Goal: Task Accomplishment & Management: Manage account settings

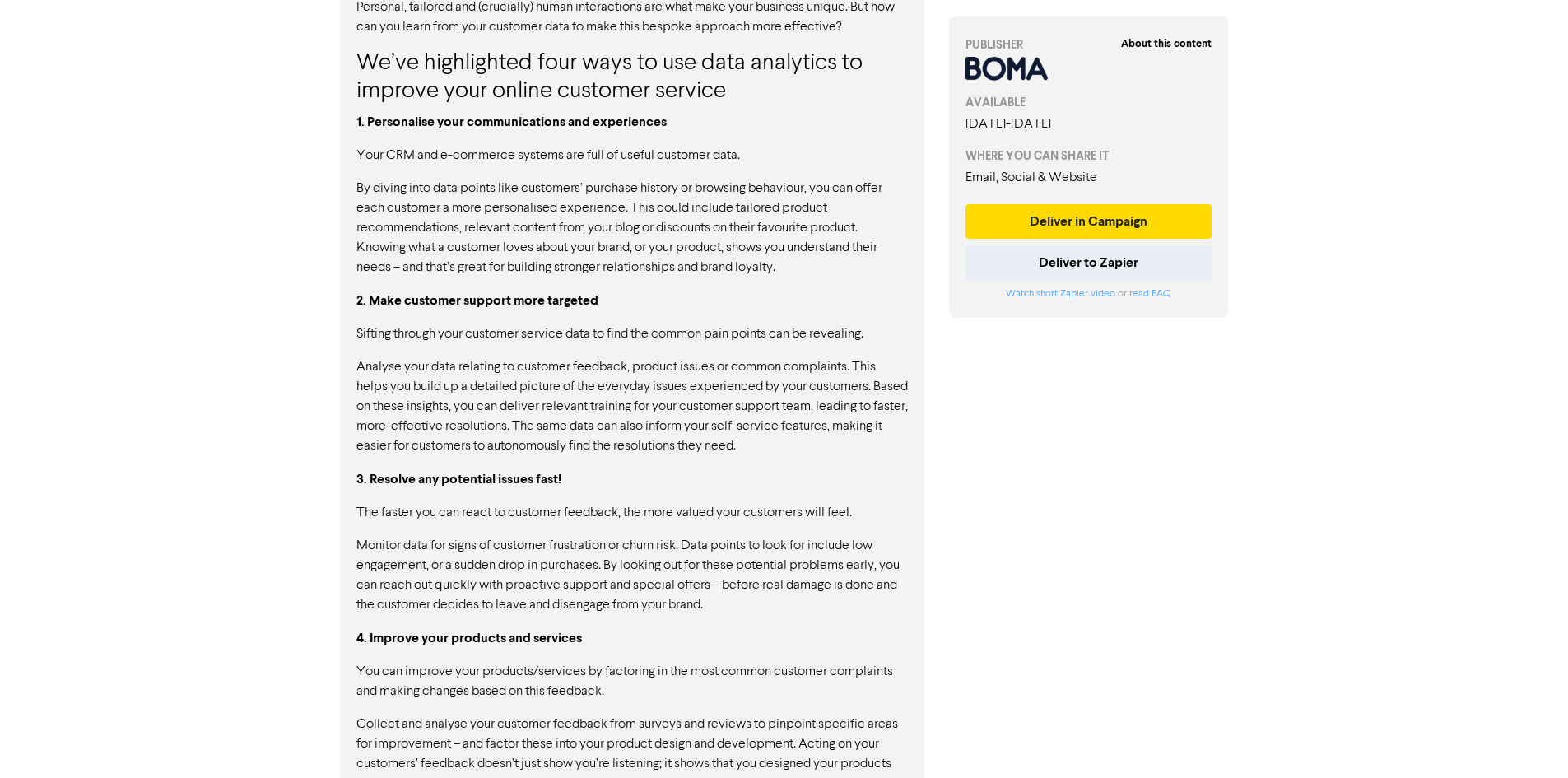
scroll to position [576, 0]
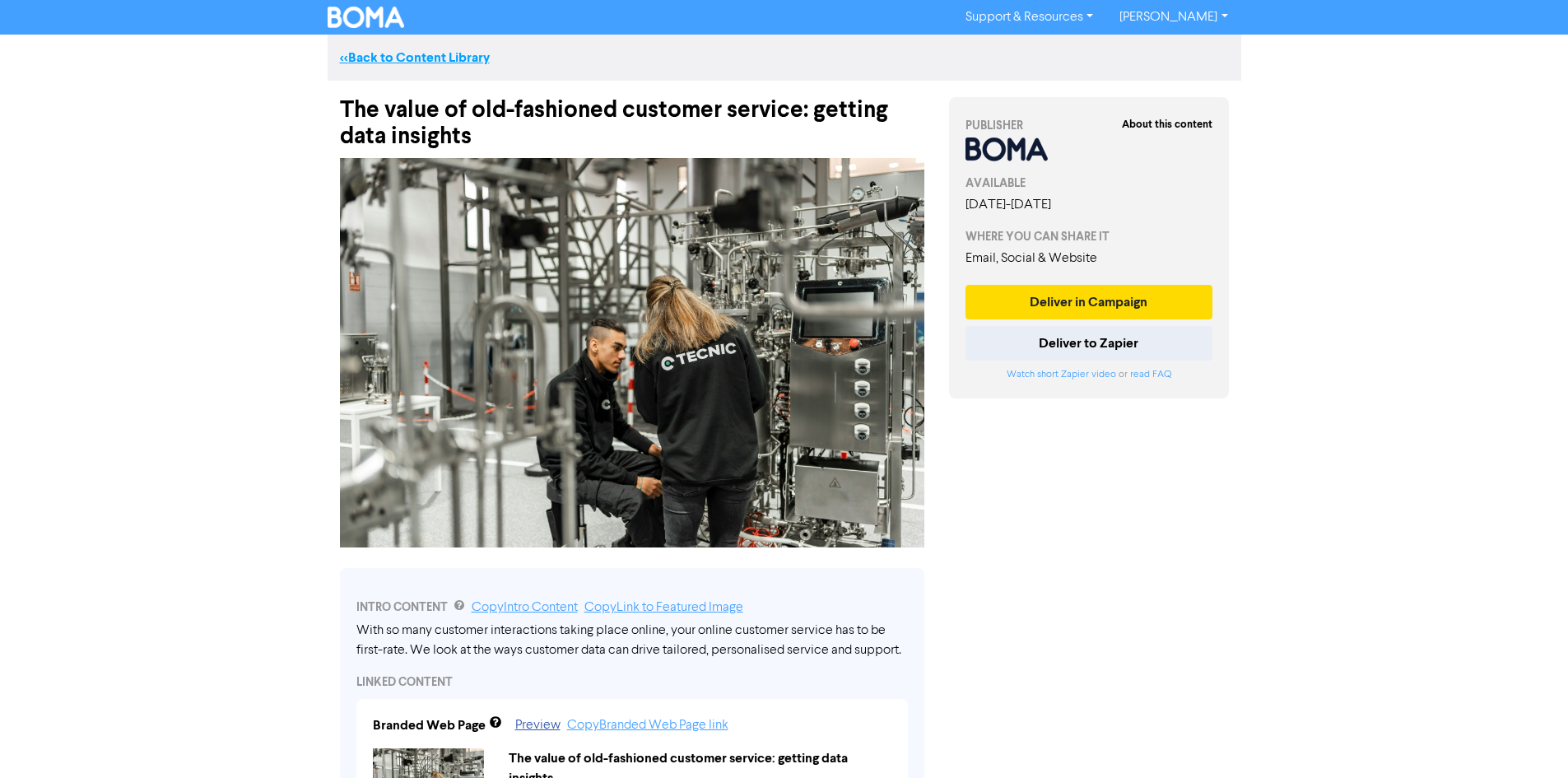
click at [373, 61] on link "<< Back to Content Library" at bounding box center [415, 57] width 150 height 16
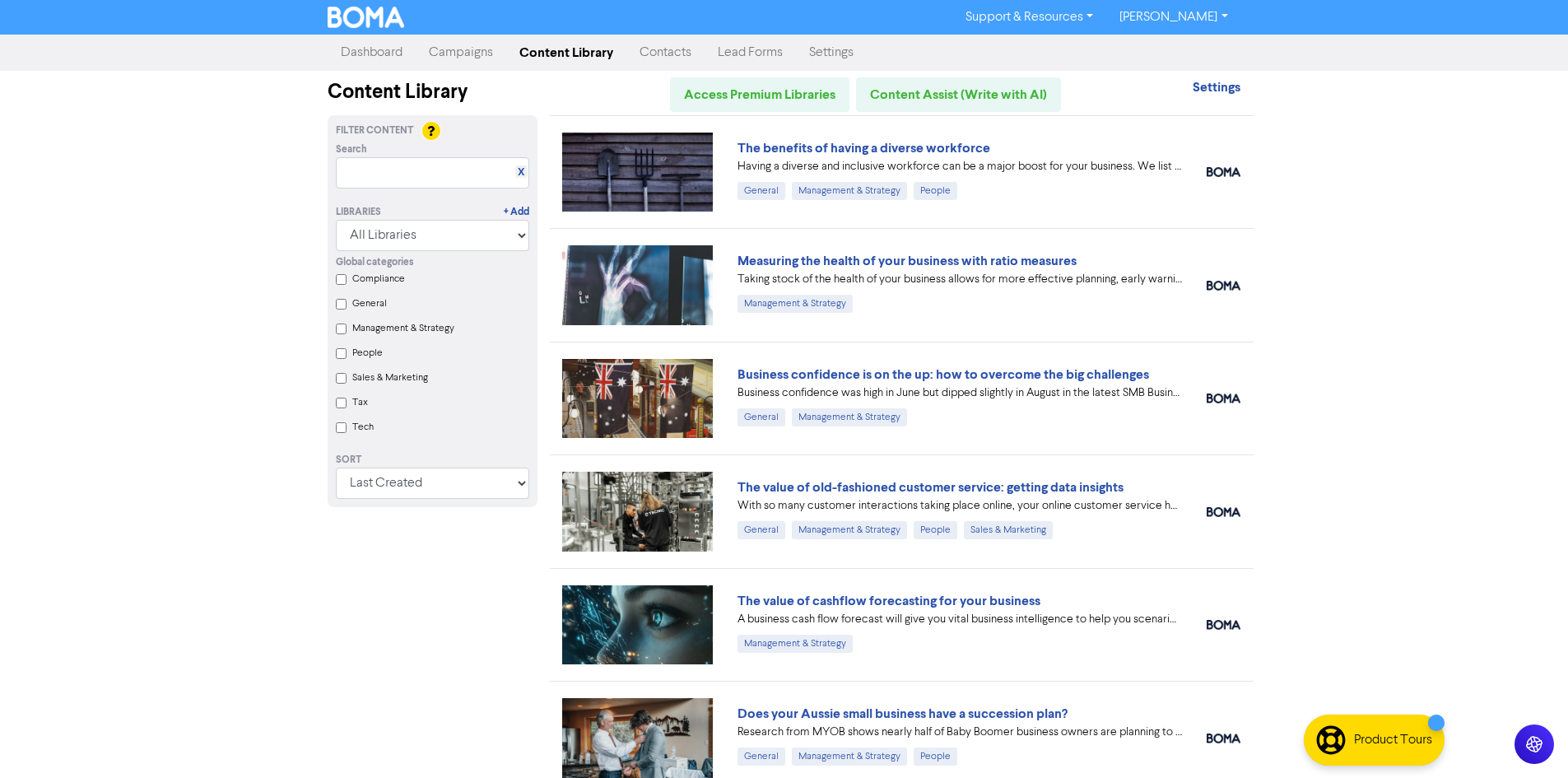
click at [388, 55] on link "Dashboard" at bounding box center [371, 53] width 88 height 33
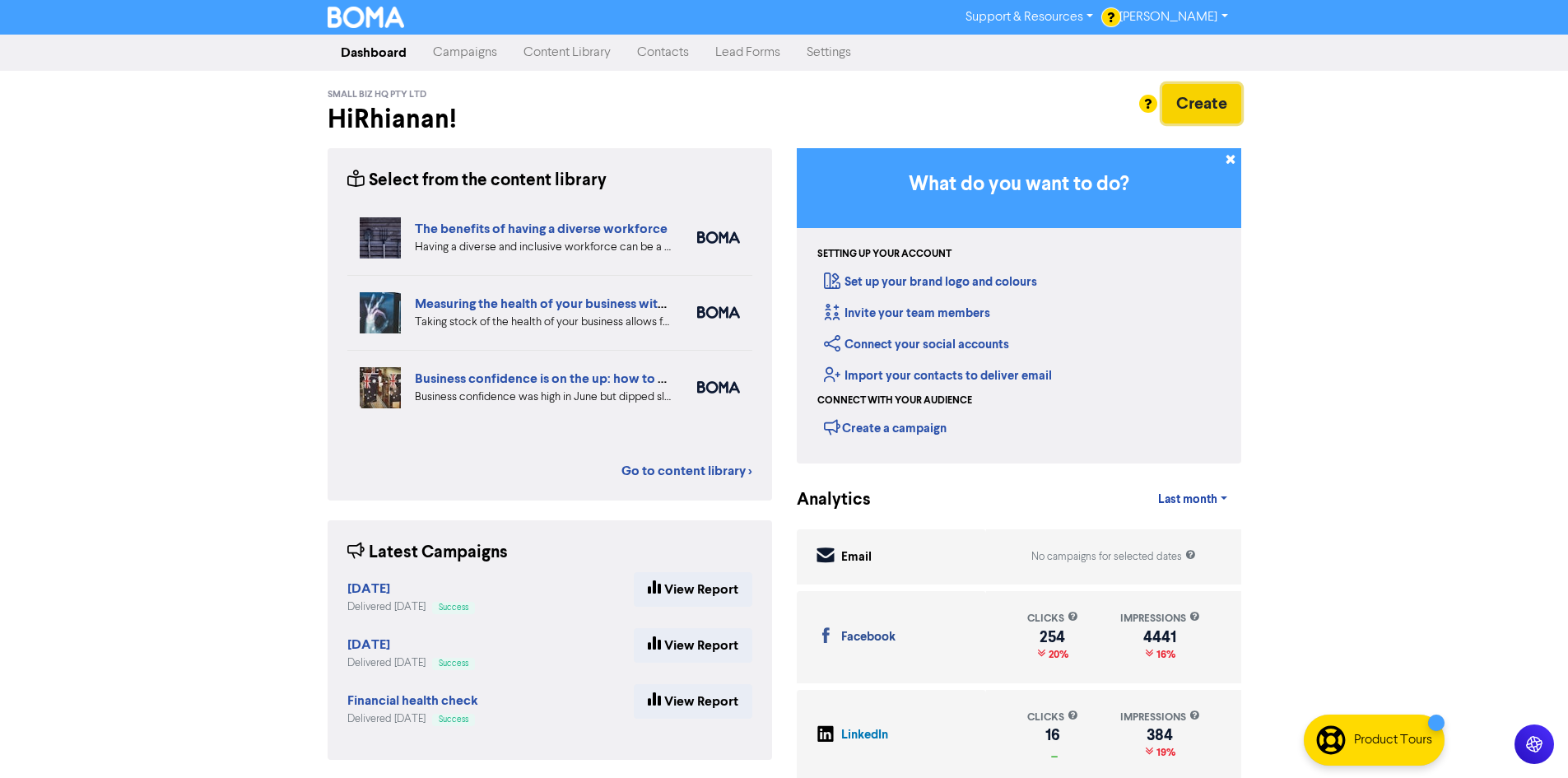
click at [1194, 99] on button "Create" at bounding box center [1202, 103] width 79 height 39
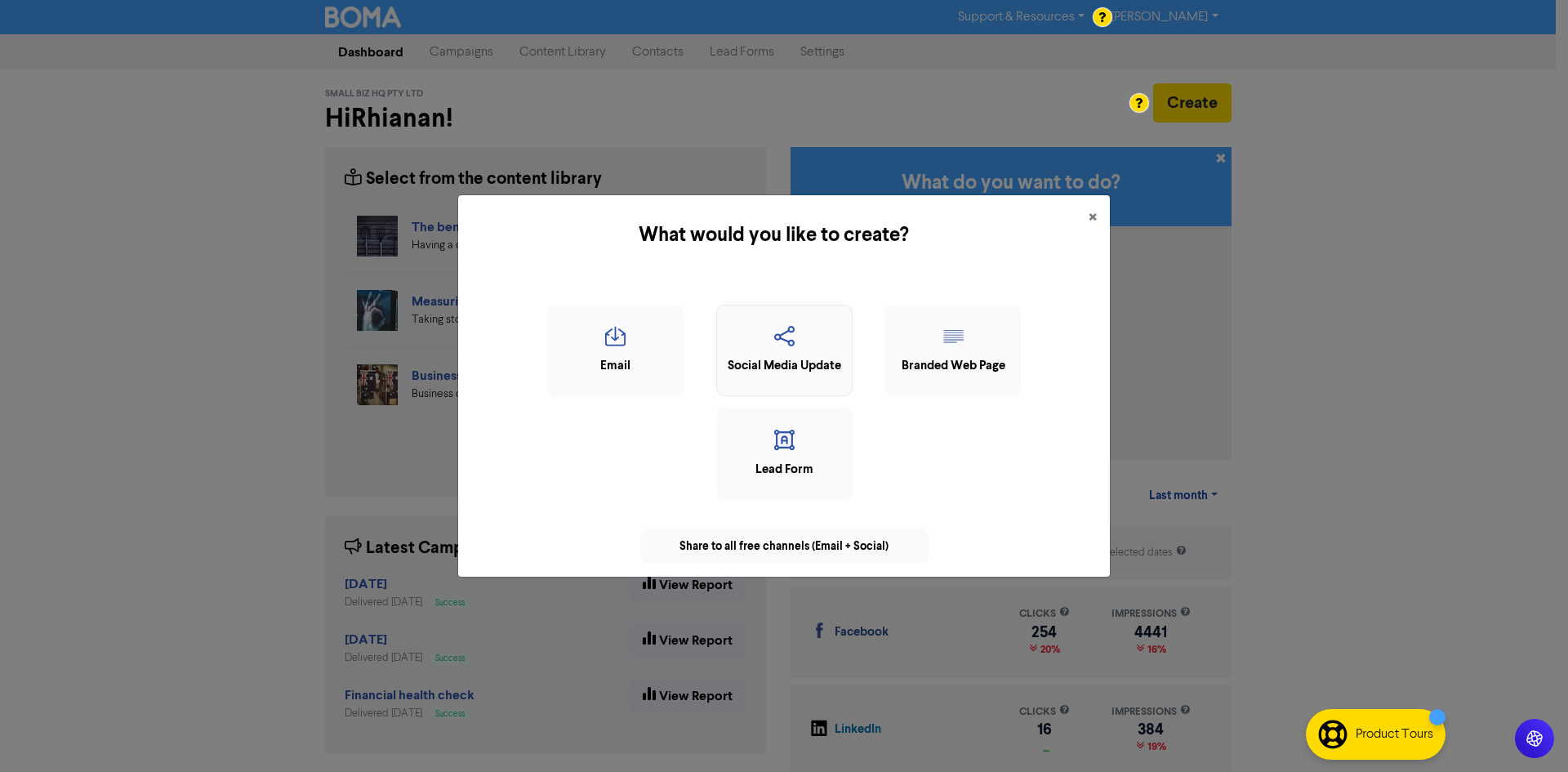
click at [747, 362] on div "Social Media Update" at bounding box center [784, 366] width 118 height 19
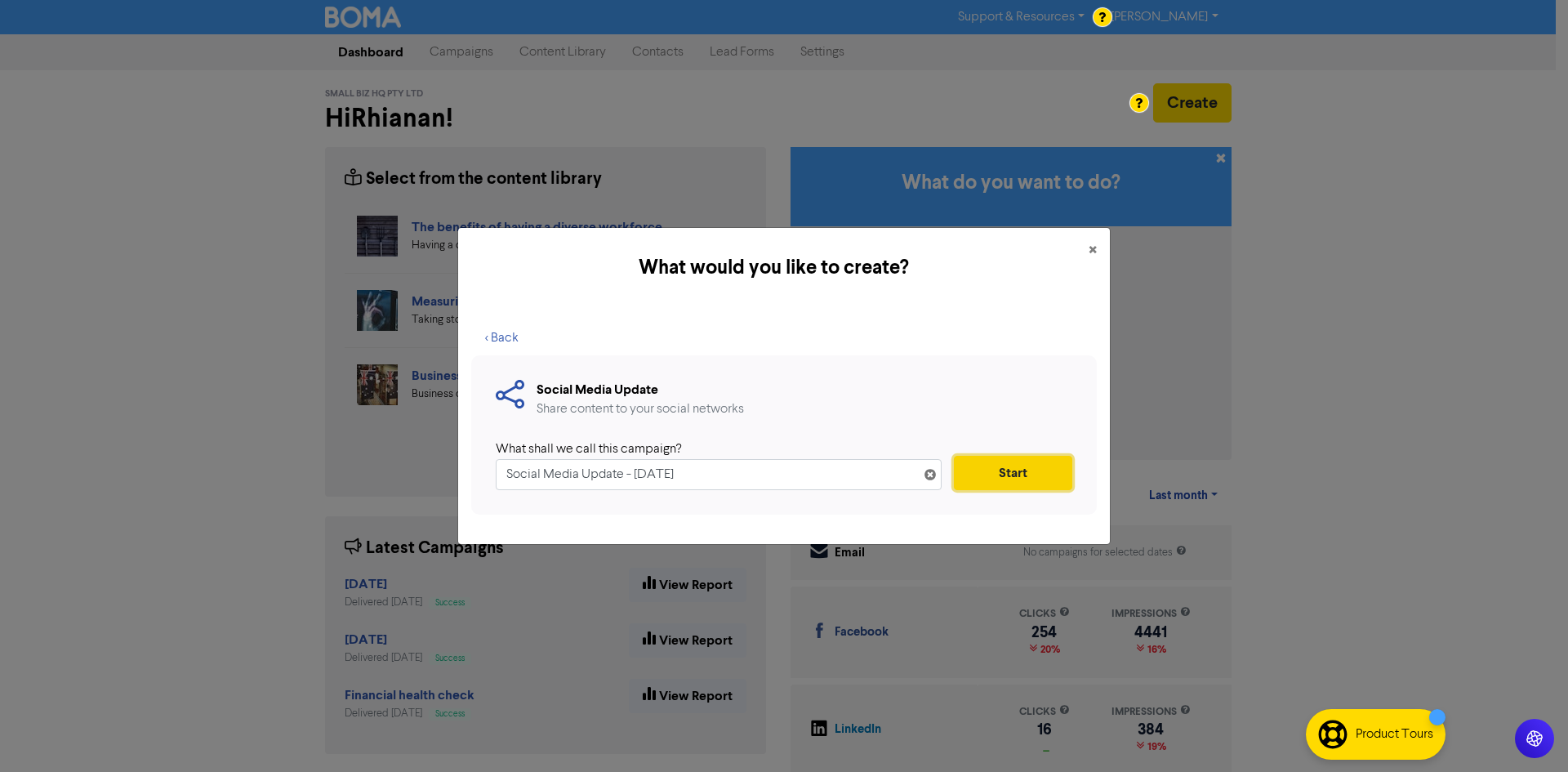
click at [992, 471] on button "Start" at bounding box center [1013, 473] width 118 height 34
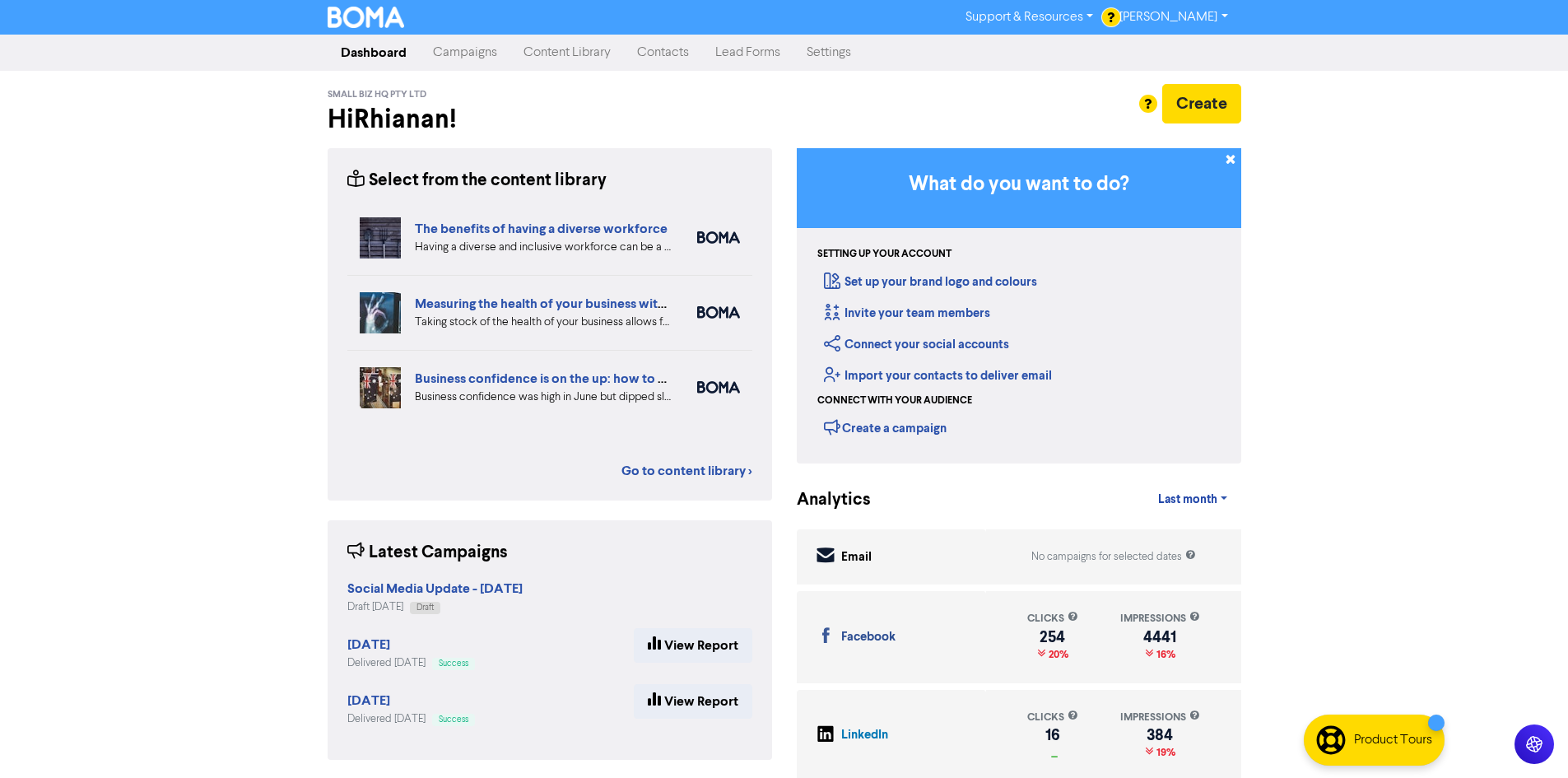
click at [567, 45] on link "Content Library" at bounding box center [567, 53] width 114 height 33
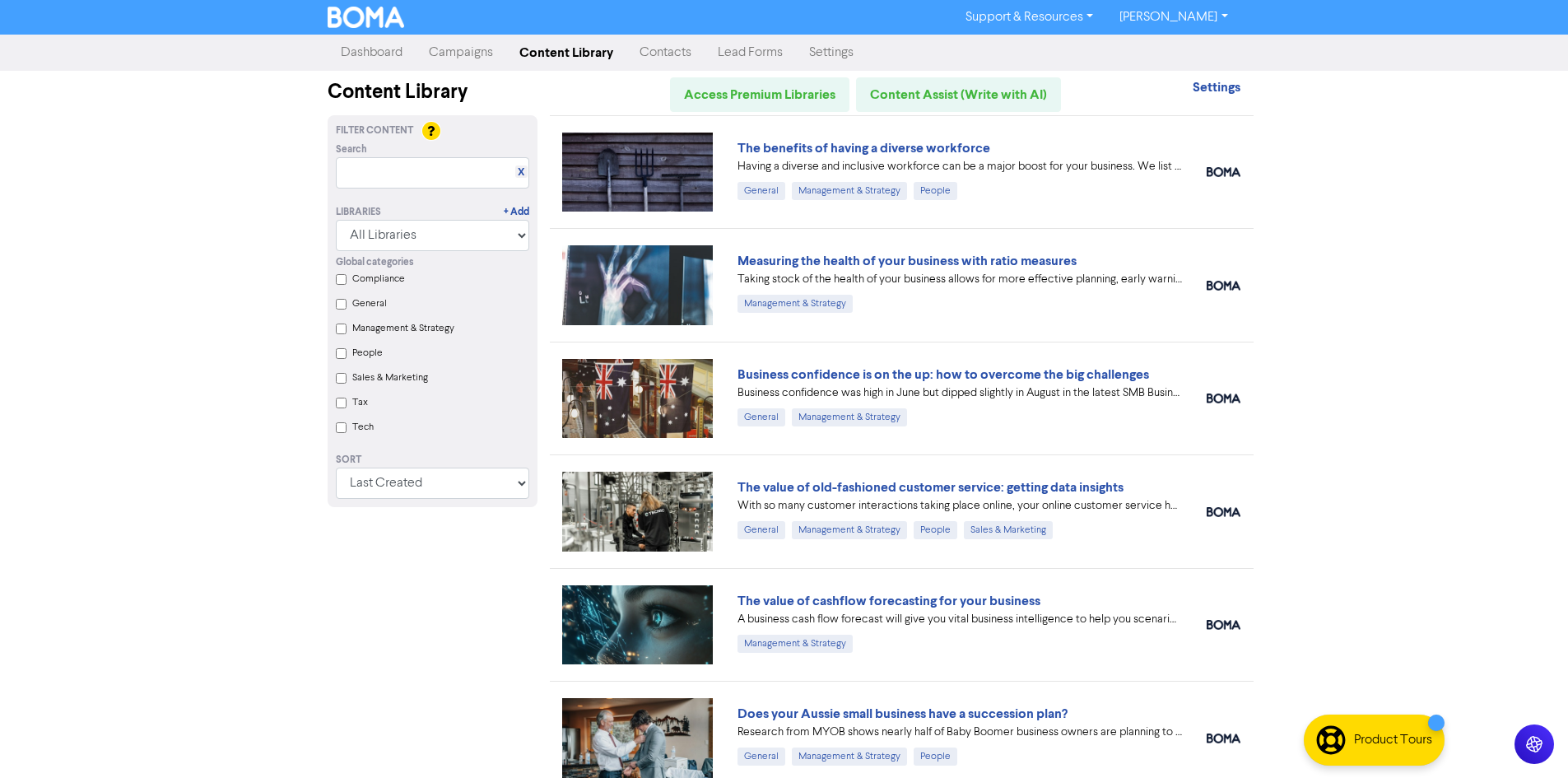
drag, startPoint x: 479, startPoint y: 45, endPoint x: 495, endPoint y: 62, distance: 23.3
click at [480, 45] on link "Campaigns" at bounding box center [461, 53] width 91 height 33
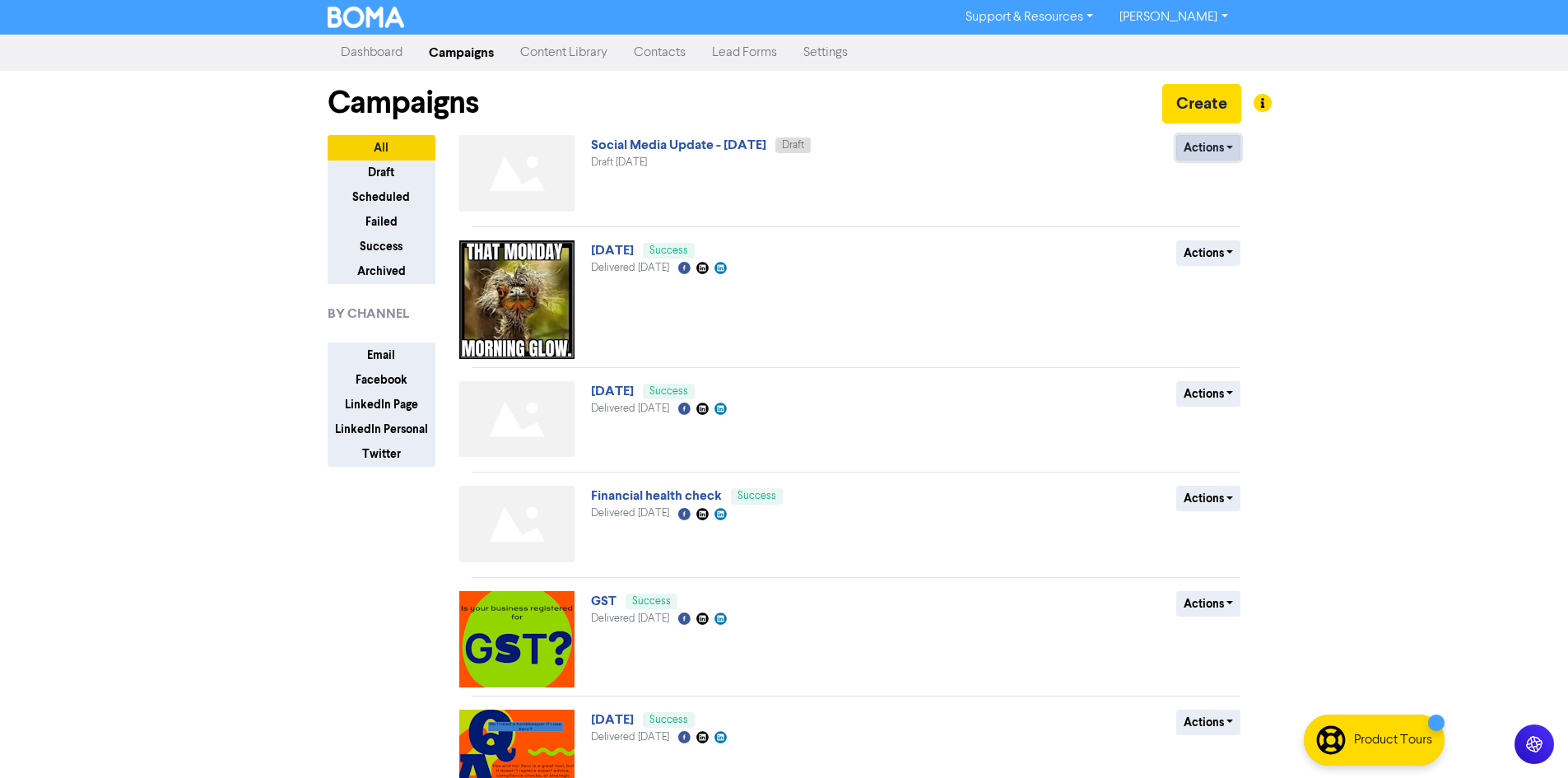
click at [1200, 151] on button "Actions" at bounding box center [1209, 147] width 65 height 25
click at [1234, 182] on button "Delete" at bounding box center [1241, 182] width 130 height 26
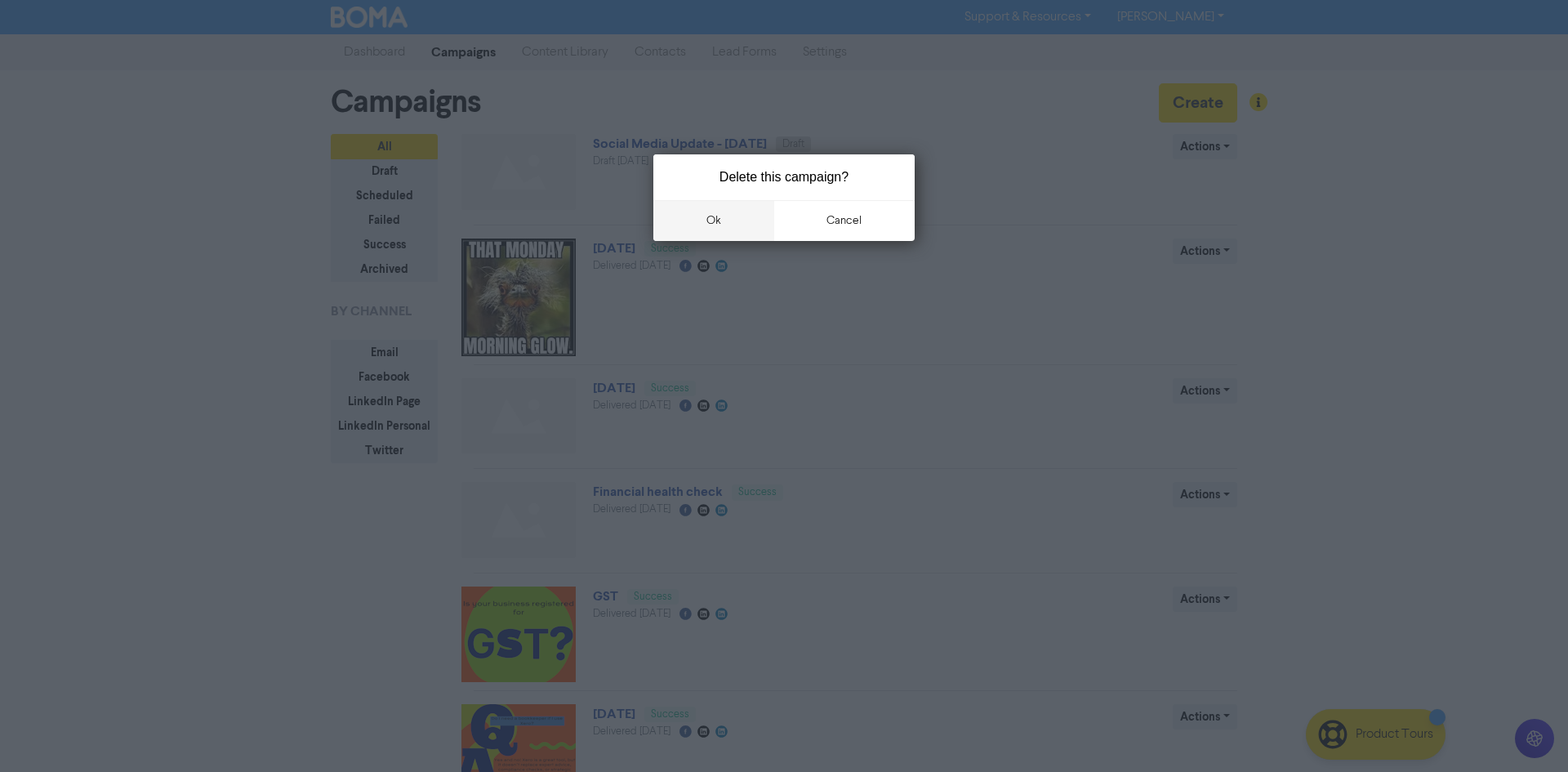
click at [747, 206] on button "ok" at bounding box center [714, 220] width 120 height 41
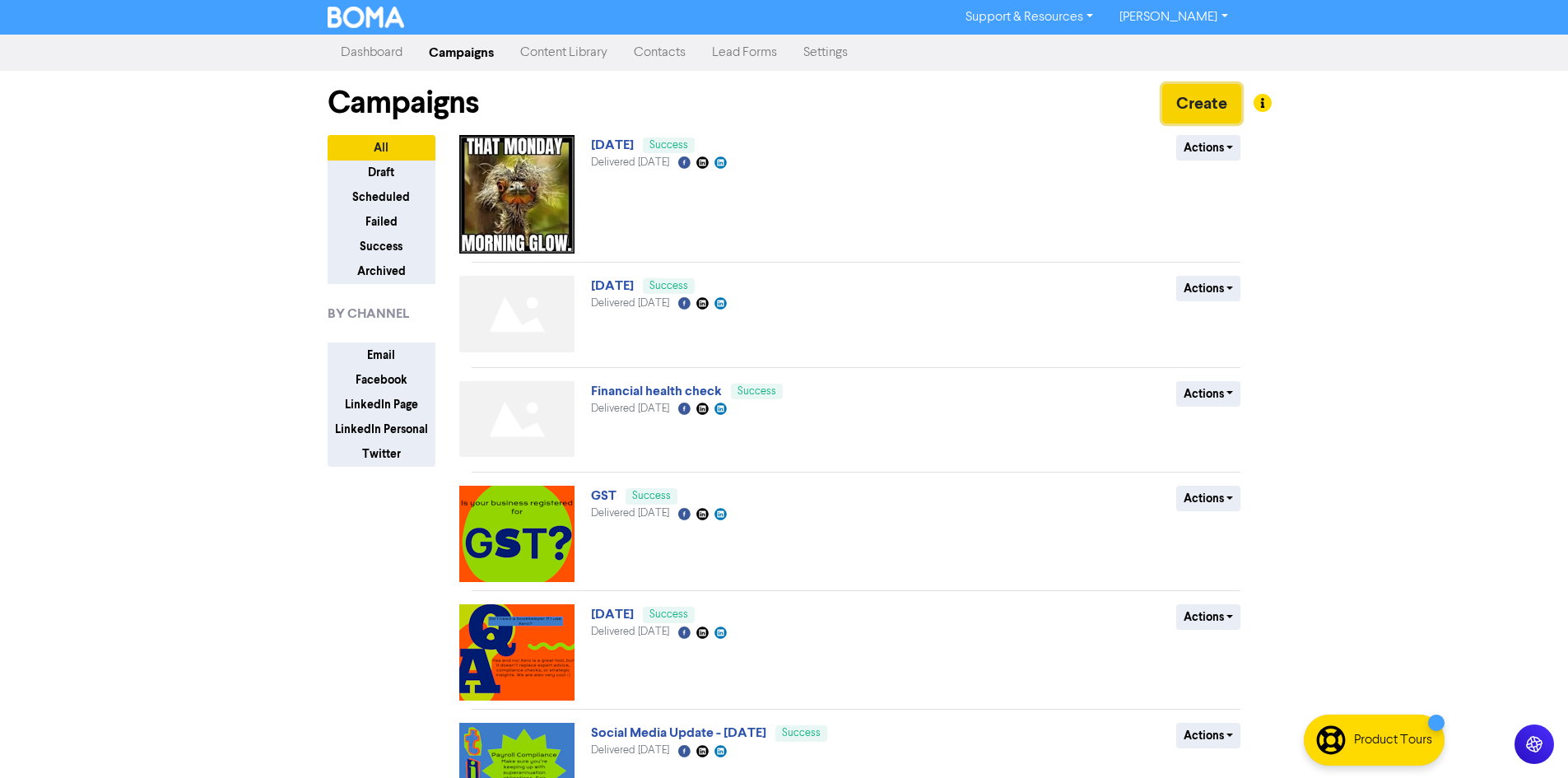
click at [1196, 107] on button "Create" at bounding box center [1202, 103] width 79 height 39
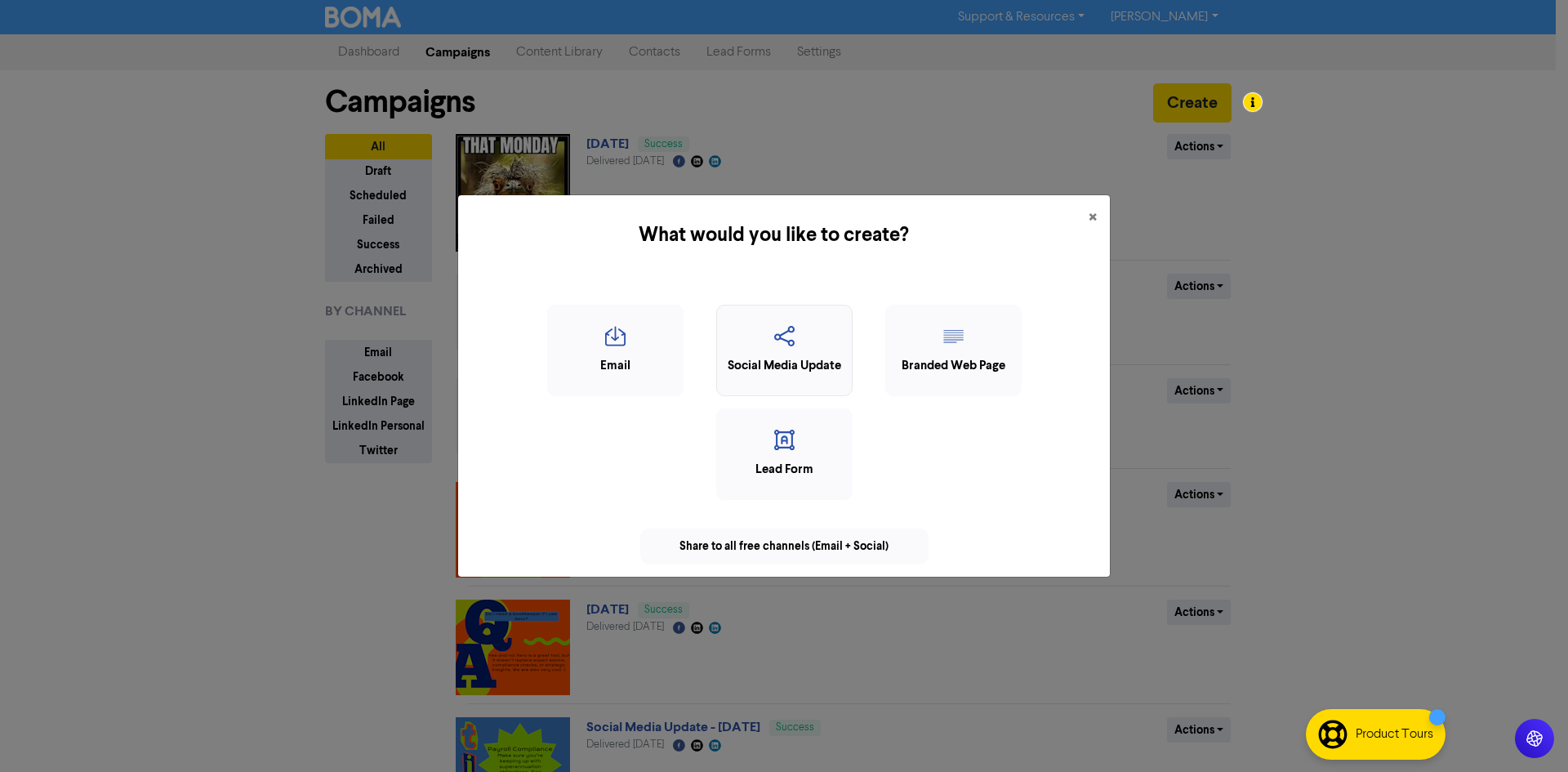
click at [853, 362] on div "Email Social Media Update Branded Web Page Lead Form" at bounding box center [784, 408] width 626 height 207
click at [798, 351] on icon "button" at bounding box center [784, 341] width 118 height 31
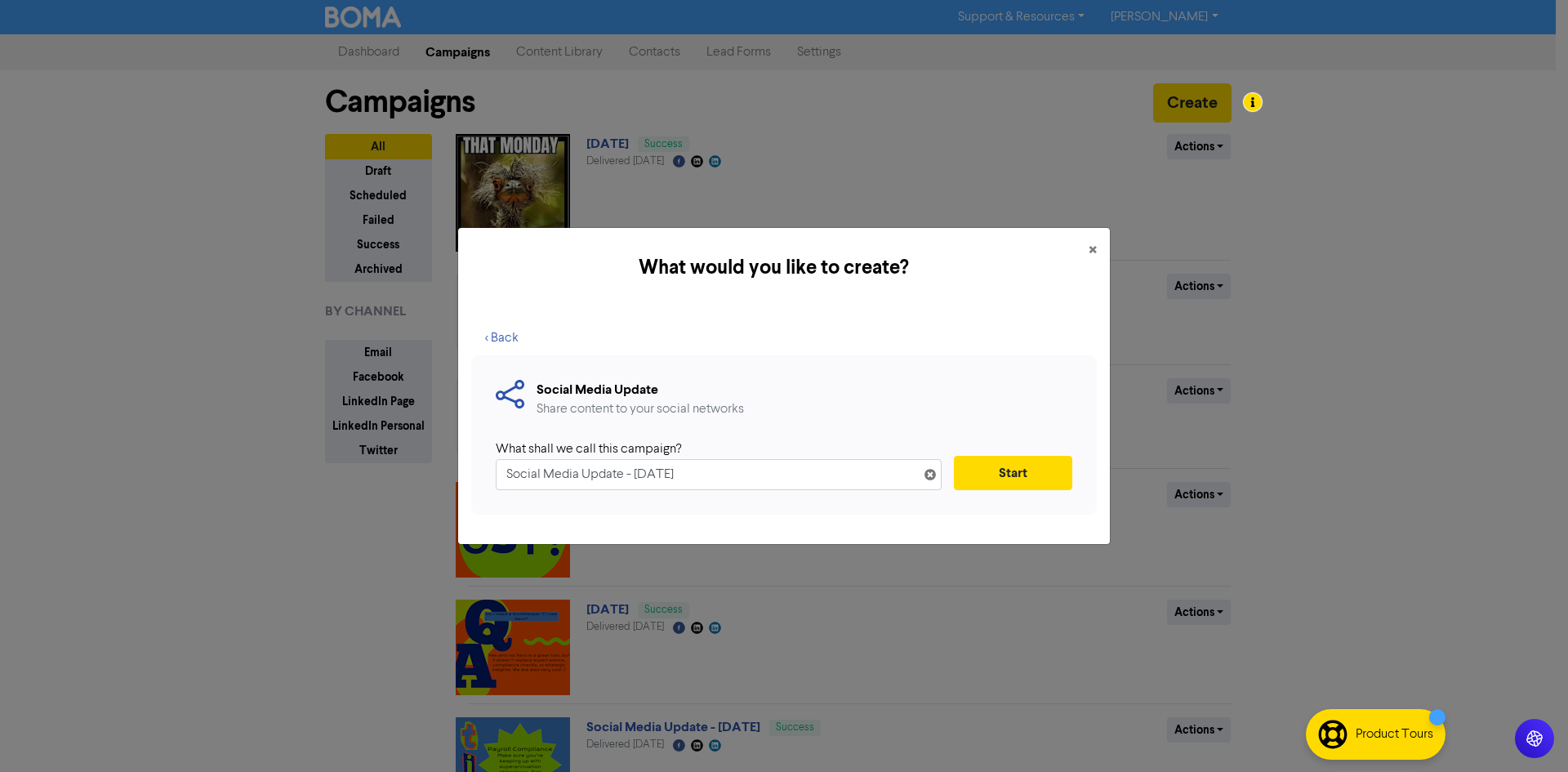
drag, startPoint x: 745, startPoint y: 473, endPoint x: 159, endPoint y: 530, distance: 588.8
click at [159, 530] on div "What would you like to create? × < Back Social Media Update Share content to yo…" at bounding box center [784, 386] width 1568 height 772
type input "did you know?"
drag, startPoint x: 1035, startPoint y: 465, endPoint x: 1048, endPoint y: 473, distance: 15.3
click at [1047, 459] on button "Start" at bounding box center [1013, 473] width 118 height 34
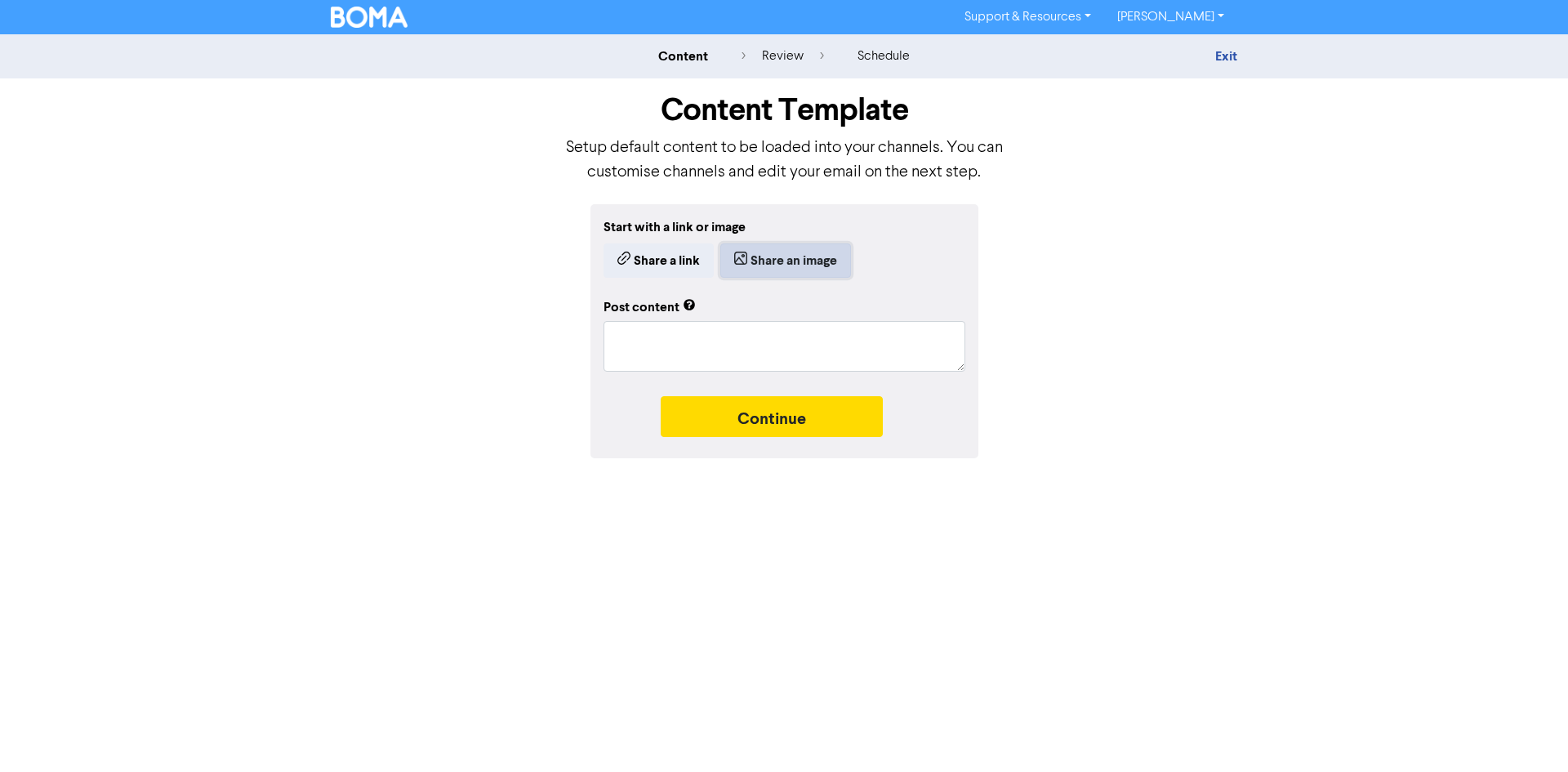
click at [822, 265] on button "Share an image" at bounding box center [785, 261] width 131 height 34
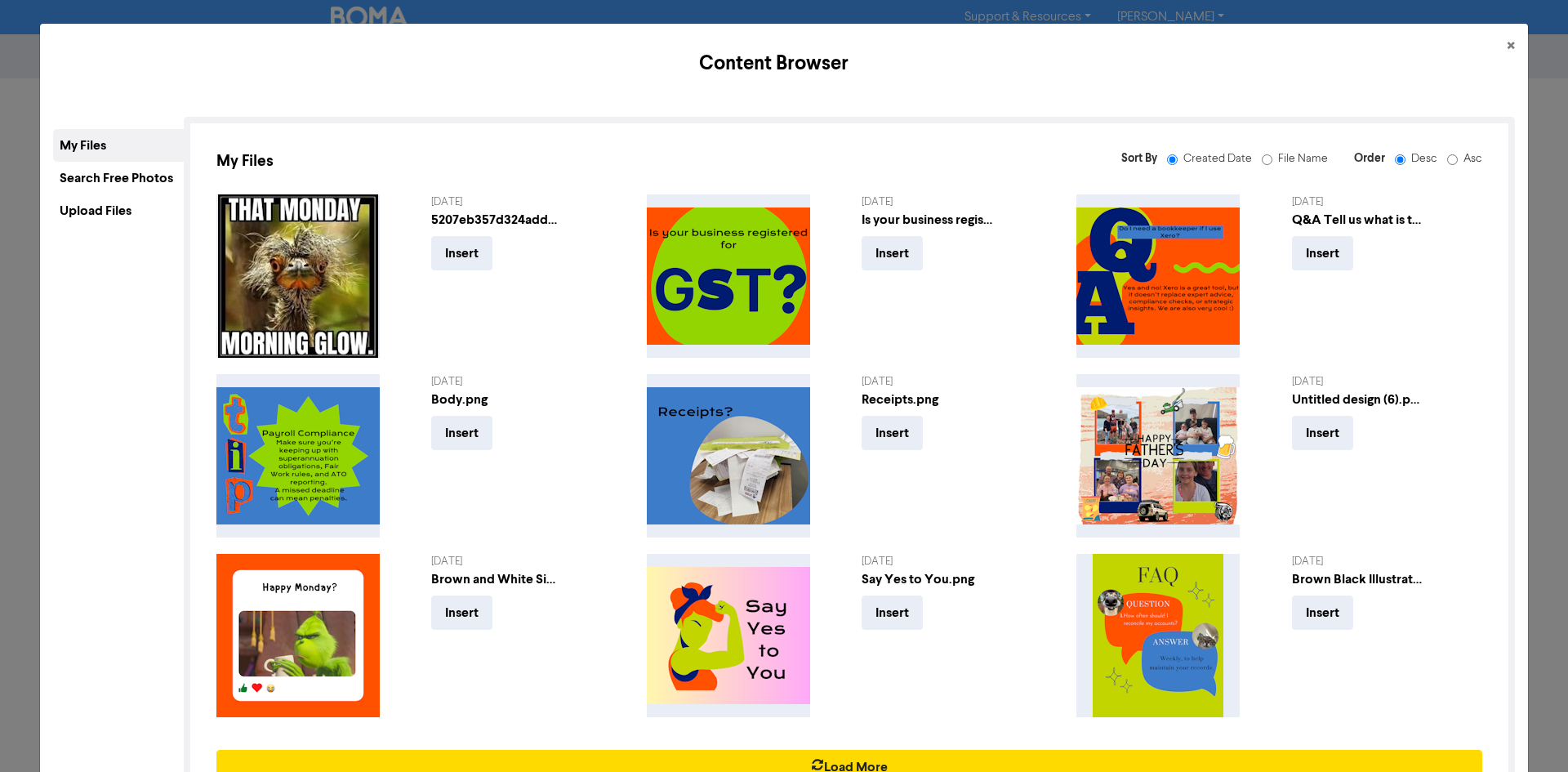
drag, startPoint x: 70, startPoint y: 212, endPoint x: 142, endPoint y: 216, distance: 72.1
click at [77, 209] on div "Upload Files" at bounding box center [118, 210] width 131 height 32
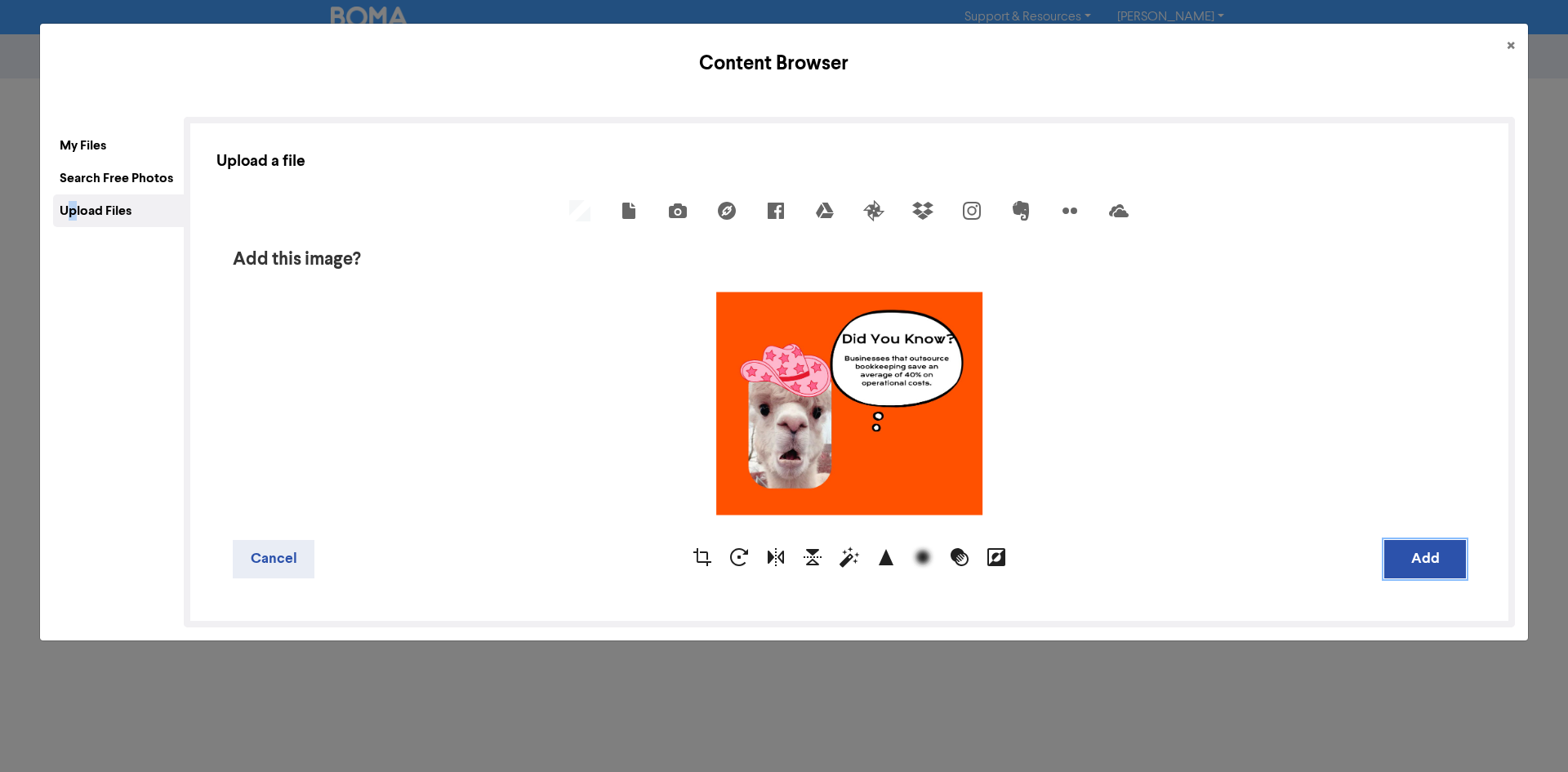
drag, startPoint x: 1414, startPoint y: 562, endPoint x: 1405, endPoint y: 593, distance: 32.3
click at [1414, 561] on button "Add" at bounding box center [1424, 559] width 81 height 38
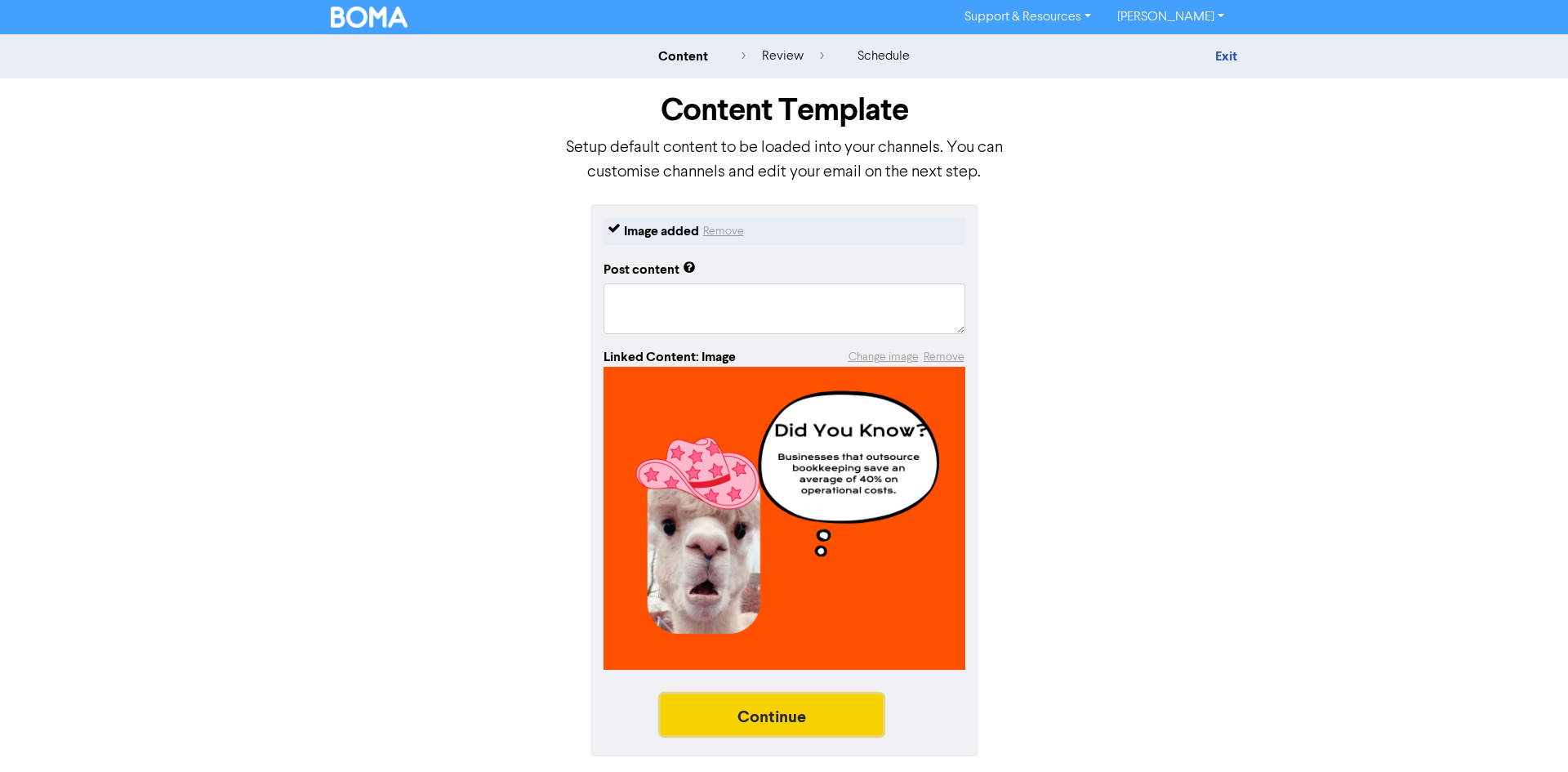
click at [811, 724] on button "Continue" at bounding box center [771, 714] width 222 height 41
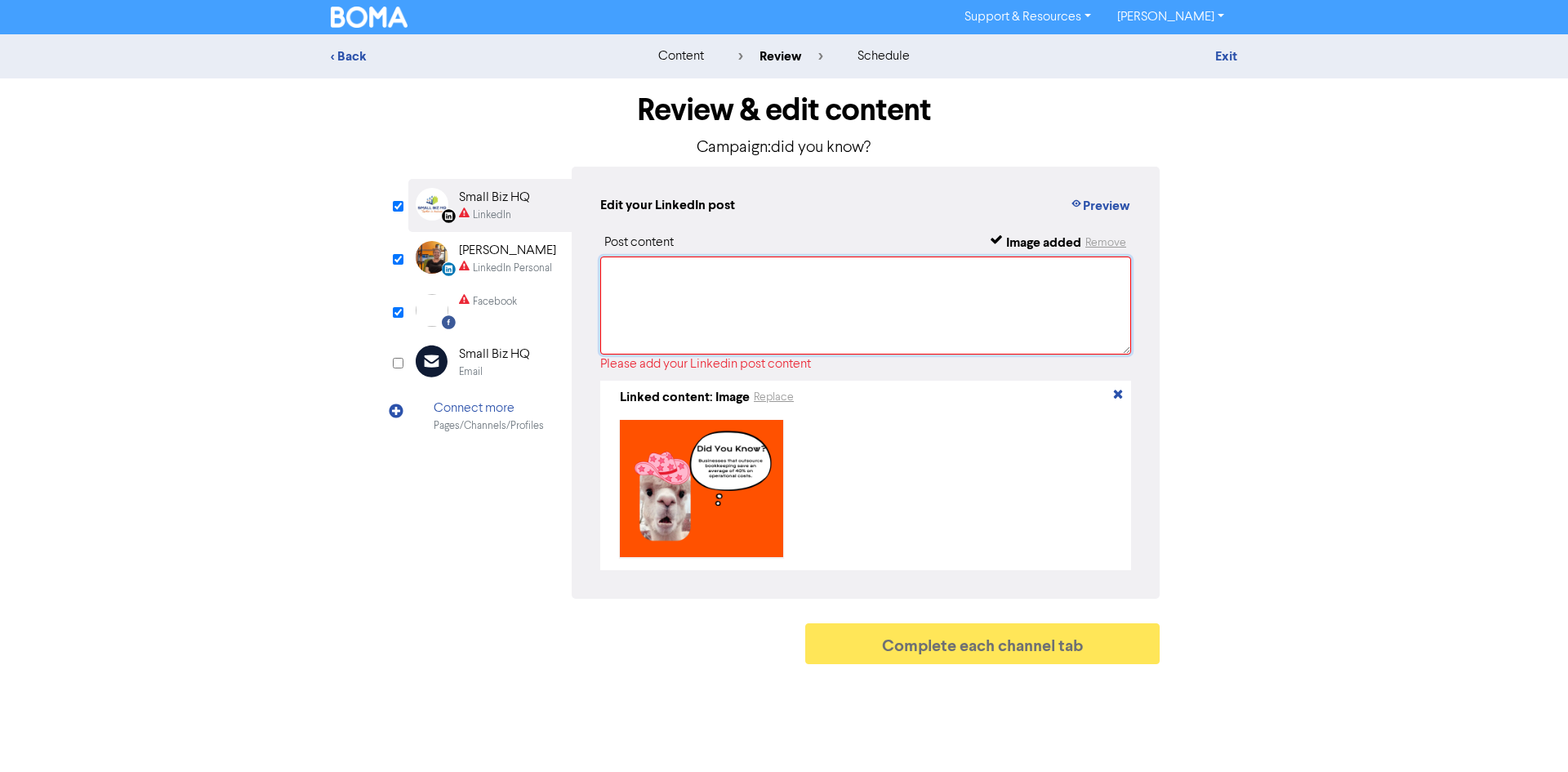
click at [763, 267] on textarea at bounding box center [865, 305] width 530 height 98
click at [648, 297] on textarea "To enrich screen reader interactions, please activate Accessibility in Grammarl…" at bounding box center [865, 305] width 530 height 98
click at [670, 319] on textarea "To enrich screen reader interactions, please activate Accessibility in Grammarl…" at bounding box center [865, 305] width 530 height 98
click at [733, 278] on textarea "To enrich screen reader interactions, please activate Accessibility in Grammarl…" at bounding box center [865, 305] width 530 height 98
click at [498, 268] on div "LinkedIn Personal" at bounding box center [512, 268] width 79 height 15
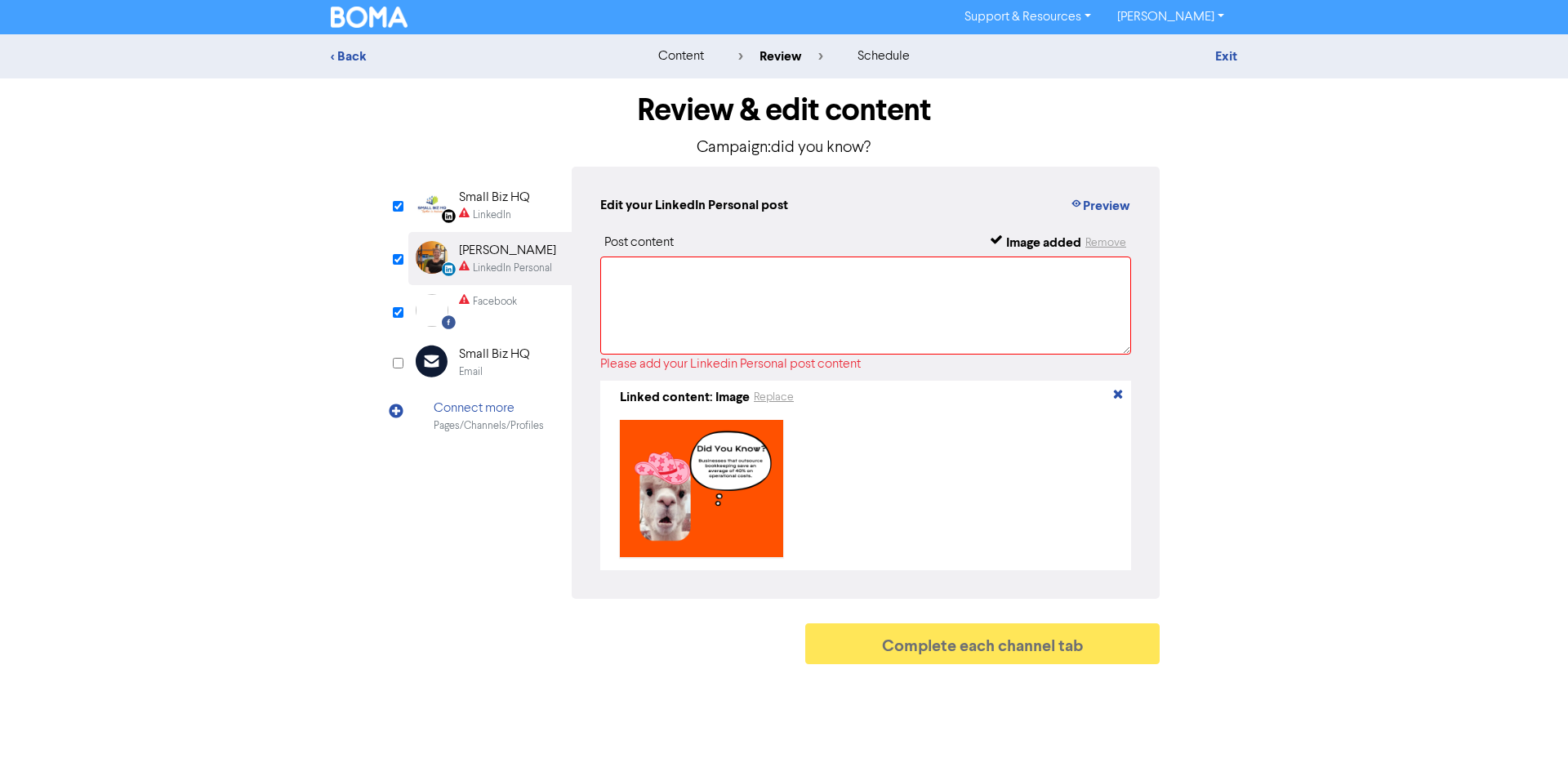
click at [498, 301] on div "Facebook" at bounding box center [495, 302] width 44 height 15
click at [479, 209] on div "LinkedIn" at bounding box center [492, 215] width 38 height 15
click at [626, 278] on textarea "To enrich screen reader interactions, please activate Accessibility in Grammarl…" at bounding box center [865, 305] width 530 height 98
paste textarea "That’s not just savings—it’s “treat yourself to extra coffee and a stress-free …"
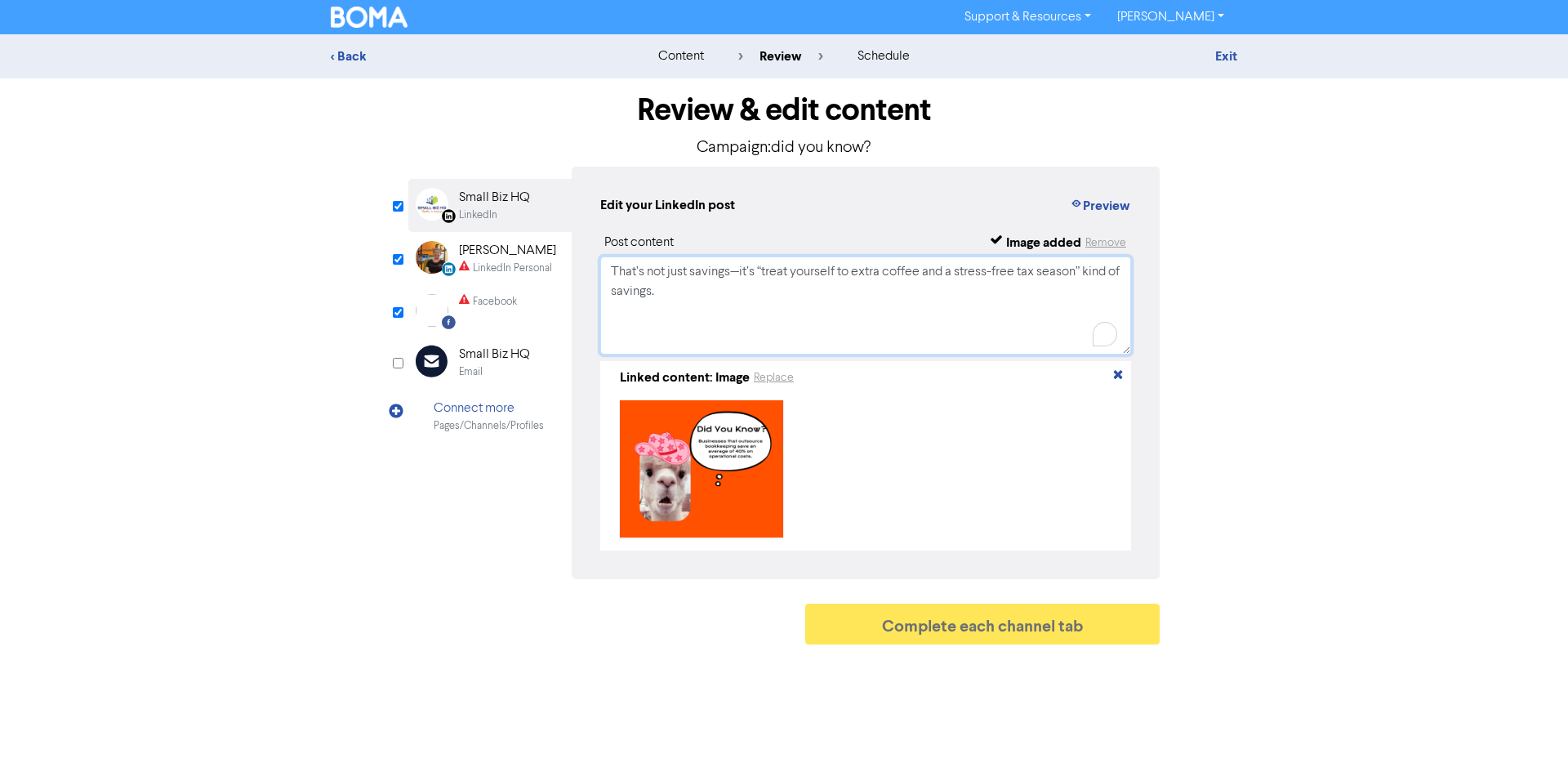
drag, startPoint x: 739, startPoint y: 279, endPoint x: 742, endPoint y: 297, distance: 18.2
click at [739, 284] on textarea "That’s not just savings—it’s “treat yourself to extra coffee and a stress-free …" at bounding box center [865, 305] width 530 height 98
drag, startPoint x: 739, startPoint y: 270, endPoint x: 740, endPoint y: 278, distance: 8.1
click at [739, 271] on textarea "That’s not just savings—it’s “treat yourself to extra coffee and a stress-free …" at bounding box center [865, 305] width 530 height 98
click at [741, 280] on textarea "That’s not just savings—it’s “treat yourself to extra coffee and a stress-free …" at bounding box center [865, 305] width 530 height 98
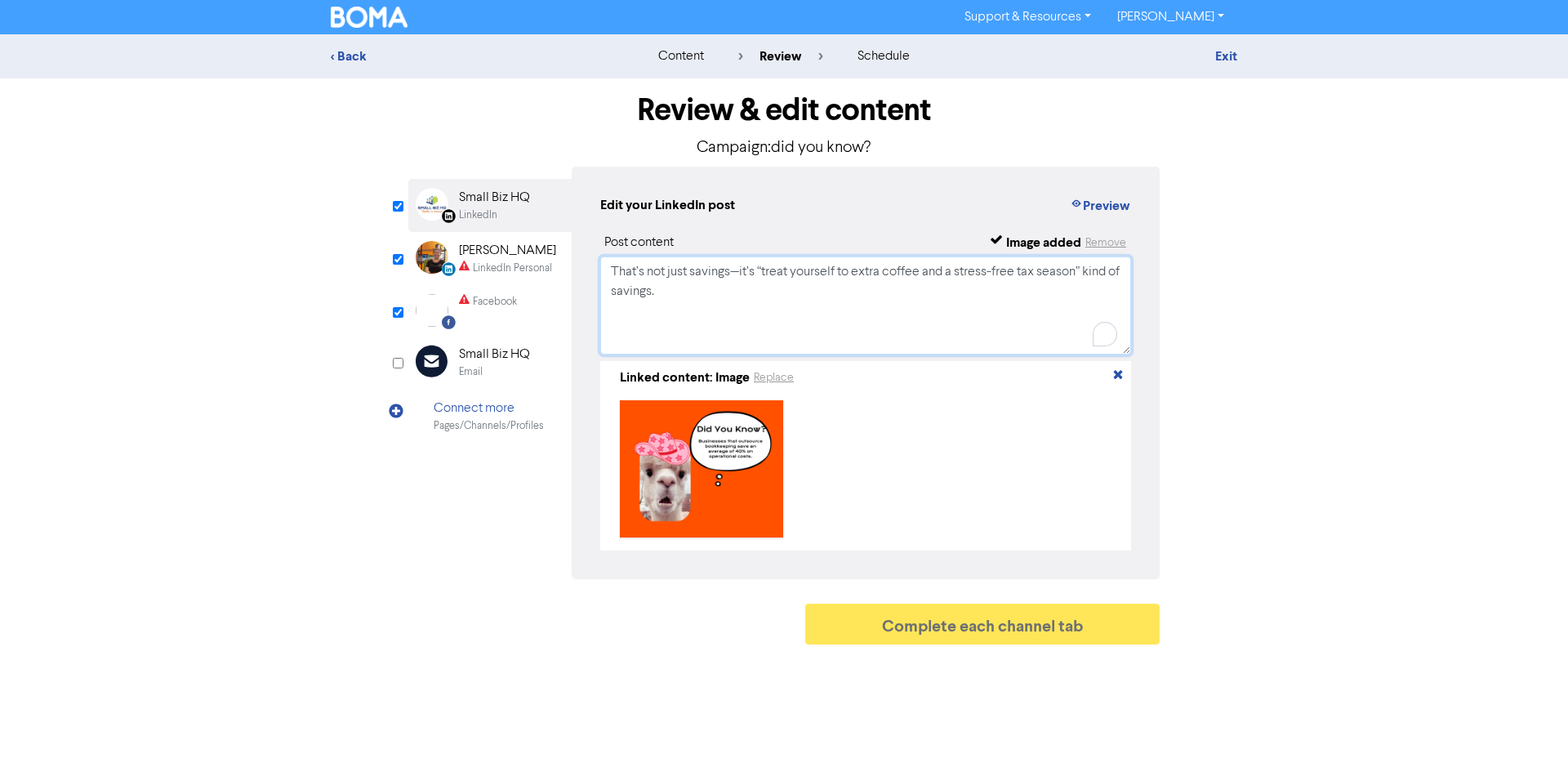
click at [741, 280] on textarea "That’s not just savings—it’s “treat yourself to extra coffee and a stress-free …" at bounding box center [865, 305] width 530 height 98
click at [742, 277] on textarea "That’s not just savings—it’s “treat yourself to extra coffee and a stress-free …" at bounding box center [865, 305] width 530 height 98
drag, startPoint x: 737, startPoint y: 271, endPoint x: 749, endPoint y: 284, distance: 17.7
click at [743, 272] on textarea "That’s not just savings—it’s “treat yourself to extra coffee and a stress-free …" at bounding box center [865, 305] width 530 height 98
click at [762, 299] on textarea "That’s not just savings—it’s “treat yourself to extra coffee and a stress-free …" at bounding box center [865, 305] width 530 height 98
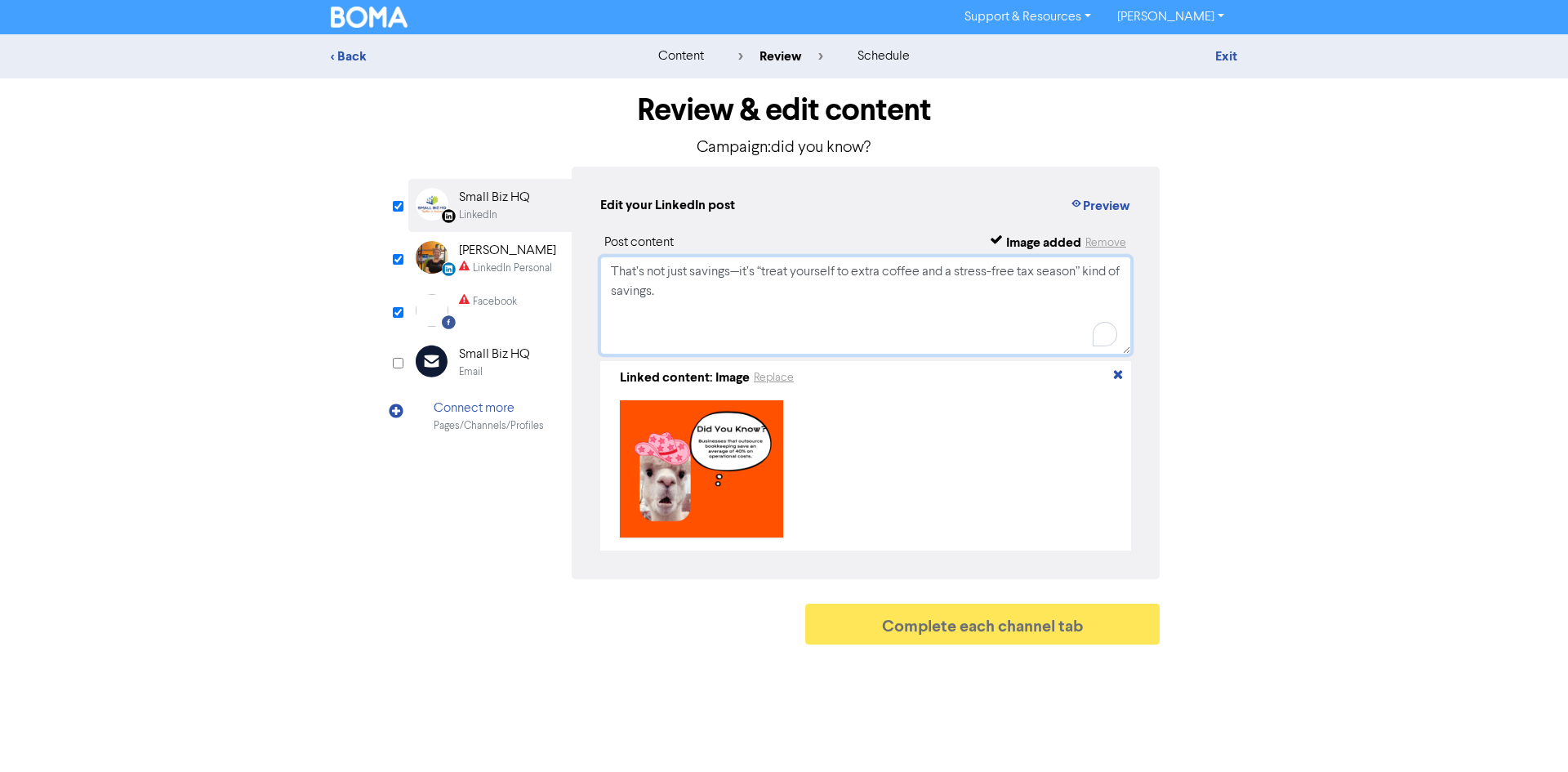
drag, startPoint x: 739, startPoint y: 272, endPoint x: 740, endPoint y: 318, distance: 46.0
click at [739, 278] on textarea "That’s not just savings—it’s “treat yourself to extra coffee and a stress-free …" at bounding box center [865, 305] width 530 height 98
drag, startPoint x: 957, startPoint y: 280, endPoint x: 1030, endPoint y: 282, distance: 73.0
click at [1030, 282] on textarea "That’s not just savings, it’s “treat yourself to extra coffee and a stress-free…" at bounding box center [865, 305] width 530 height 98
click at [1019, 297] on textarea "That’s not just savings, it’s “treat yourself to extra coffee and a stress-free…" at bounding box center [865, 305] width 530 height 98
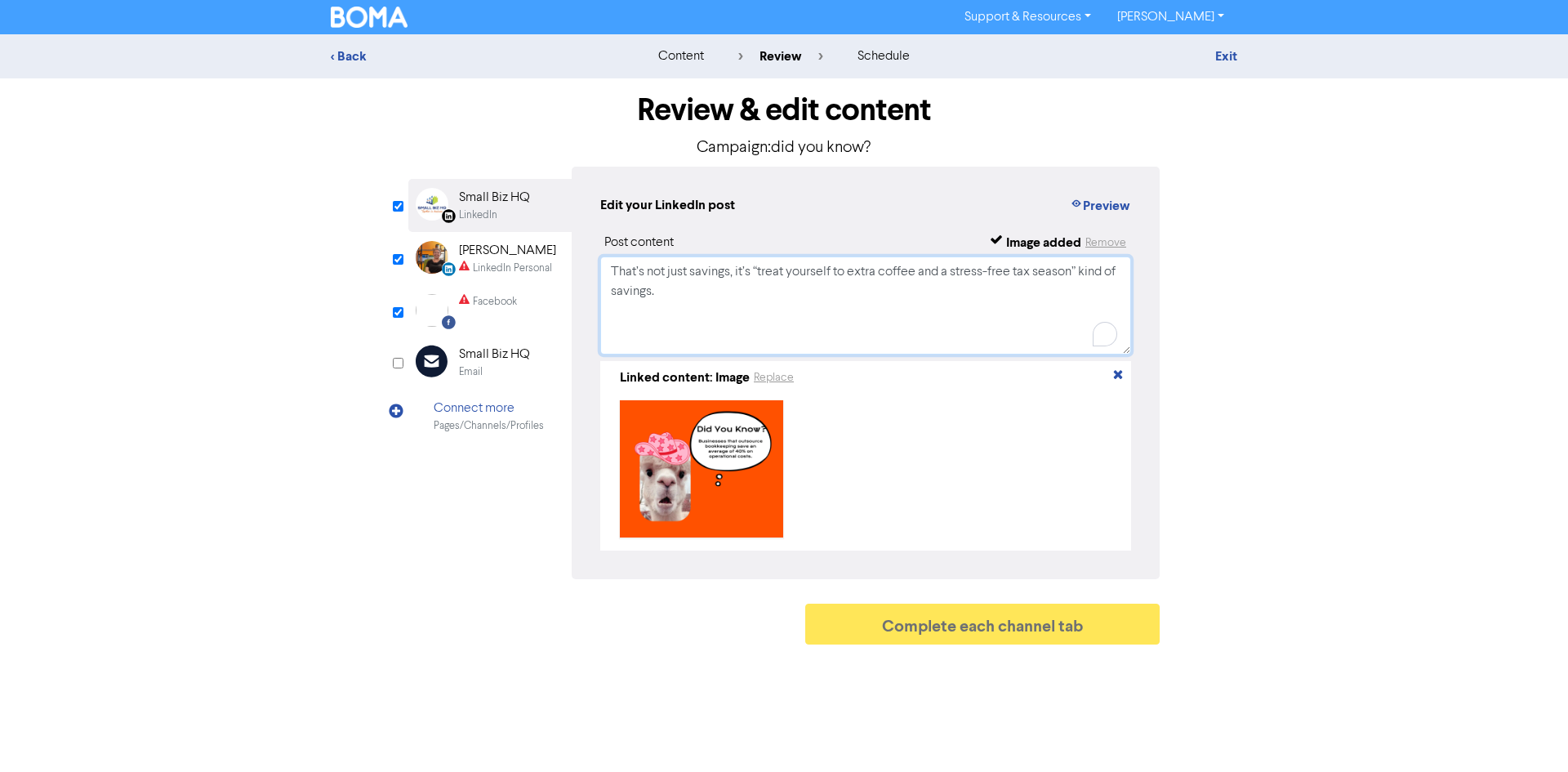
drag, startPoint x: 1020, startPoint y: 269, endPoint x: 1074, endPoint y: 283, distance: 55.8
click at [1074, 283] on textarea "That’s not just savings, it’s “treat yourself to extra coffee and a stress-free…" at bounding box center [865, 305] width 530 height 98
type textarea "That’s not just savings, it’s “treat yourself to extra coffee and a stress-free…"
click at [508, 281] on div "LinkedIn Personal Created with Sketch. [PERSON_NAME] LinkedIn Personal" at bounding box center [489, 259] width 163 height 54
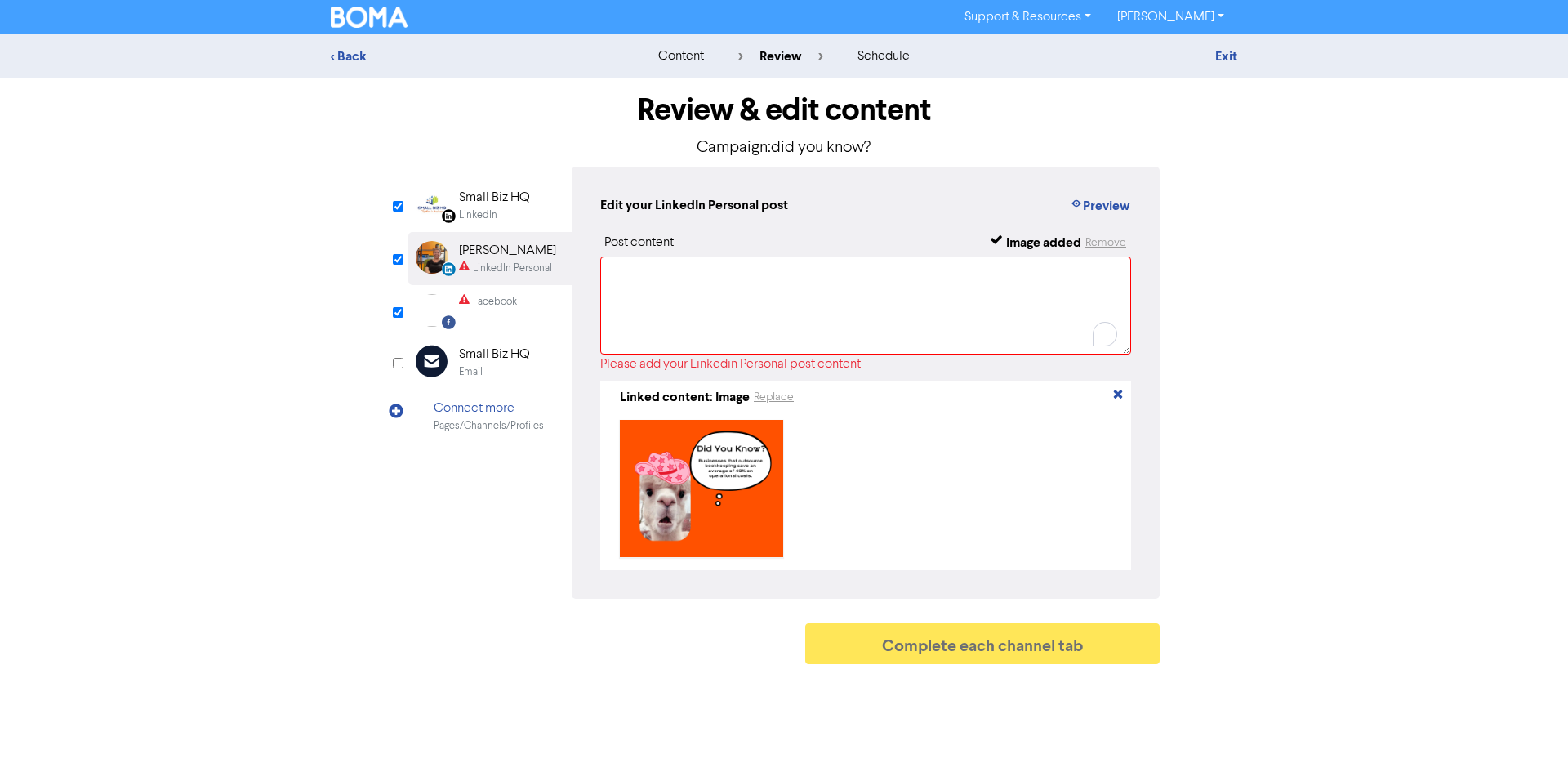
drag, startPoint x: 483, startPoint y: 202, endPoint x: 514, endPoint y: 204, distance: 31.1
click at [502, 202] on div "Small Biz HQ" at bounding box center [494, 198] width 71 height 20
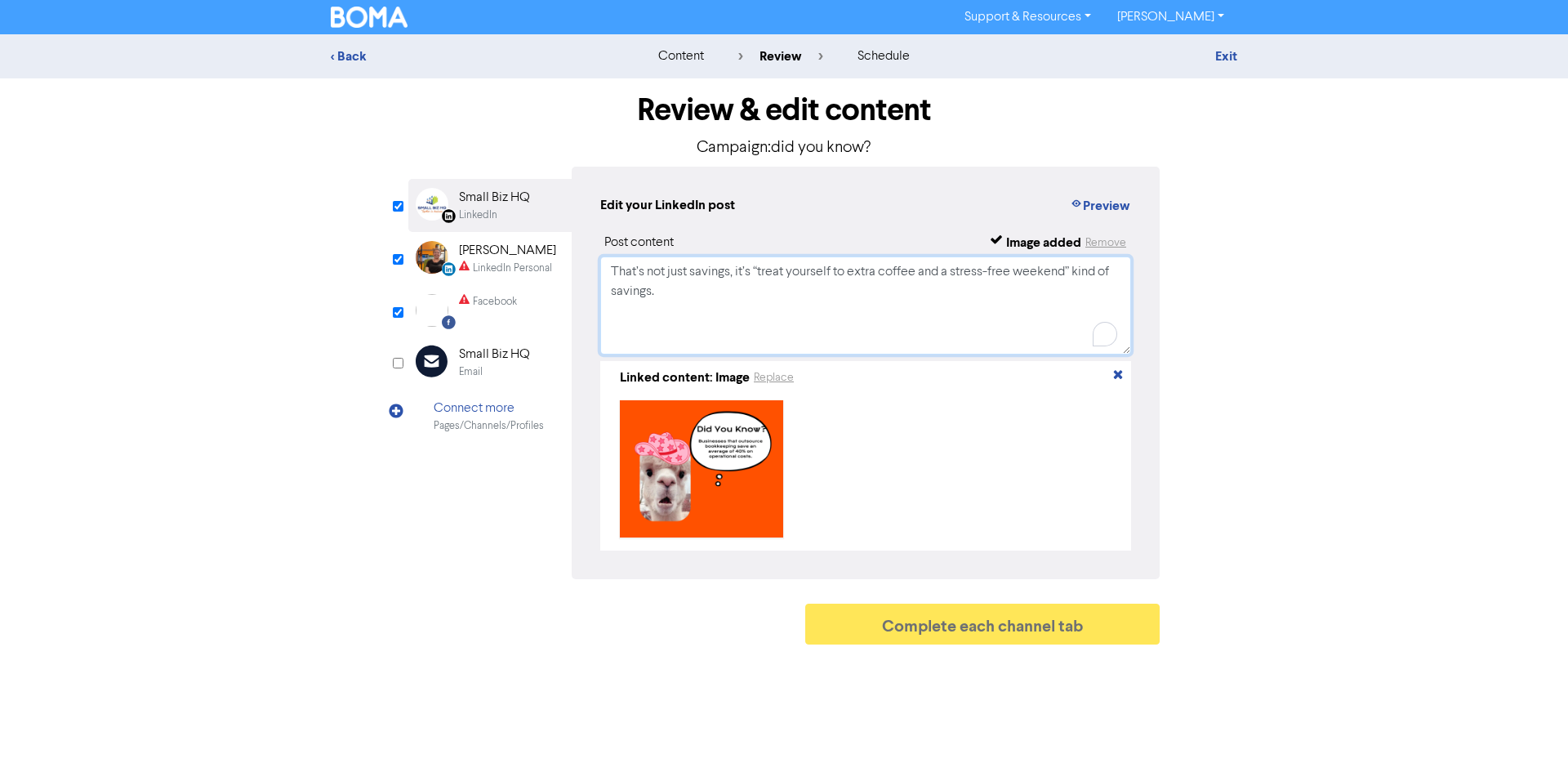
click at [730, 315] on textarea "That’s not just savings, it’s “treat yourself to extra coffee and a stress-free…" at bounding box center [865, 305] width 530 height 98
drag, startPoint x: 668, startPoint y: 301, endPoint x: 604, endPoint y: 266, distance: 72.9
click at [582, 242] on div "Edit your LinkedIn post Preview Post content Image added Remove That’s not just…" at bounding box center [865, 373] width 588 height 413
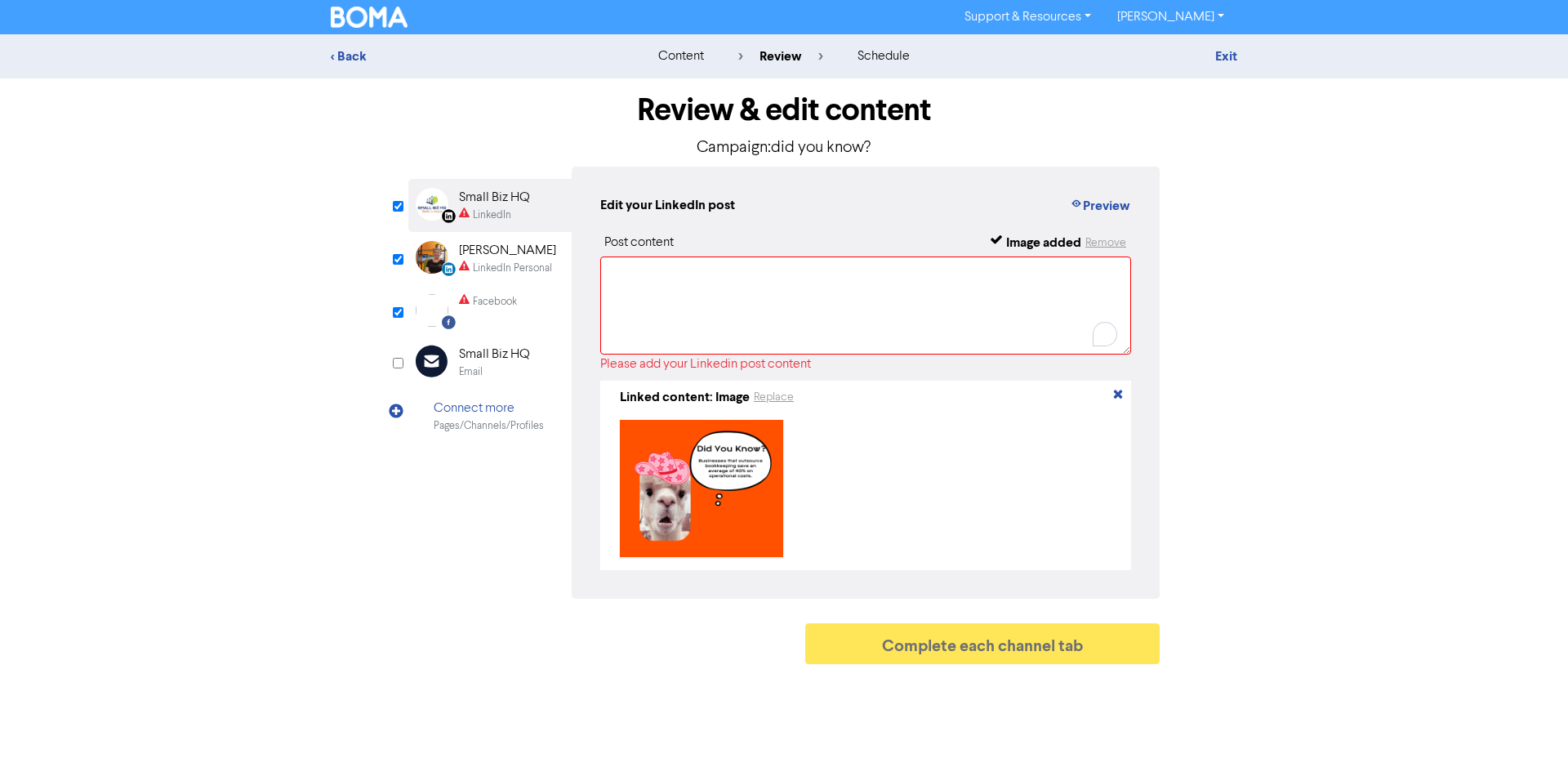
click at [494, 274] on div "LinkedIn Personal" at bounding box center [512, 268] width 79 height 15
paste textarea "That’s not just savings, it’s “treat yourself to extra coffee and a stress-free…"
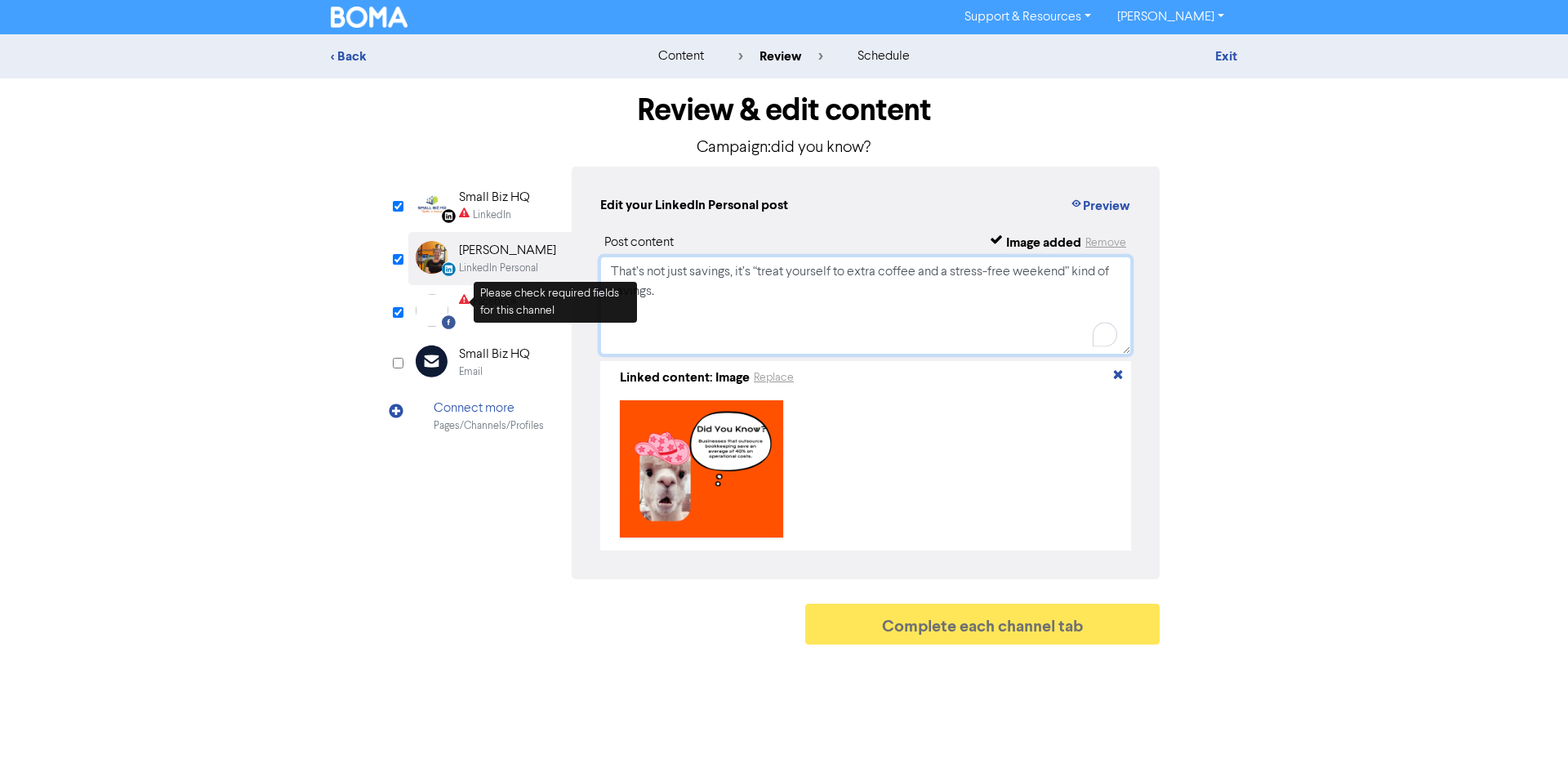
type textarea "That’s not just savings, it’s “treat yourself to extra coffee and a stress-free…"
drag, startPoint x: 466, startPoint y: 294, endPoint x: 502, endPoint y: 309, distance: 39.0
drag, startPoint x: 553, startPoint y: 301, endPoint x: 530, endPoint y: 301, distance: 23.0
click at [550, 301] on div "Facebook Created with Sketch. Facebook" at bounding box center [489, 310] width 163 height 51
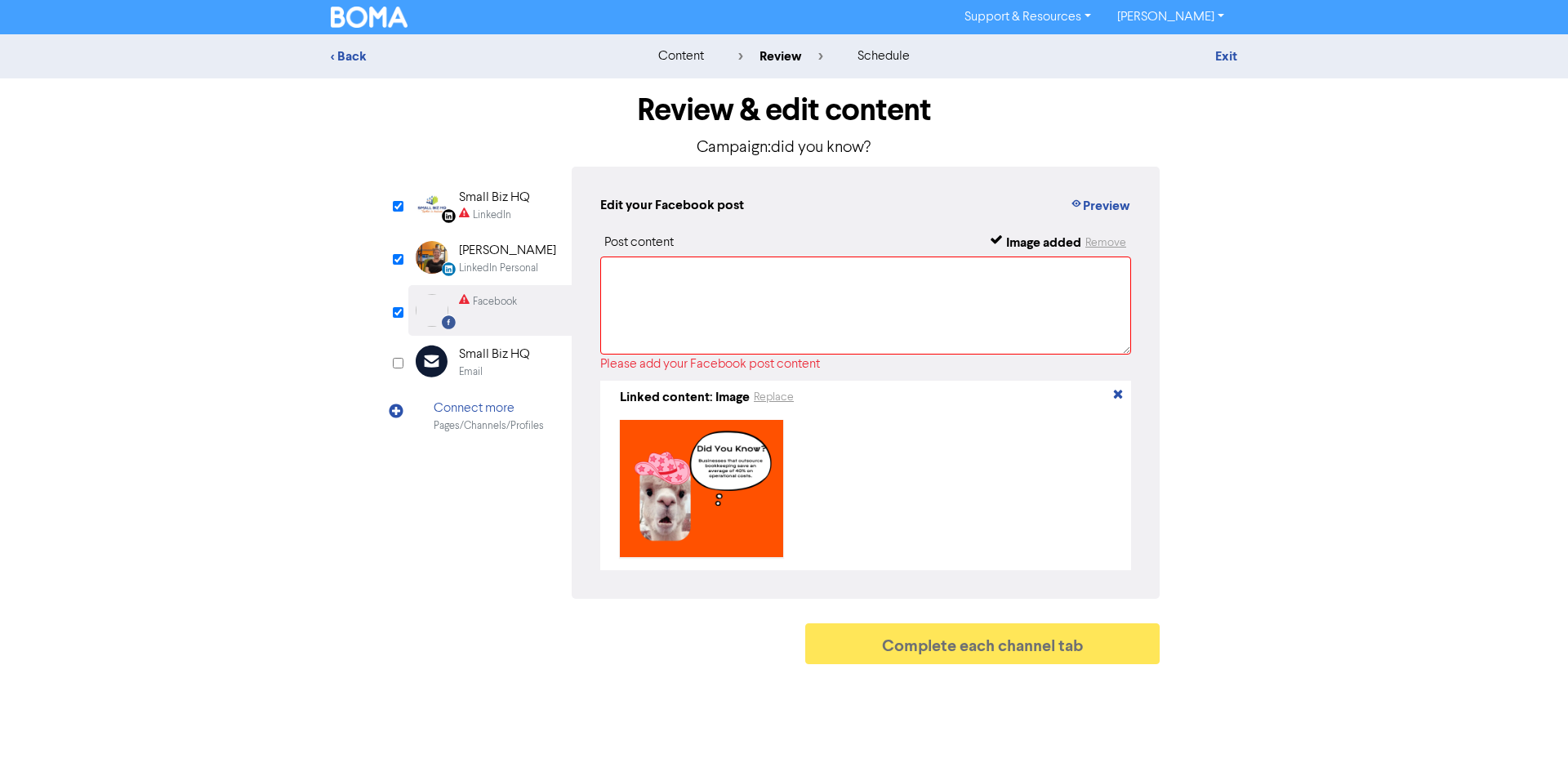
click at [530, 301] on div "Facebook Created with Sketch. Facebook" at bounding box center [489, 310] width 163 height 51
paste textarea "That’s not just savings, it’s “treat yourself to extra coffee and a stress-free…"
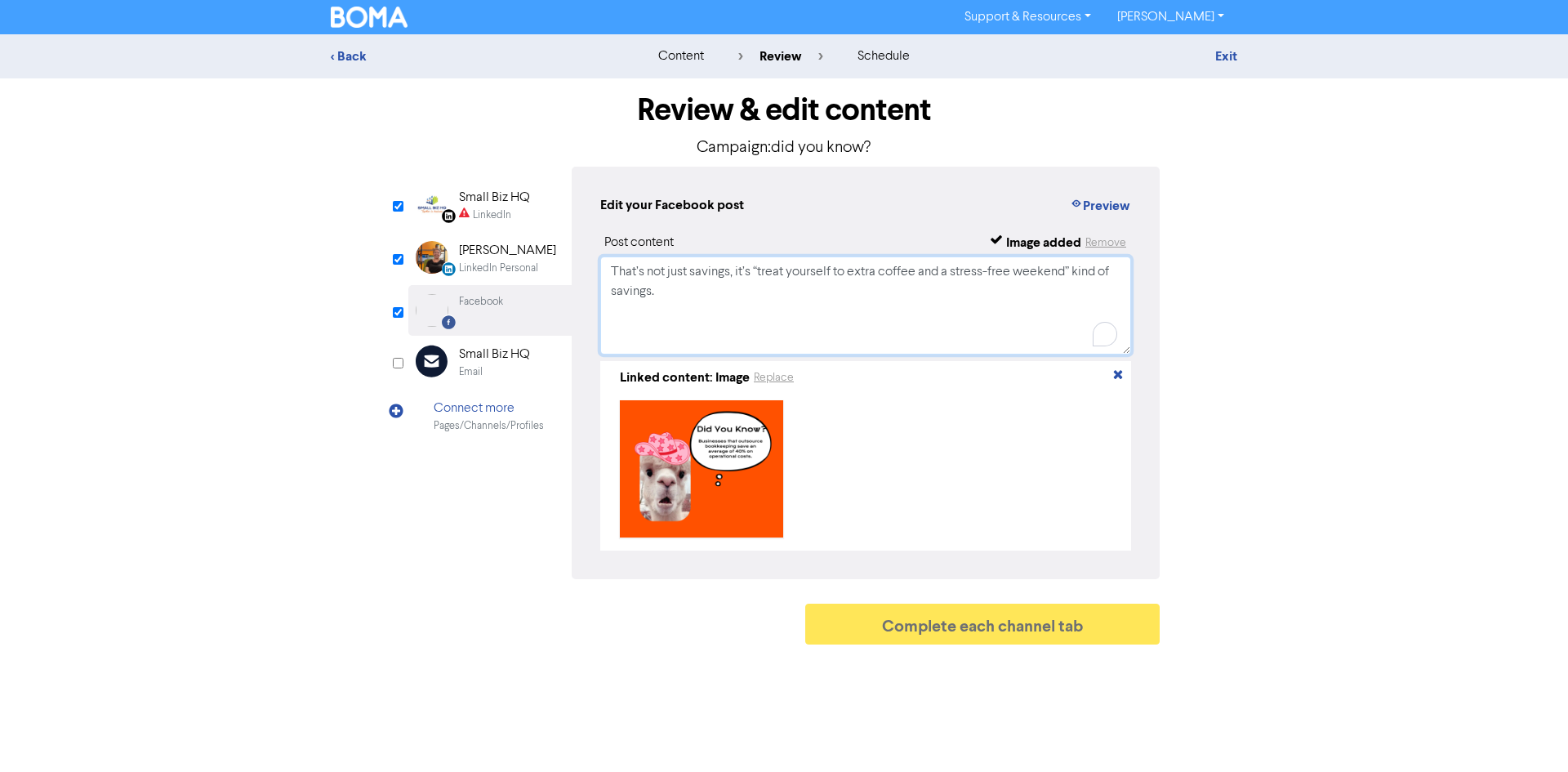
drag, startPoint x: 643, startPoint y: 323, endPoint x: 534, endPoint y: 259, distance: 126.4
click at [637, 323] on textarea "That’s not just savings, it’s “treat yourself to extra coffee and a stress-free…" at bounding box center [865, 305] width 530 height 98
type textarea "That’s not just savings, it’s “treat yourself to extra coffee and a stress-free…"
drag, startPoint x: 498, startPoint y: 198, endPoint x: 637, endPoint y: 261, distance: 152.6
click at [503, 198] on div "Small Biz HQ" at bounding box center [494, 198] width 71 height 20
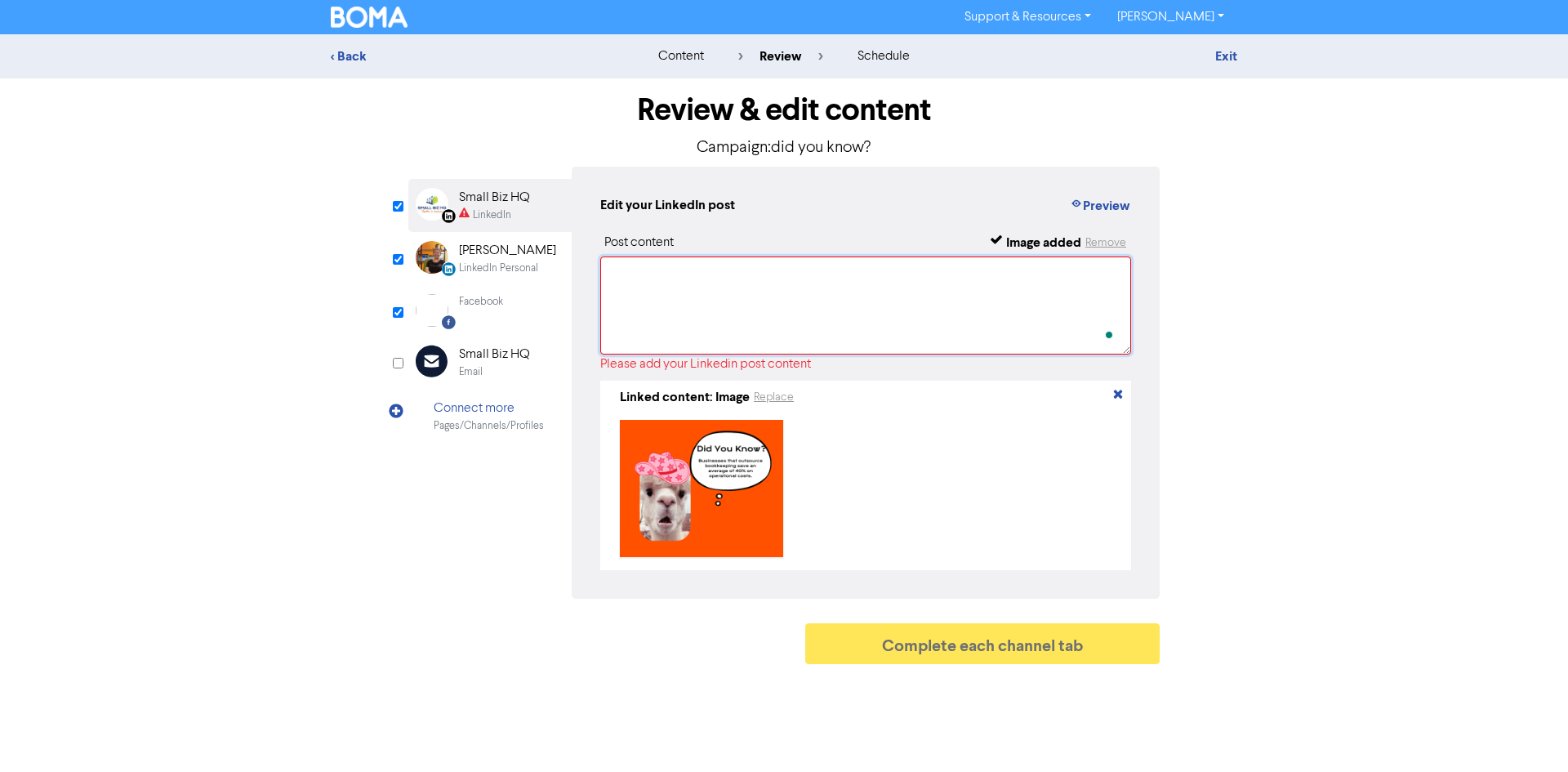
drag, startPoint x: 767, startPoint y: 331, endPoint x: 709, endPoint y: 331, distance: 58.0
click at [755, 331] on textarea "To enrich screen reader interactions, please activate Accessibility in Grammarl…" at bounding box center [865, 305] width 530 height 98
paste textarea "That’s not just savings, it’s “treat yourself to extra coffee and a stress-free…"
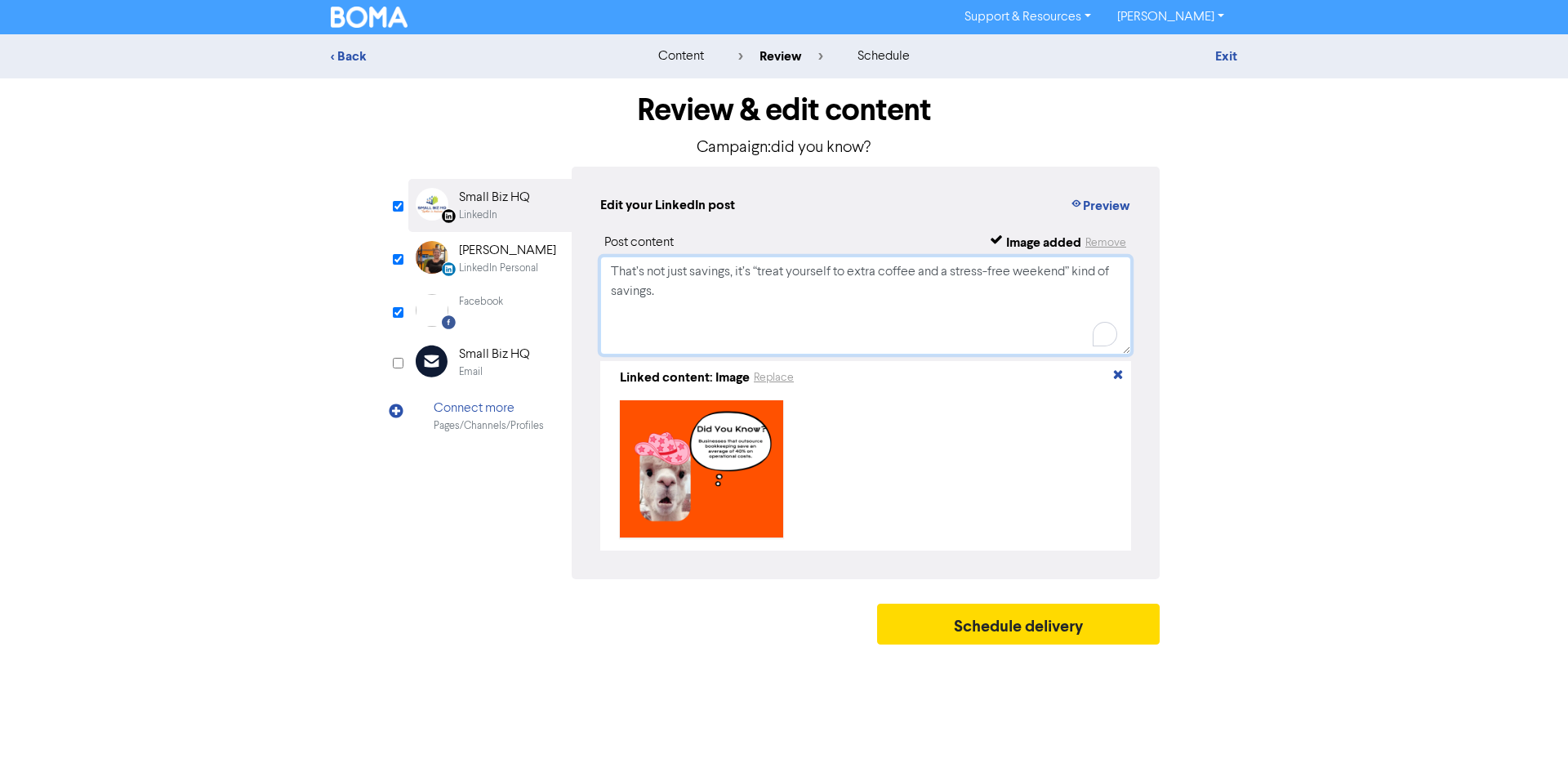
type textarea "That’s not just savings, it’s “treat yourself to extra coffee and a stress-free…"
click at [1407, 252] on div "< Back content review schedule Exit Review & edit content Campaign: did you kno…" at bounding box center [784, 343] width 1568 height 618
click at [1042, 609] on div "Review & edit content Campaign: did you know? LinkedIn Page Created with Sketch…" at bounding box center [784, 365] width 776 height 574
click at [1085, 632] on button "Schedule delivery" at bounding box center [1019, 624] width 283 height 41
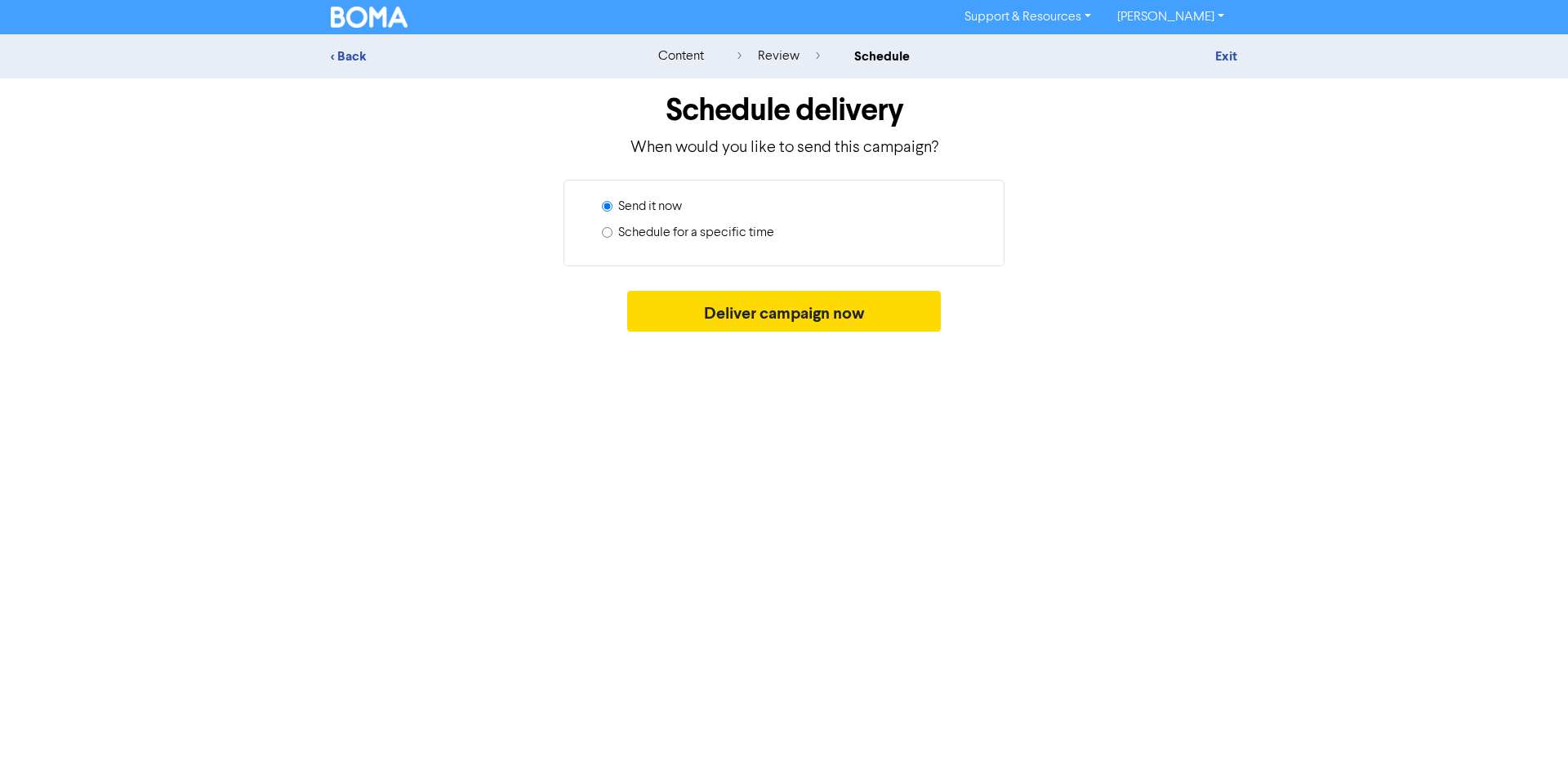
drag, startPoint x: 605, startPoint y: 236, endPoint x: 674, endPoint y: 324, distance: 111.8
click at [609, 236] on input "Schedule for a specific time" at bounding box center [607, 232] width 11 height 11
radio input "true"
radio input "false"
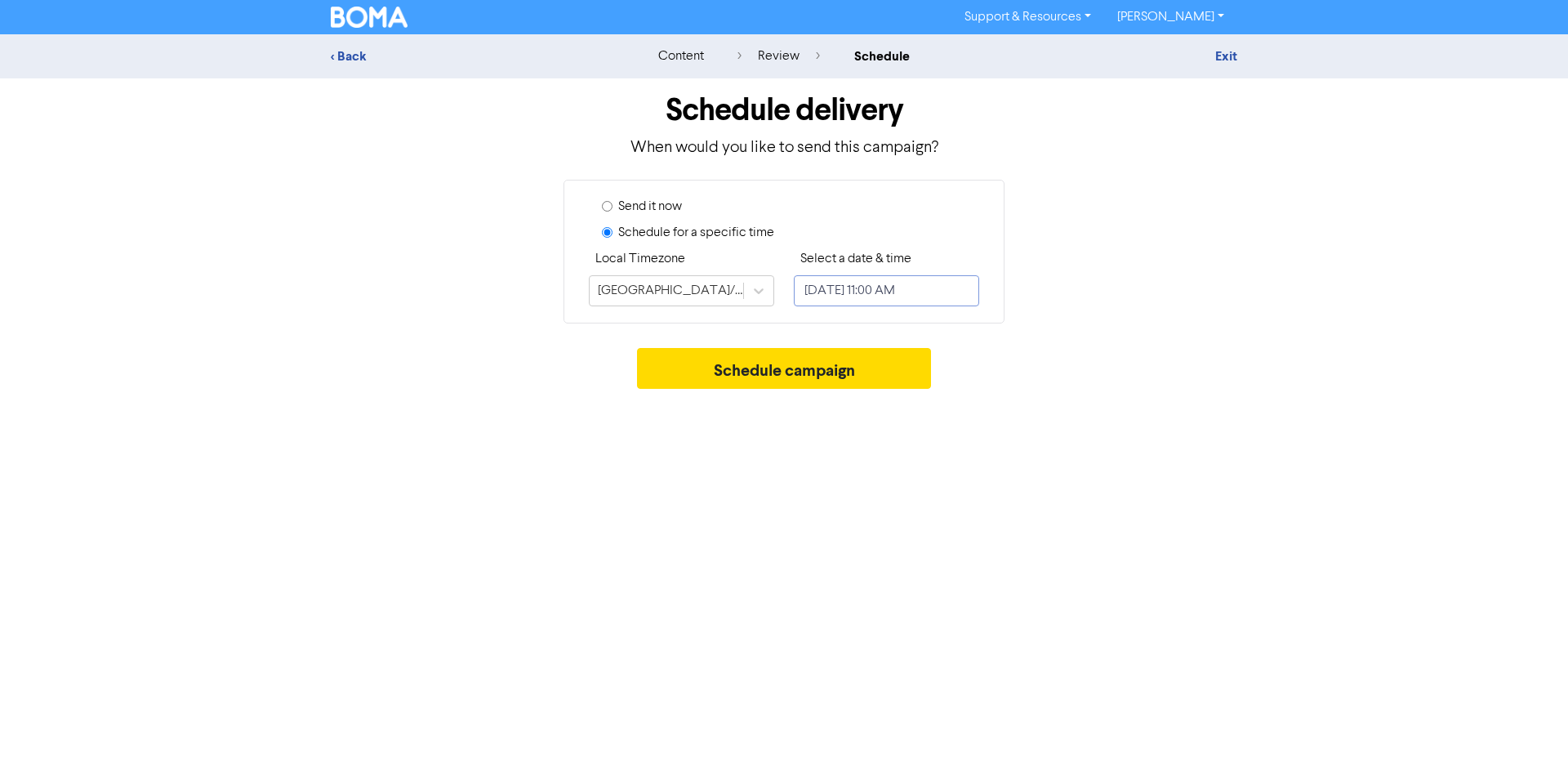
click at [939, 289] on input "[DATE] 11:00 AM" at bounding box center [887, 290] width 185 height 31
select select "9"
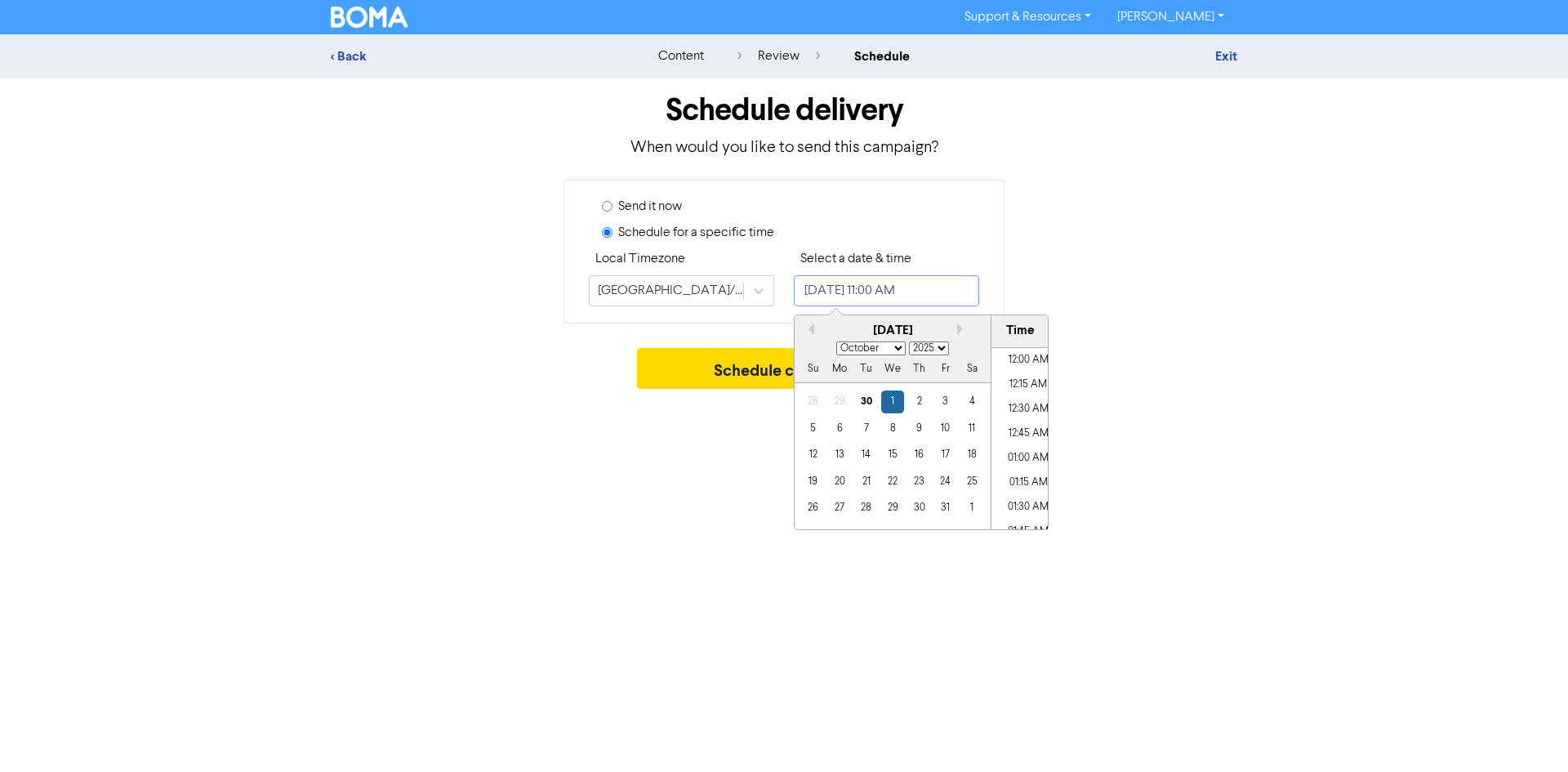
scroll to position [999, 0]
click at [912, 400] on div "2" at bounding box center [918, 400] width 22 height 22
type input "[DATE] 11:00 AM"
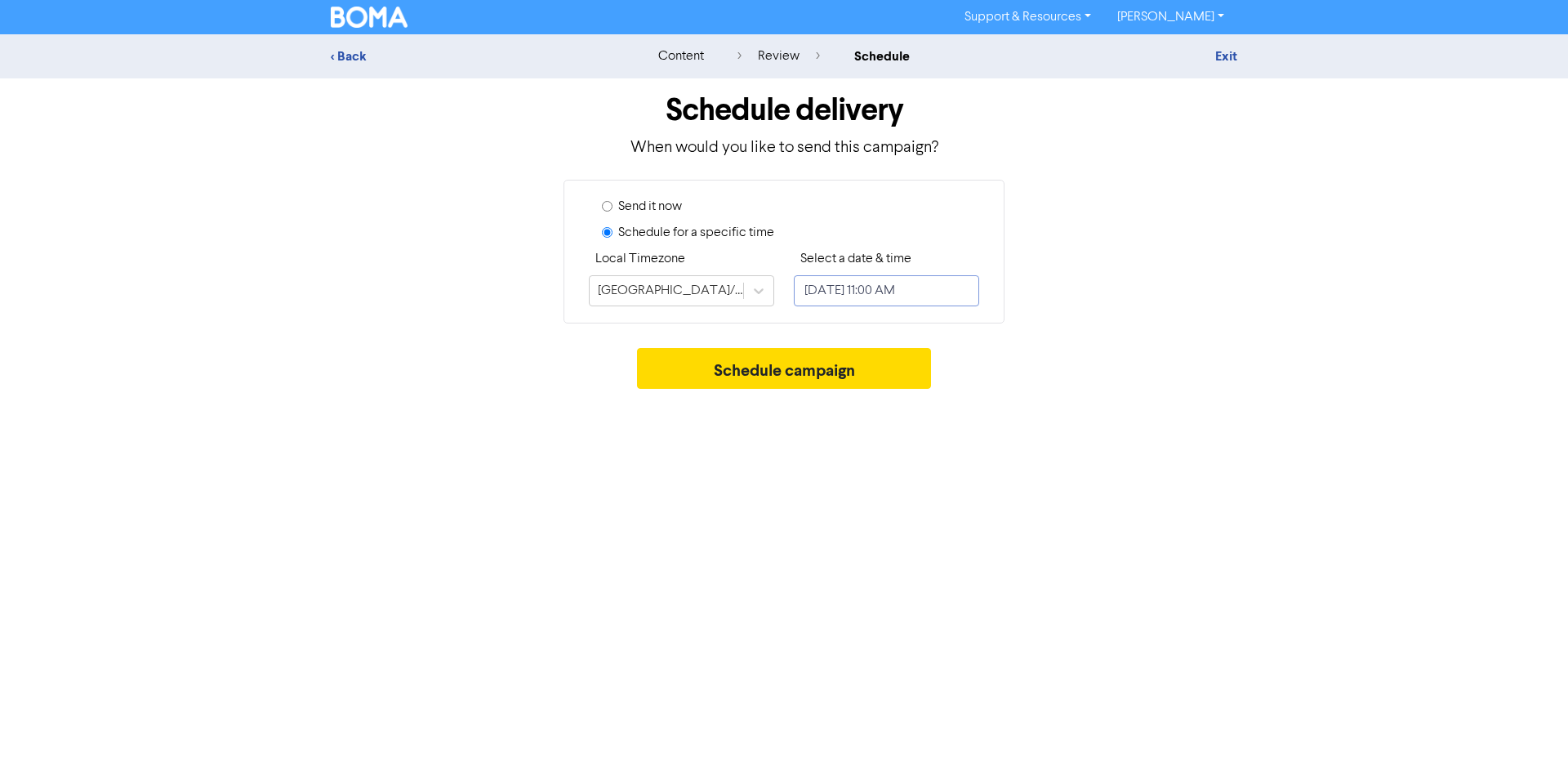
drag, startPoint x: 964, startPoint y: 289, endPoint x: 974, endPoint y: 290, distance: 10.0
click at [969, 290] on input "[DATE] 11:00 AM" at bounding box center [887, 290] width 185 height 31
select select "9"
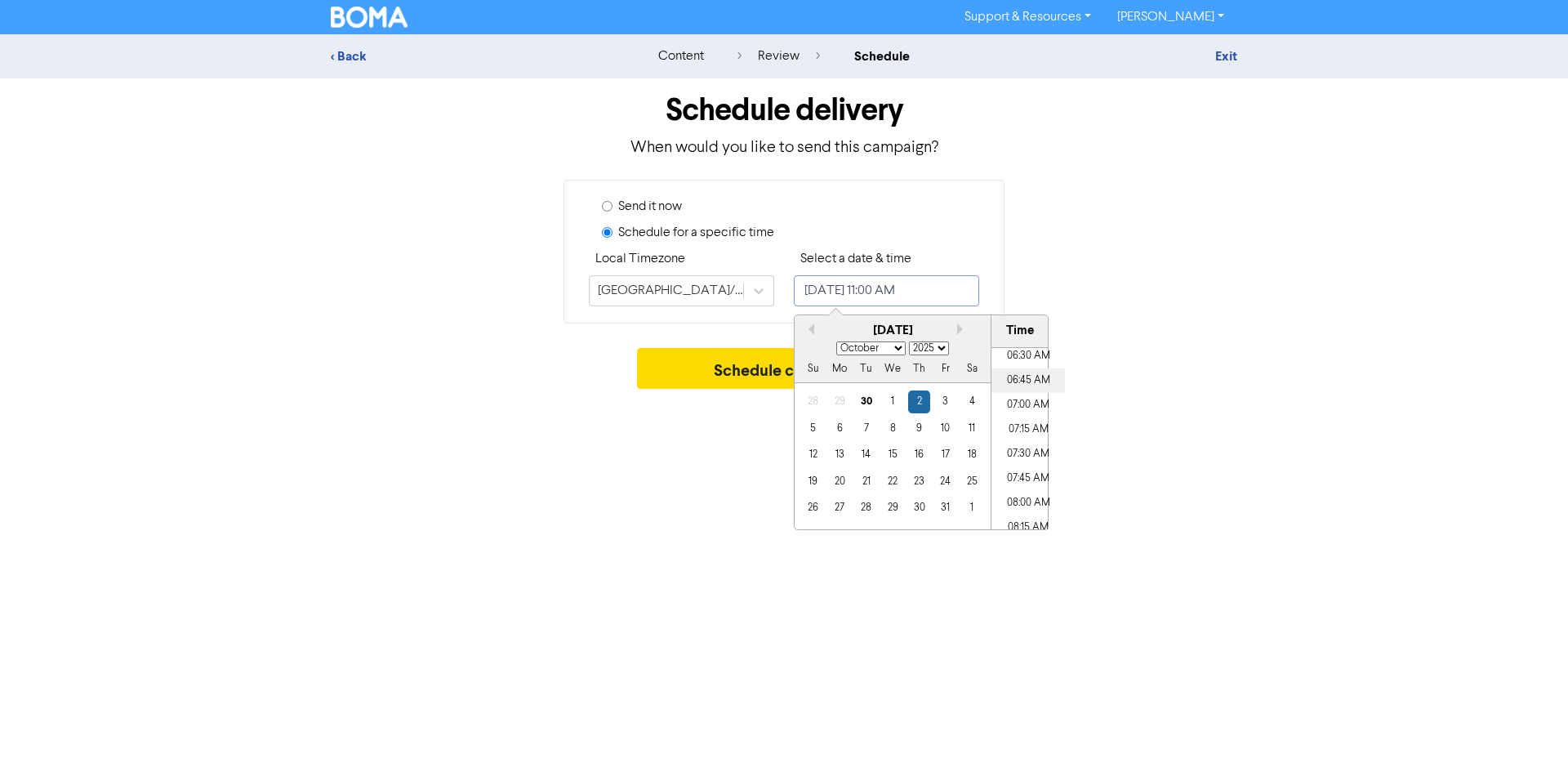
scroll to position [640, 0]
drag, startPoint x: 1037, startPoint y: 396, endPoint x: 1133, endPoint y: 380, distance: 97.3
click at [1049, 396] on li "07:00 AM" at bounding box center [1027, 406] width 74 height 25
type input "[DATE] 7:00 AM"
drag, startPoint x: 1147, startPoint y: 379, endPoint x: 1126, endPoint y: 379, distance: 21.0
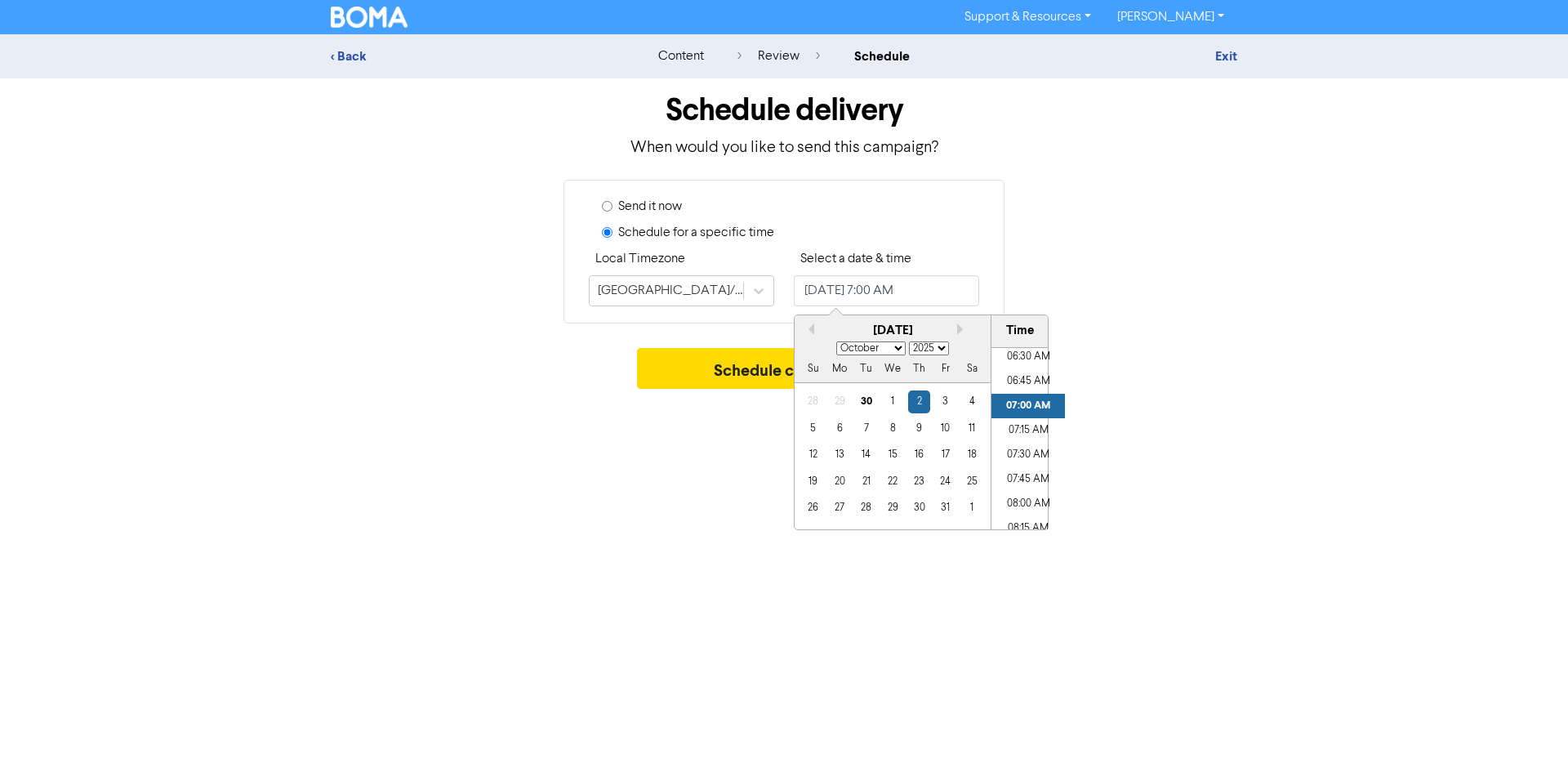
click at [1135, 379] on div "Schedule campaign" at bounding box center [784, 372] width 907 height 49
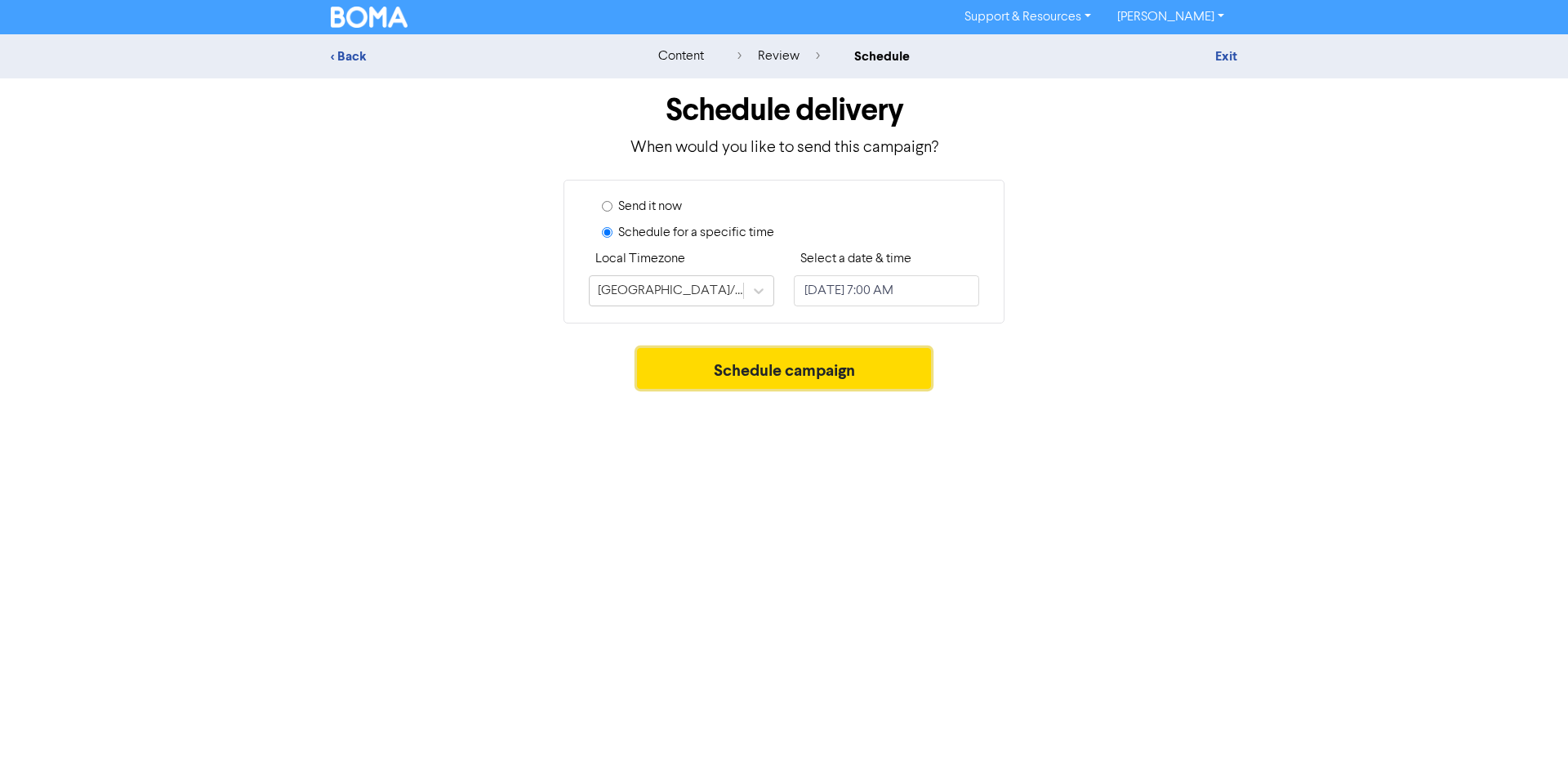
click at [848, 370] on button "Schedule campaign" at bounding box center [784, 368] width 294 height 41
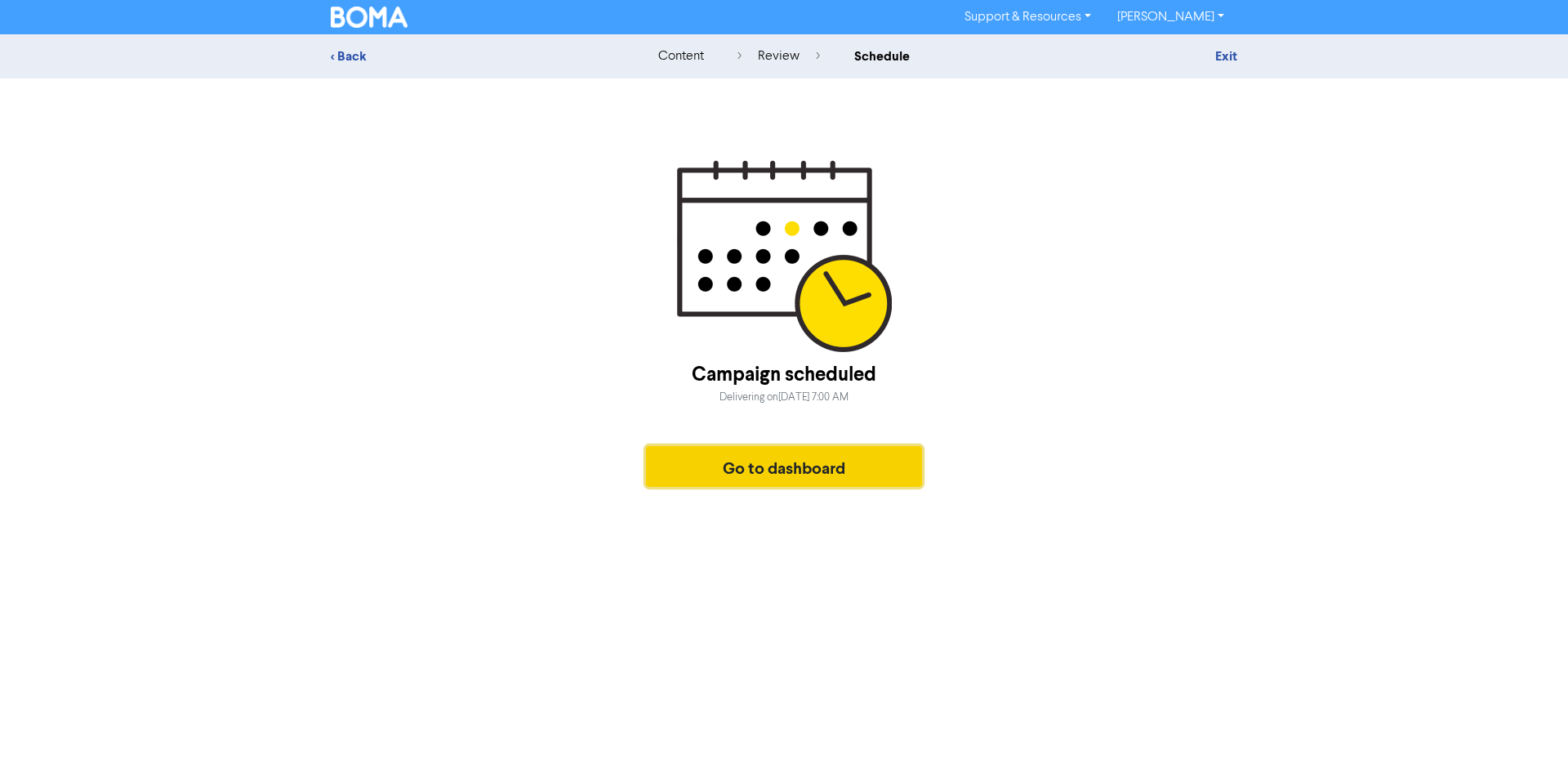
click at [843, 480] on button "Go to dashboard" at bounding box center [784, 466] width 276 height 41
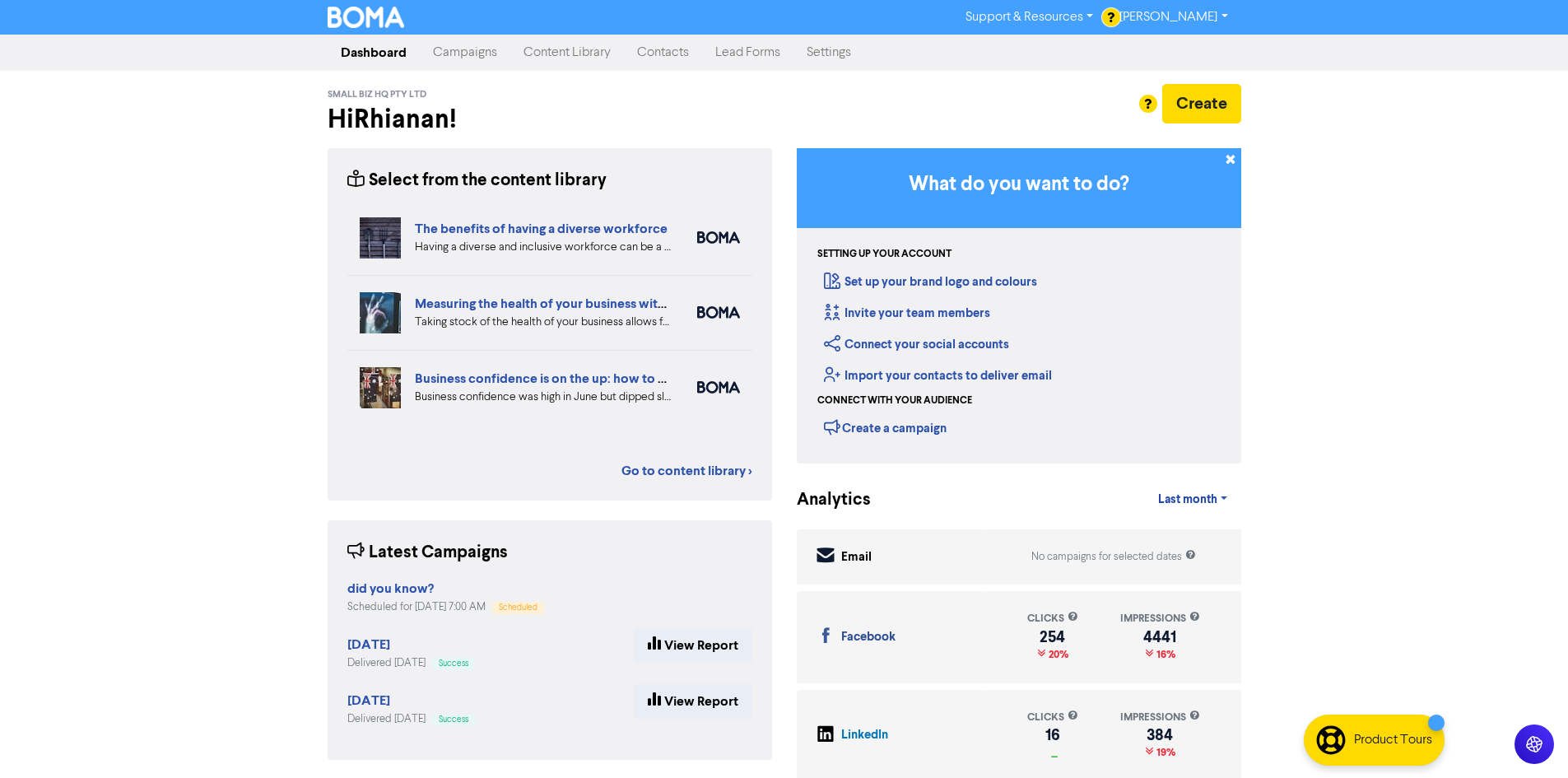
click at [856, 309] on div "Select from the content library The benefits of having a diverse workforce Havi…" at bounding box center [784, 467] width 938 height 638
drag, startPoint x: 1505, startPoint y: 433, endPoint x: 1440, endPoint y: 472, distance: 75.8
click at [1503, 428] on div "Support & Resources Video Tutorials FAQ & Guides Marketing Education [PERSON_NA…" at bounding box center [784, 389] width 1568 height 778
click at [1197, 97] on button "Create" at bounding box center [1202, 103] width 79 height 39
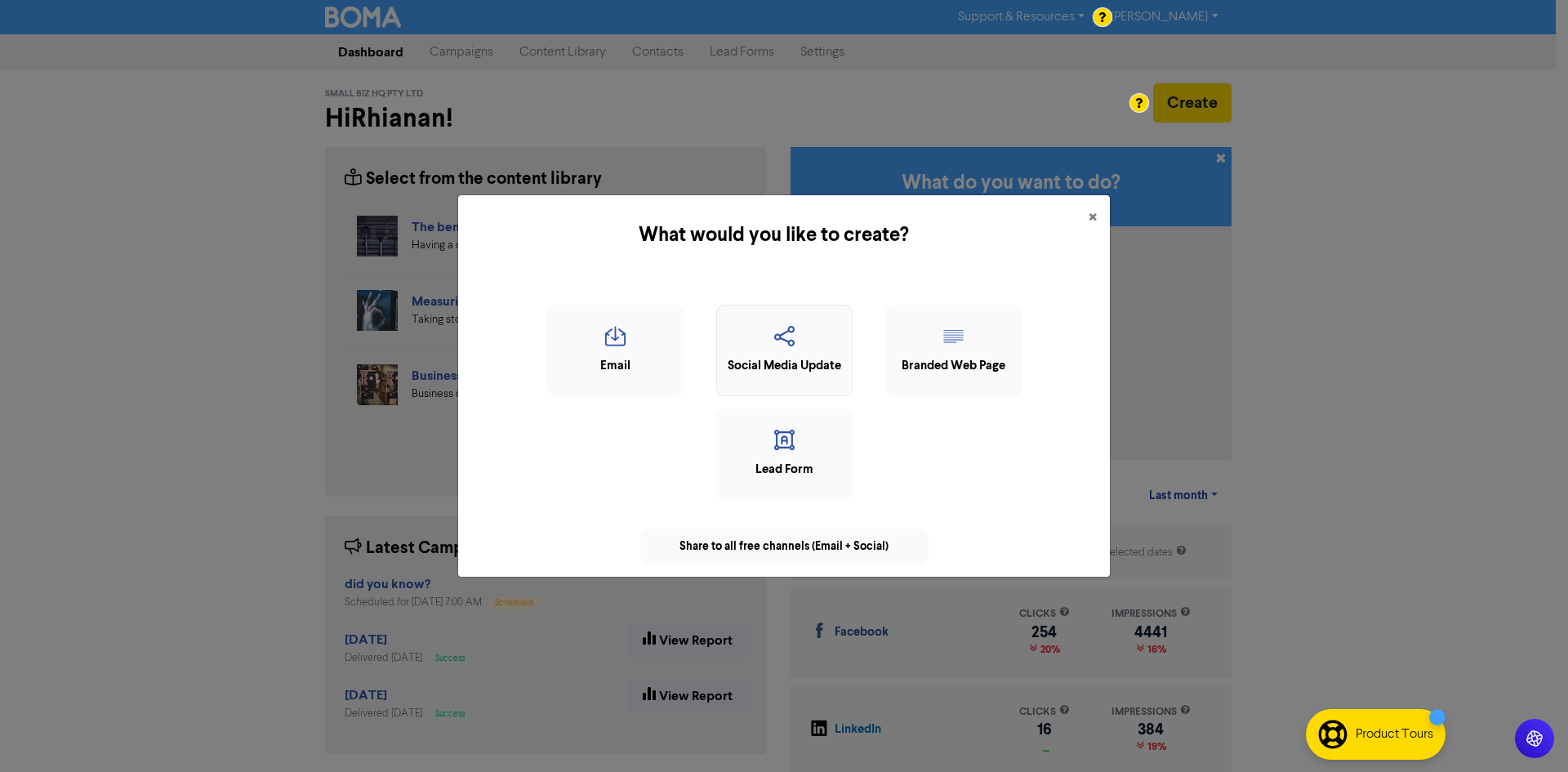
click at [813, 333] on icon "button" at bounding box center [784, 341] width 118 height 31
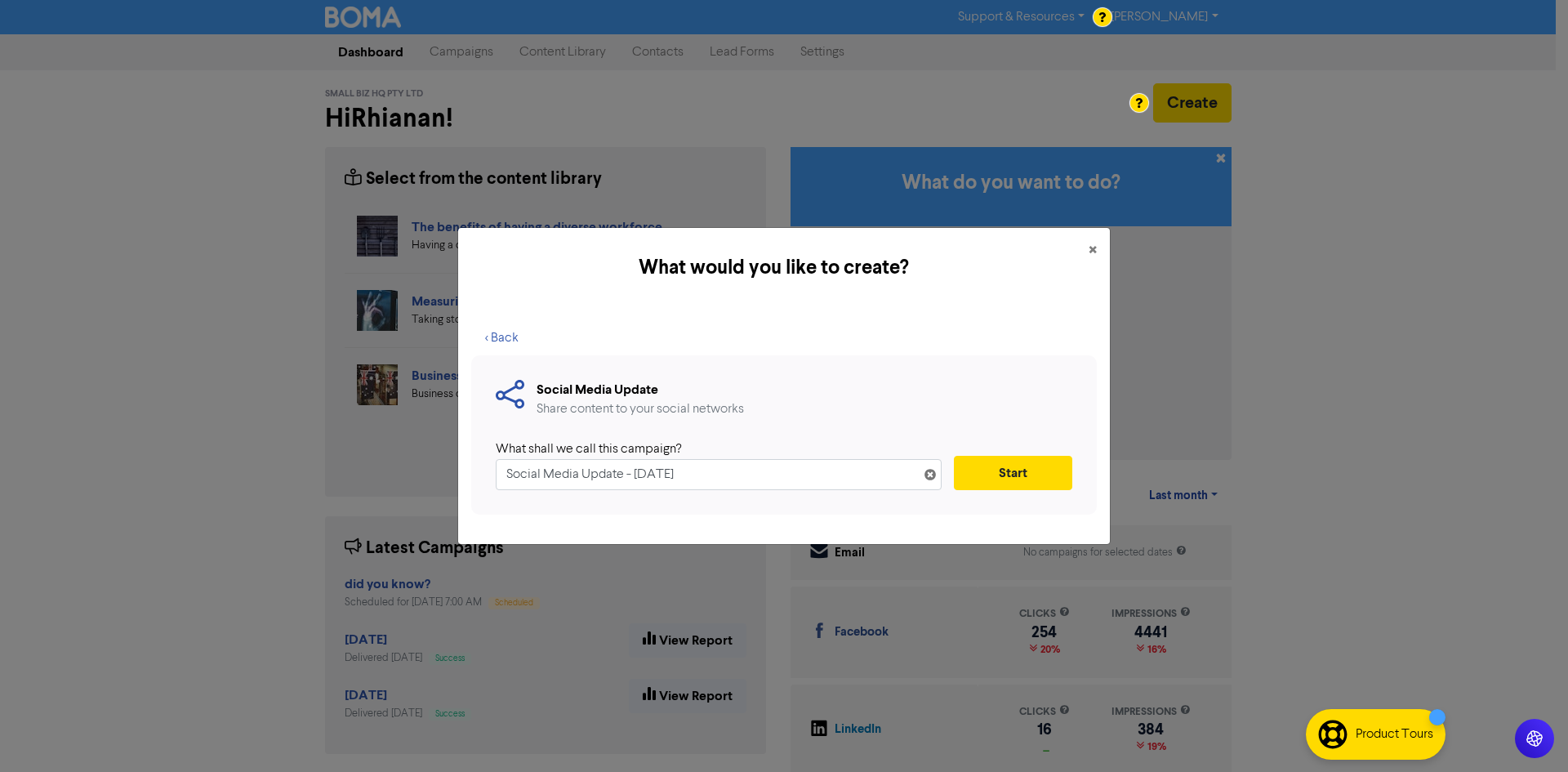
drag, startPoint x: 804, startPoint y: 465, endPoint x: 34, endPoint y: 508, distance: 771.2
click at [34, 508] on div "What would you like to create? × < Back Social Media Update Share content to yo…" at bounding box center [784, 386] width 1568 height 772
type input "Feeling Lost"
click at [1009, 478] on button "Start" at bounding box center [1013, 473] width 118 height 34
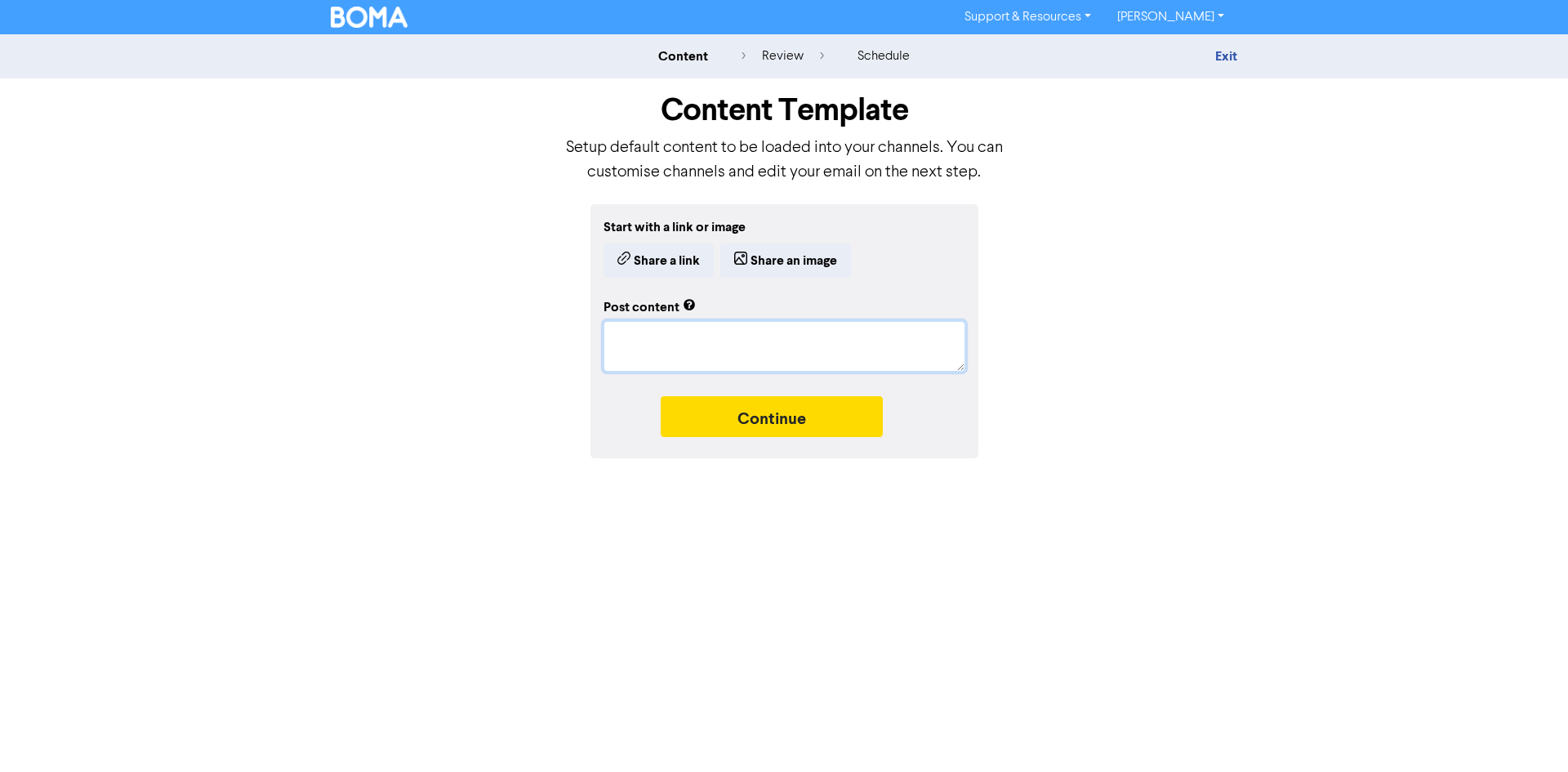
click at [638, 360] on textarea at bounding box center [784, 346] width 362 height 51
paste textarea "Feeling lost in the land of accounting software and POS systems? You're not alo…"
type textarea "x"
type textarea "Feeling lost in the land of accounting software and POS systems? You're not alo…"
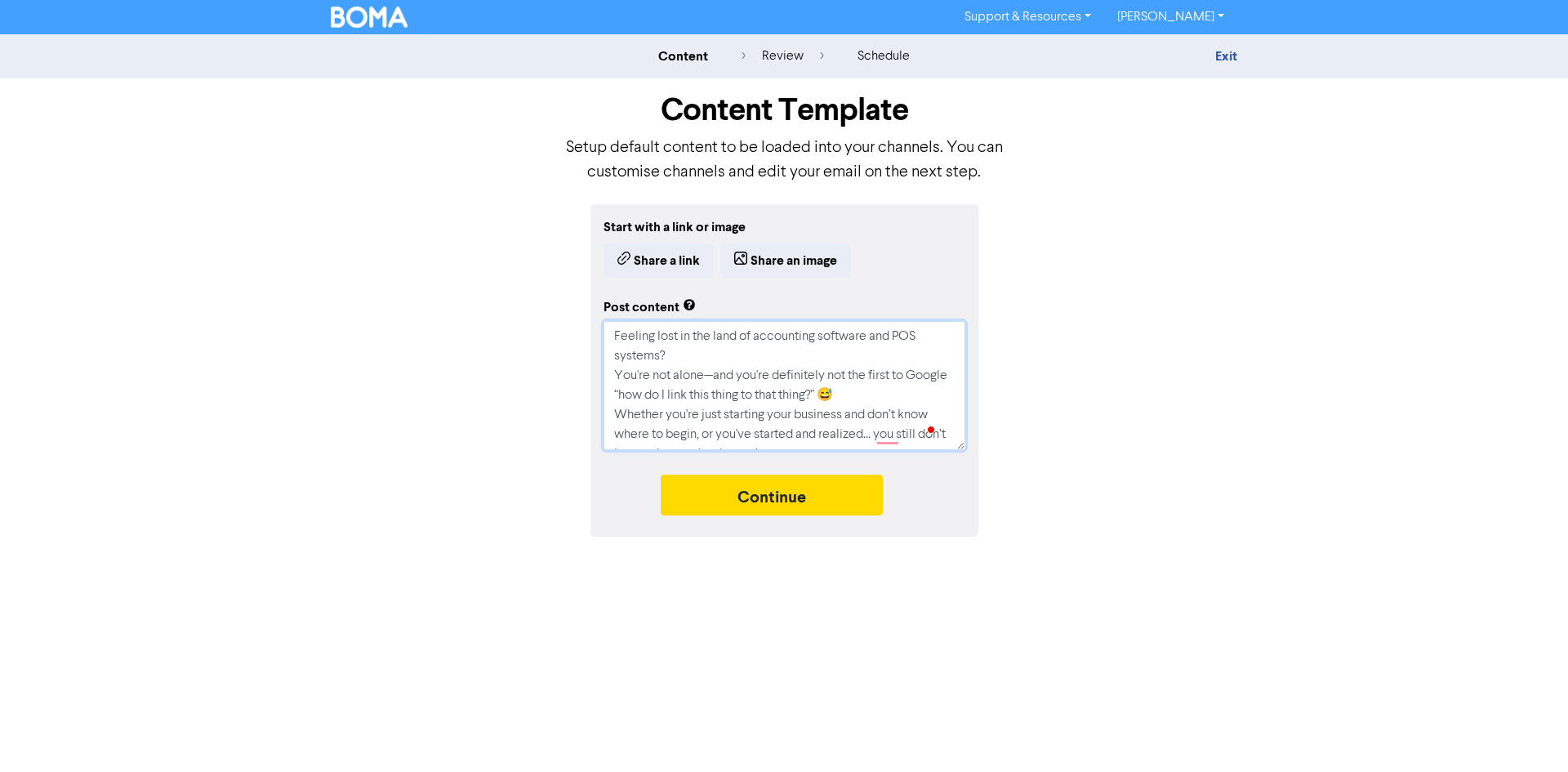
click at [710, 379] on textarea "Feeling lost in the land of accounting software and POS systems? You're not alo…" at bounding box center [784, 385] width 362 height 129
type textarea "x"
type textarea "Feeling lost in the land of accounting software and POS systems? You're not alo…"
type textarea "x"
type textarea "Feeling lost in the land of accounting software and POS systems? You're not alo…"
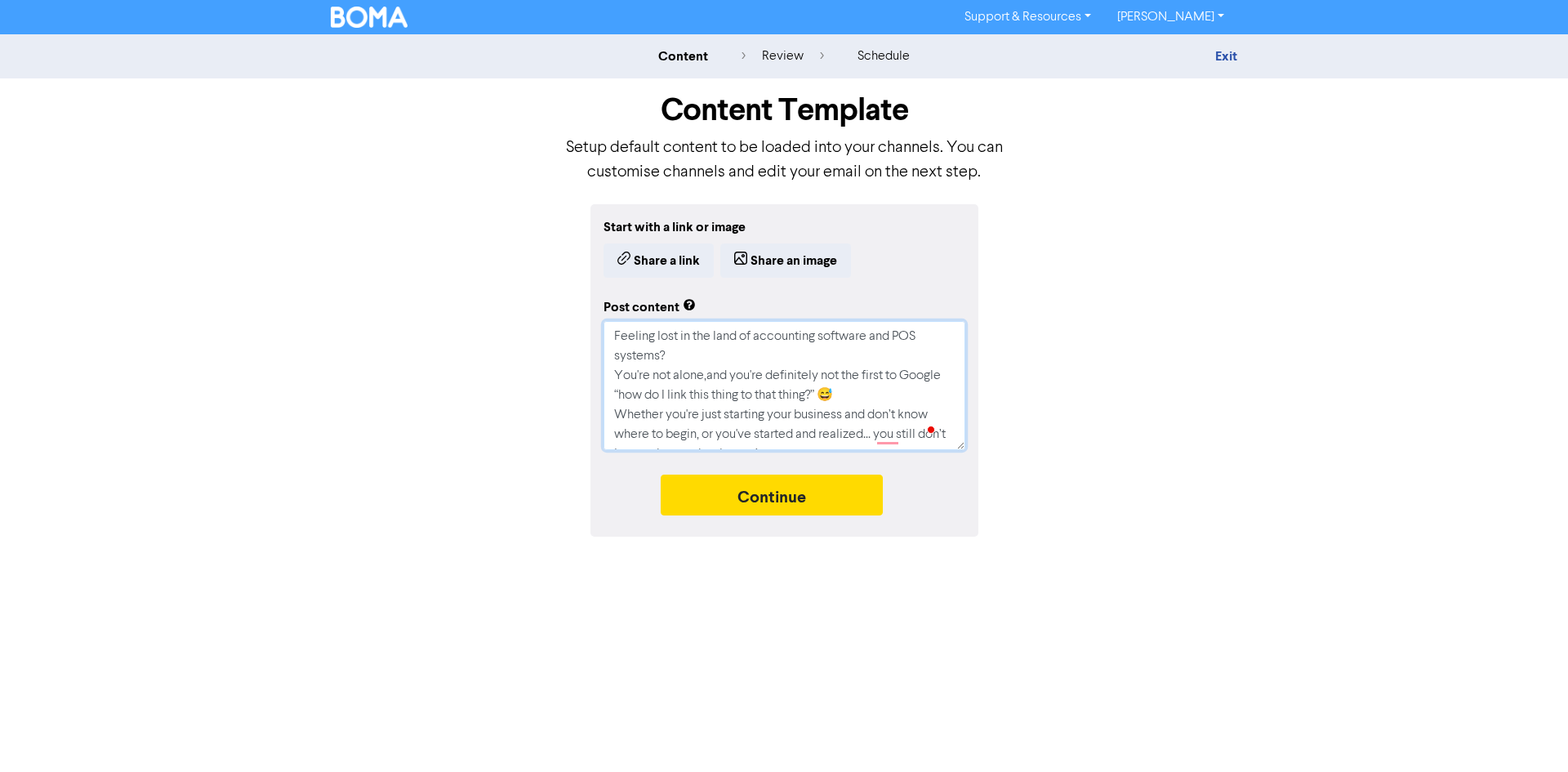
type textarea "x"
type textarea "Feeling lost in the land of accounting software and POS systems? You're not alo…"
click at [875, 355] on textarea "Feeling lost in the land of accounting software and POS systems? You're not alo…" at bounding box center [784, 385] width 362 height 129
type textarea "x"
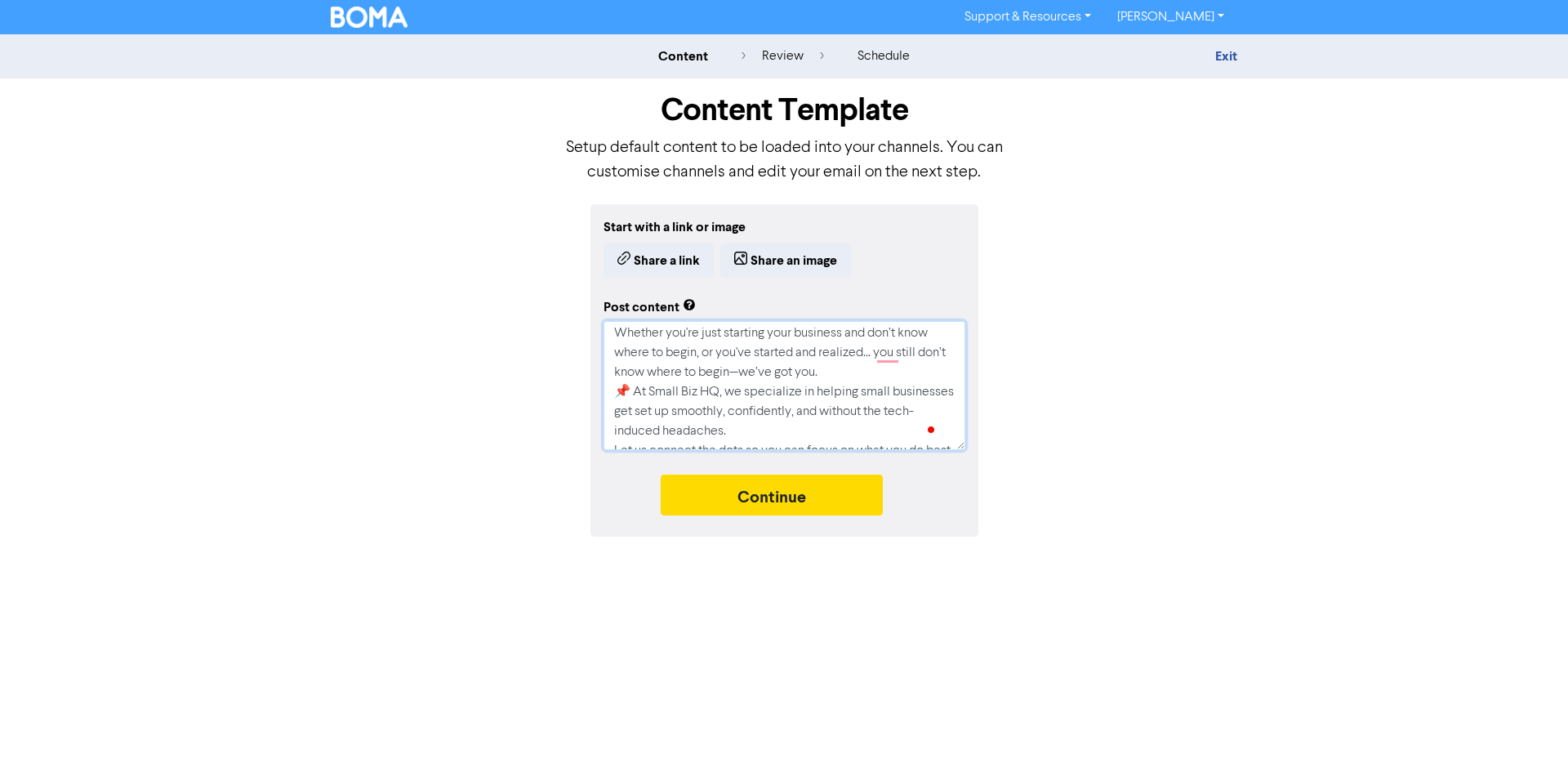
type textarea "Feeling lost in the land of accounting software and POS systems? You're not alo…"
click at [622, 335] on textarea "Feeling lost in the land of accounting software and POS systems? You're not alo…" at bounding box center [784, 385] width 362 height 129
type textarea "x"
type textarea "Feeling lost in the land of accounting software and POS systems? You're not alo…"
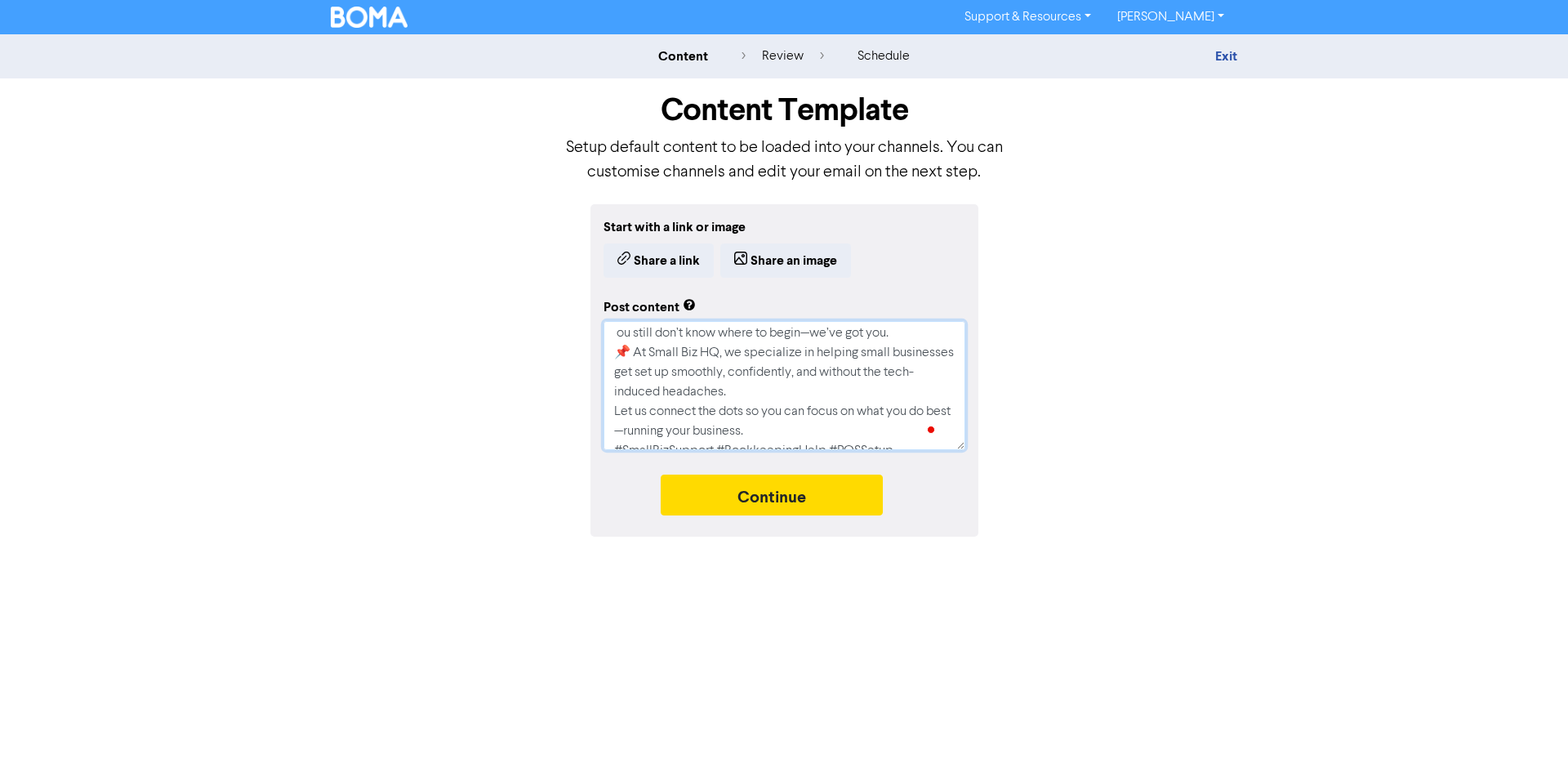
type textarea "x"
type textarea "Feeling lost in the land of accounting software and POS systems? You're not alo…"
type textarea "x"
type textarea "Feeling lost in the land of accounting software and POS systems? You're not alo…"
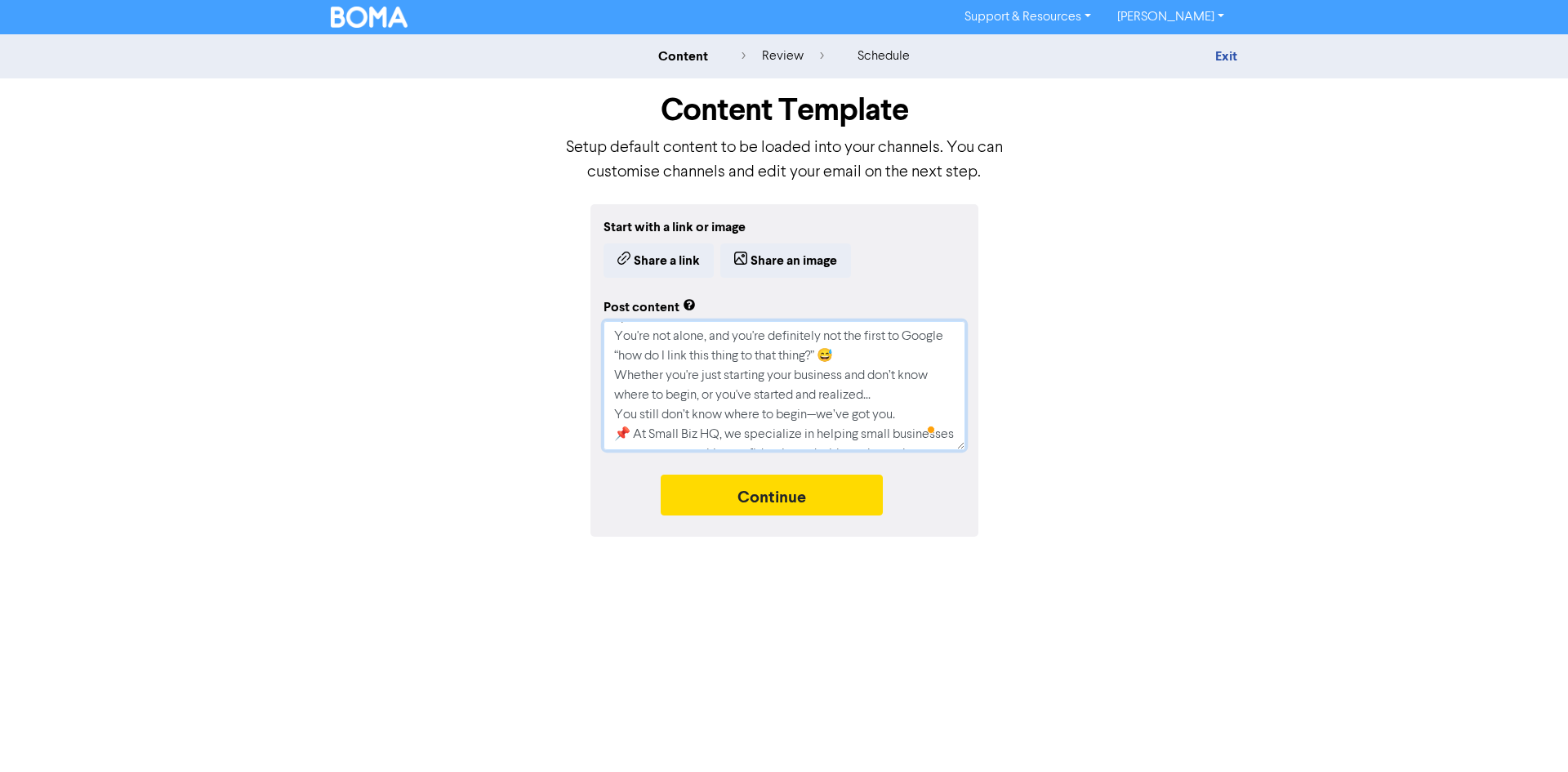
click at [818, 420] on textarea "Feeling lost in the land of accounting software and POS systems? You're not alo…" at bounding box center [784, 385] width 362 height 129
type textarea "x"
type textarea "Feeling lost in the land of accounting software and POS systems? You're not alo…"
type textarea "x"
type textarea "Feeling lost in the land of accounting software and POS systems? You're not alo…"
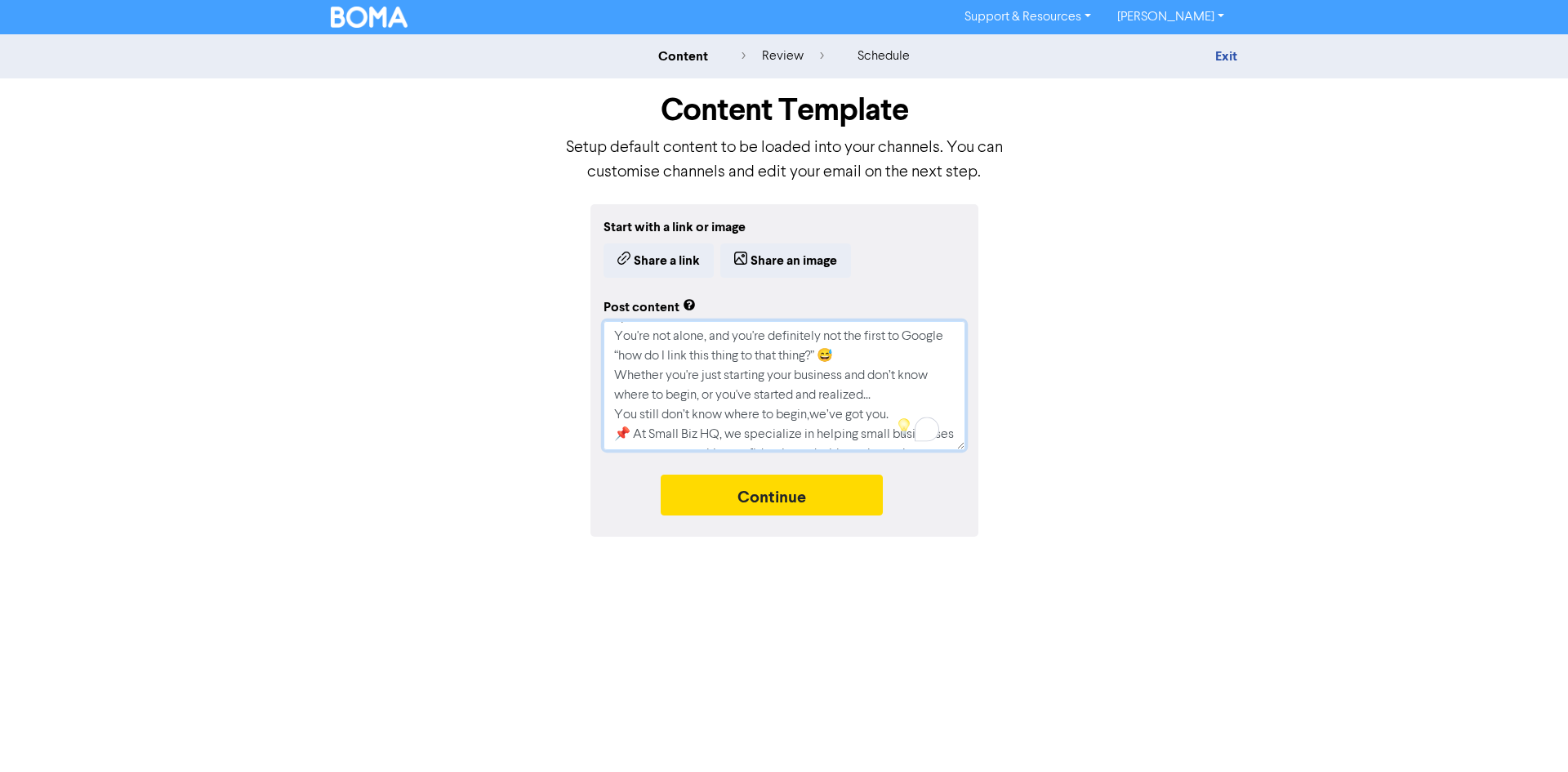
type textarea "x"
type textarea "Feeling lost in the land of accounting software and POS systems? You're not alo…"
click at [644, 397] on textarea "Feeling lost in the land of accounting software and POS systems? You're not alo…" at bounding box center [784, 385] width 362 height 129
type textarea "x"
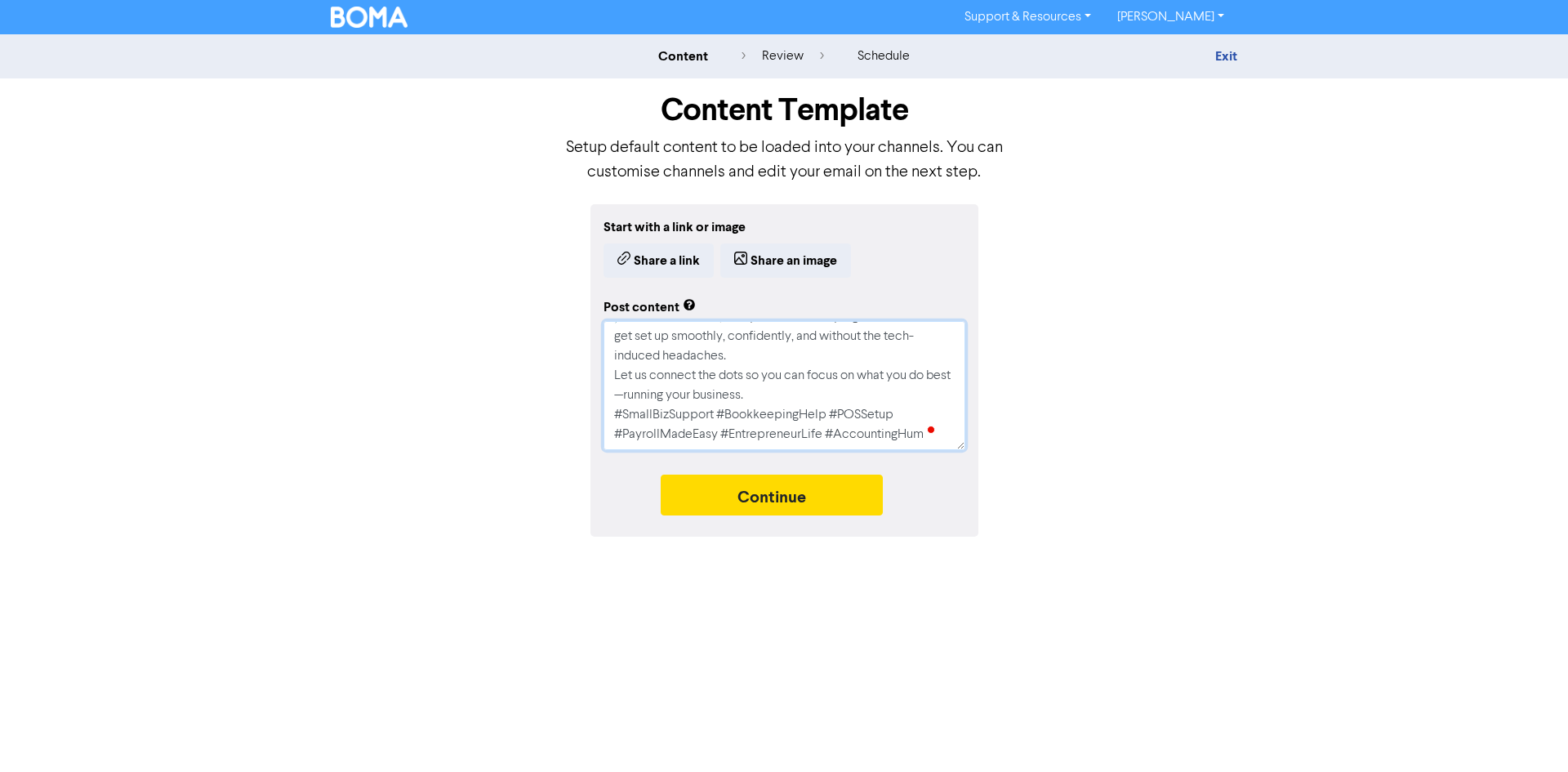
type textarea "Feeling lost in the land of accounting software and POS systems? You're not alo…"
type textarea "x"
type textarea "Feeling lost in the land of accounting software and POS systems? You're not alo…"
type textarea "x"
type textarea "Feeling lost in the land of accounting software and POS systems? You're not alo…"
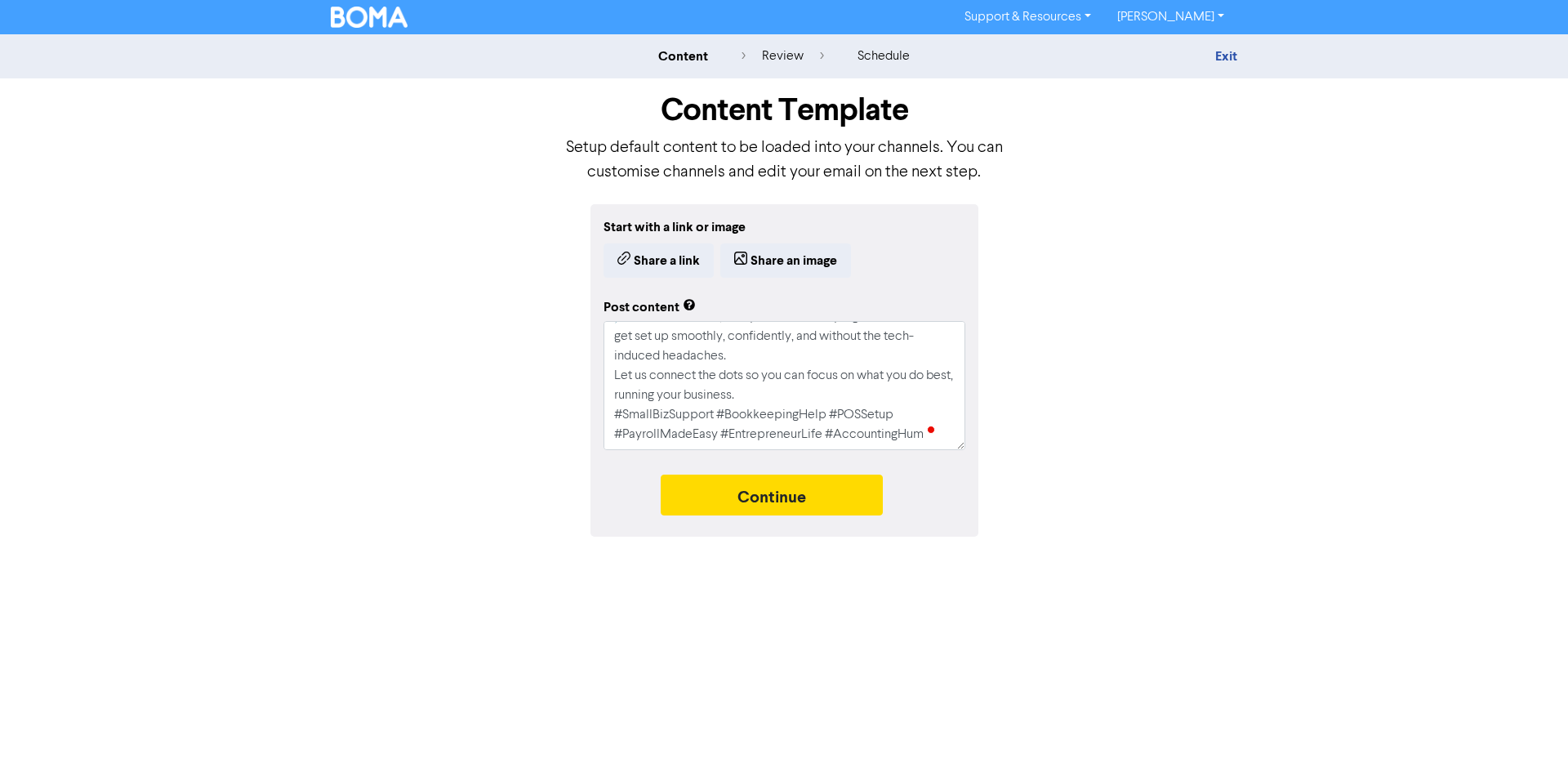
drag, startPoint x: 925, startPoint y: 439, endPoint x: 902, endPoint y: 428, distance: 25.5
click at [892, 429] on div "Start with a link or image Share a link Share an image Post content Feeling los…" at bounding box center [784, 371] width 388 height 332
drag, startPoint x: 911, startPoint y: 424, endPoint x: 915, endPoint y: 441, distance: 17.5
click at [912, 426] on textarea "Feeling lost in the land of accounting software and POS systems? You're not alo…" at bounding box center [784, 385] width 362 height 129
click at [934, 440] on span at bounding box center [931, 430] width 14 height 23
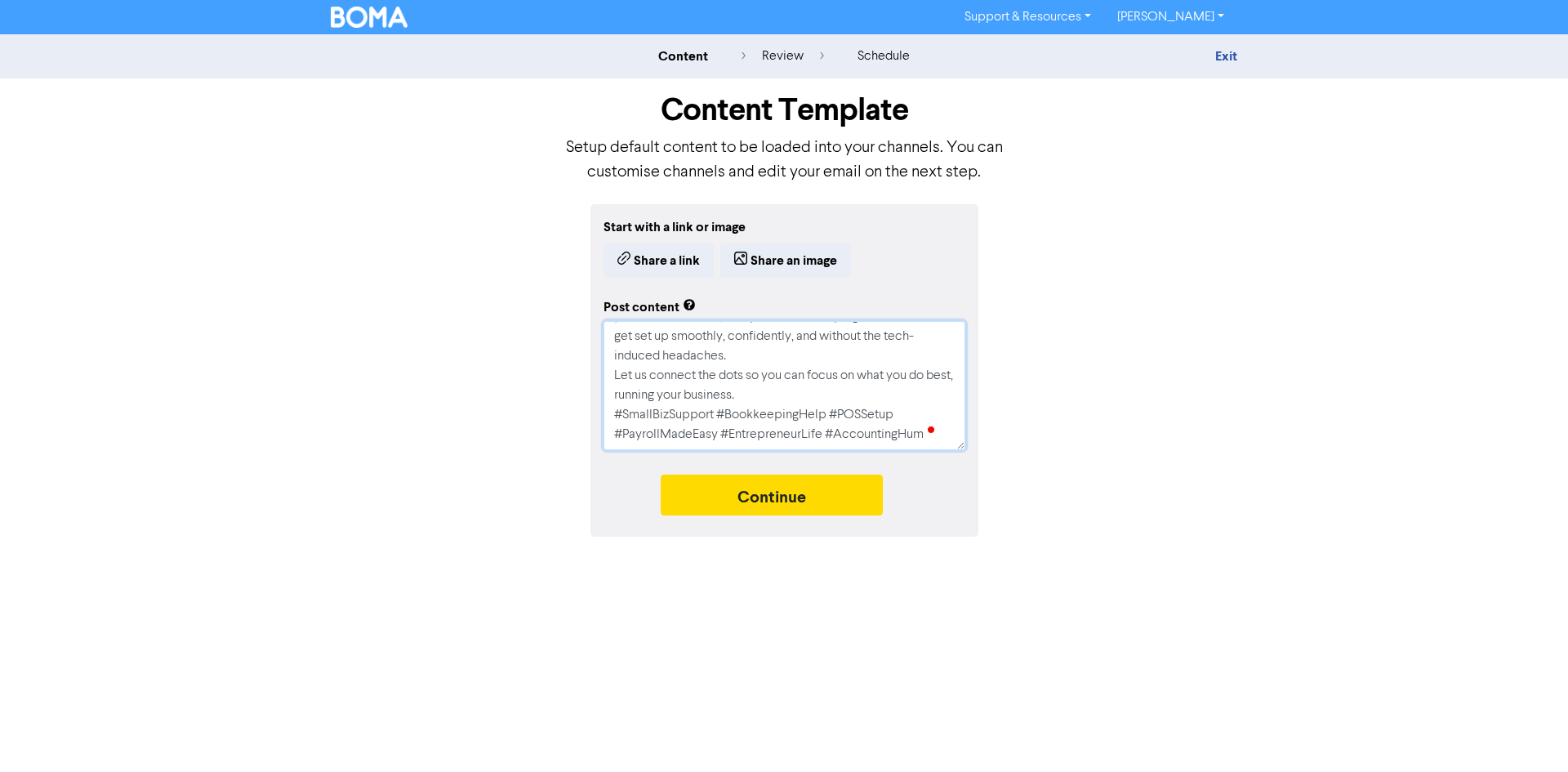
click at [919, 440] on textarea "Feeling lost in the land of accounting software and POS systems? You're not alo…" at bounding box center [784, 385] width 362 height 129
click at [928, 439] on span at bounding box center [931, 430] width 14 height 23
click at [922, 439] on textarea "Feeling lost in the land of accounting software and POS systems? You're not alo…" at bounding box center [784, 385] width 362 height 129
drag, startPoint x: 922, startPoint y: 439, endPoint x: 878, endPoint y: 439, distance: 44.0
click at [878, 439] on textarea "Feeling lost in the land of accounting software and POS systems? You're not alo…" at bounding box center [784, 385] width 362 height 129
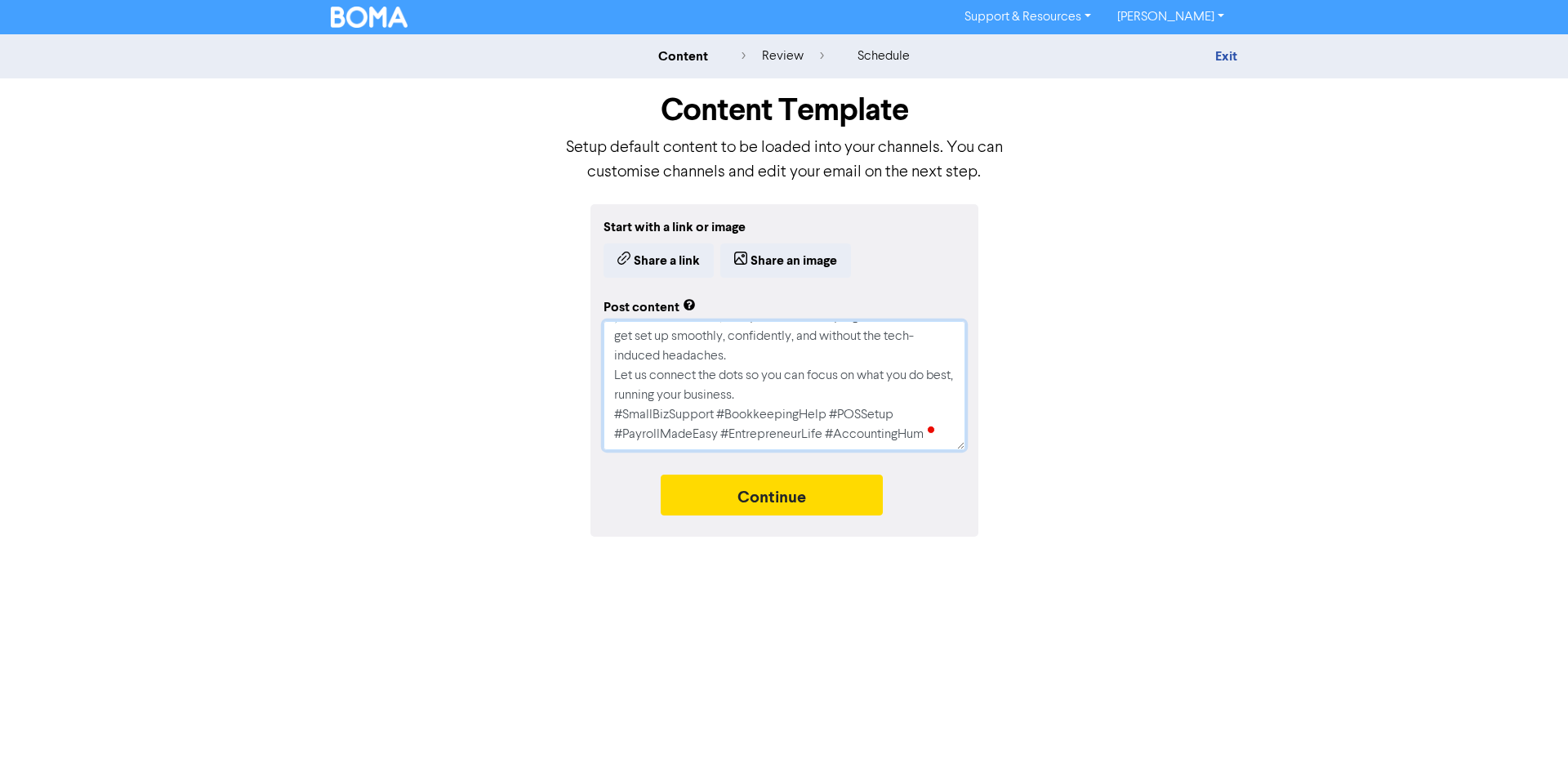
type textarea "x"
type textarea "Feeling lost in the land of accounting software and POS systems? You're not alo…"
type textarea "x"
type textarea "Feeling lost in the land of accounting software and POS systems? You're not alo…"
type textarea "x"
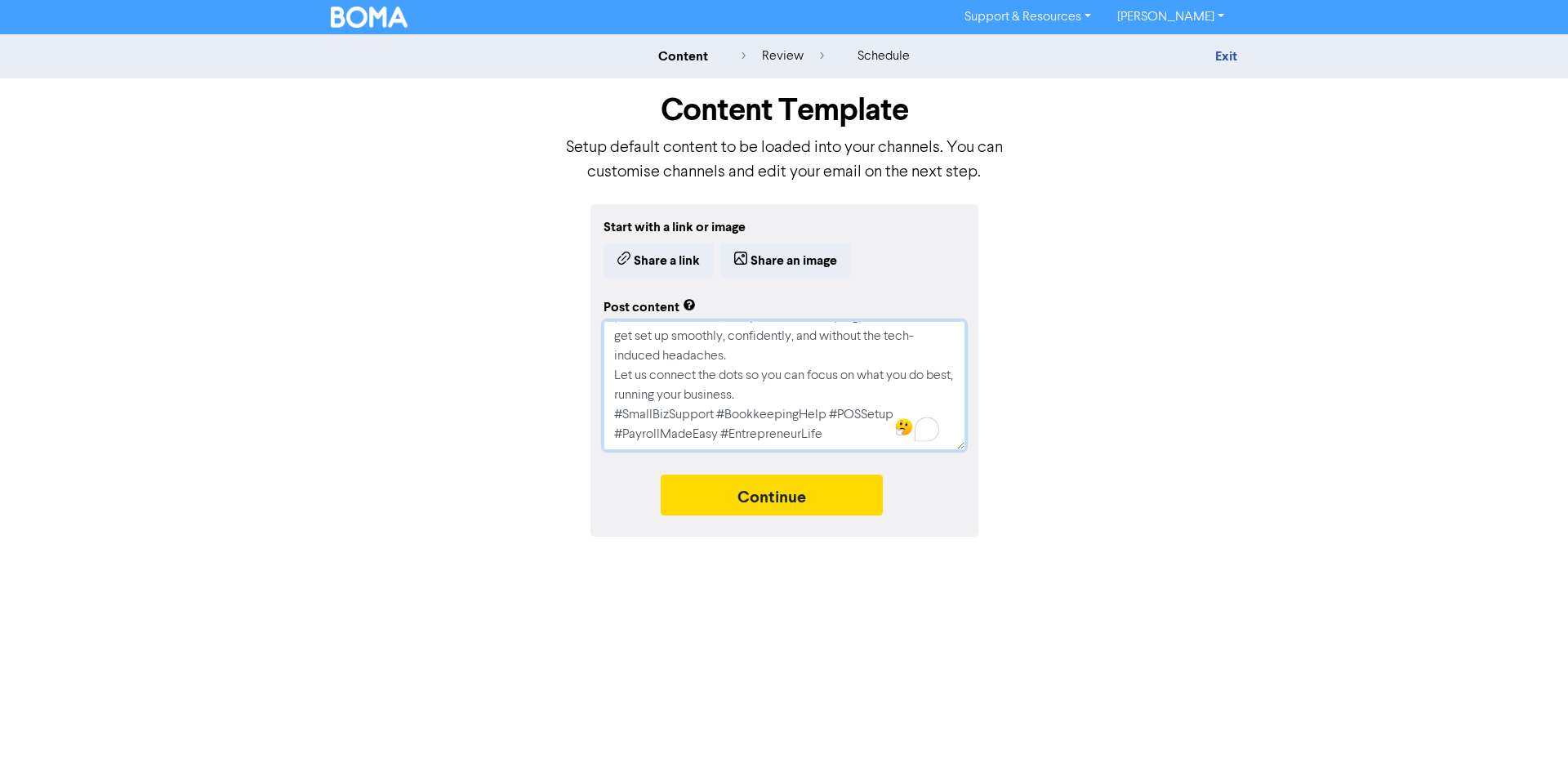
type textarea "Feeling lost in the land of accounting software and POS systems? You're not alo…"
type textarea "x"
type textarea "Feeling lost in the land of accounting software and POS systems? You're not alo…"
type textarea "x"
type textarea "Feeling lost in the land of accounting software and POS systems? You're not alo…"
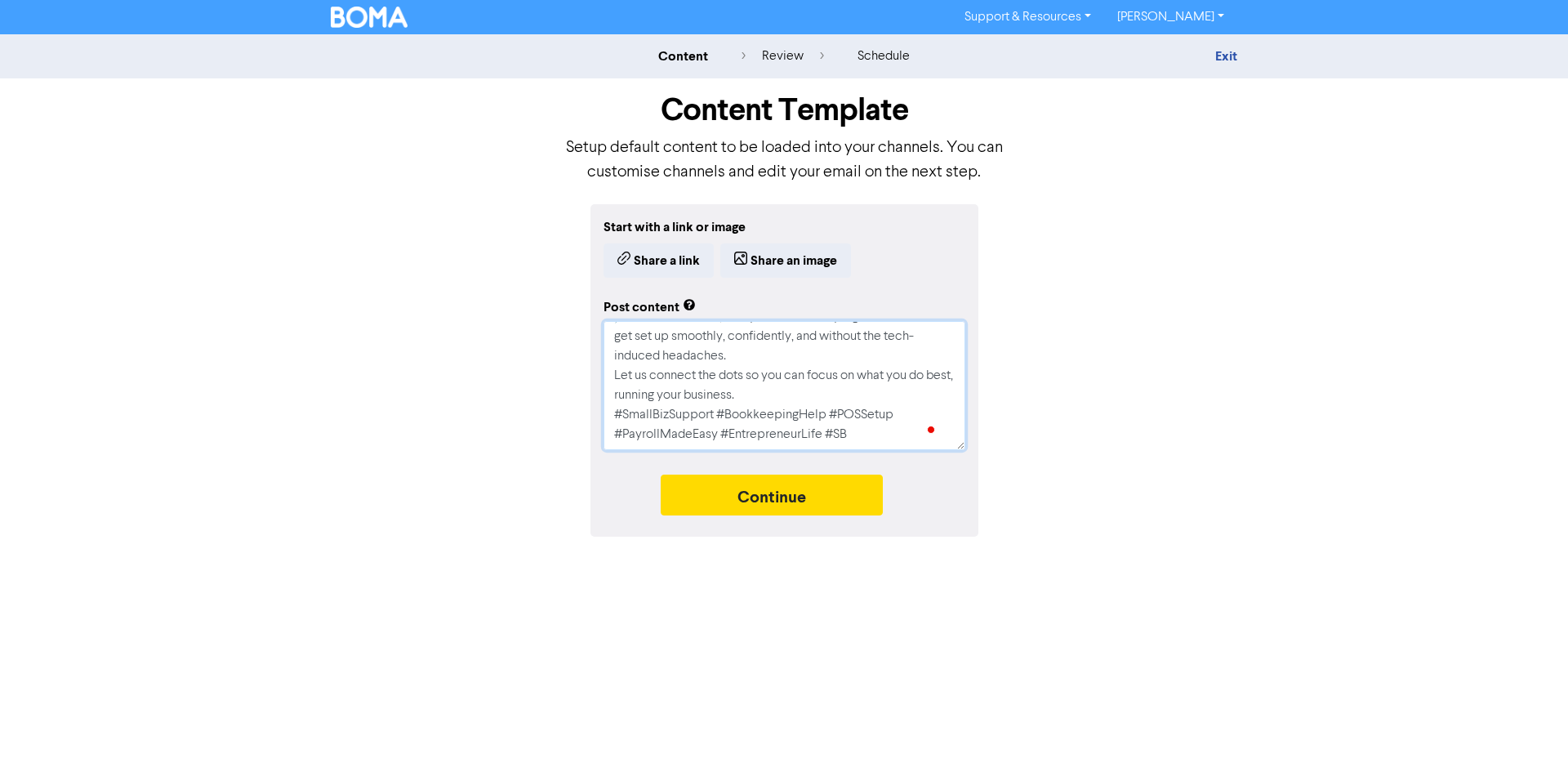
type textarea "x"
type textarea "Feeling lost in the land of accounting software and POS systems? You're not alo…"
type textarea "x"
type textarea "Feeling lost in the land of accounting software and POS systems? You're not alo…"
click at [721, 490] on button "Continue" at bounding box center [771, 494] width 222 height 41
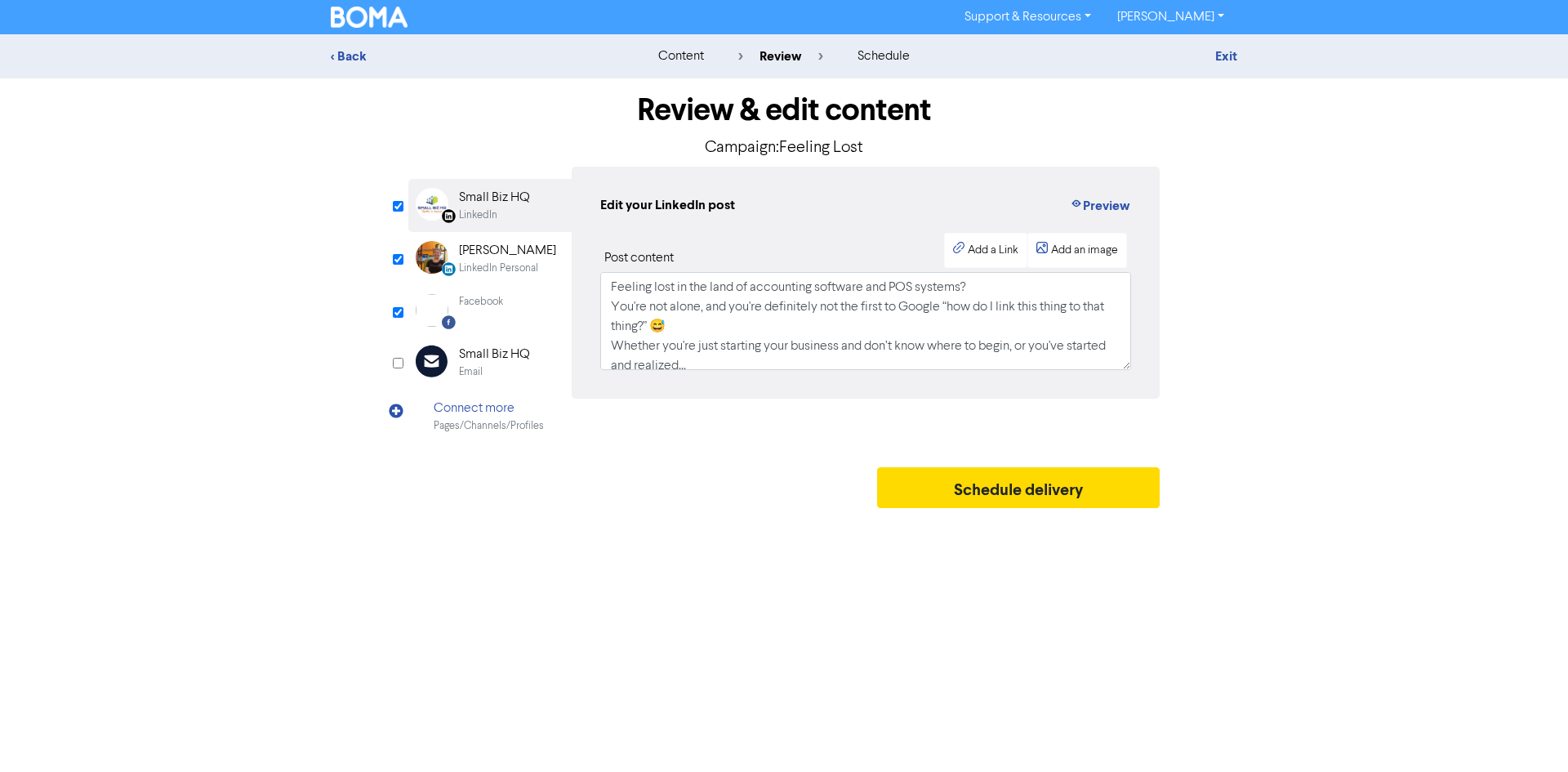
click at [505, 308] on div "Facebook Created with Sketch. Facebook" at bounding box center [489, 310] width 163 height 51
drag, startPoint x: 526, startPoint y: 266, endPoint x: 686, endPoint y: 342, distance: 177.1
click at [530, 264] on div "LinkedIn Personal" at bounding box center [498, 268] width 79 height 15
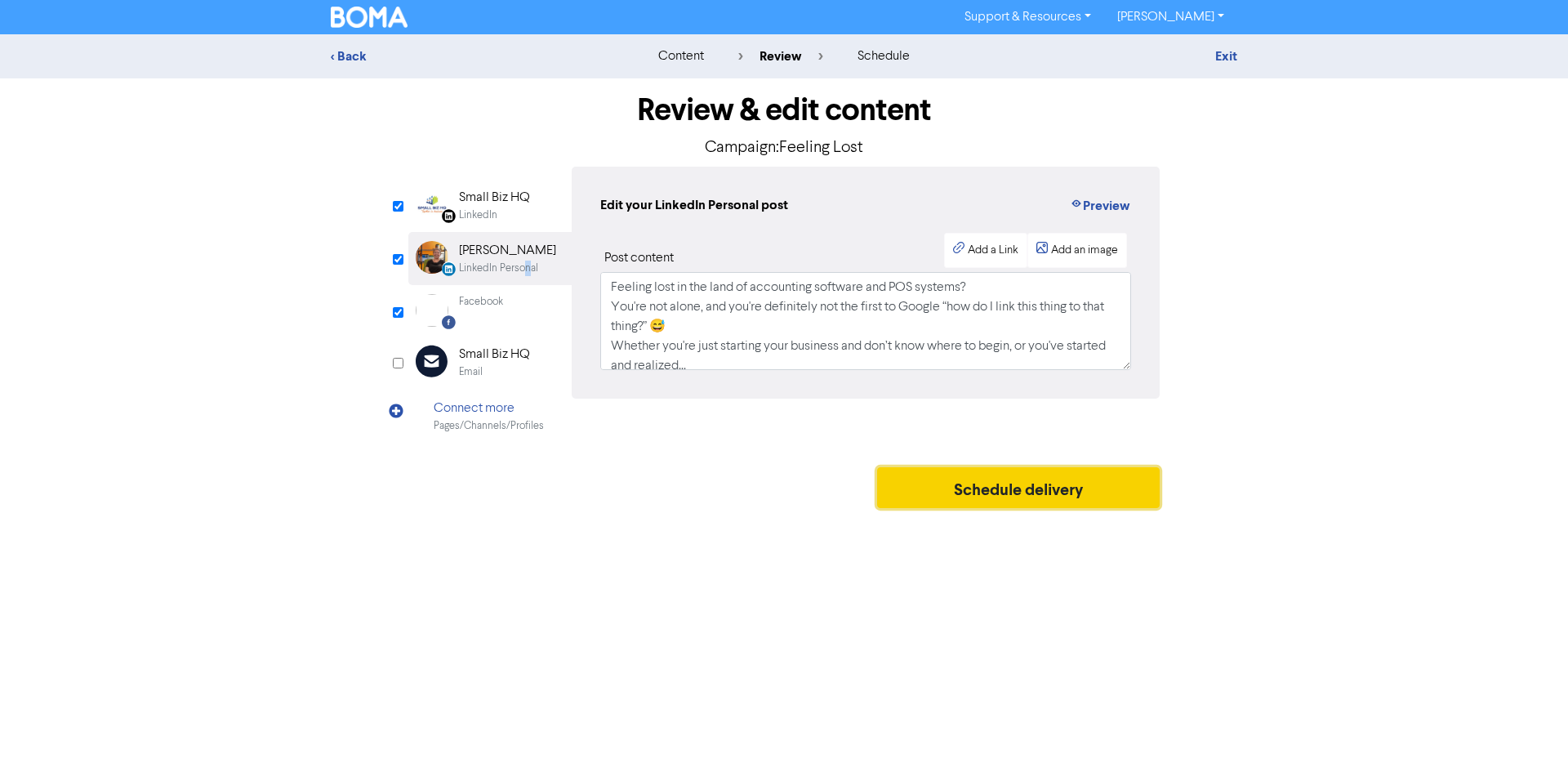
click at [1075, 480] on button "Schedule delivery" at bounding box center [1019, 487] width 283 height 41
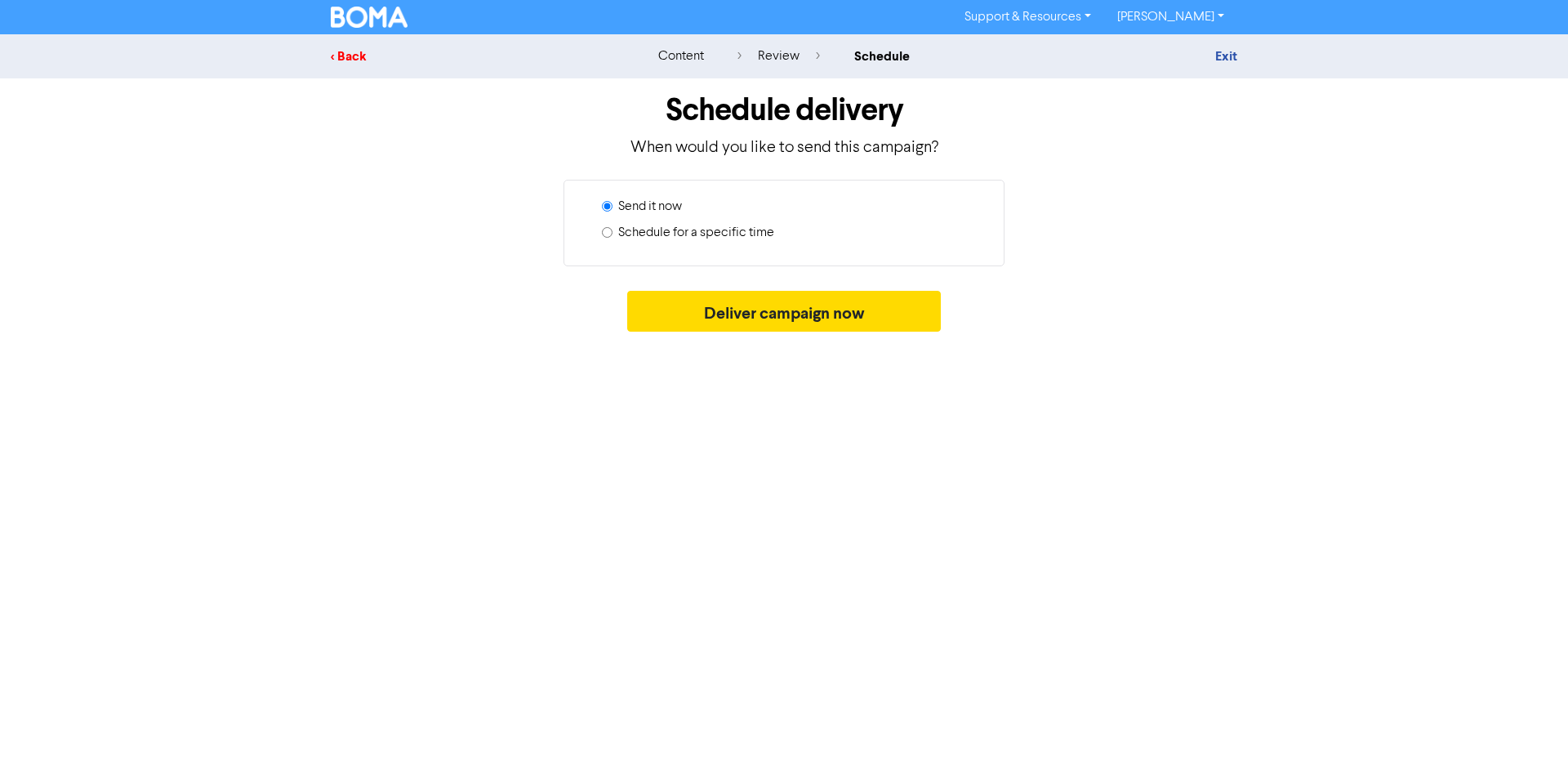
click at [353, 50] on div "< Back" at bounding box center [473, 56] width 286 height 20
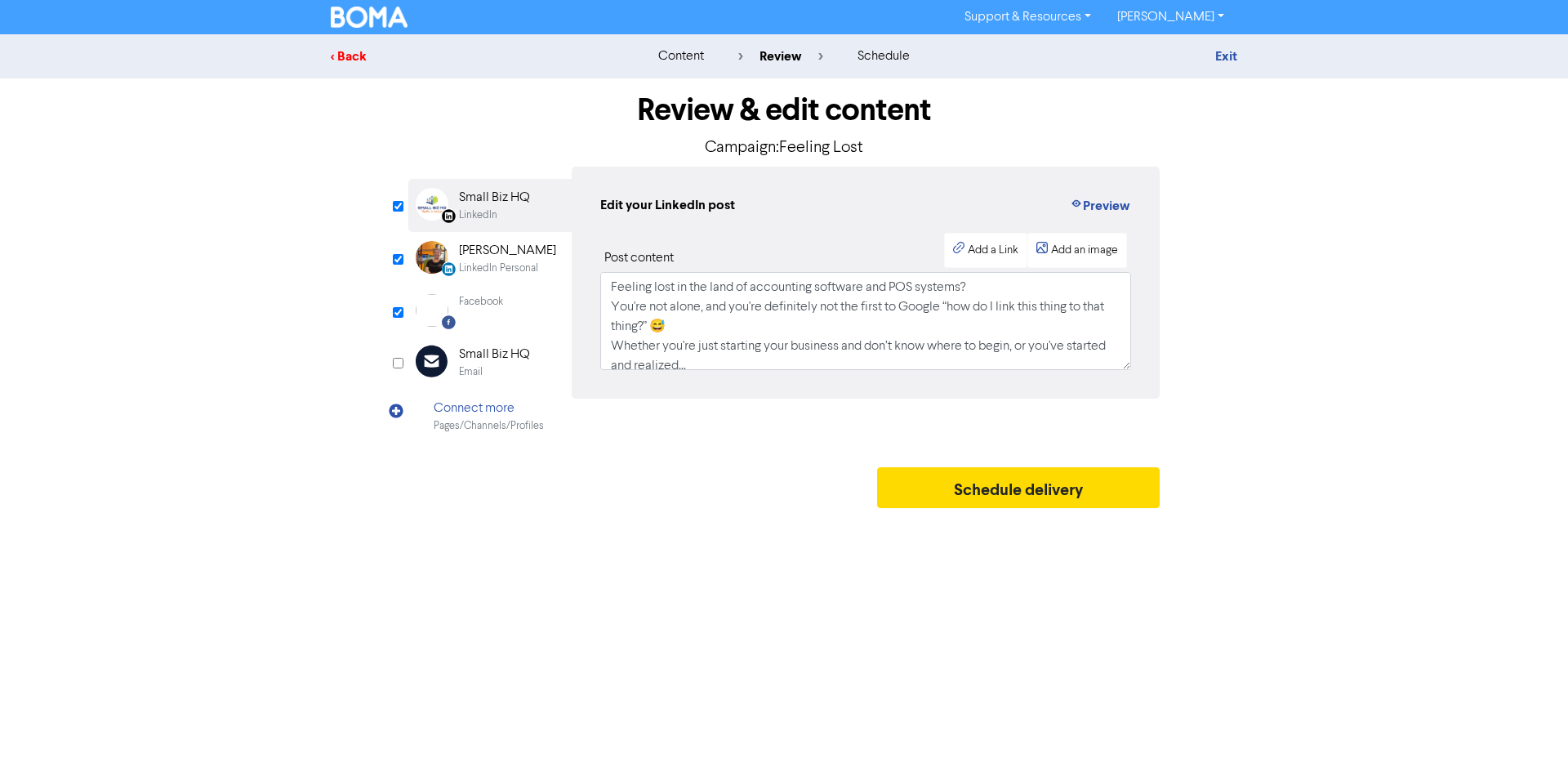
click at [342, 59] on div "< Back" at bounding box center [473, 56] width 286 height 20
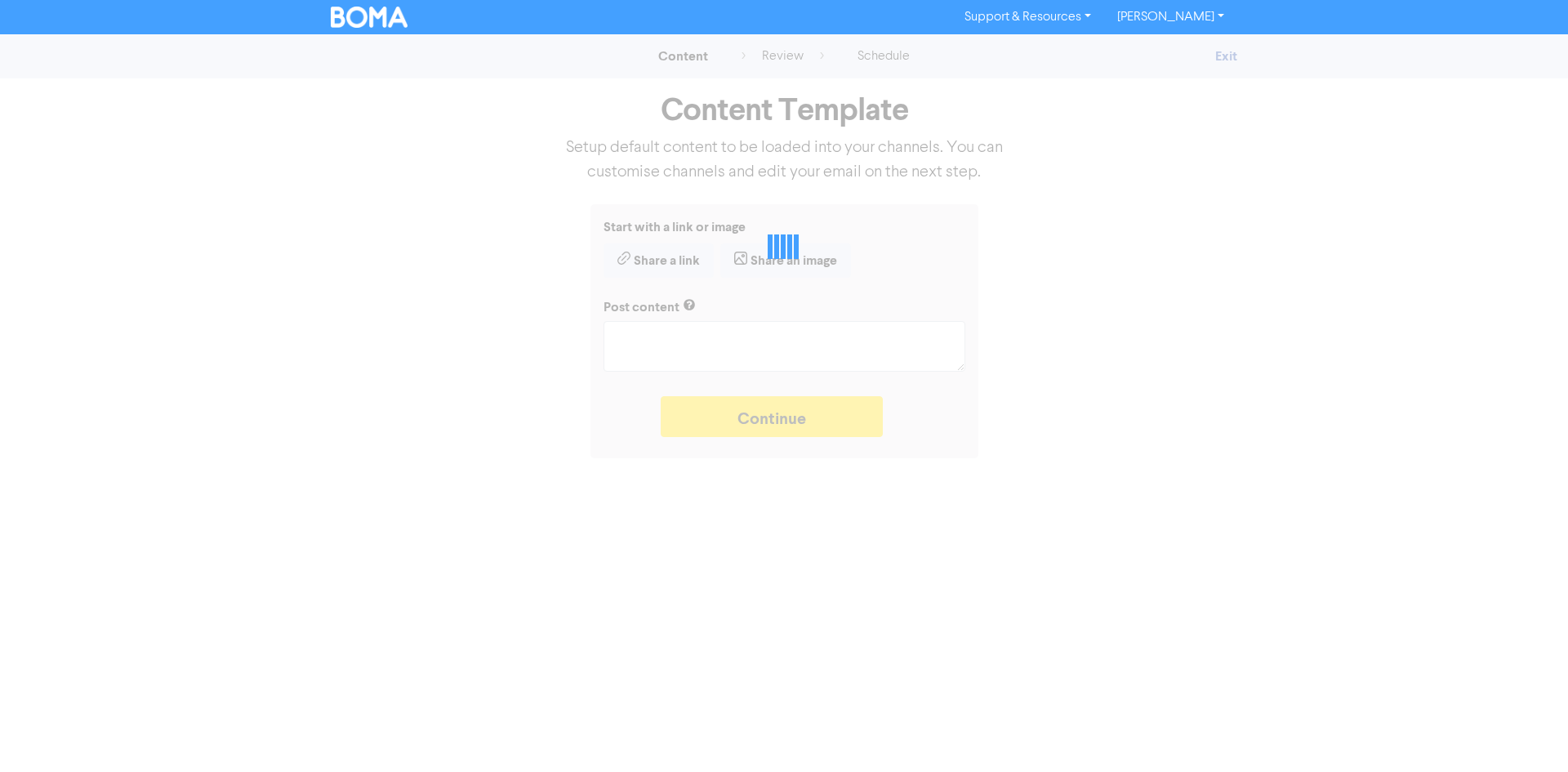
type textarea "x"
type textarea "Feeling lost in the land of accounting software and POS systems? You're not alo…"
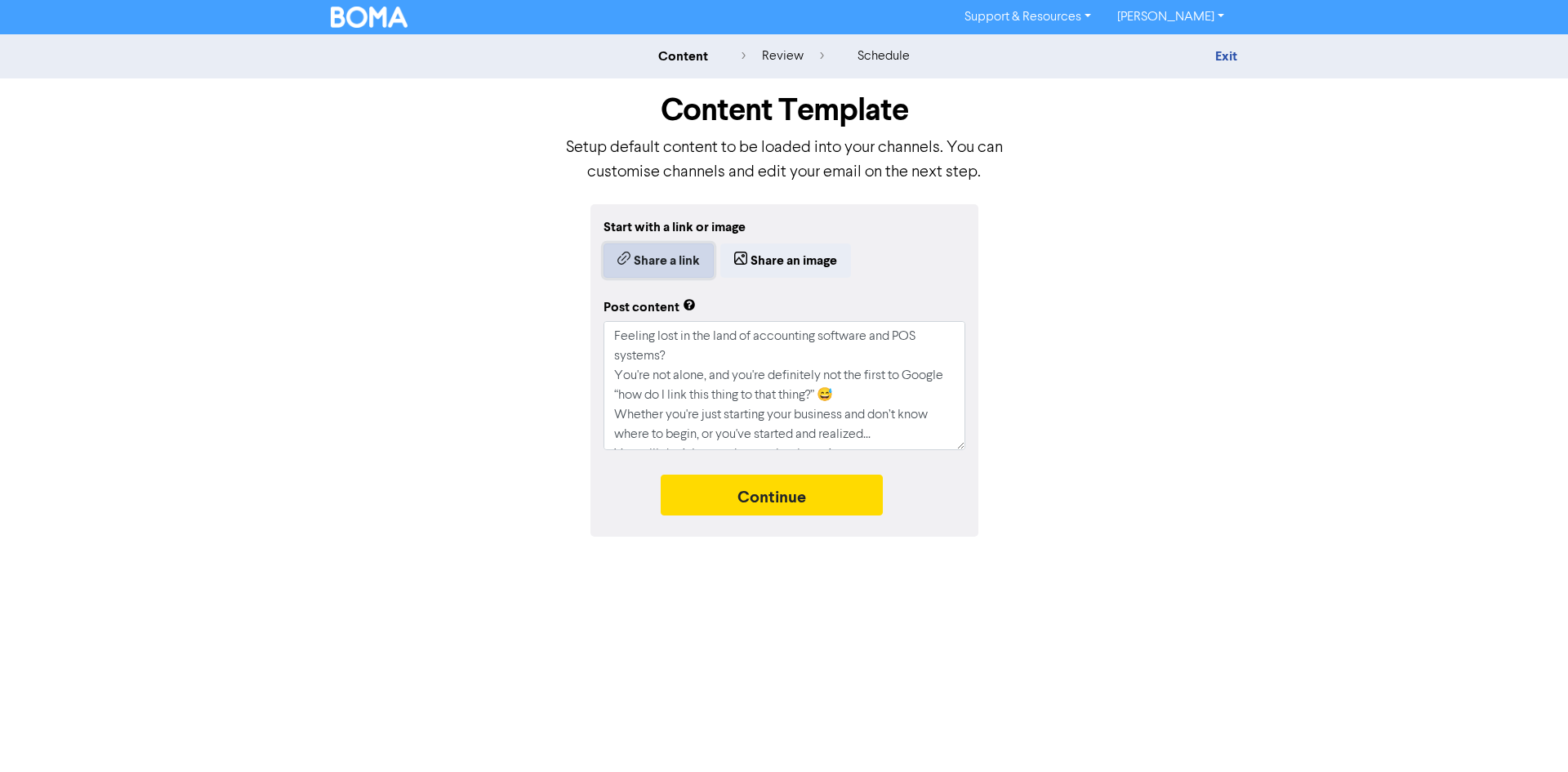
click at [677, 252] on button "Share a link" at bounding box center [658, 261] width 110 height 34
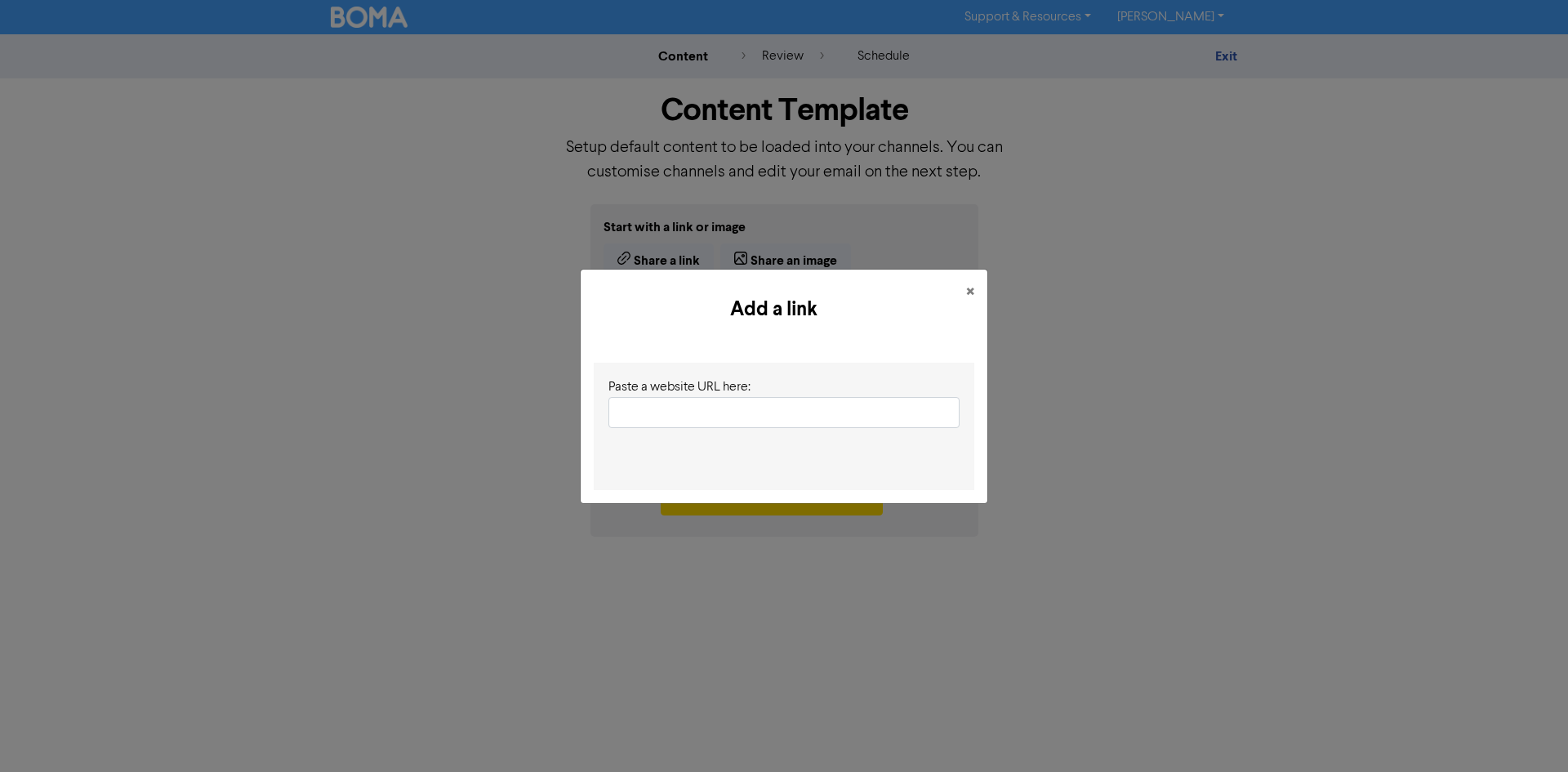
type textarea "x"
type input "[URL][EMAIL_ADDRESS][DOMAIN_NAME][DOMAIN_NAME]"
type textarea "x"
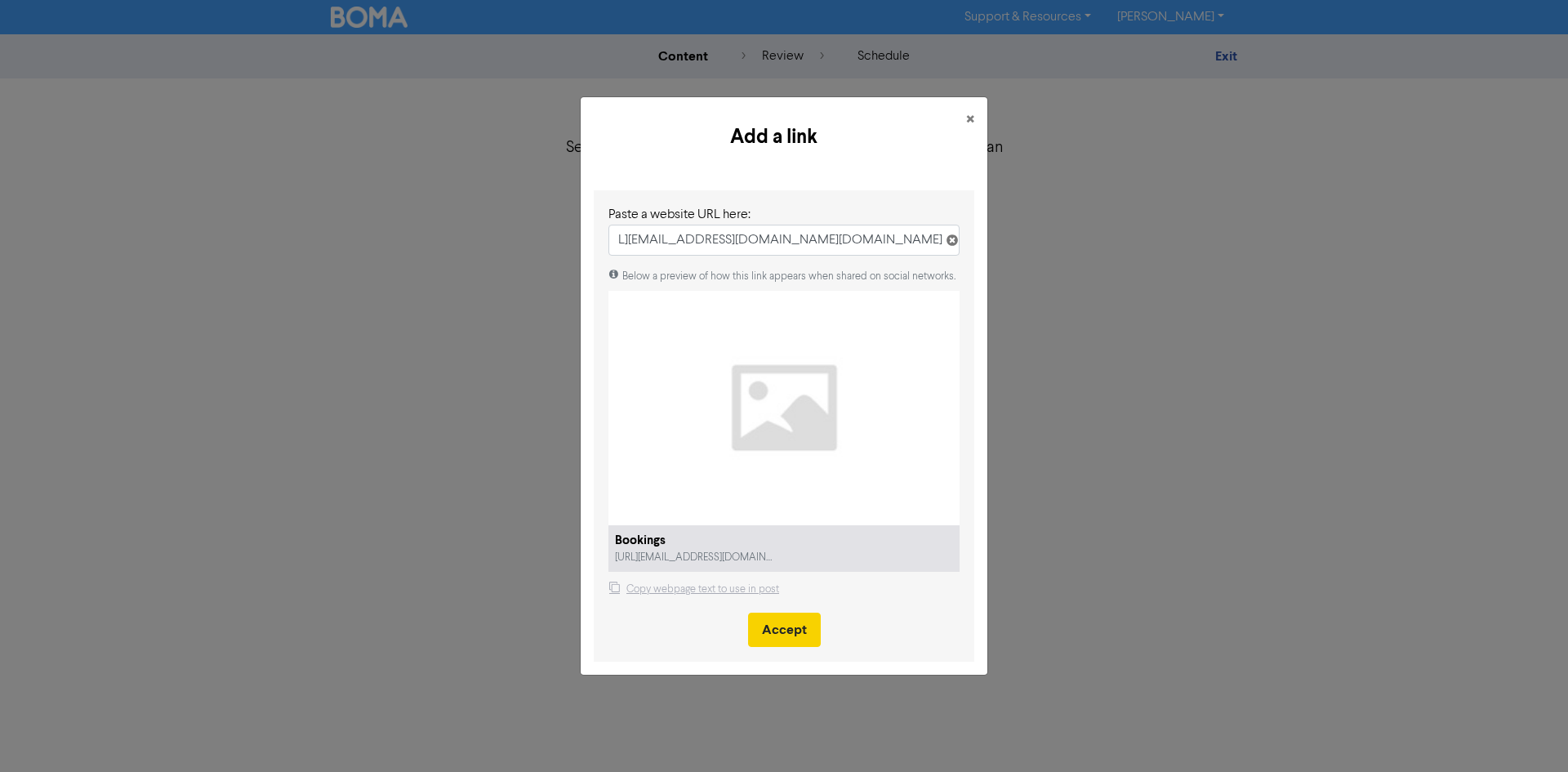
type input "[URL][EMAIL_ADDRESS][DOMAIN_NAME][DOMAIN_NAME]"
drag, startPoint x: 780, startPoint y: 635, endPoint x: 789, endPoint y: 630, distance: 10.3
click at [782, 630] on button "Accept" at bounding box center [784, 630] width 73 height 34
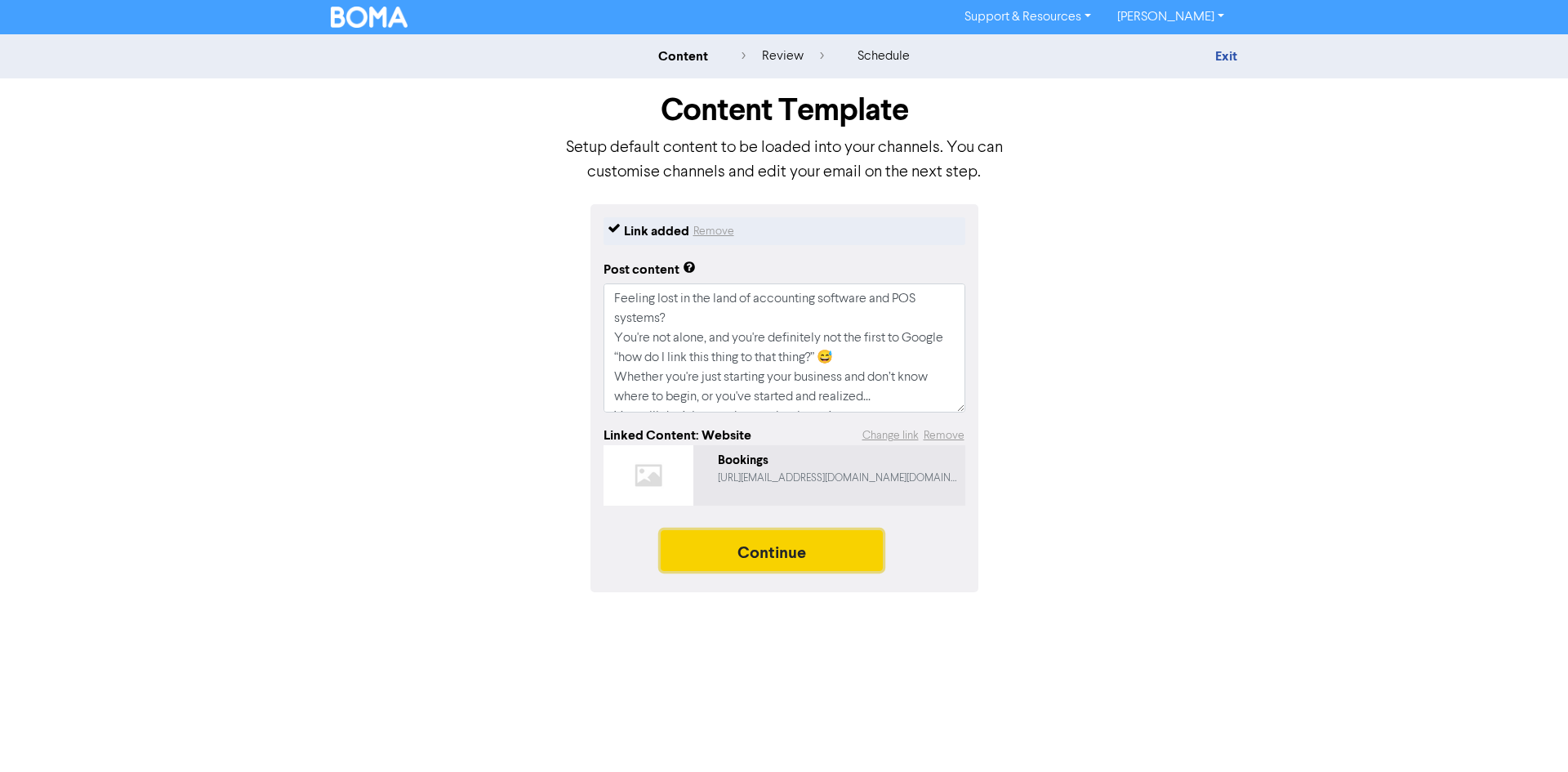
click at [818, 558] on button "Continue" at bounding box center [771, 550] width 222 height 41
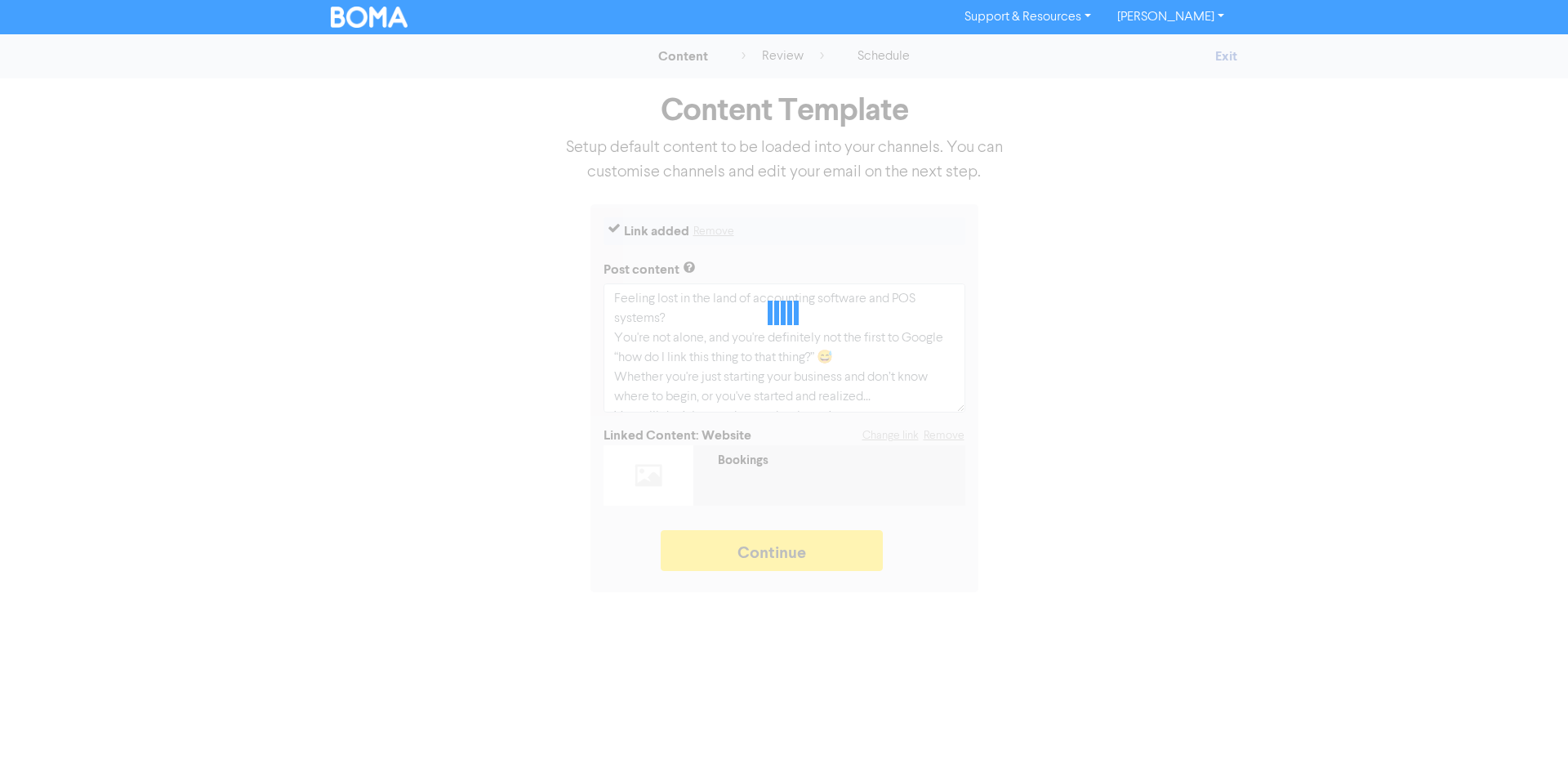
type textarea "x"
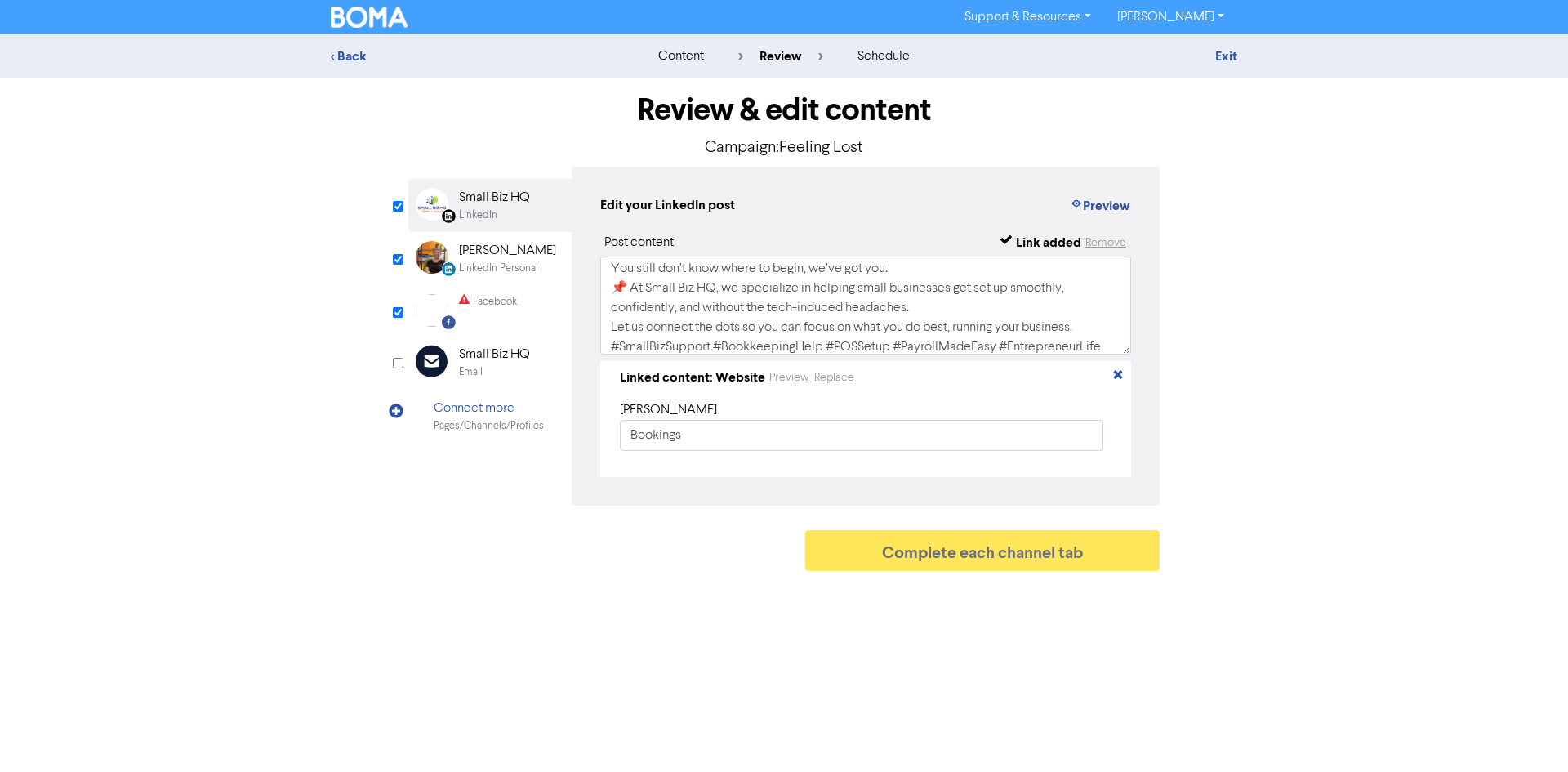
scroll to position [129, 0]
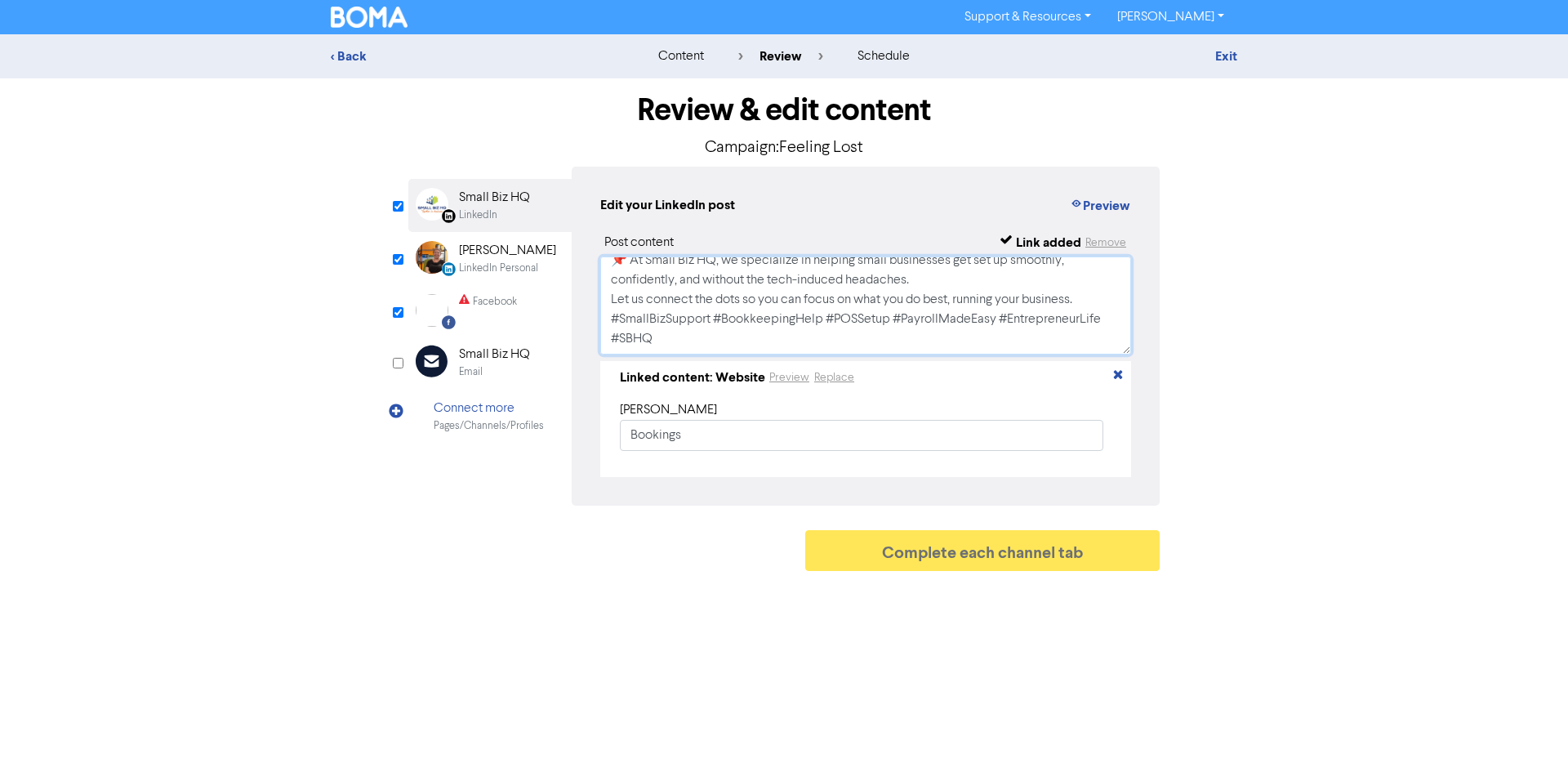
click at [927, 280] on textarea "Feeling lost in the land of accounting software and POS systems? You're not alo…" at bounding box center [865, 305] width 530 height 98
type textarea "Feeling lost in the land of accounting software and POS systems? You're not alo…"
drag, startPoint x: 1197, startPoint y: 384, endPoint x: 1141, endPoint y: 446, distance: 83.5
click at [1198, 382] on div "Review & edit content Campaign: Feeling Lost LinkedIn Page Created with Sketch.…" at bounding box center [784, 329] width 931 height 501
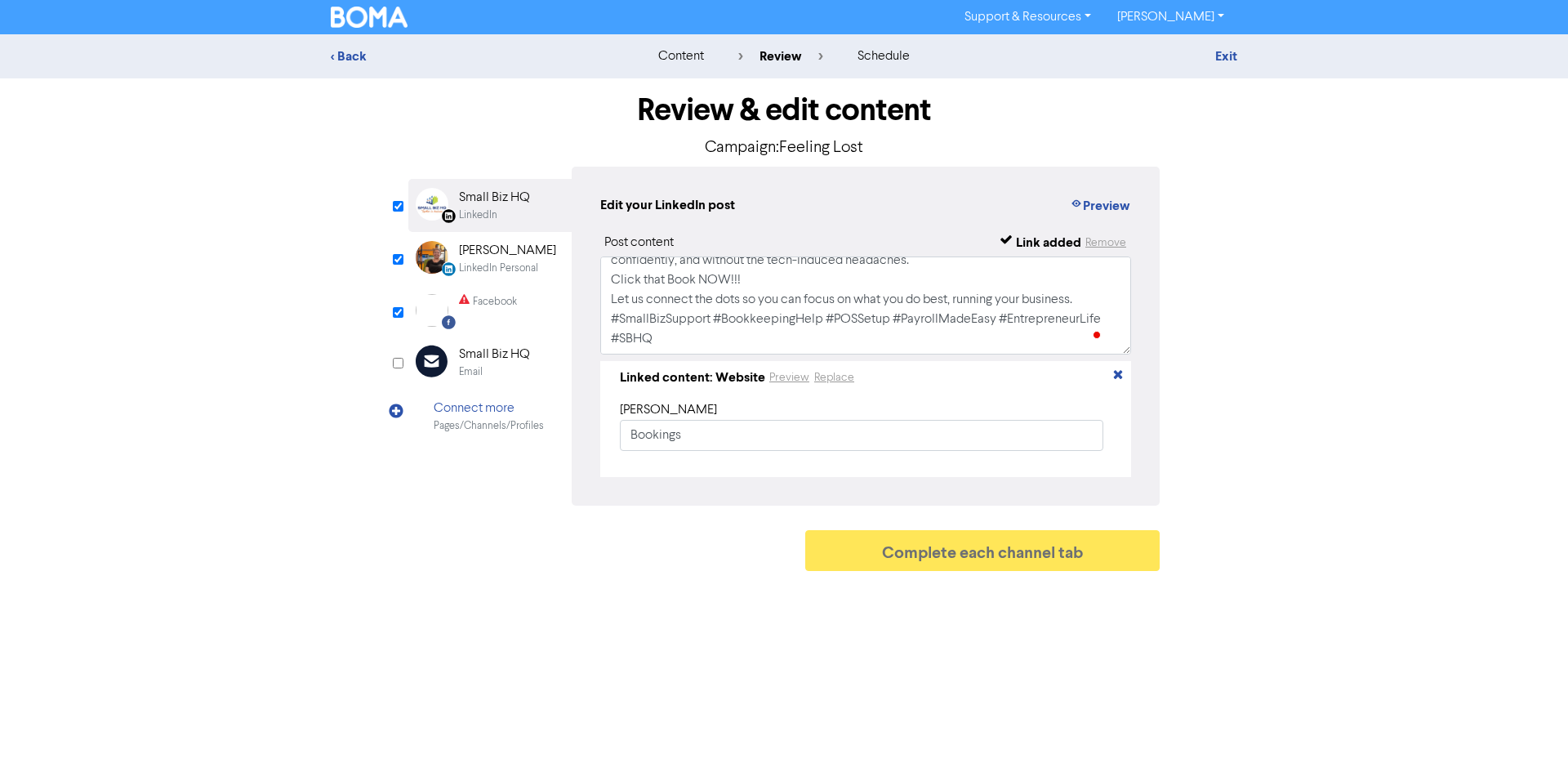
drag, startPoint x: 515, startPoint y: 316, endPoint x: 524, endPoint y: 321, distance: 10.3
click at [515, 314] on div "Facebook" at bounding box center [487, 311] width 58 height 32
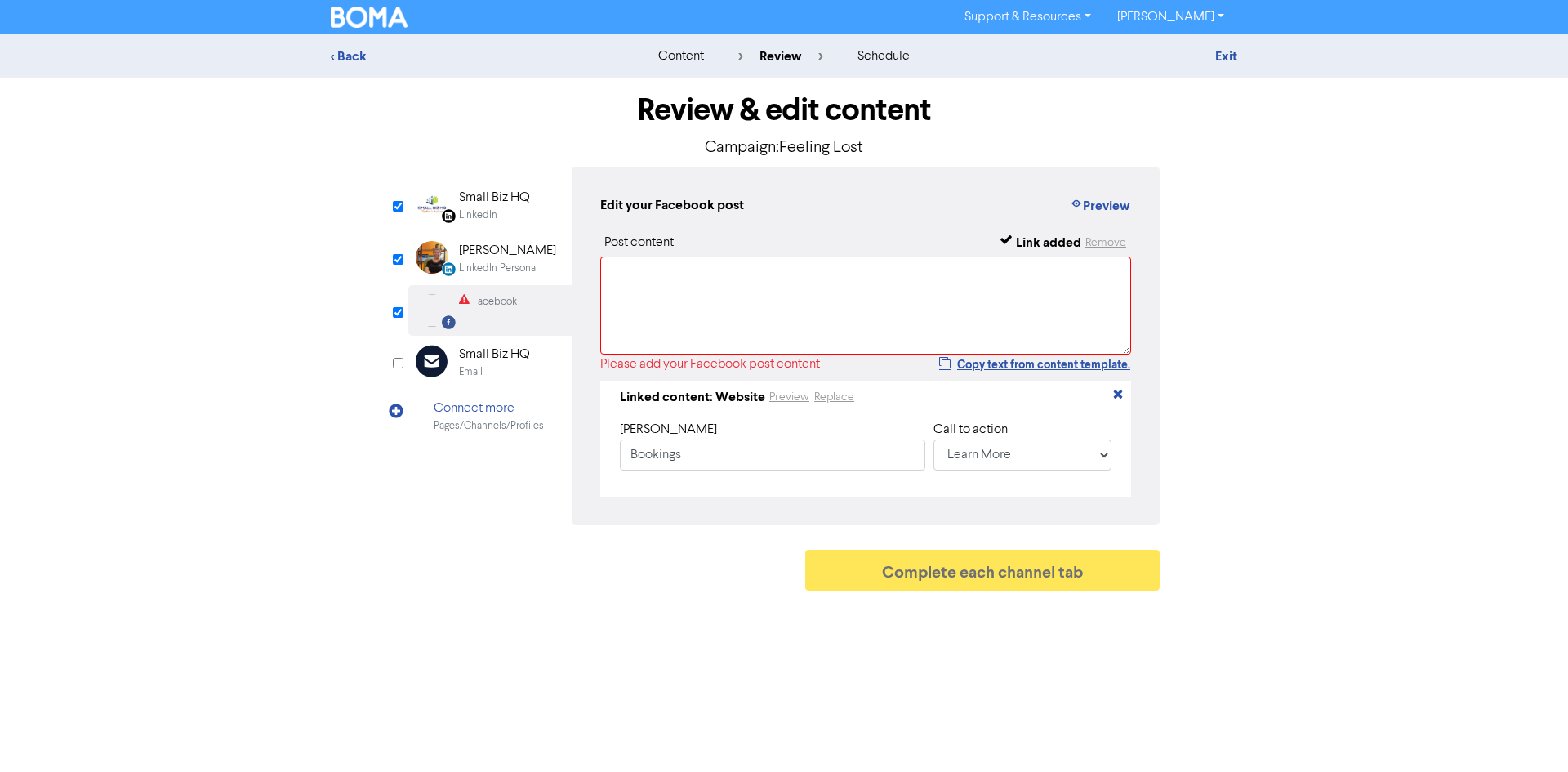
drag, startPoint x: 532, startPoint y: 254, endPoint x: 570, endPoint y: 258, distance: 38.2
click at [538, 252] on div "[PERSON_NAME]" at bounding box center [507, 250] width 97 height 20
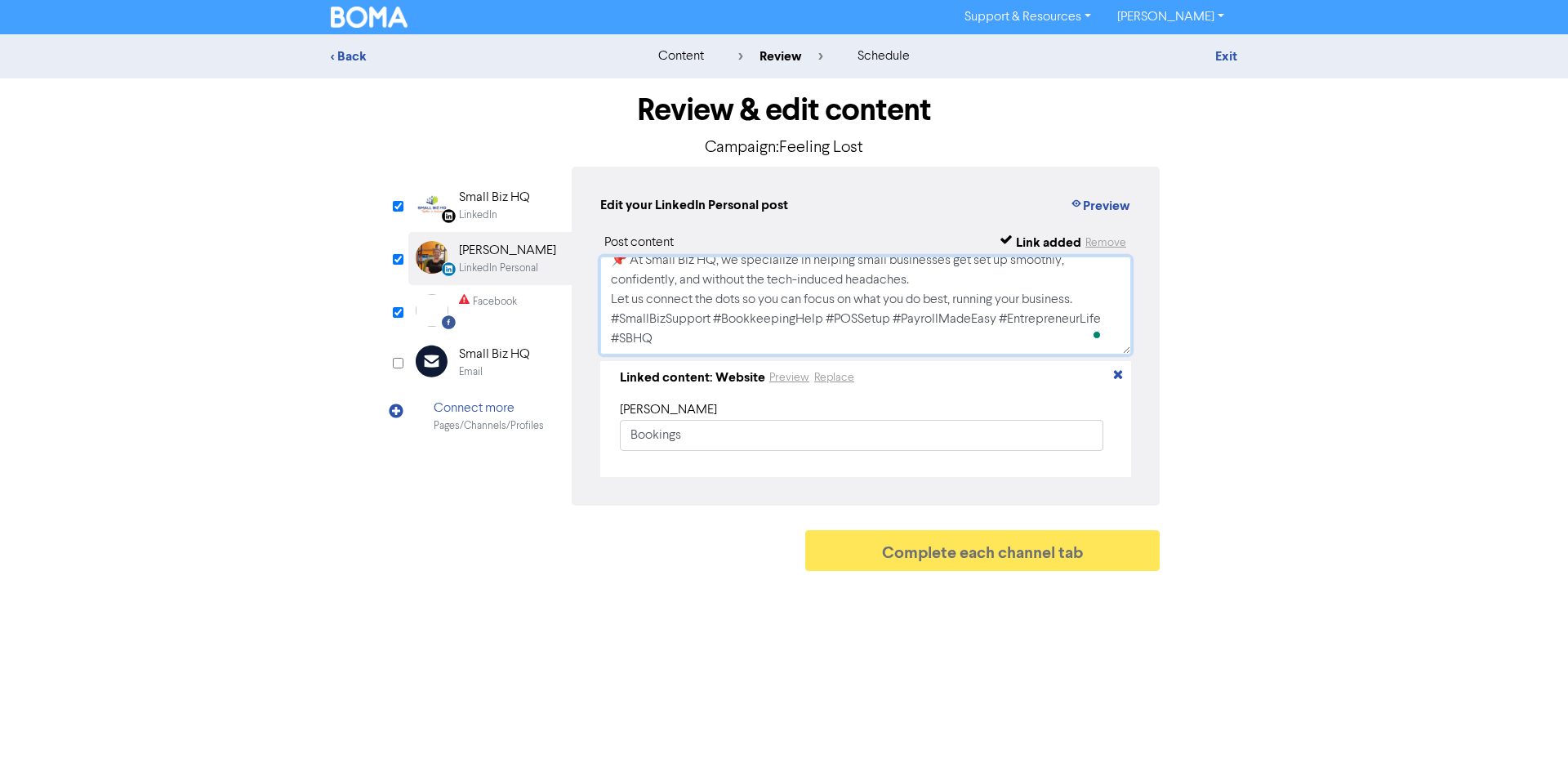
scroll to position [0, 0]
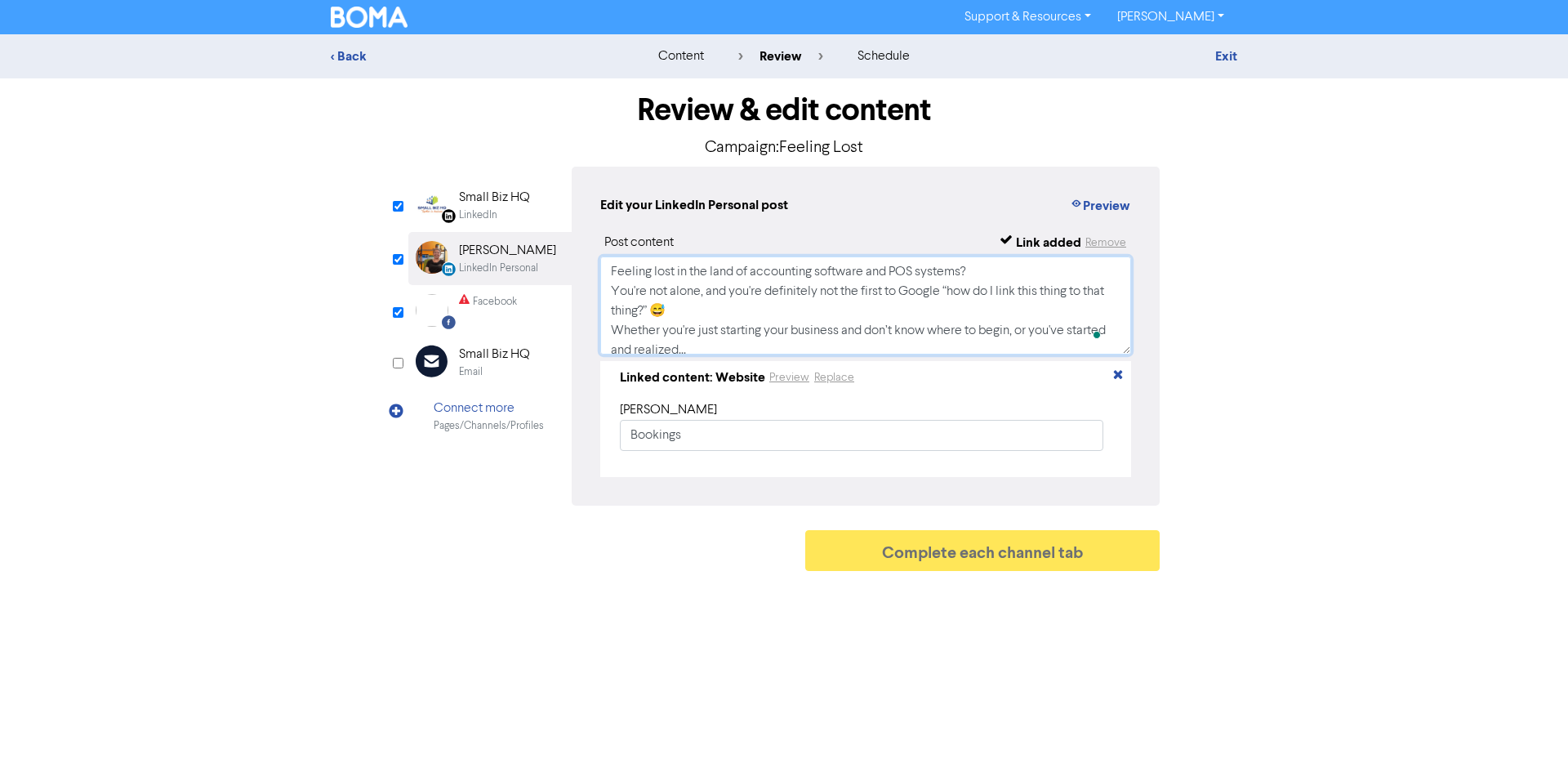
drag, startPoint x: 910, startPoint y: 342, endPoint x: 610, endPoint y: 221, distance: 323.5
click at [610, 221] on div "Edit your LinkedIn Personal post Preview Post content Link added Remove Feeling…" at bounding box center [865, 335] width 588 height 339
drag, startPoint x: 503, startPoint y: 301, endPoint x: 579, endPoint y: 305, distance: 76.1
click at [510, 300] on div "Facebook" at bounding box center [495, 302] width 44 height 15
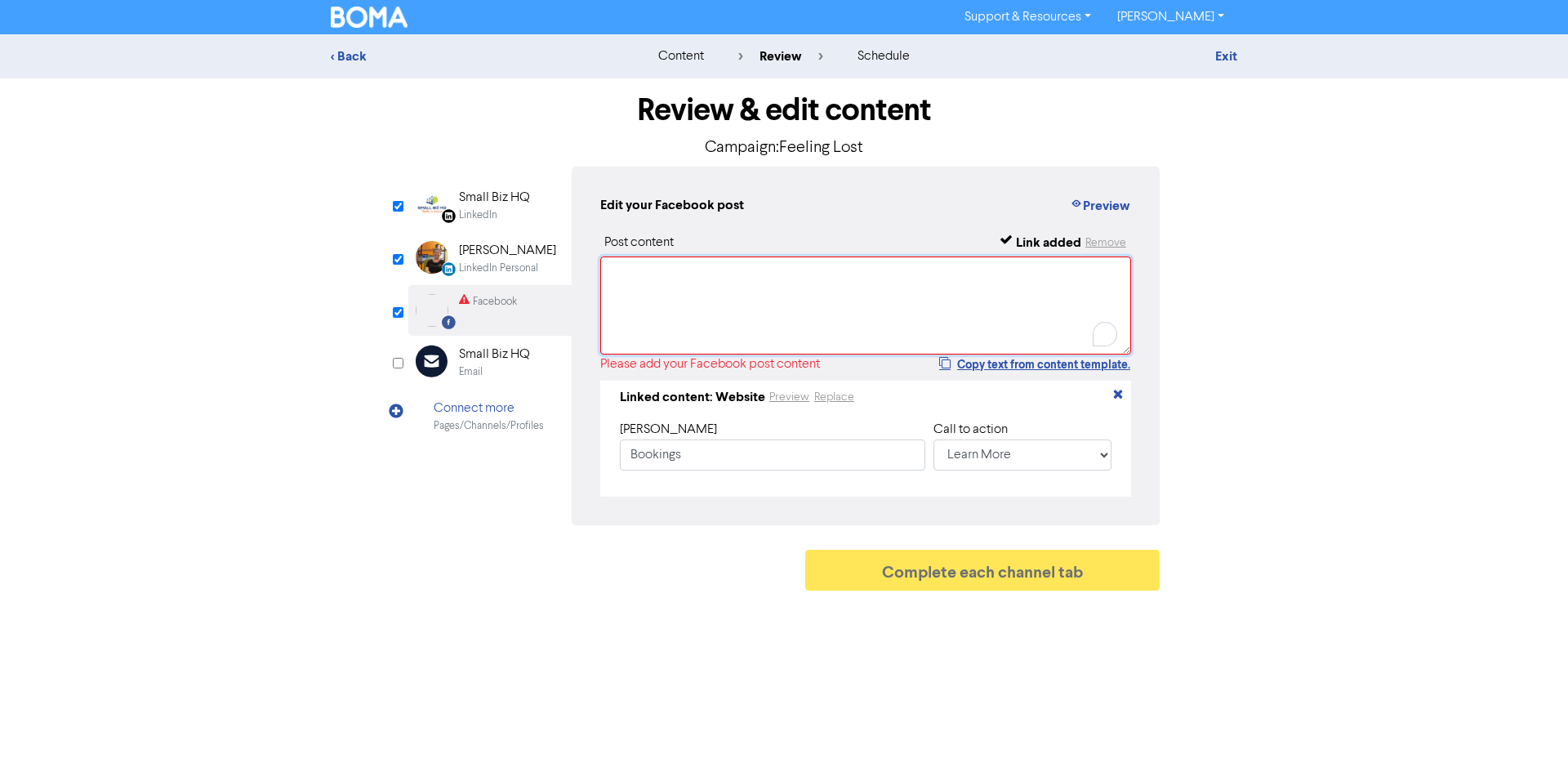
paste textarea "Feeling lost in the land of accounting software and POS systems? You're not alo…"
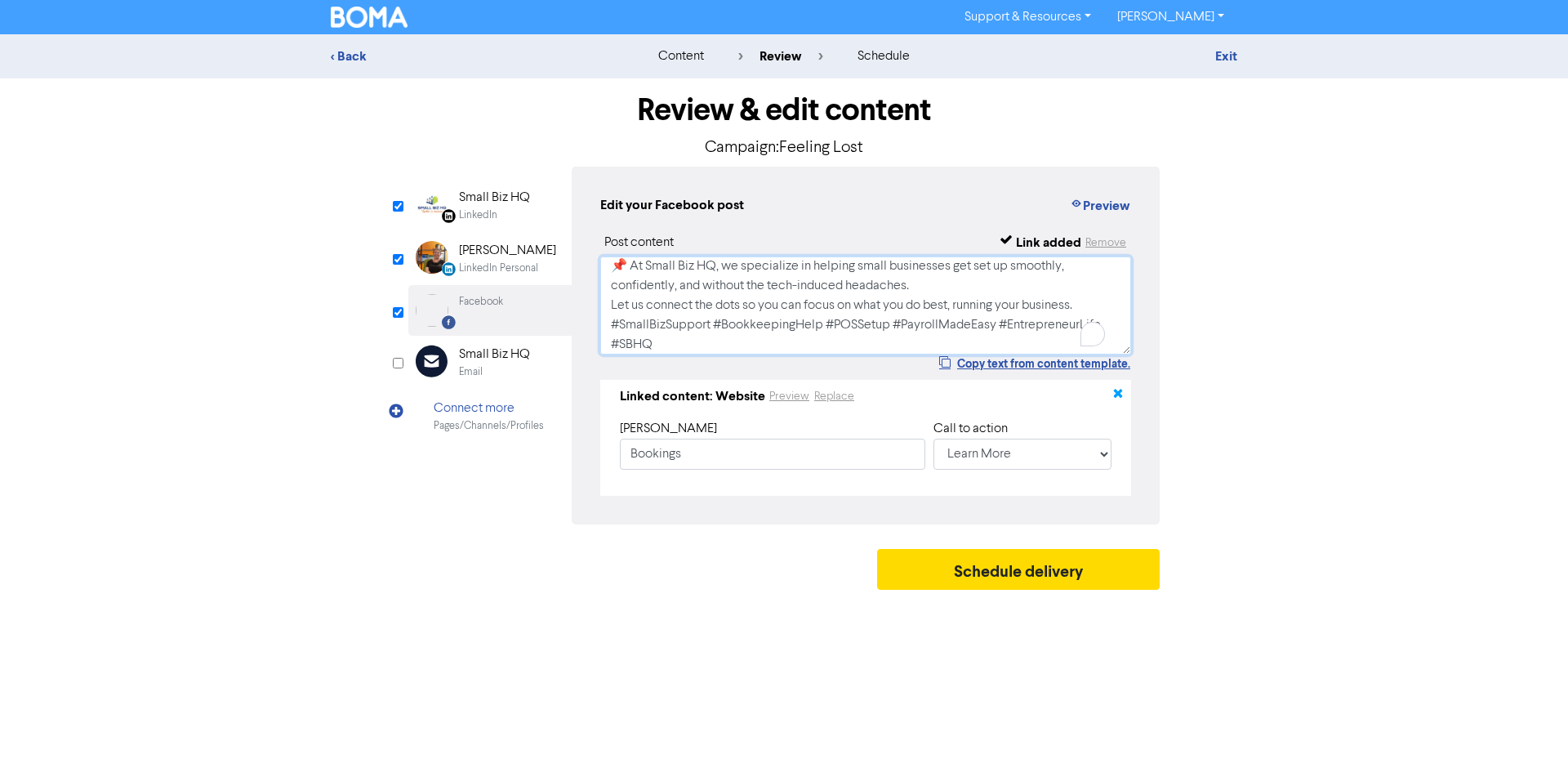
scroll to position [123, 0]
type textarea "Feeling lost in the land of accounting software and POS systems? You're not alo…"
drag, startPoint x: 1320, startPoint y: 430, endPoint x: 1176, endPoint y: 438, distance: 144.2
click at [1315, 430] on div "< Back content review schedule Exit Review & edit content Campaign: Feeling Los…" at bounding box center [784, 316] width 1568 height 564
click at [995, 461] on select "No Button Shop Now Apply Now Book Now Buy Now Contact Us Download Learn More Se…" at bounding box center [1022, 454] width 178 height 31
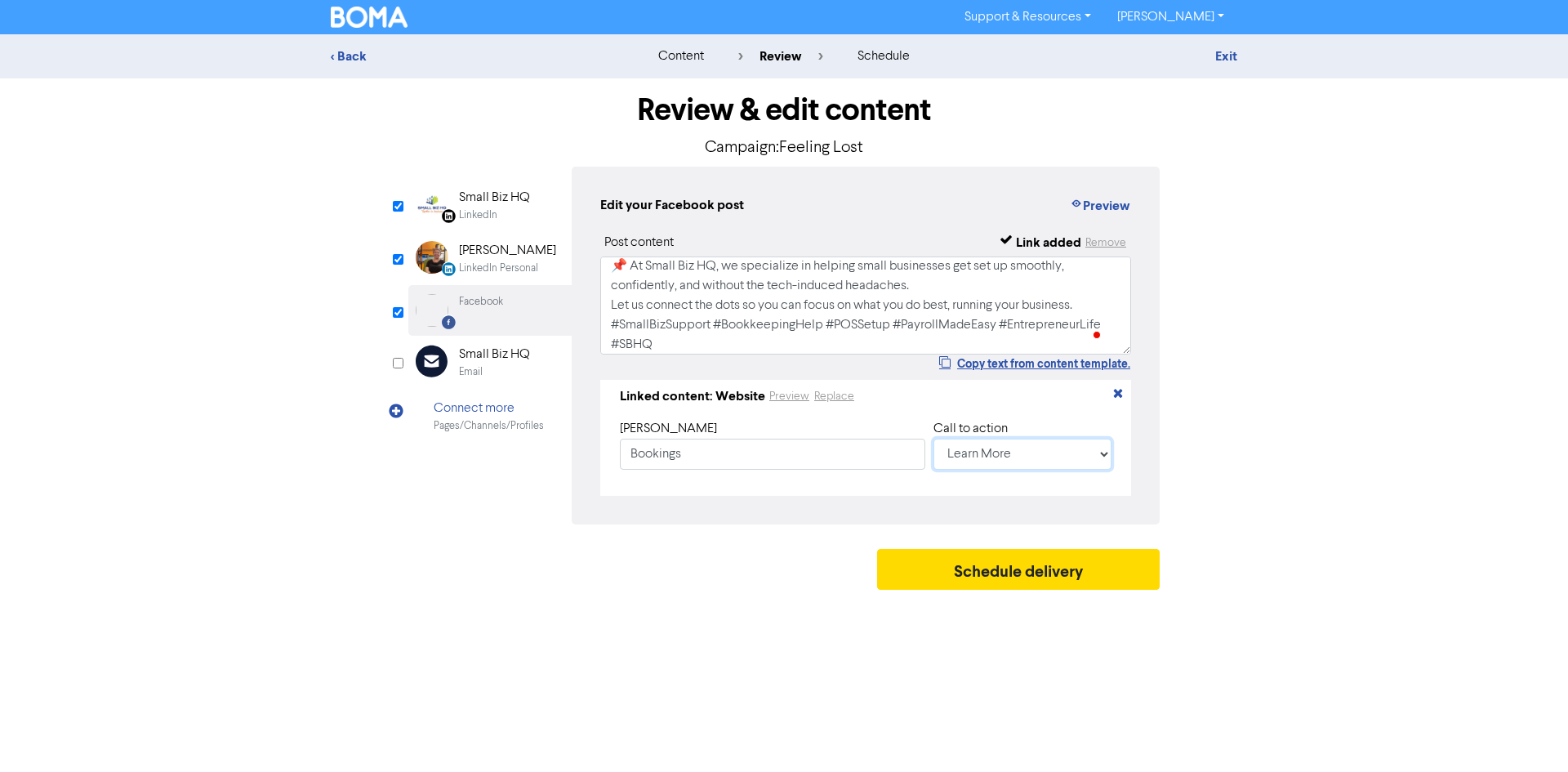
select select "BOOK_TRAVEL"
click at [934, 440] on select "No Button Shop Now Apply Now Book Now Buy Now Contact Us Download Learn More Se…" at bounding box center [1022, 454] width 178 height 31
click at [1043, 572] on button "Schedule delivery" at bounding box center [1019, 568] width 283 height 41
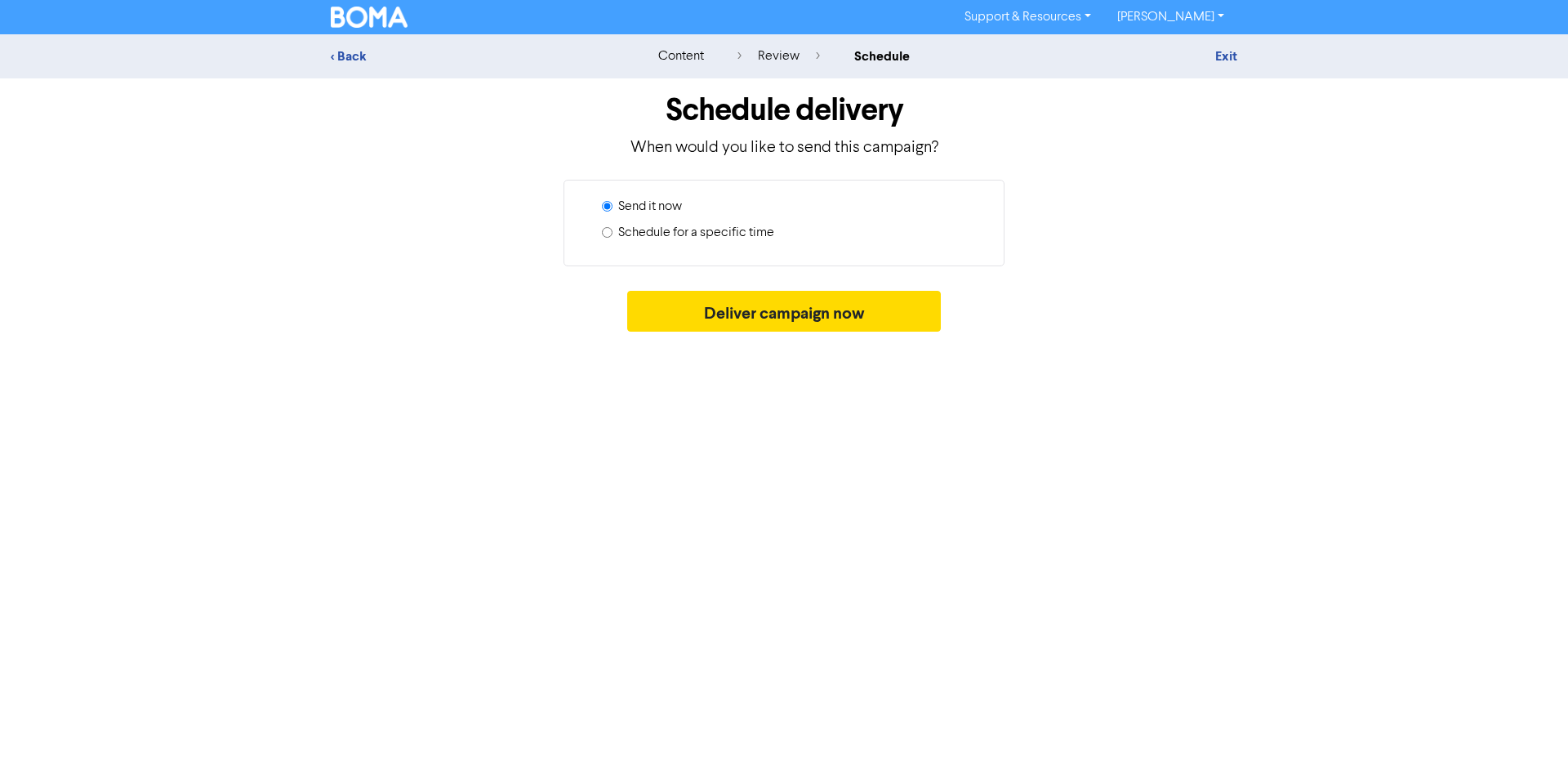
click at [604, 229] on input "Schedule for a specific time" at bounding box center [607, 232] width 11 height 11
radio input "true"
radio input "false"
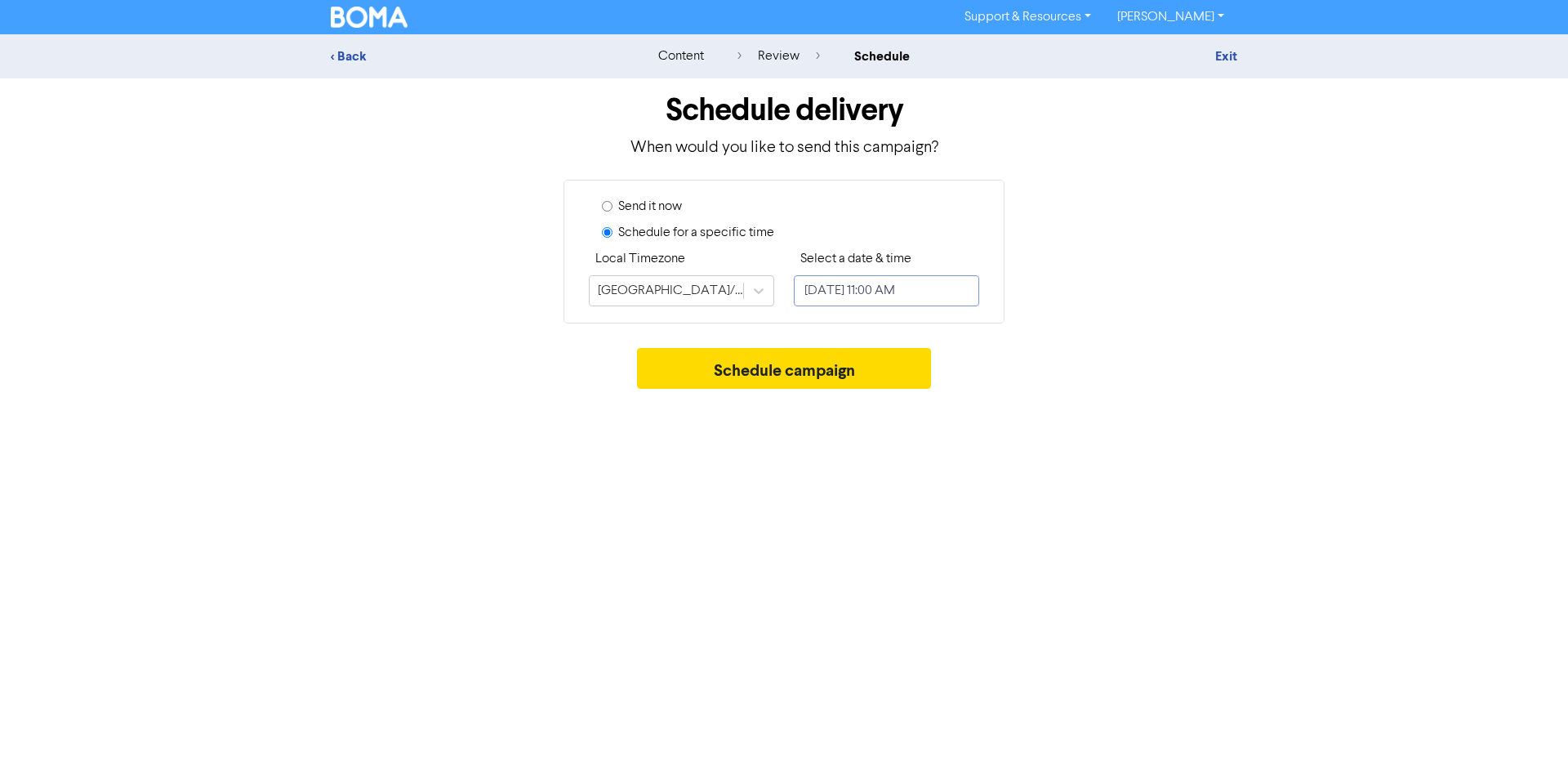
select select "9"
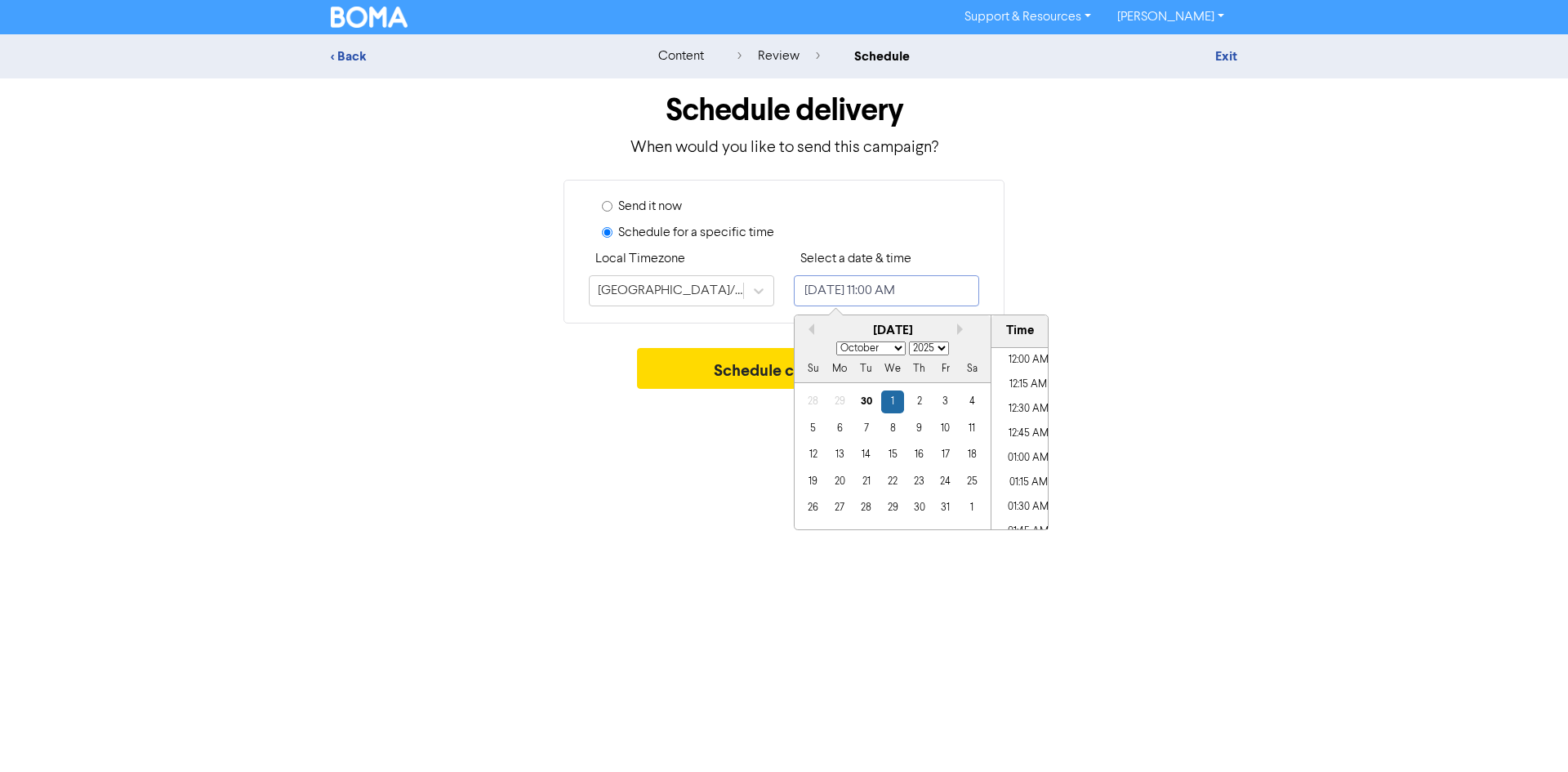
click at [968, 287] on input "[DATE] 11:00 AM" at bounding box center [887, 290] width 185 height 31
click at [840, 425] on div "6" at bounding box center [839, 428] width 22 height 22
type input "[DATE] 11:00 AM"
click at [1068, 354] on div "Schedule campaign" at bounding box center [784, 372] width 907 height 49
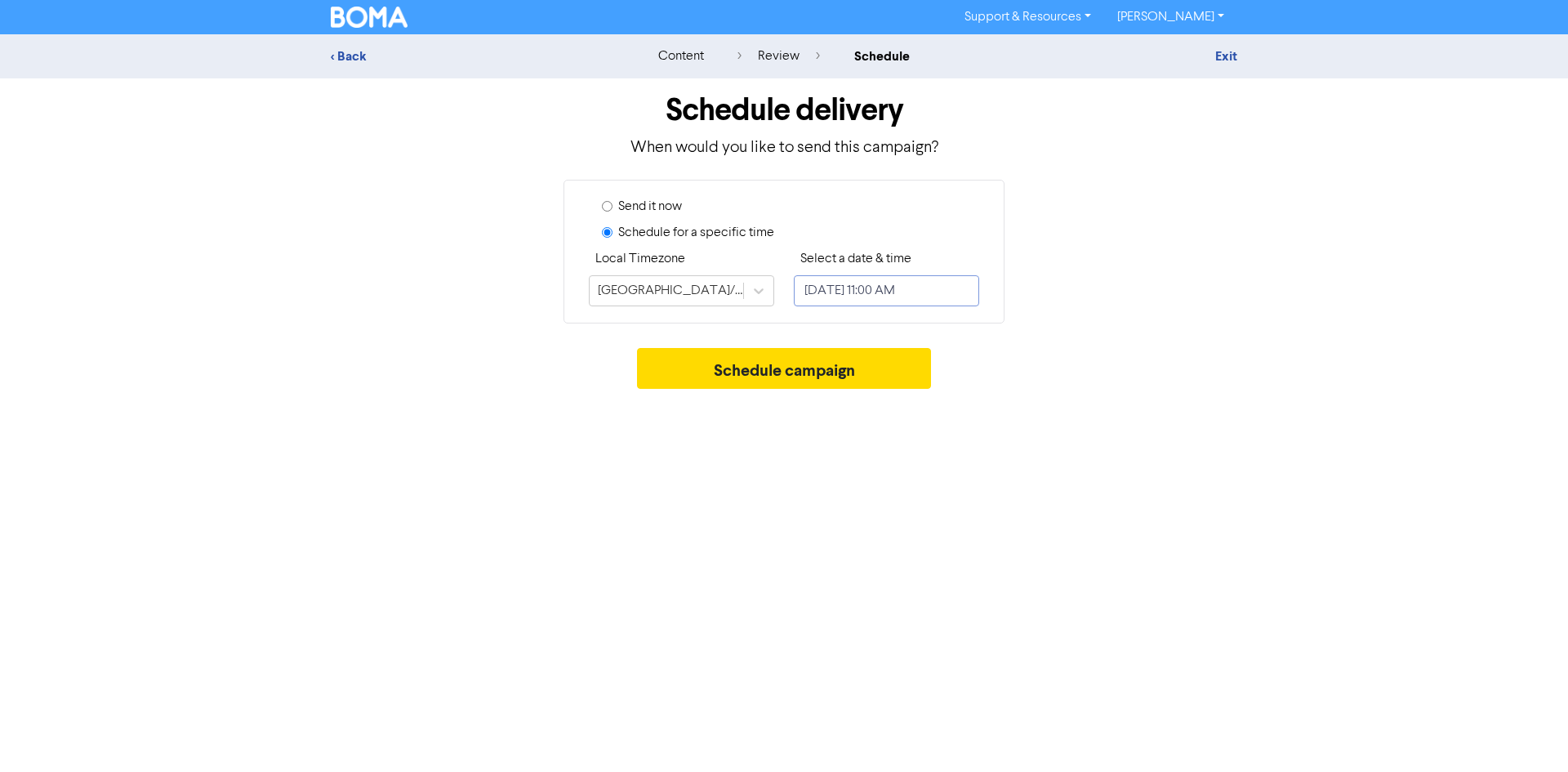
drag, startPoint x: 927, startPoint y: 294, endPoint x: 952, endPoint y: 298, distance: 25.3
click at [934, 294] on input "[DATE] 11:00 AM" at bounding box center [887, 290] width 185 height 31
select select "9"
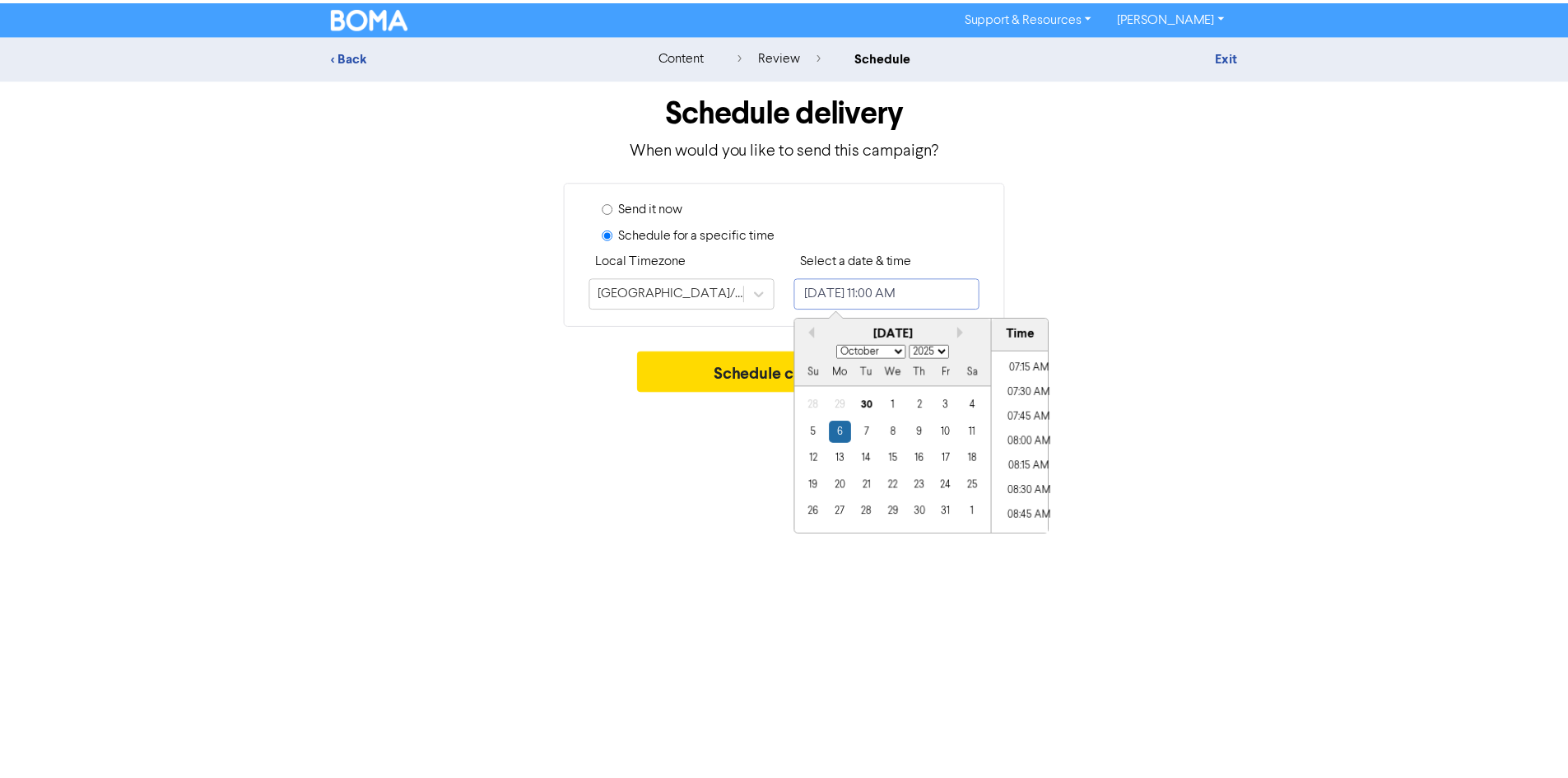
scroll to position [678, 0]
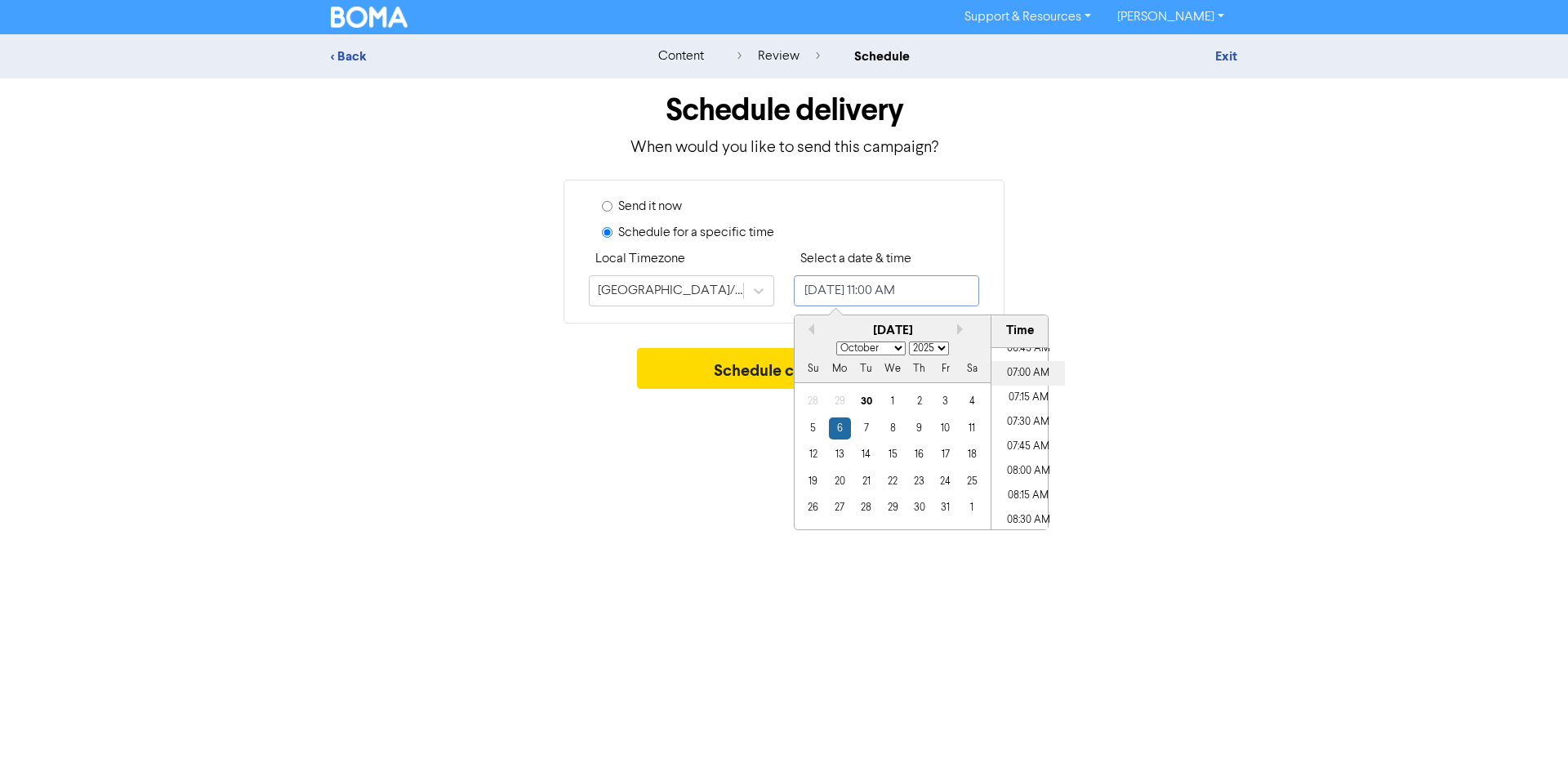
click at [1031, 368] on li "07:00 AM" at bounding box center [1027, 374] width 74 height 25
type input "[DATE] 7:00 AM"
click at [1164, 363] on div "Schedule campaign" at bounding box center [784, 372] width 907 height 49
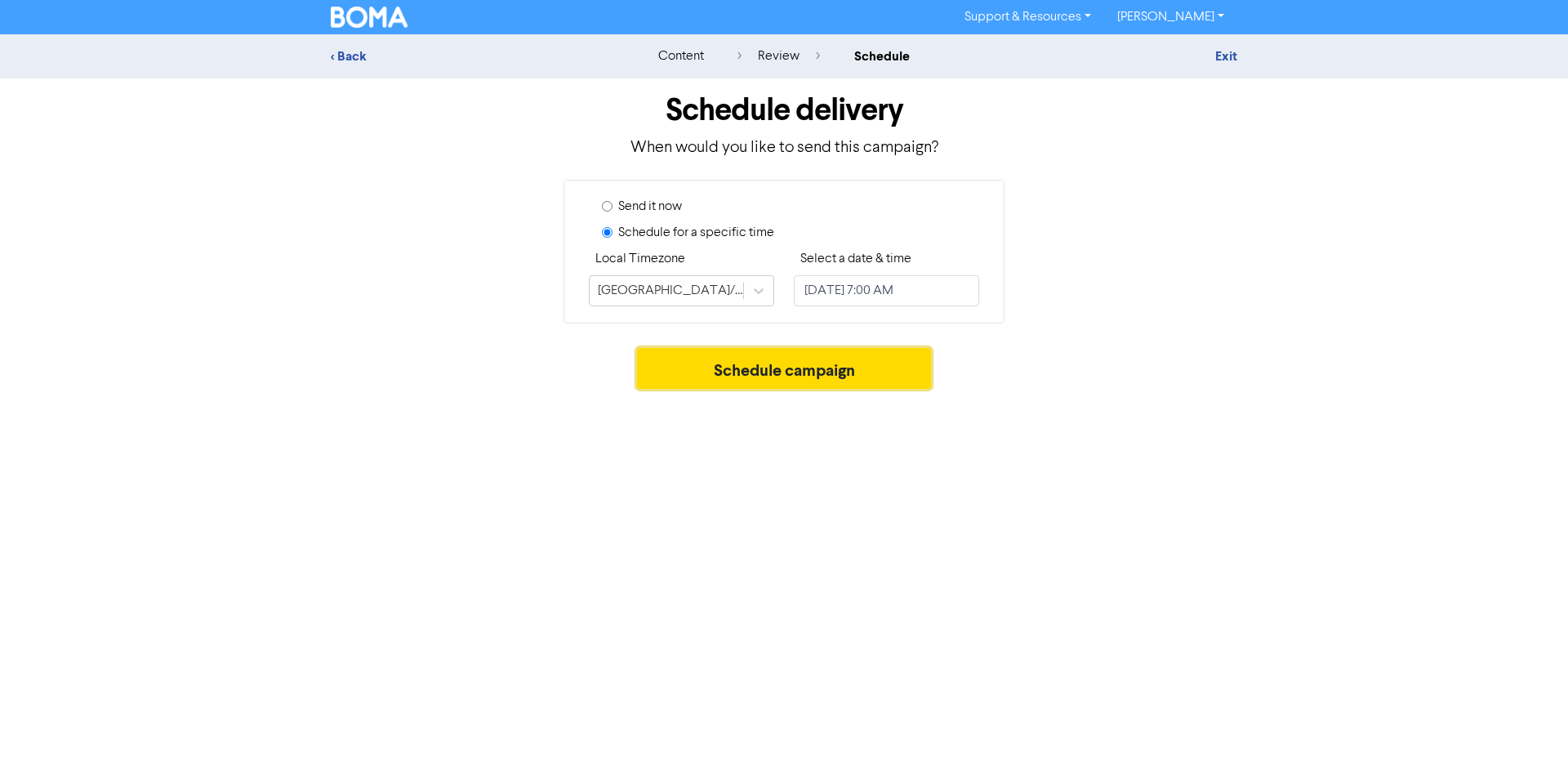
drag, startPoint x: 835, startPoint y: 361, endPoint x: 841, endPoint y: 440, distance: 79.2
click at [839, 359] on button "Schedule campaign" at bounding box center [784, 368] width 294 height 41
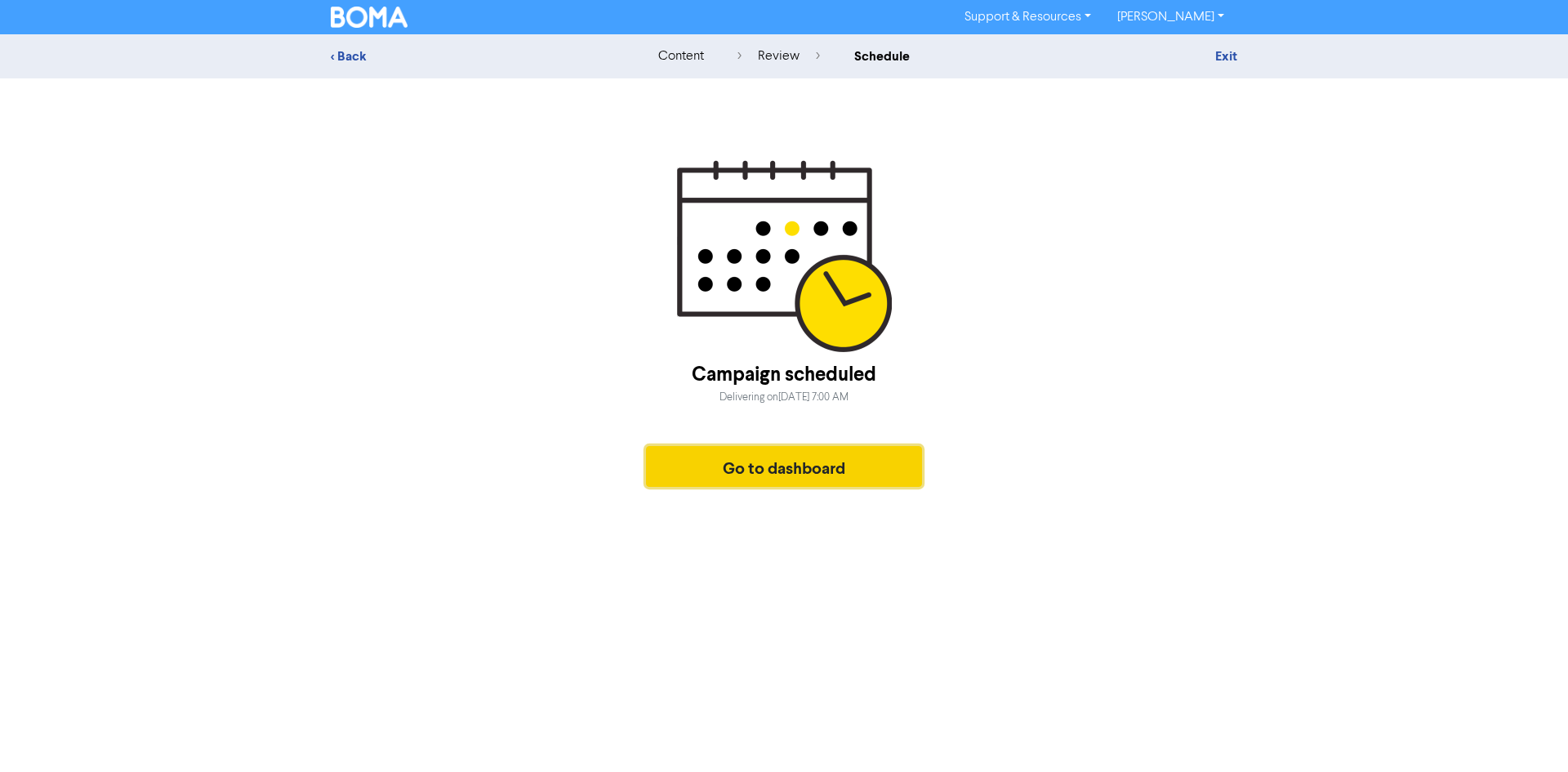
drag, startPoint x: 842, startPoint y: 469, endPoint x: 855, endPoint y: 468, distance: 13.0
click at [855, 468] on button "Go to dashboard" at bounding box center [784, 466] width 276 height 41
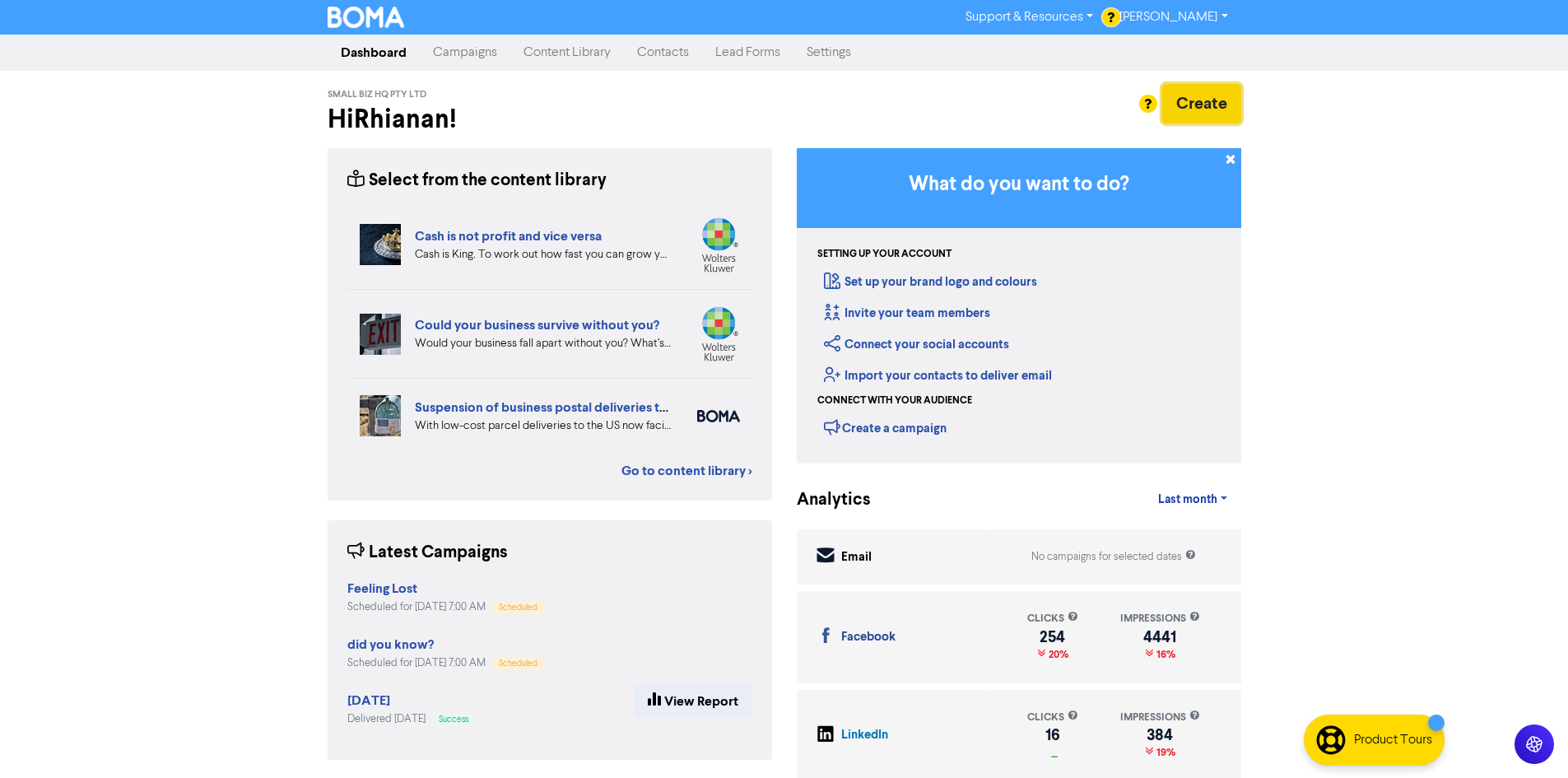
click at [1227, 116] on button "Create" at bounding box center [1202, 103] width 79 height 39
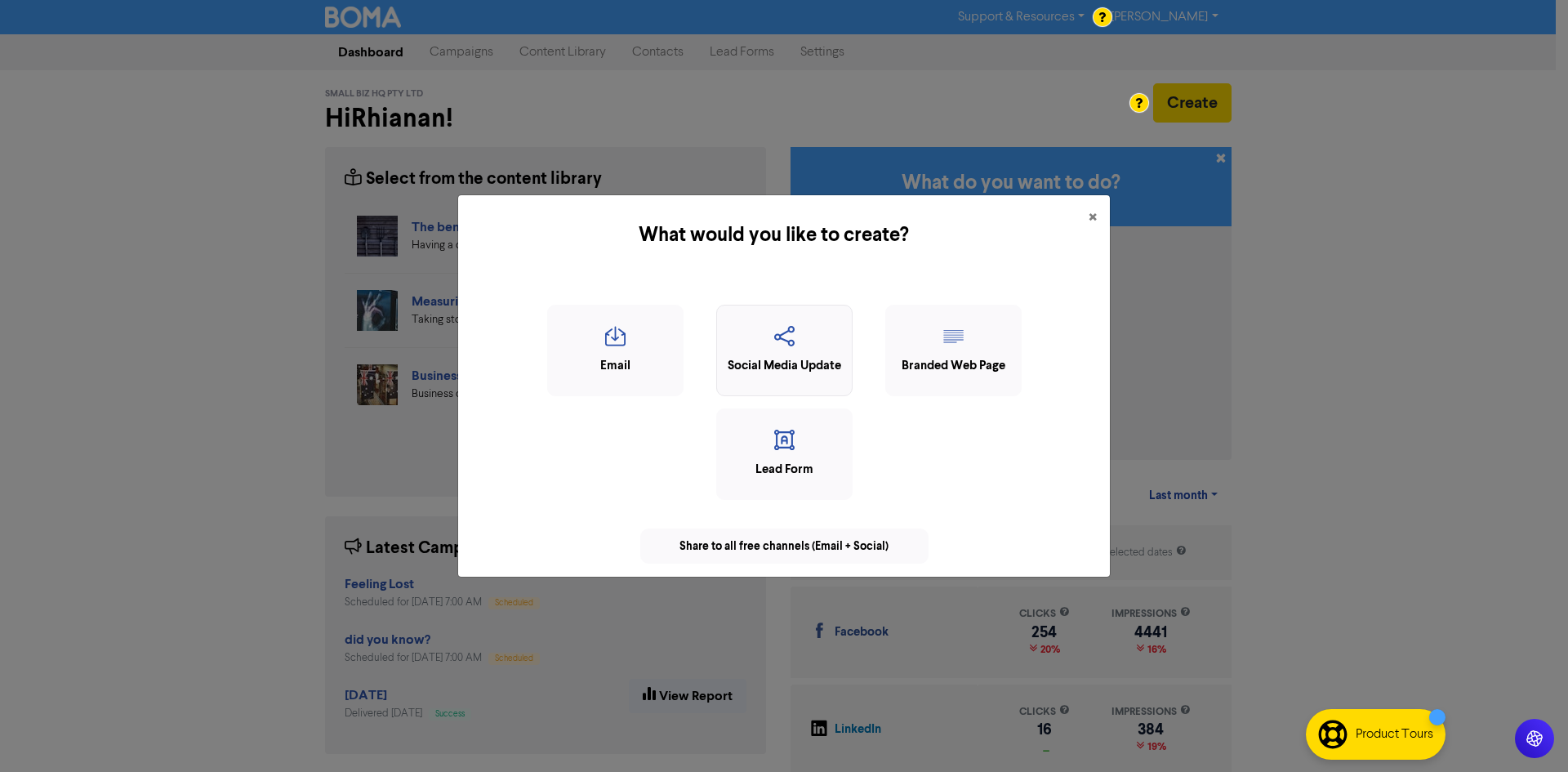
click at [797, 380] on div "Social Media Update" at bounding box center [784, 351] width 137 height 92
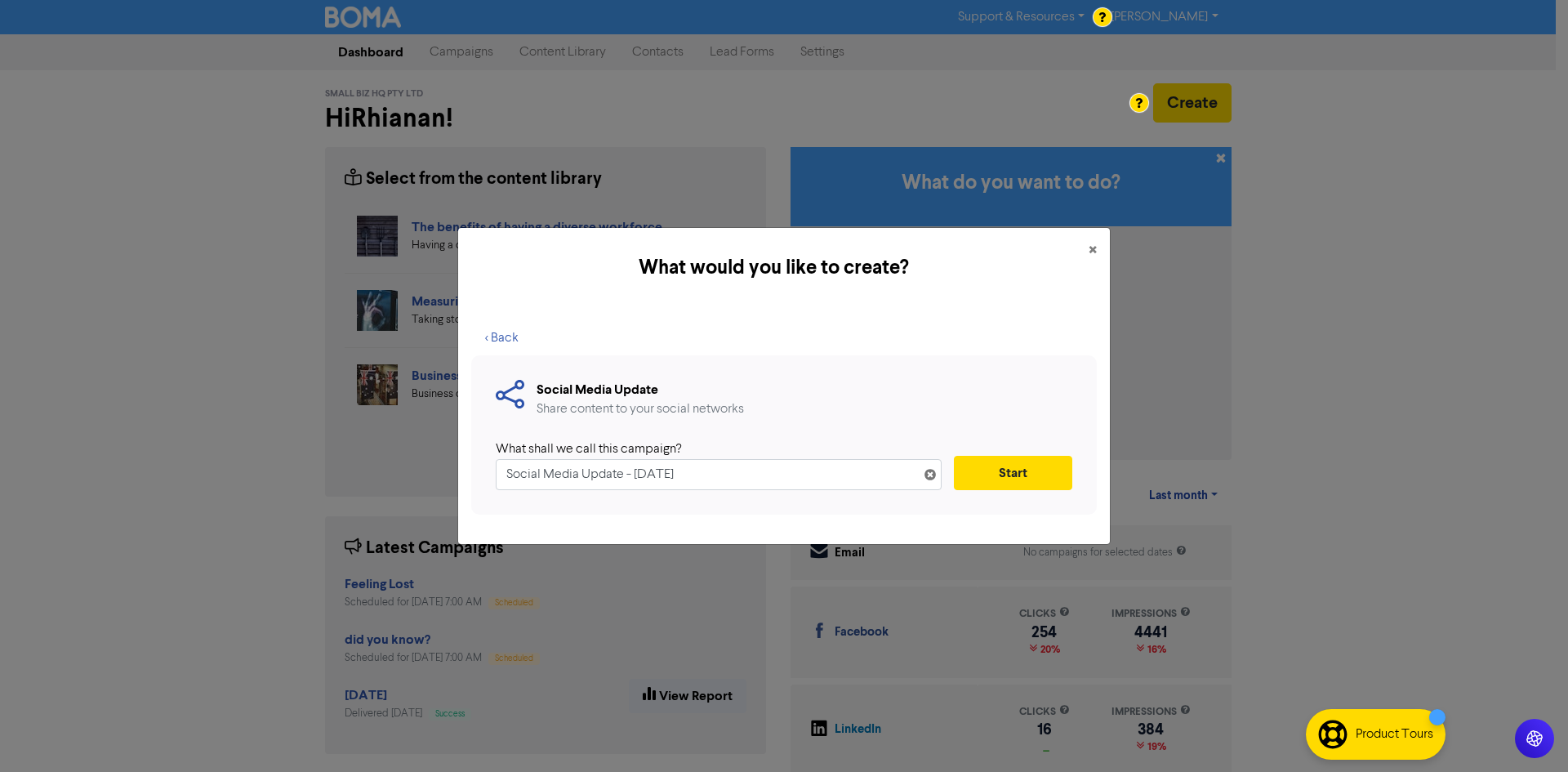
drag, startPoint x: 752, startPoint y: 472, endPoint x: 0, endPoint y: 474, distance: 752.0
click at [0, 474] on div "What would you like to create? × < Back Social Media Update Share content to yo…" at bounding box center [784, 386] width 1568 height 772
type input "[DATE]"
drag, startPoint x: 1034, startPoint y: 481, endPoint x: 1307, endPoint y: 466, distance: 273.4
click at [1034, 477] on button "Start" at bounding box center [1013, 473] width 118 height 34
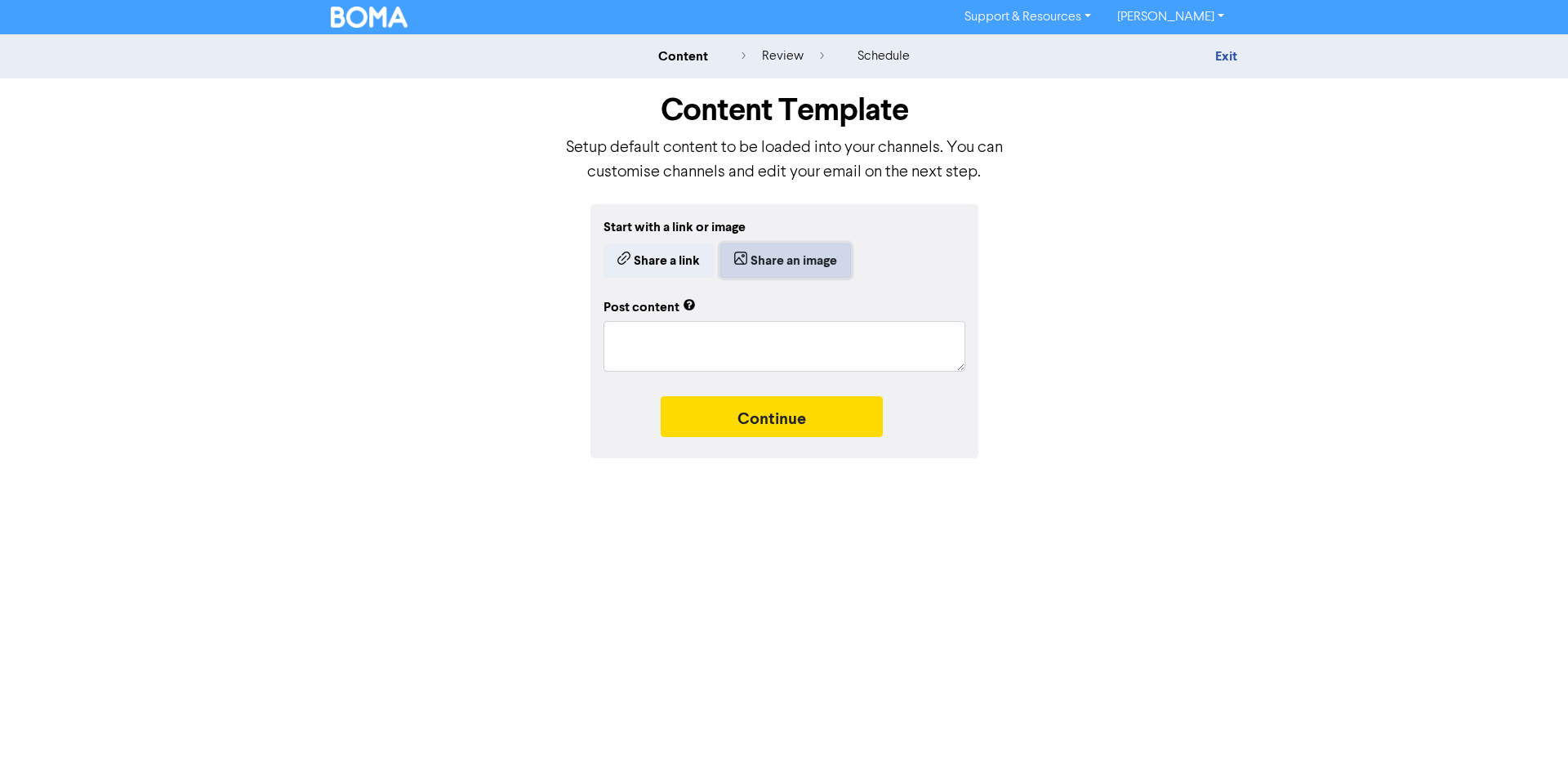
click at [824, 269] on button "Share an image" at bounding box center [785, 261] width 131 height 34
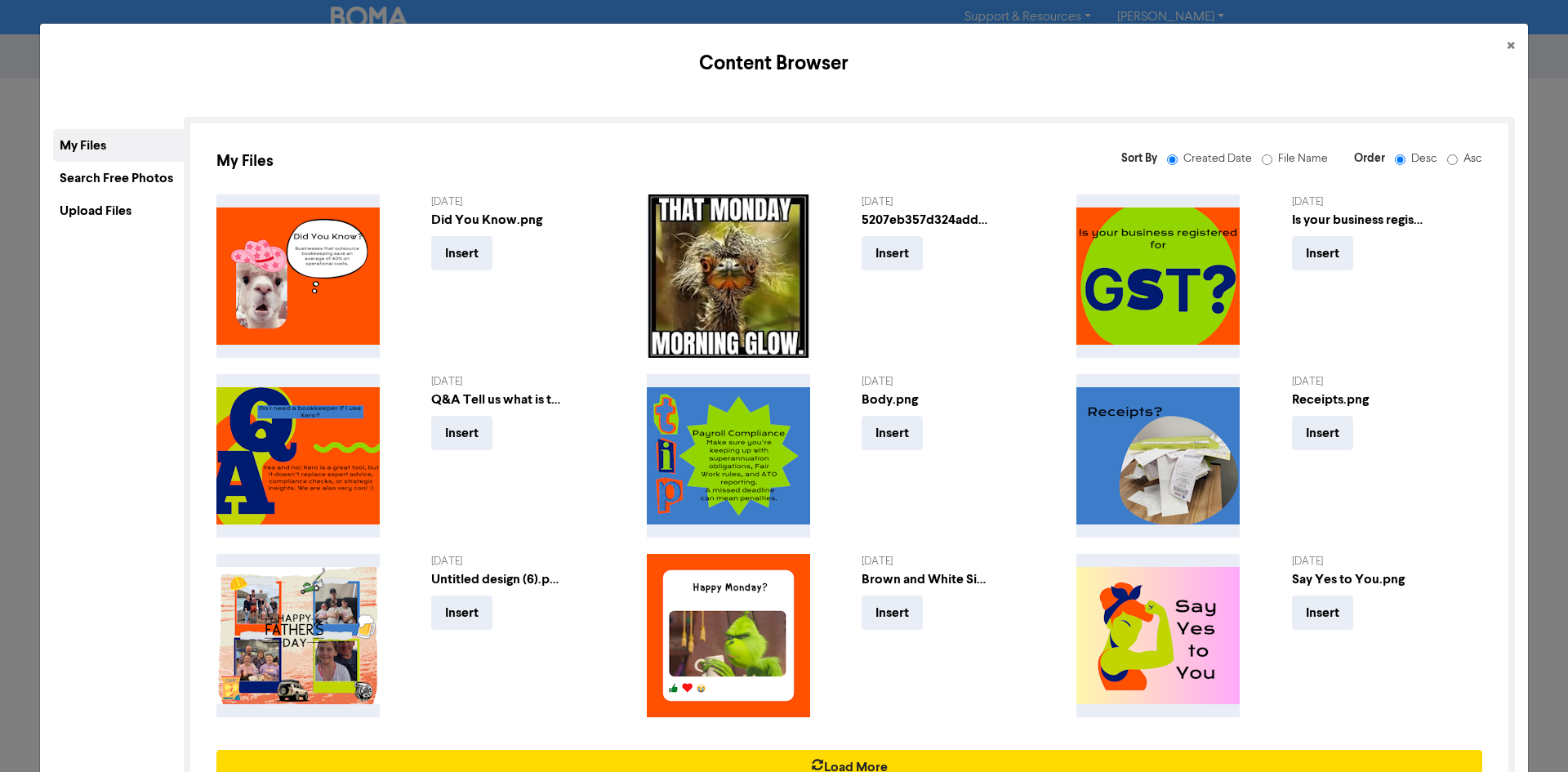
drag, startPoint x: 114, startPoint y: 213, endPoint x: 593, endPoint y: 71, distance: 499.6
click at [124, 210] on div "Upload Files" at bounding box center [118, 210] width 131 height 32
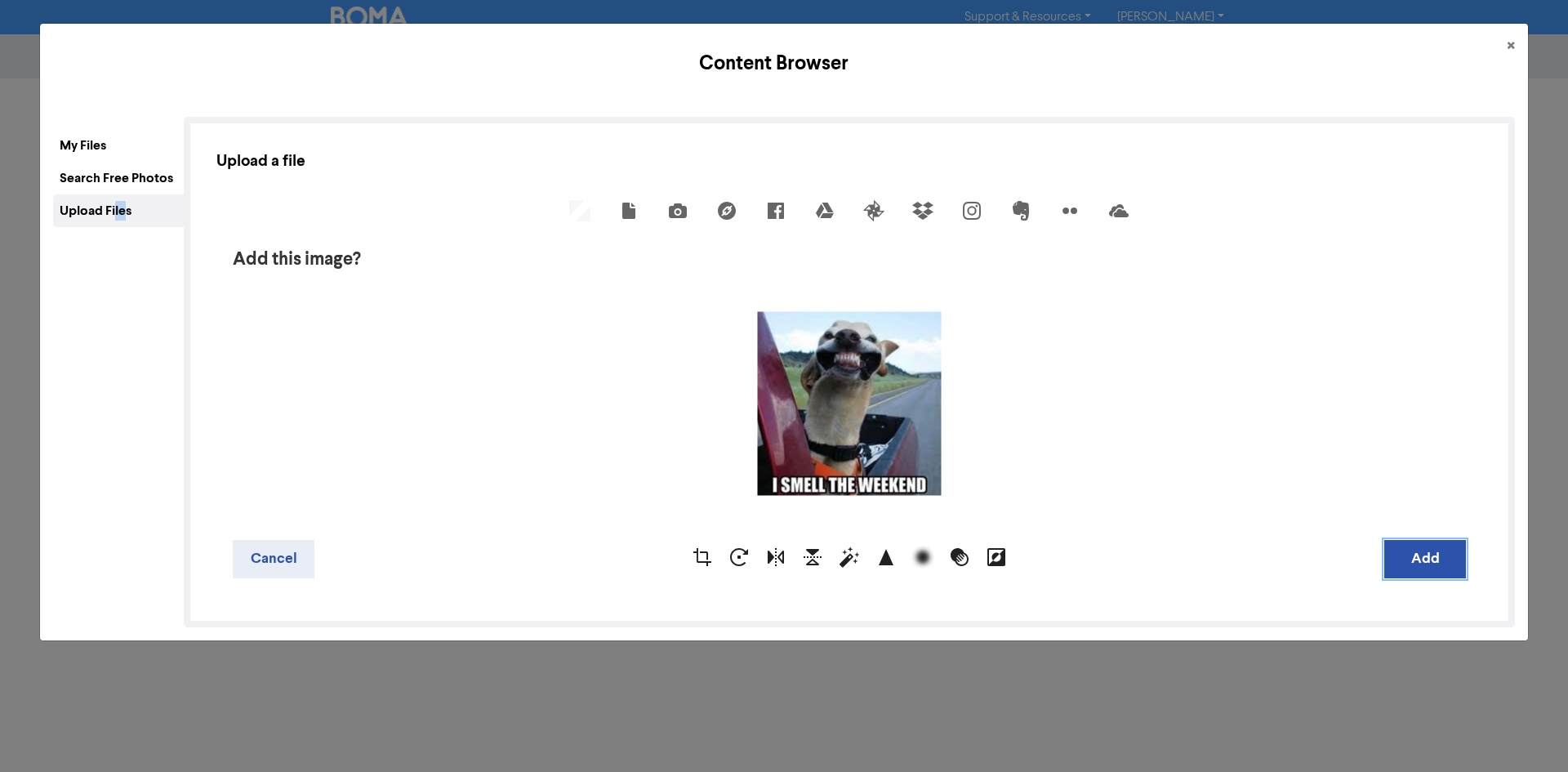
drag, startPoint x: 1414, startPoint y: 571, endPoint x: 1431, endPoint y: 604, distance: 37.1
click at [1417, 574] on button "Add" at bounding box center [1424, 559] width 81 height 38
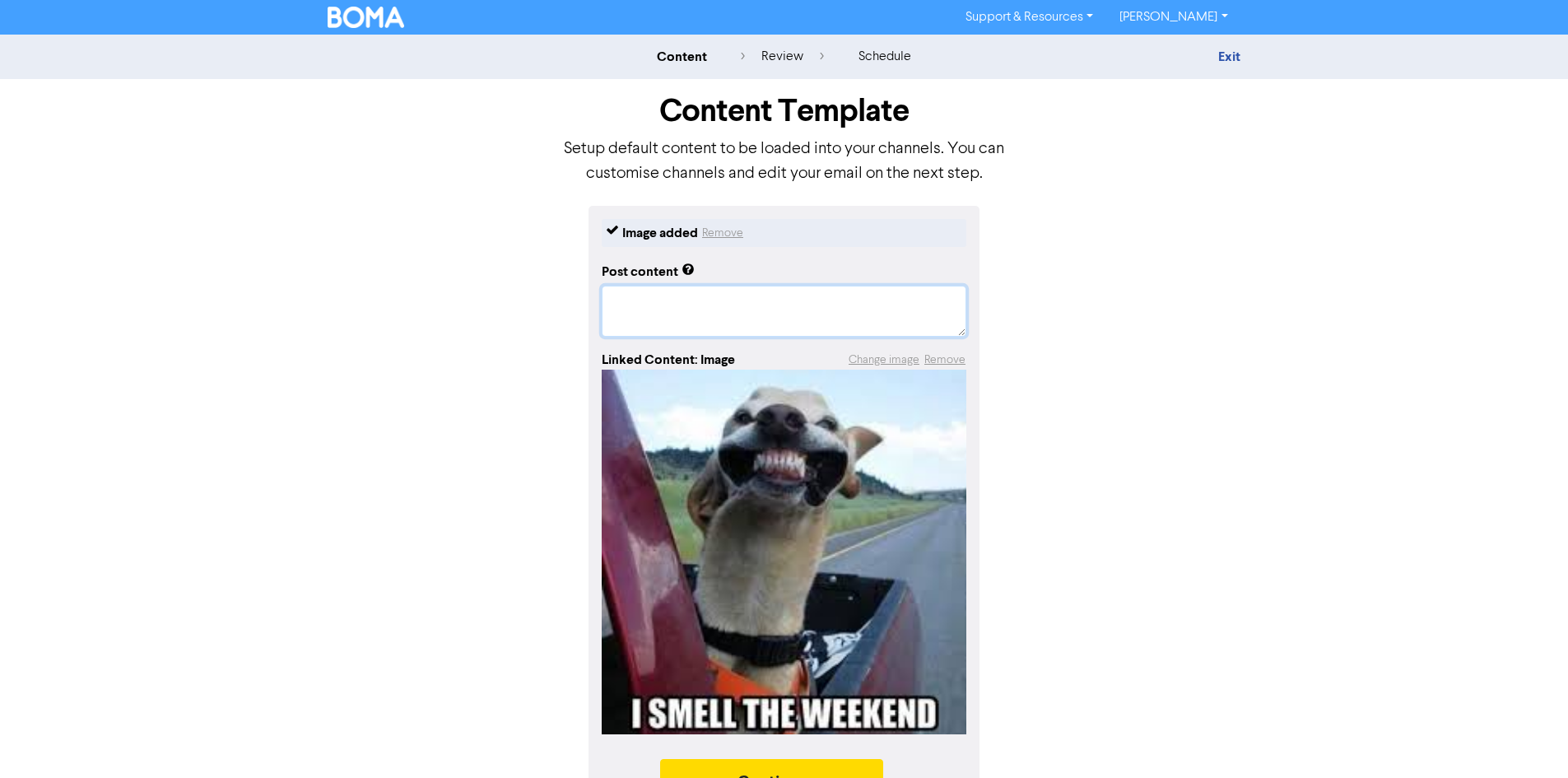
click at [610, 314] on textarea at bounding box center [784, 311] width 365 height 51
click at [642, 302] on textarea "To enrich screen reader interactions, please activate Accessibility in Grammarl…" at bounding box center [784, 311] width 365 height 51
paste textarea "If your bookkeeping system is just a shoebox full of receipts... Congratulation…"
type textarea "x"
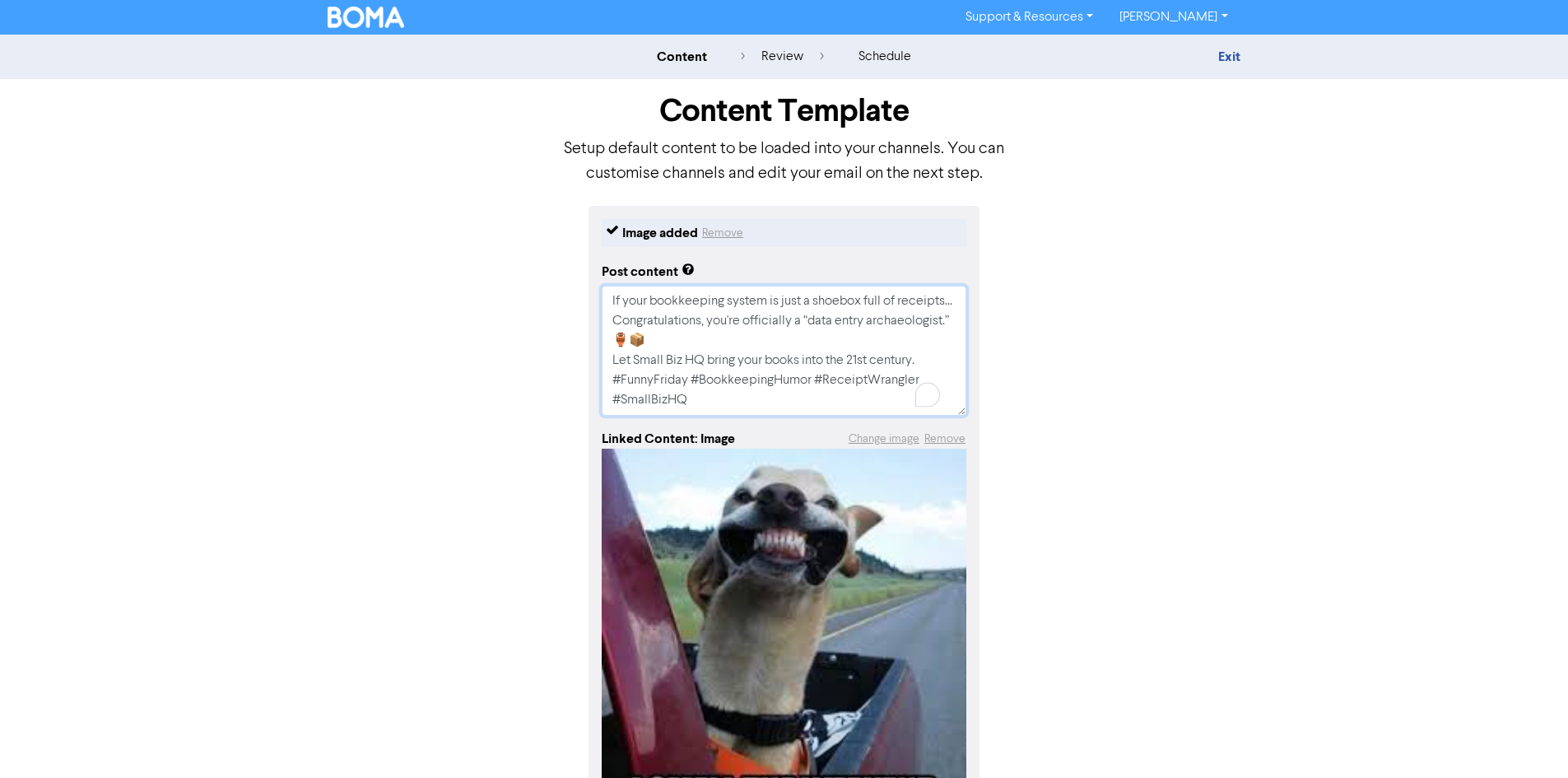
type textarea "If your bookkeeping system is just a shoebox full of receipts... Congratulation…"
click at [1231, 404] on div "Image added Remove Post content If your bookkeeping system is just a shoebox fu…" at bounding box center [784, 553] width 938 height 694
drag, startPoint x: 741, startPoint y: 342, endPoint x: 704, endPoint y: 353, distance: 38.6
click at [704, 353] on textarea "If your bookkeeping system is just a shoebox full of receipts... Congratulation…" at bounding box center [784, 350] width 365 height 130
type textarea "x"
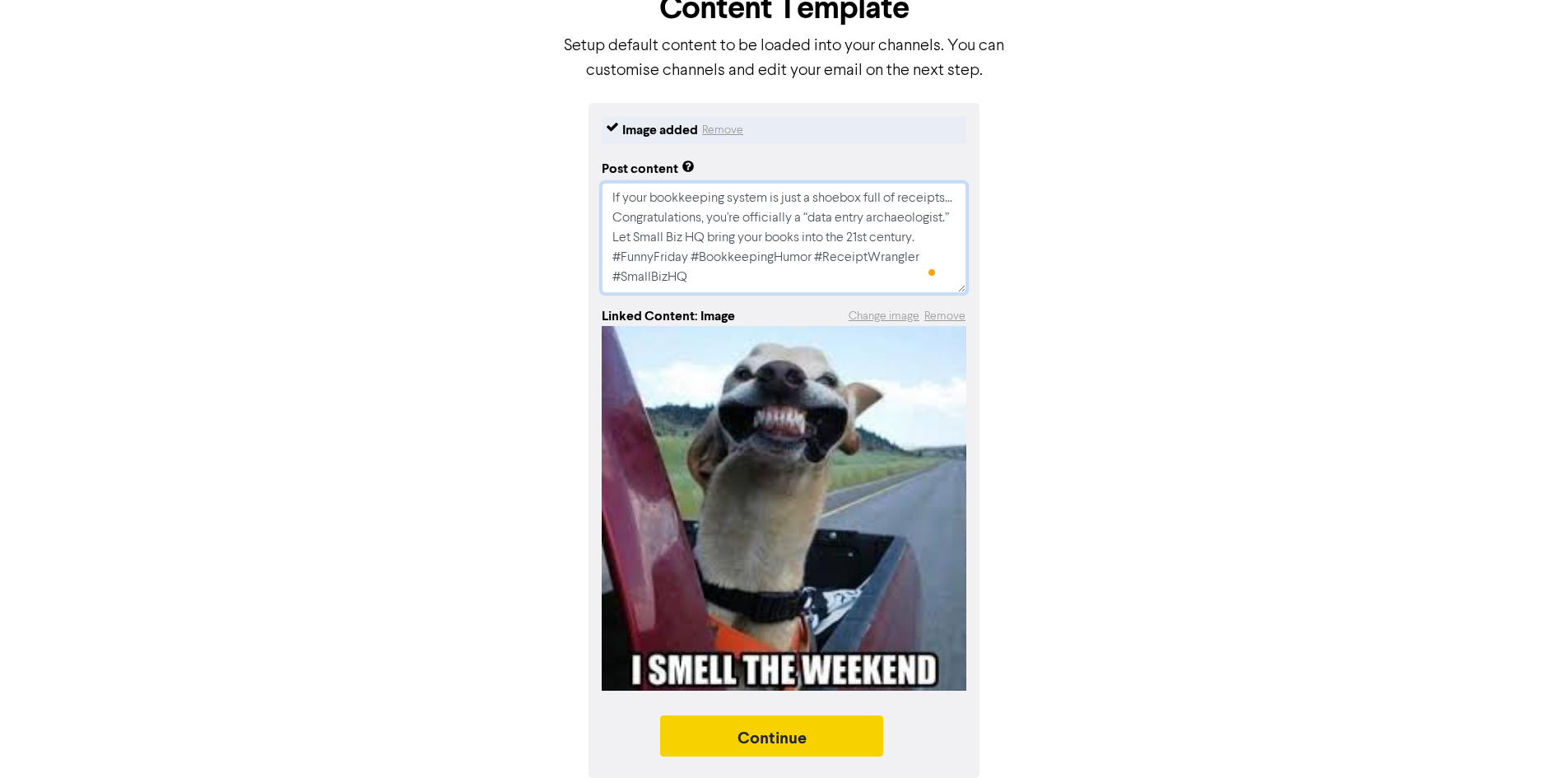
scroll to position [105, 0]
type textarea "If your bookkeeping system is just a shoebox full of receipts... Congratulation…"
click at [851, 726] on button "Continue" at bounding box center [771, 736] width 223 height 41
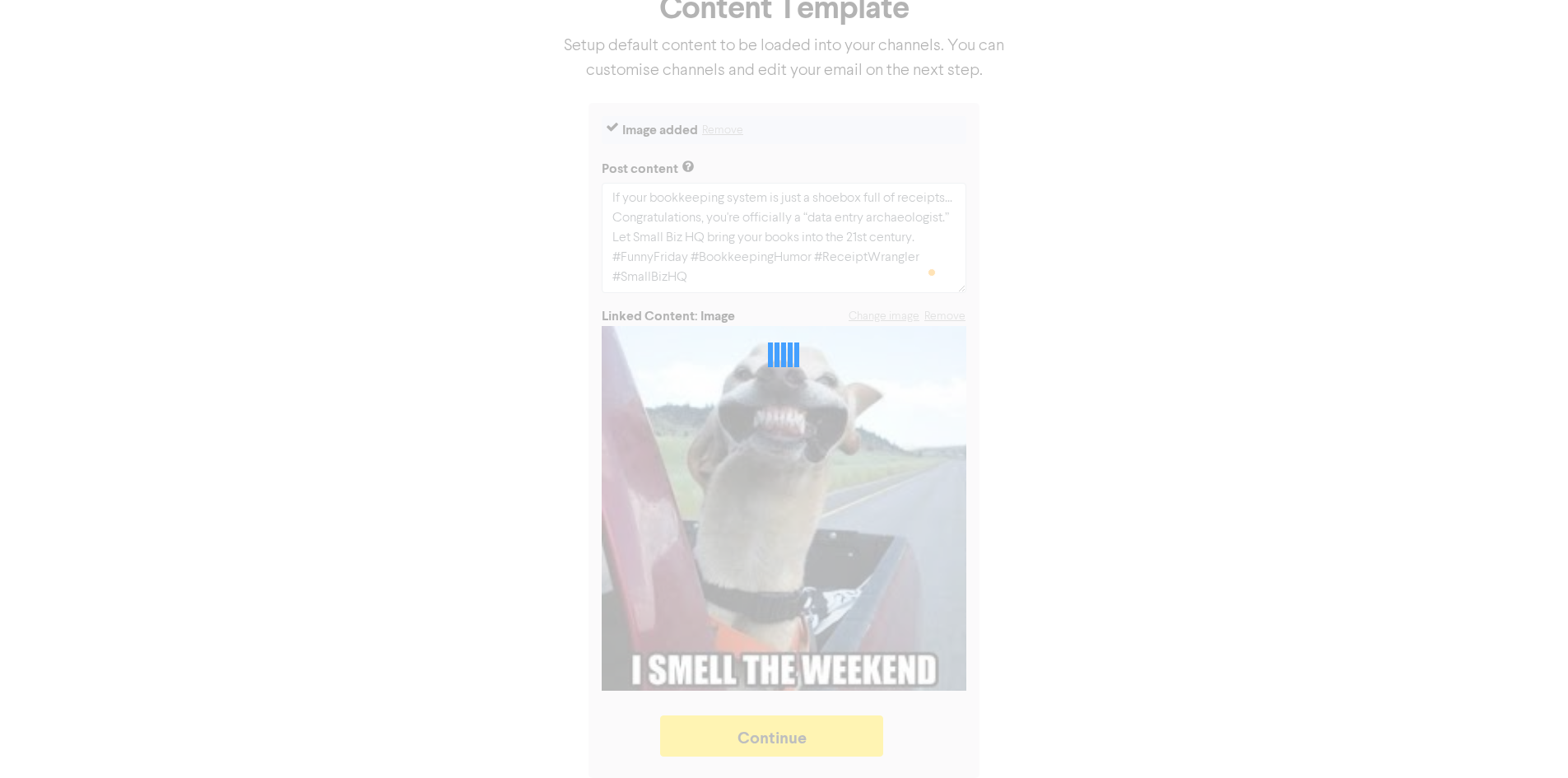
type textarea "x"
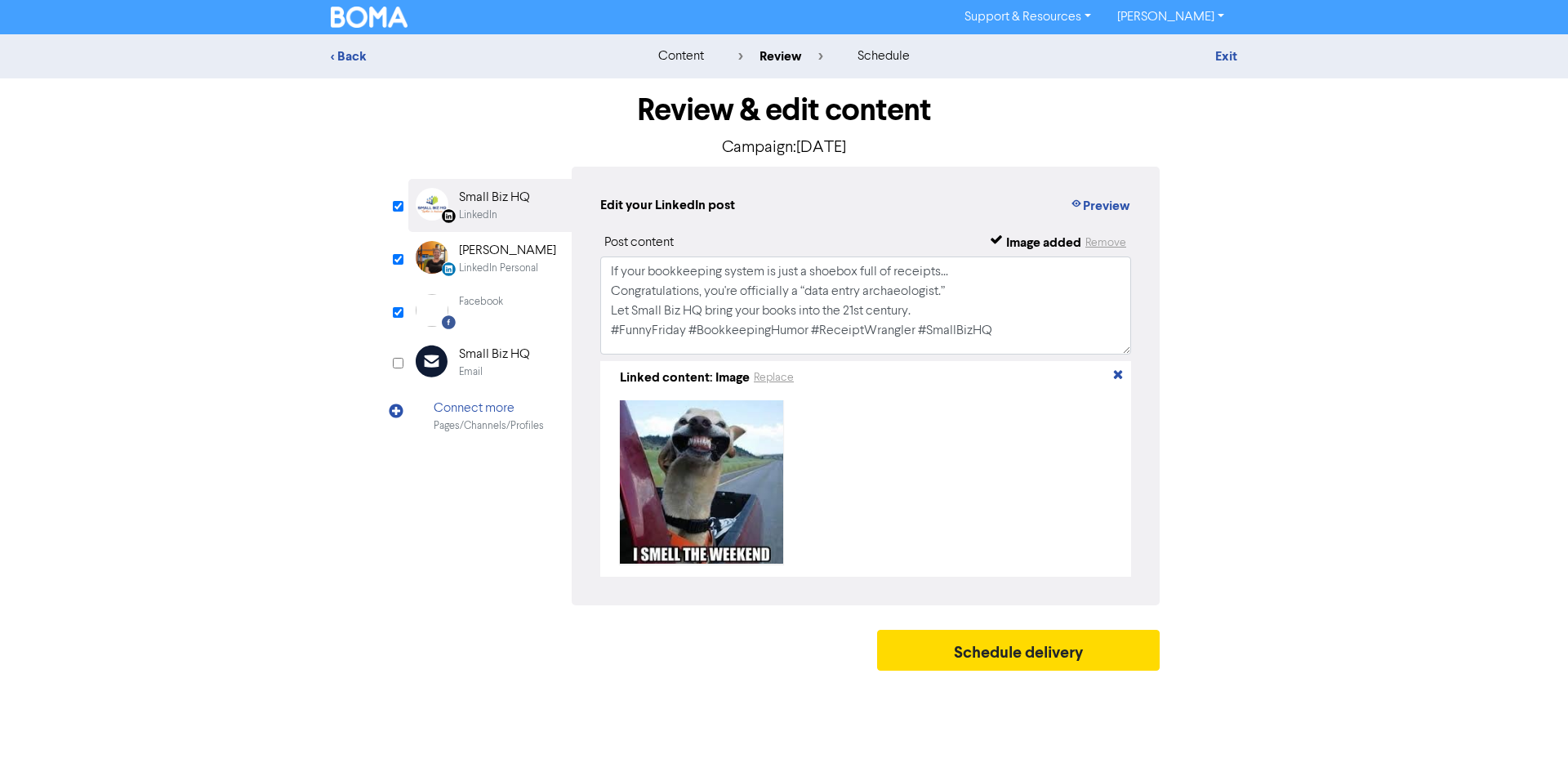
drag, startPoint x: 499, startPoint y: 273, endPoint x: 506, endPoint y: 301, distance: 28.9
click at [504, 272] on div "LinkedIn Personal" at bounding box center [498, 268] width 79 height 15
click at [508, 307] on div "Facebook Created with Sketch. Facebook" at bounding box center [489, 310] width 163 height 51
click at [519, 249] on div "[PERSON_NAME]" at bounding box center [507, 250] width 97 height 20
click at [505, 208] on div "LinkedIn" at bounding box center [494, 215] width 71 height 15
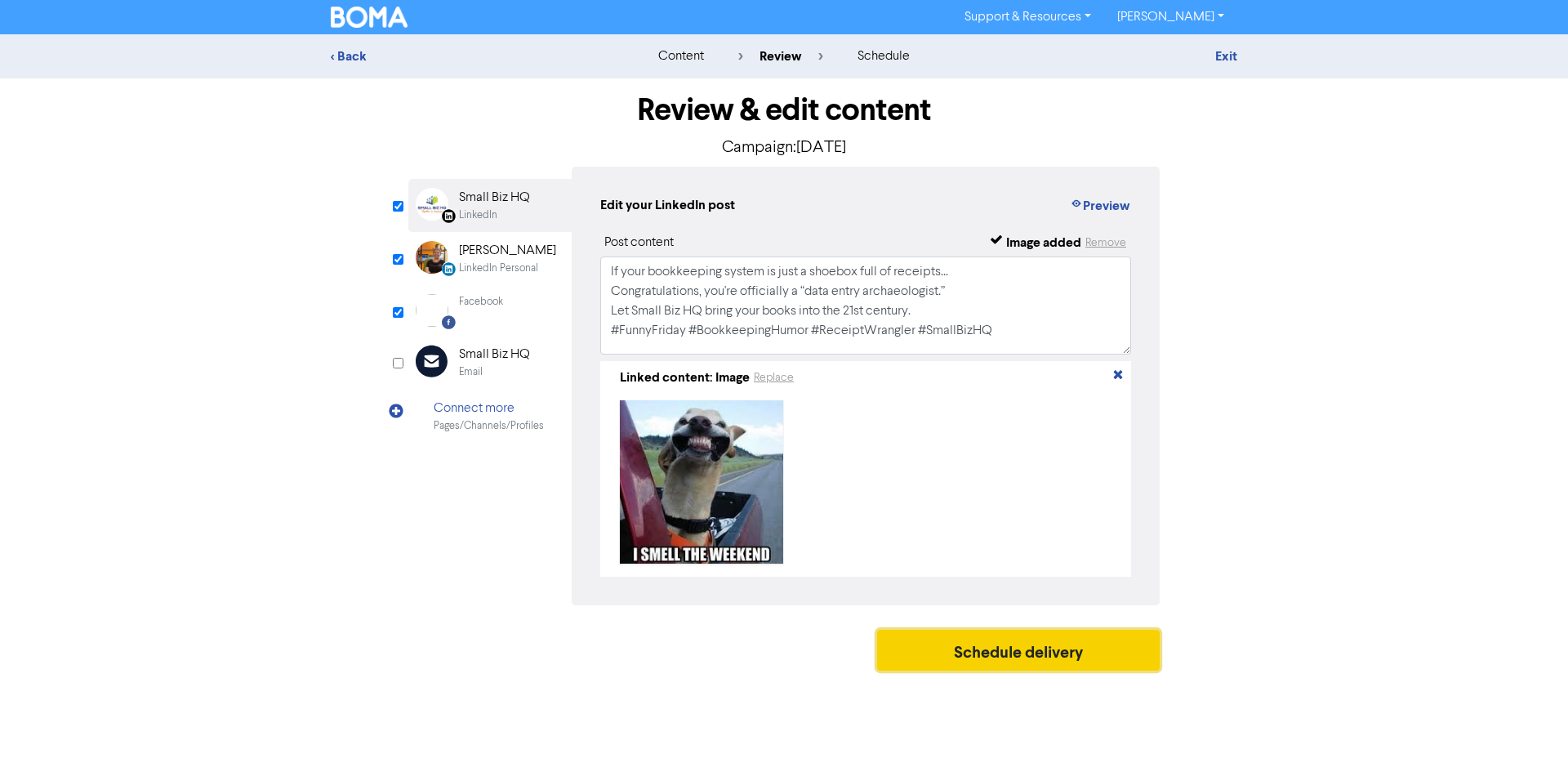
click at [964, 646] on button "Schedule delivery" at bounding box center [1019, 650] width 283 height 41
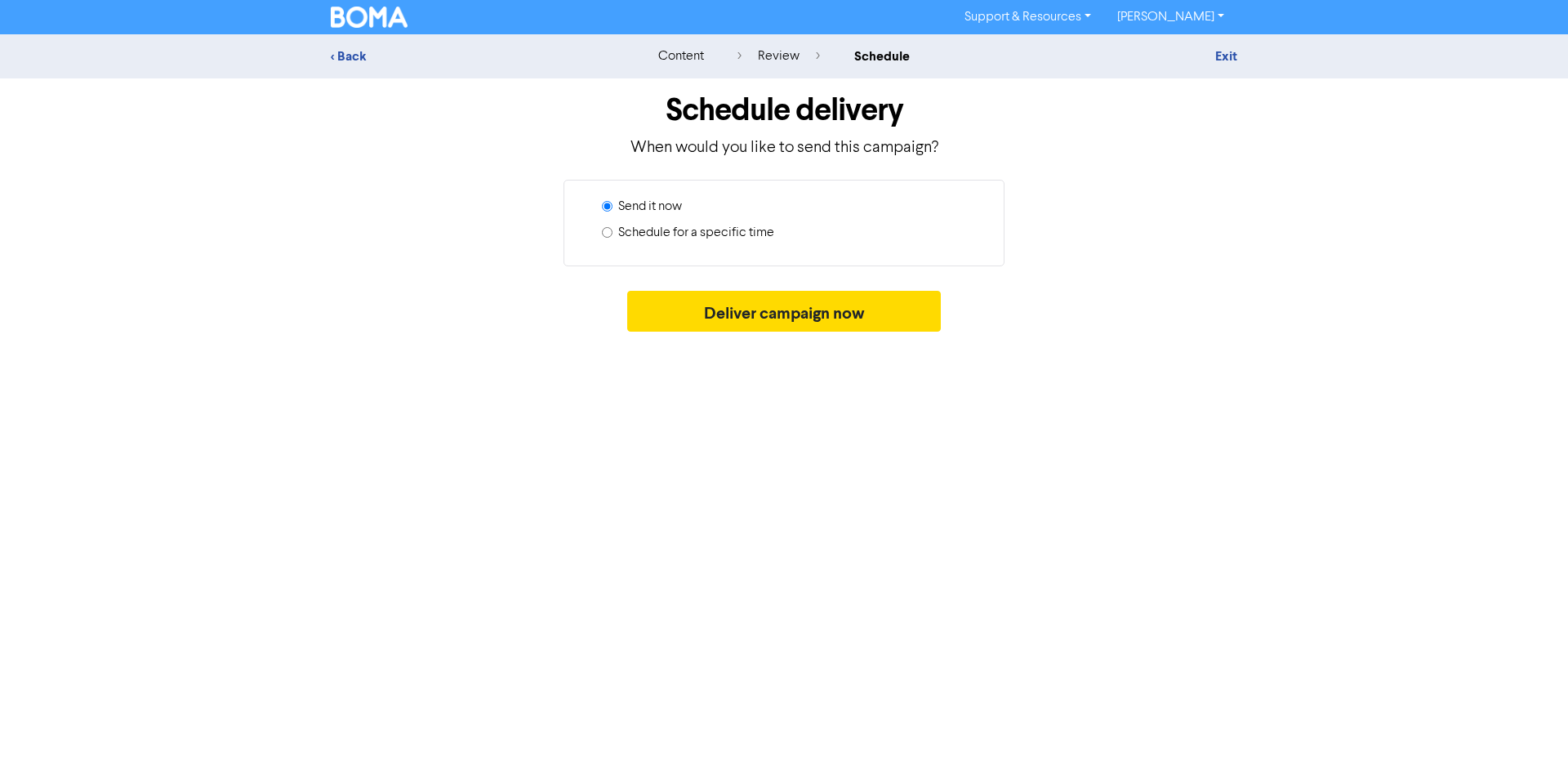
click at [605, 231] on input "Schedule for a specific time" at bounding box center [607, 232] width 11 height 11
radio input "true"
radio input "false"
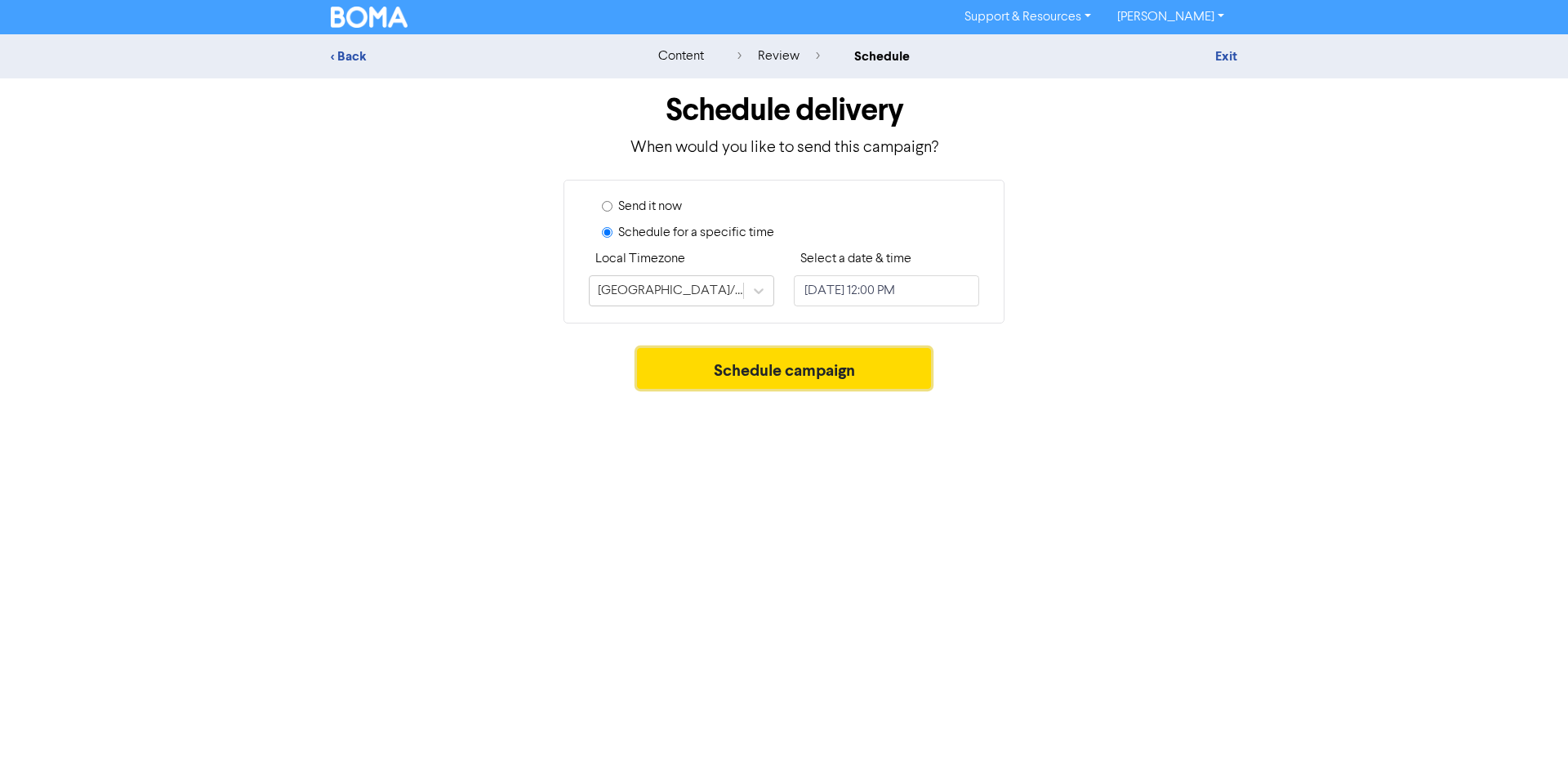
click at [835, 377] on button "Schedule campaign" at bounding box center [784, 368] width 294 height 41
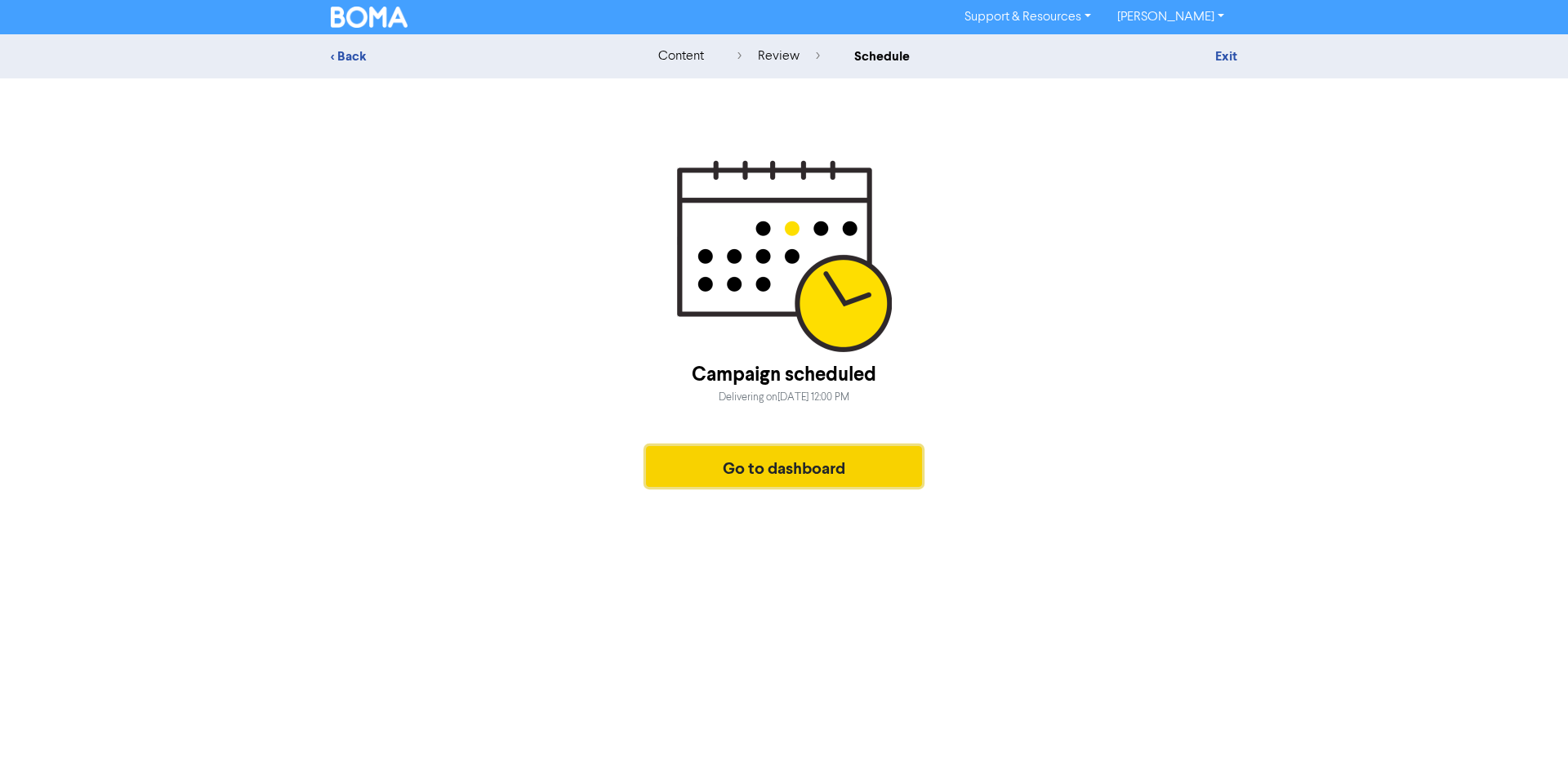
click at [817, 459] on button "Go to dashboard" at bounding box center [784, 466] width 276 height 41
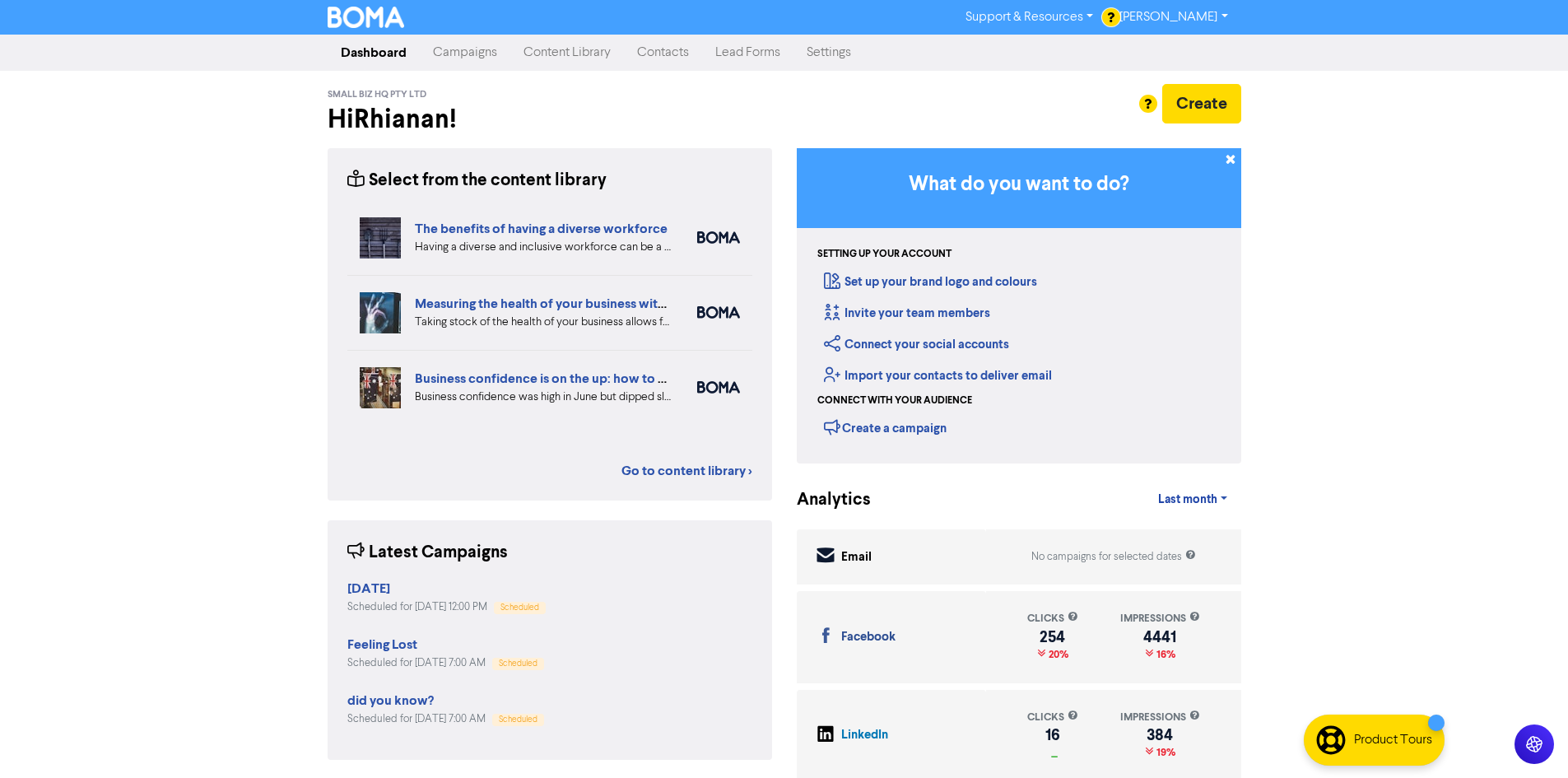
click at [489, 51] on link "Campaigns" at bounding box center [465, 53] width 91 height 33
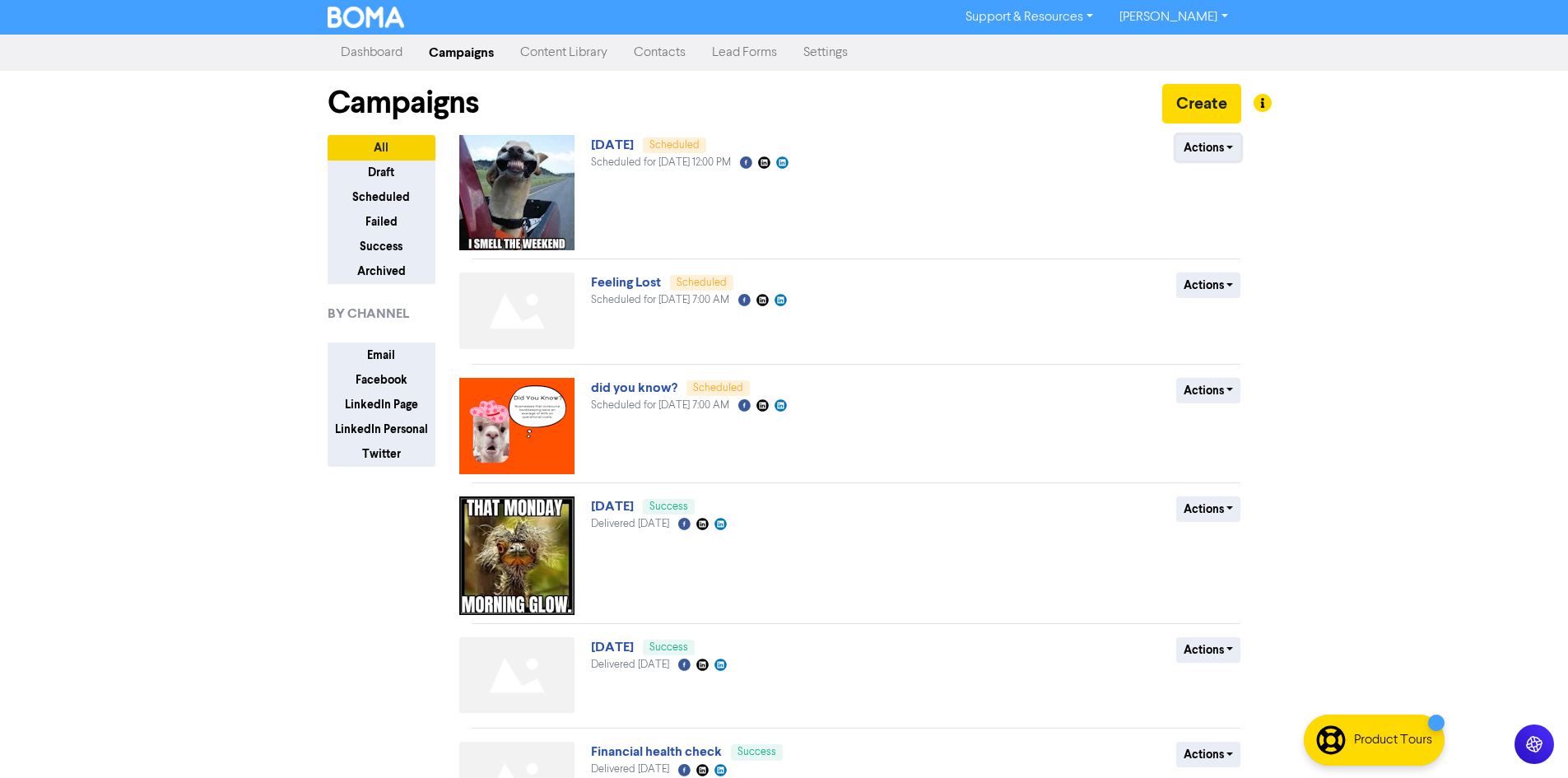
drag, startPoint x: 1204, startPoint y: 146, endPoint x: 1221, endPoint y: 249, distance: 104.4
click at [1206, 145] on button "Actions" at bounding box center [1209, 147] width 65 height 25
click at [1244, 169] on div "Revert to draft Duplicate" at bounding box center [1241, 195] width 132 height 67
click at [1245, 189] on button "Revert to draft" at bounding box center [1241, 182] width 130 height 26
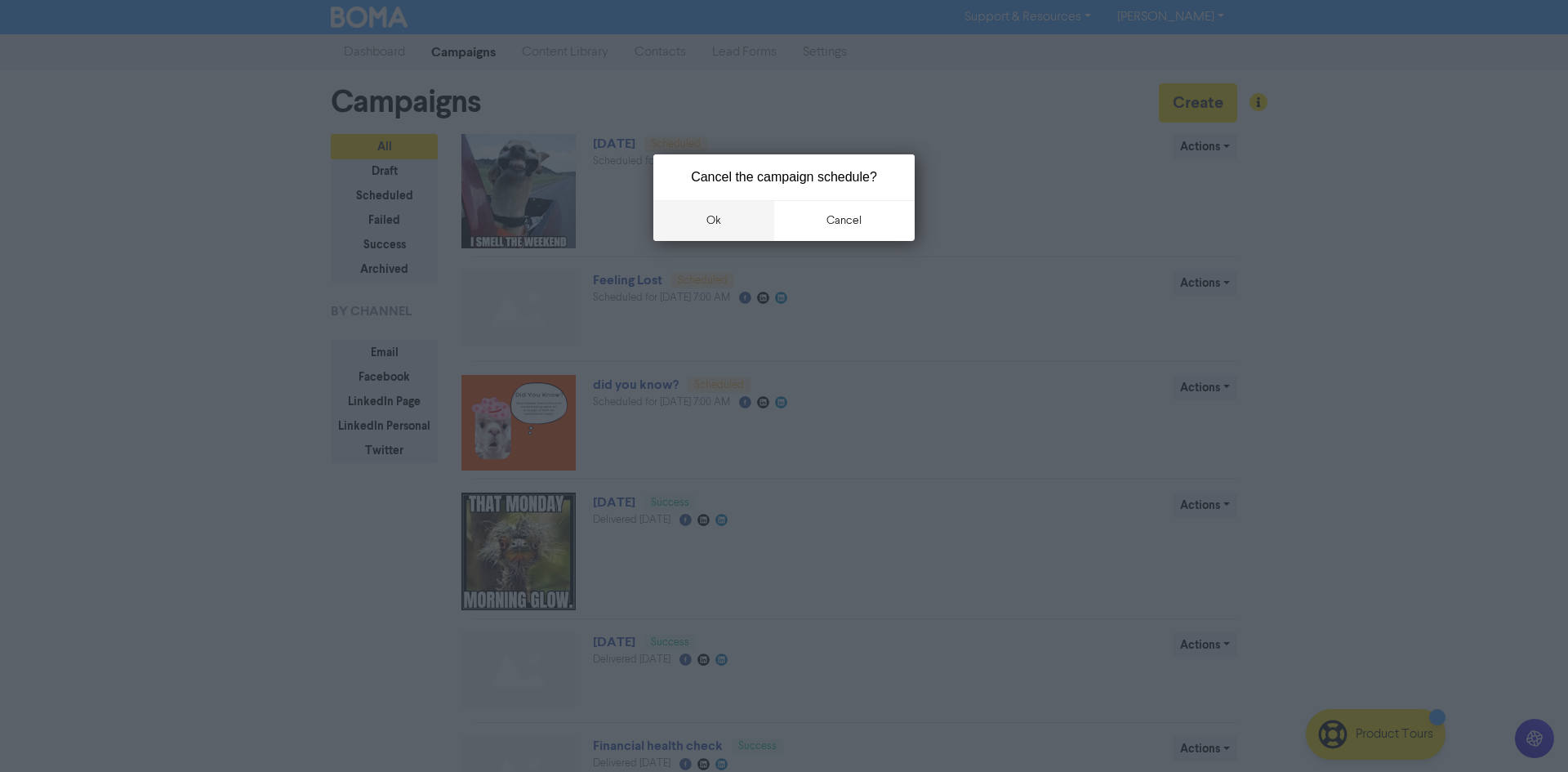
drag, startPoint x: 721, startPoint y: 227, endPoint x: 731, endPoint y: 233, distance: 11.7
click at [723, 227] on button "ok" at bounding box center [714, 220] width 120 height 41
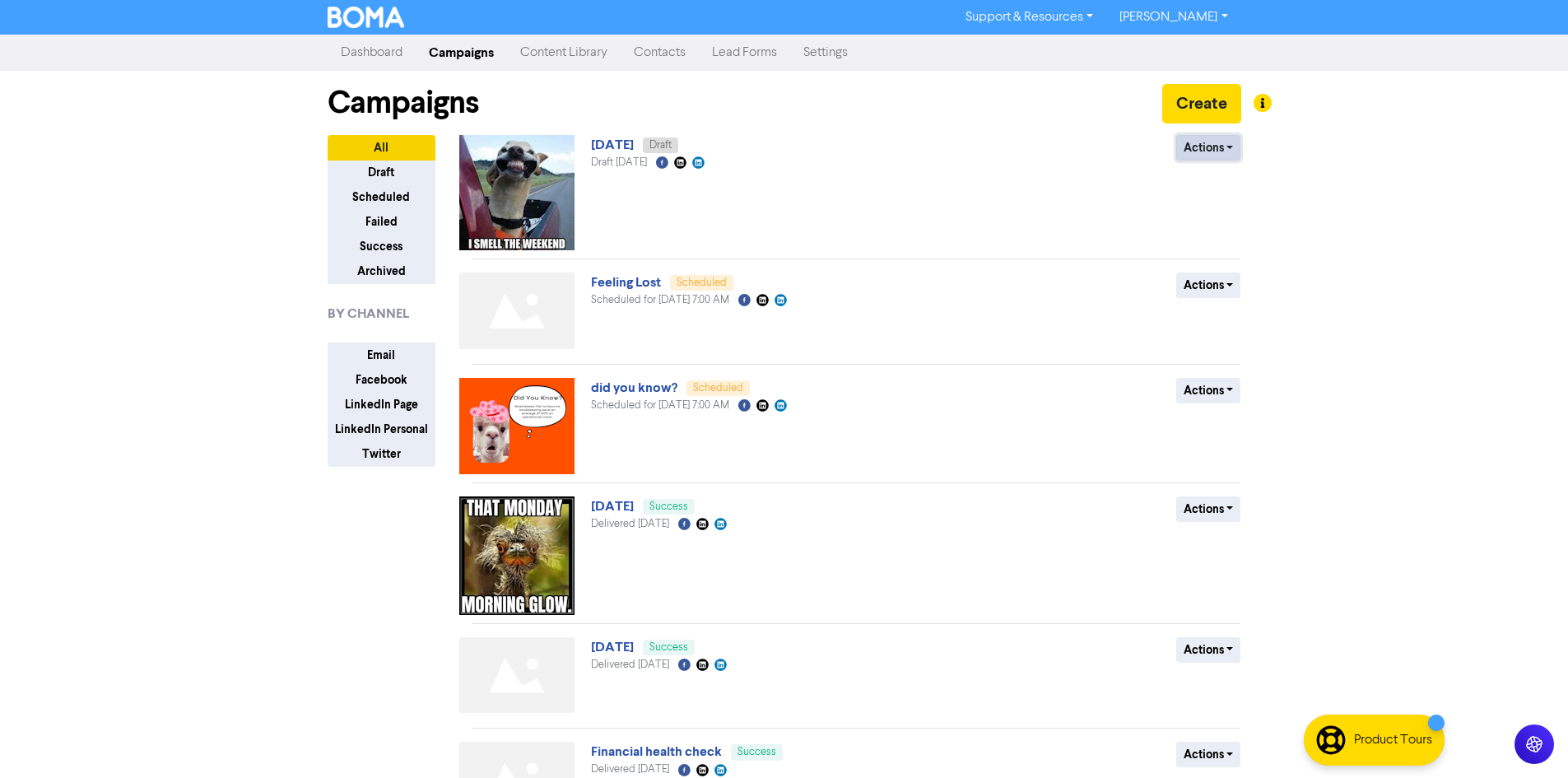
click at [1200, 144] on button "Actions" at bounding box center [1209, 147] width 65 height 25
click at [1212, 145] on button "Actions" at bounding box center [1209, 147] width 65 height 25
drag, startPoint x: 1424, startPoint y: 214, endPoint x: 1244, endPoint y: 184, distance: 182.5
click at [1418, 213] on div "Support & Resources Video Tutorials FAQ & Guides Marketing Education [PERSON_NA…" at bounding box center [784, 389] width 1568 height 778
click at [613, 141] on link "[DATE]" at bounding box center [613, 144] width 42 height 16
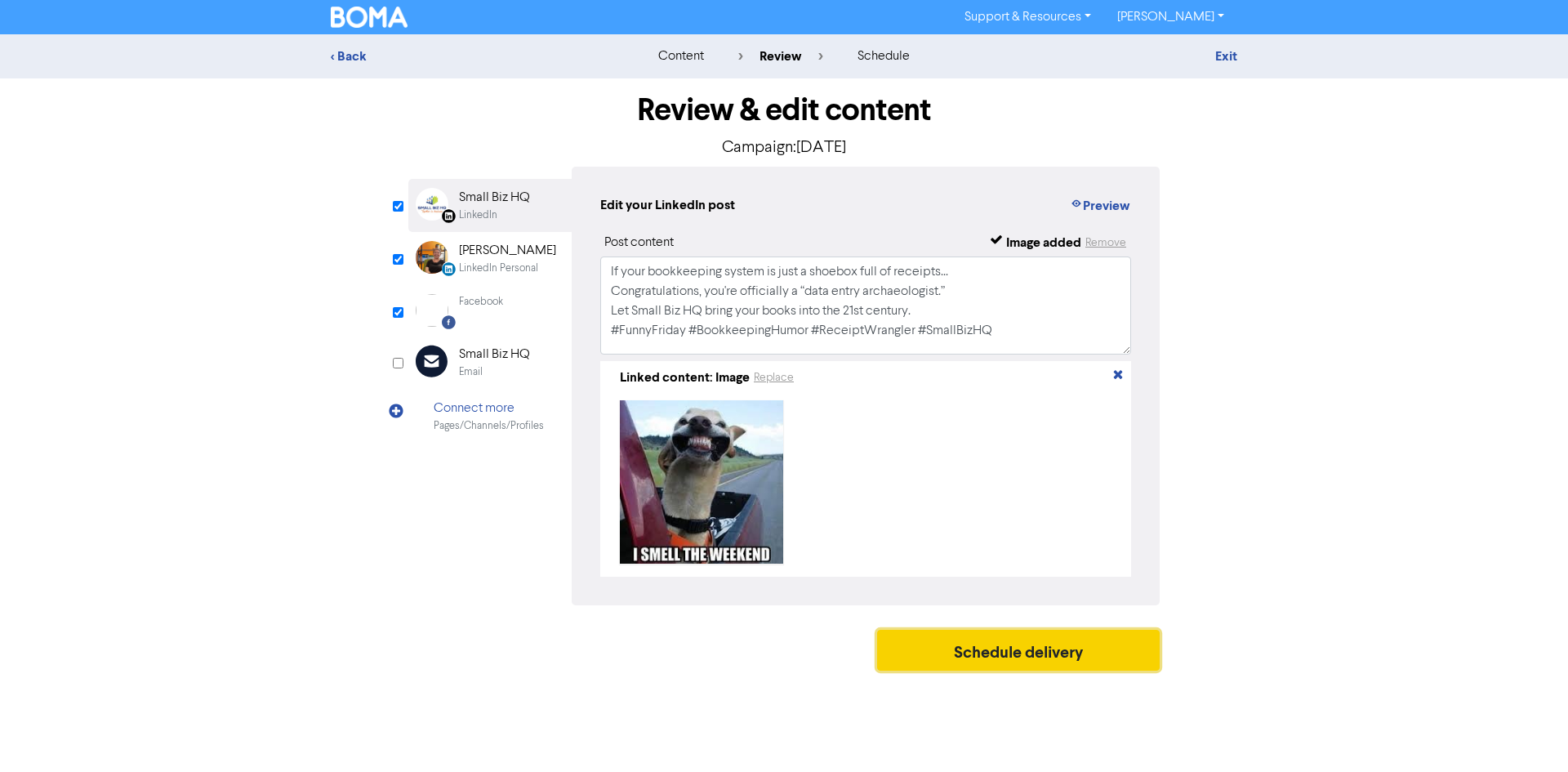
click at [1033, 657] on button "Schedule delivery" at bounding box center [1019, 650] width 283 height 41
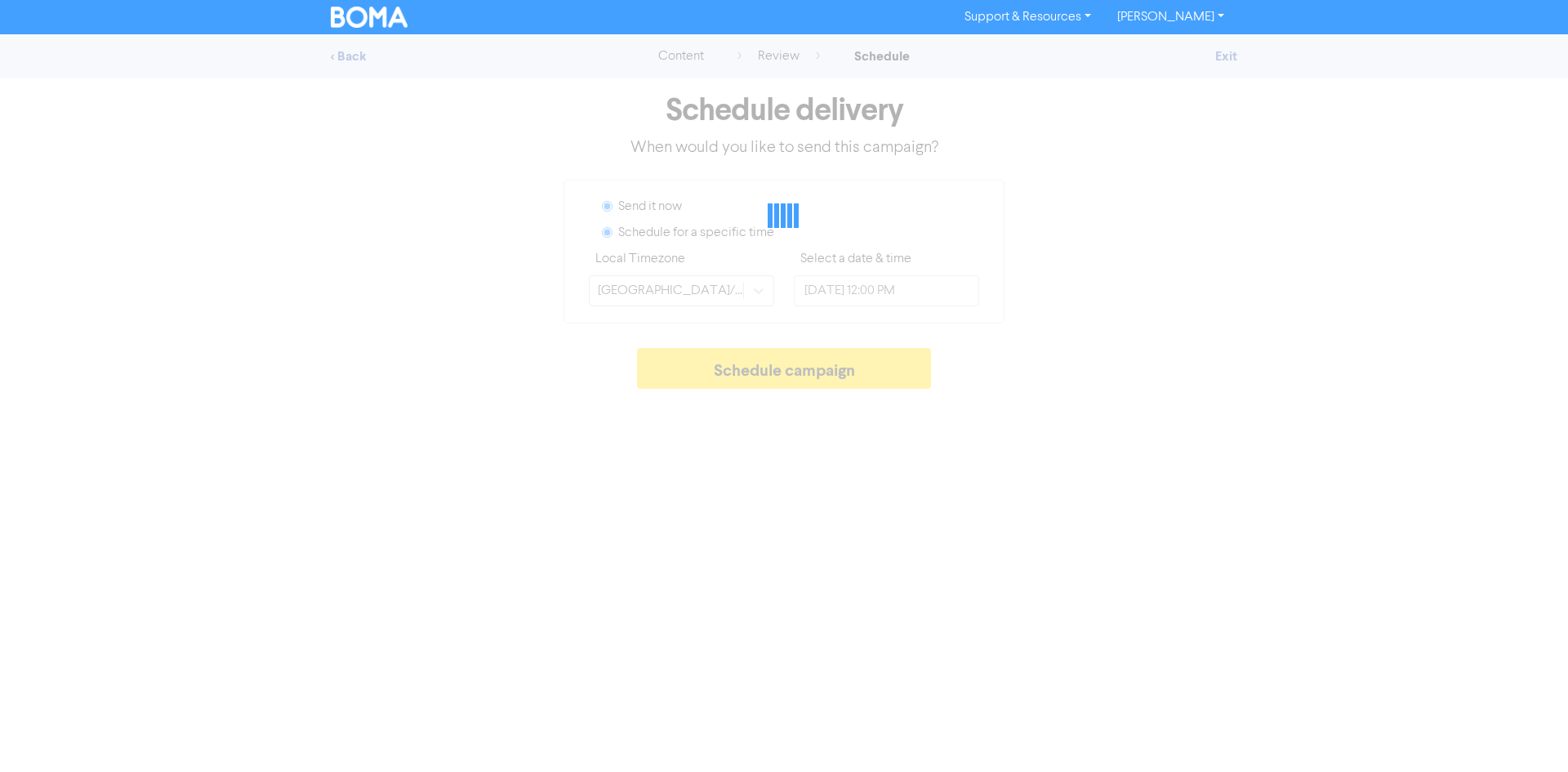
radio input "true"
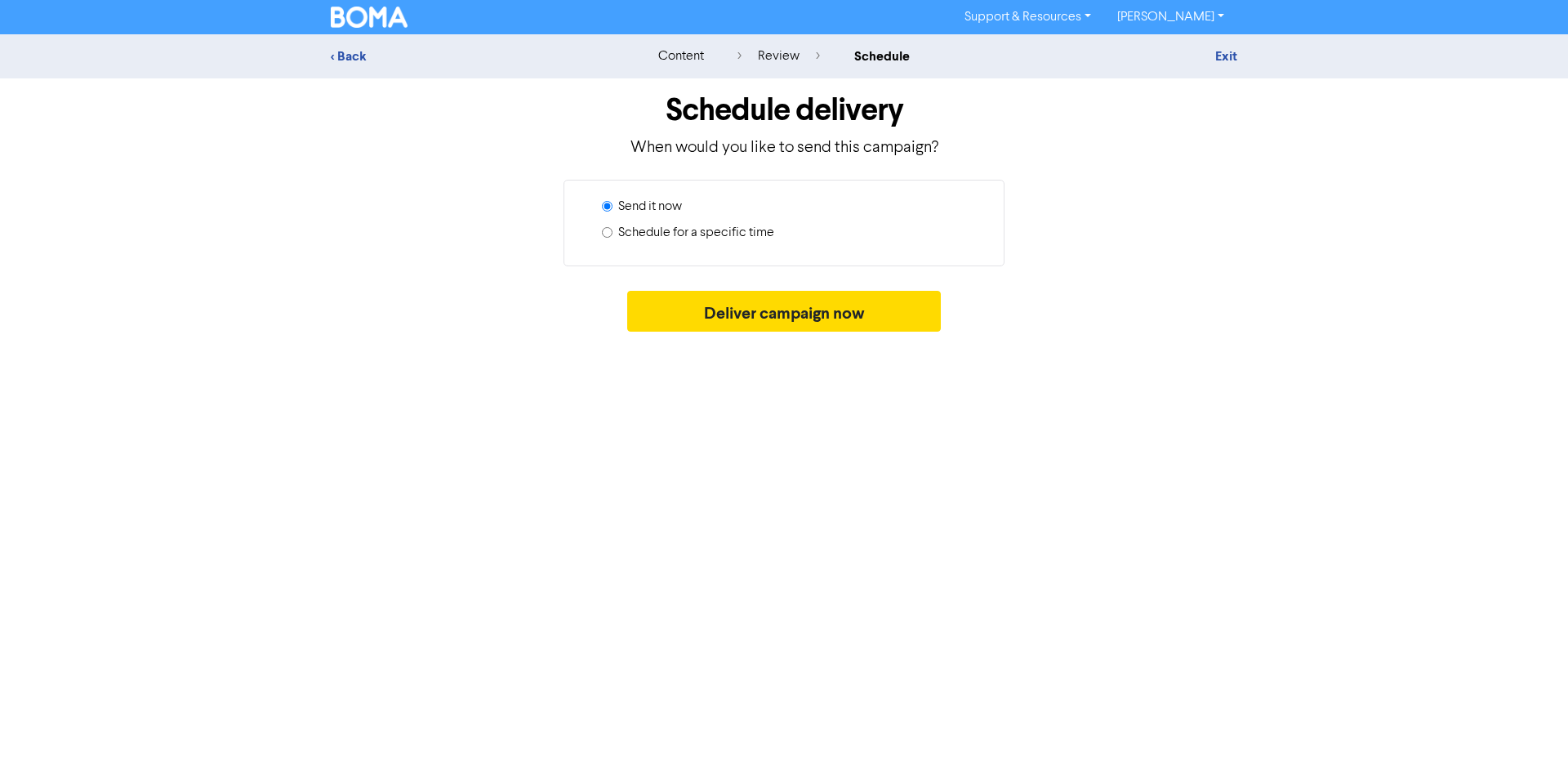
drag, startPoint x: 604, startPoint y: 231, endPoint x: 618, endPoint y: 233, distance: 14.1
click at [607, 231] on input "Schedule for a specific time" at bounding box center [607, 232] width 11 height 11
radio input "true"
radio input "false"
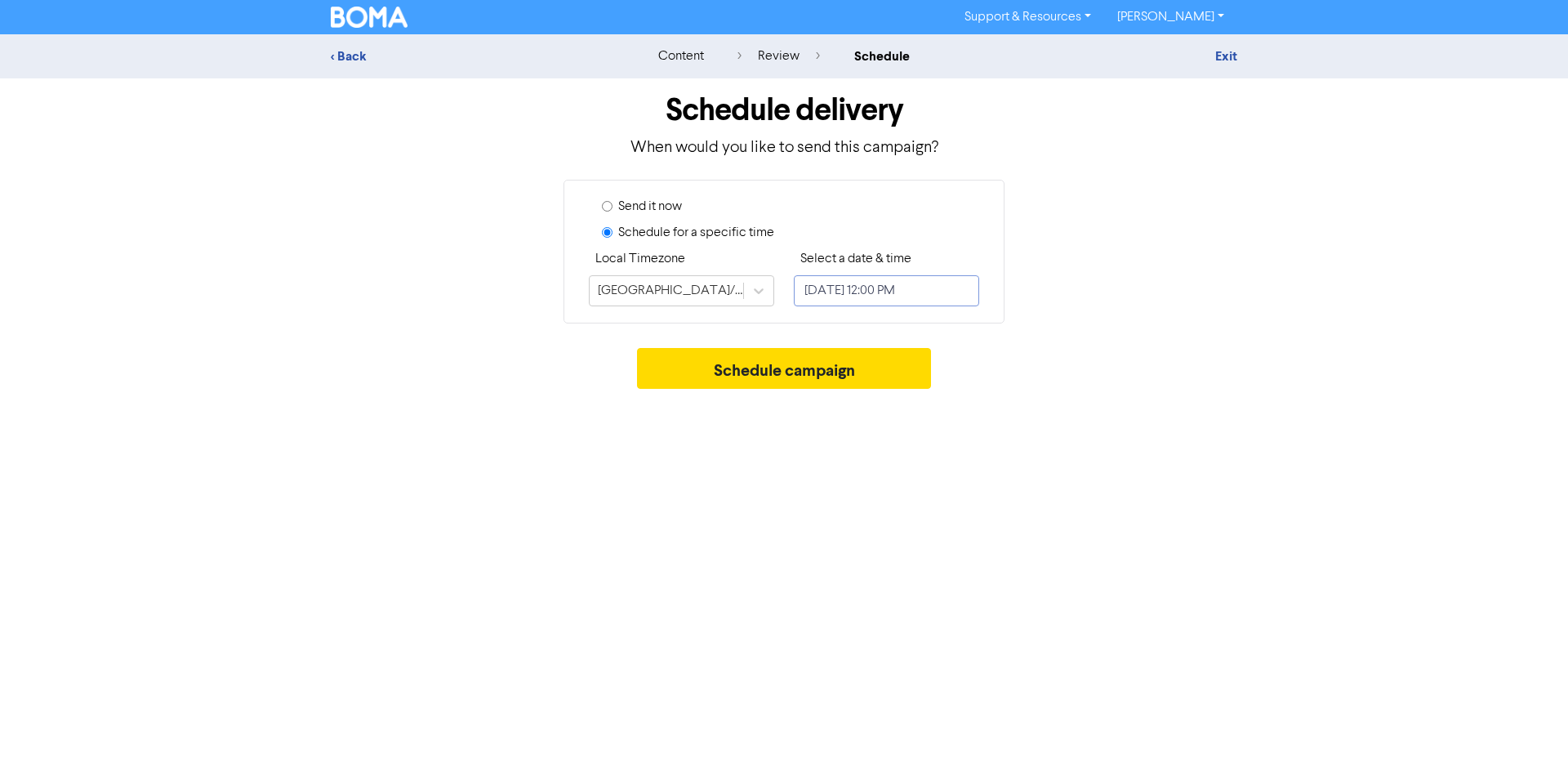
select select "9"
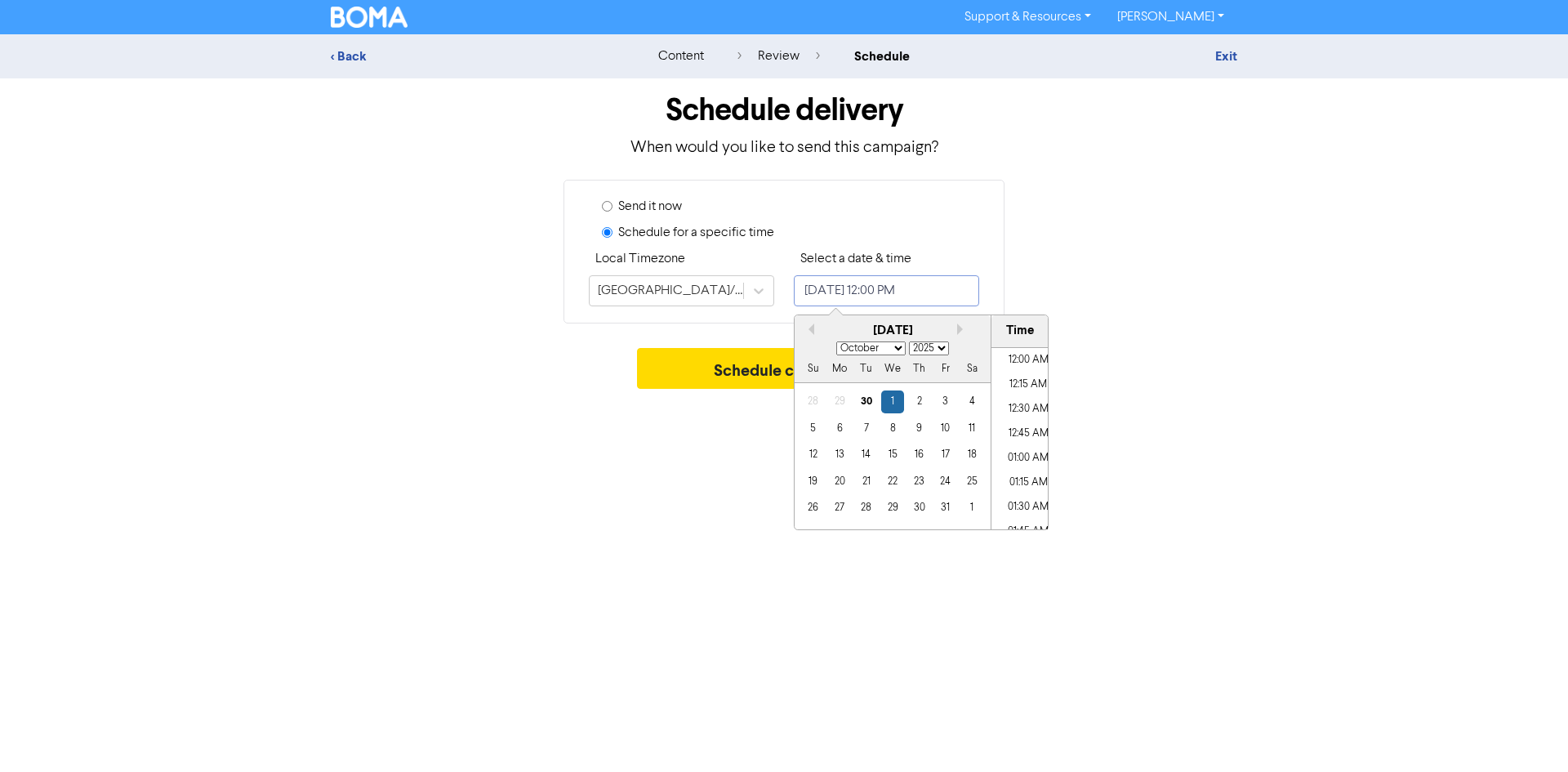
click at [942, 292] on input "[DATE] 12:00 PM" at bounding box center [887, 290] width 185 height 31
drag, startPoint x: 918, startPoint y: 406, endPoint x: 850, endPoint y: 661, distance: 263.9
click at [850, 660] on div "Support & Resources Video Tutorials FAQ & Guides Marketing Education [PERSON_NA…" at bounding box center [784, 386] width 1568 height 772
drag, startPoint x: 948, startPoint y: 400, endPoint x: 982, endPoint y: 402, distance: 34.1
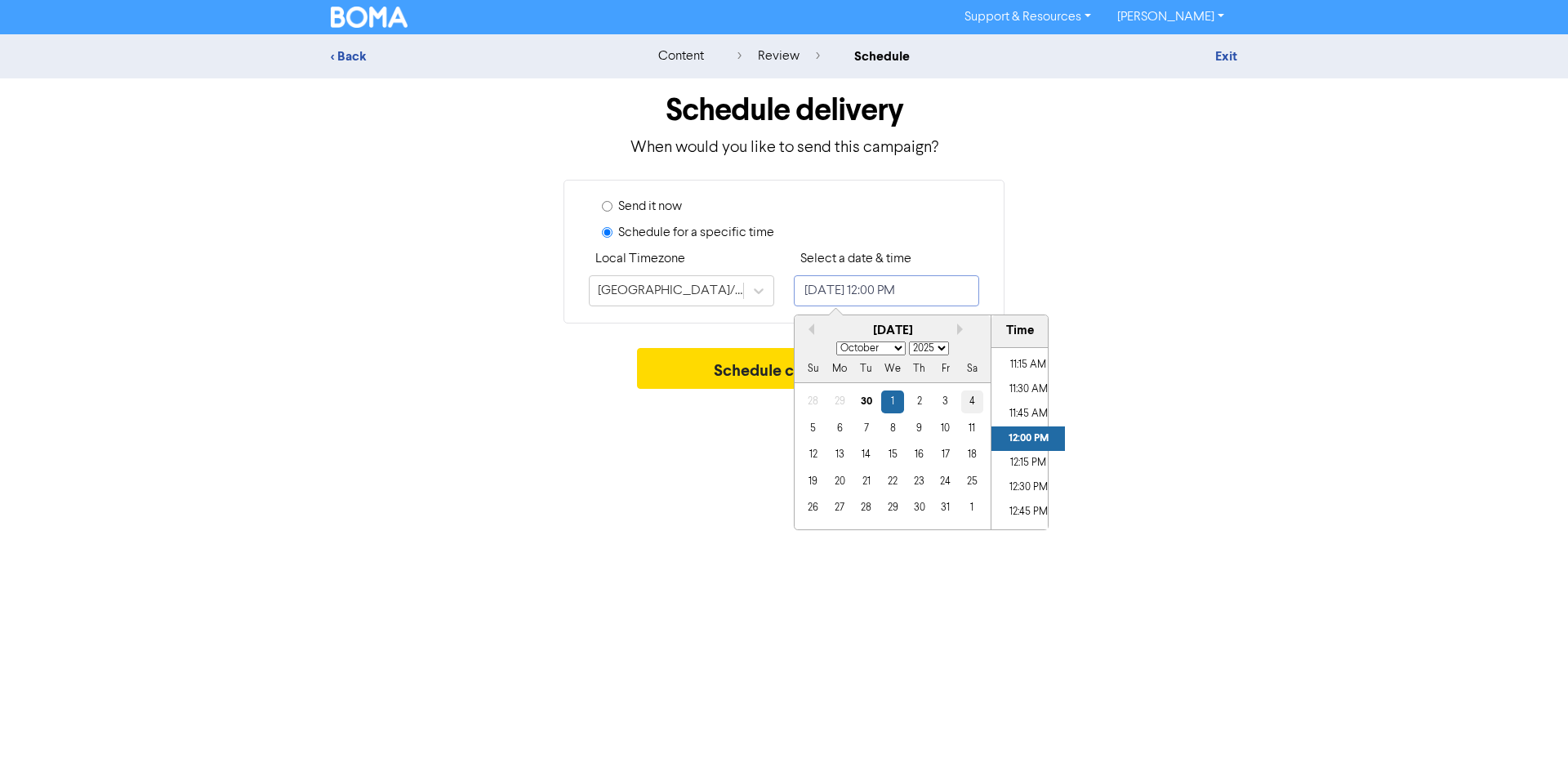
click at [956, 396] on div "3" at bounding box center [945, 400] width 22 height 22
type input "[DATE] 12:00 PM"
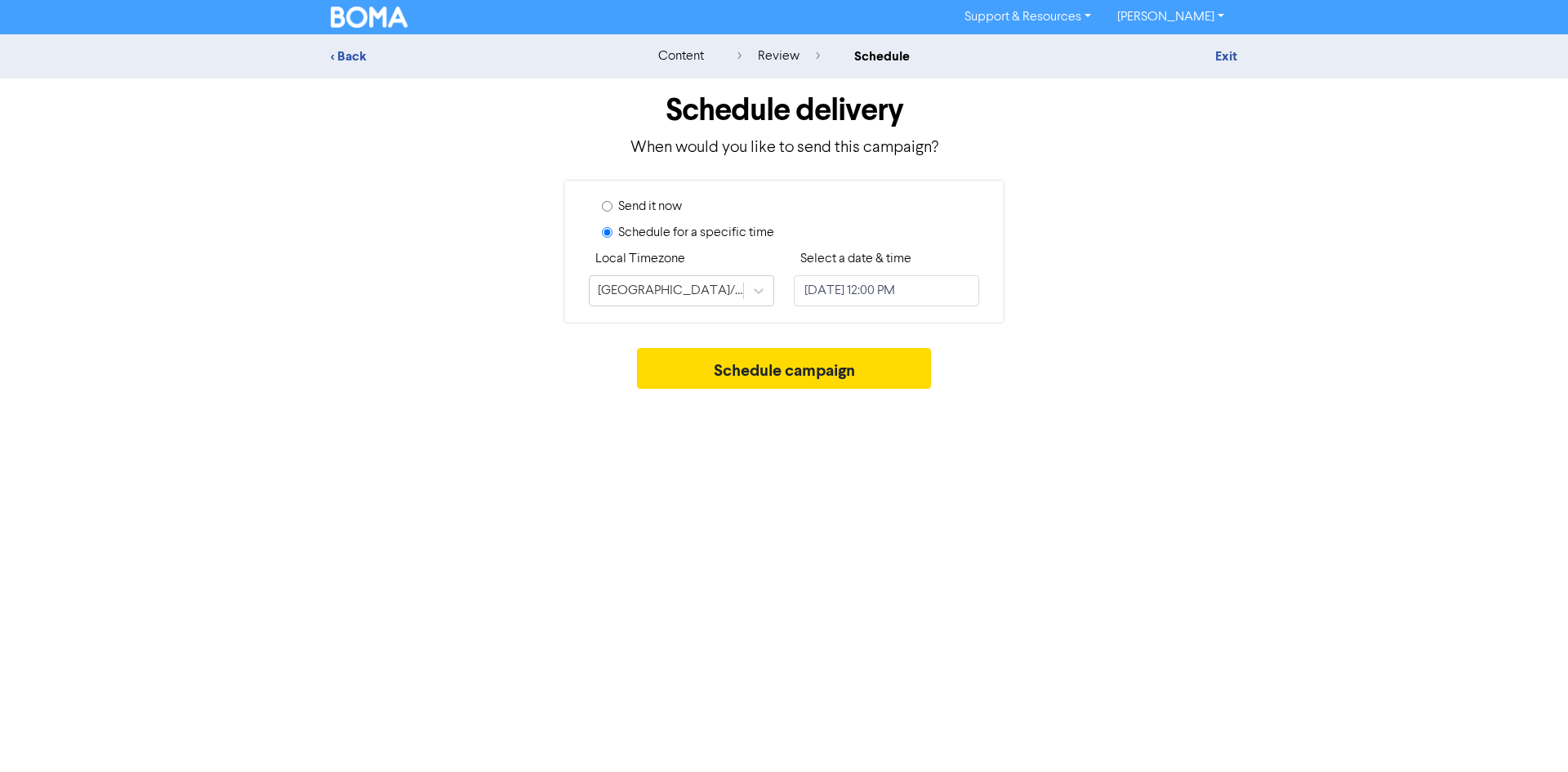
drag, startPoint x: 1050, startPoint y: 346, endPoint x: 1069, endPoint y: 346, distance: 19.0
select select "9"
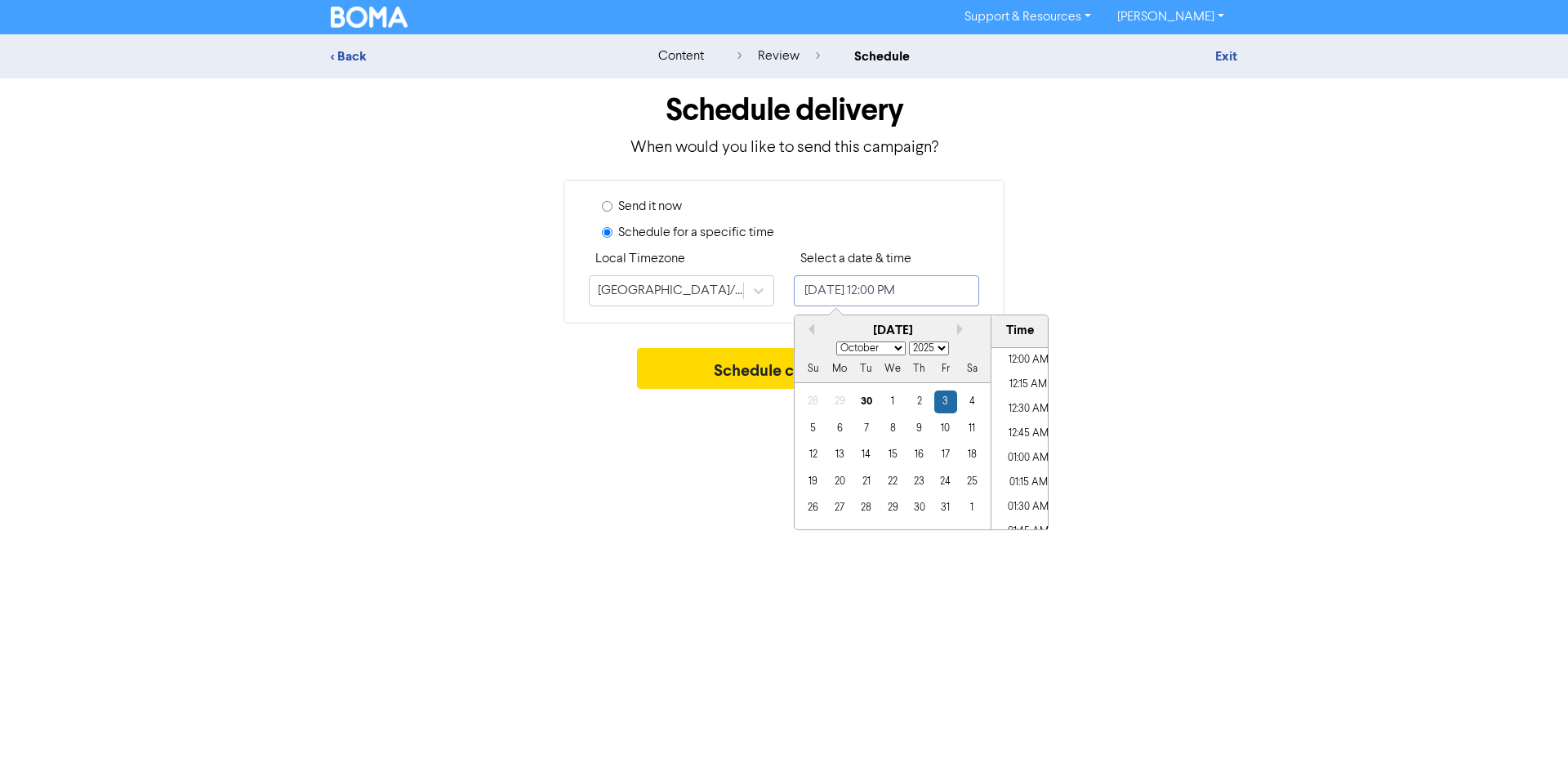
drag, startPoint x: 934, startPoint y: 299, endPoint x: 942, endPoint y: 316, distance: 18.8
click at [935, 299] on input "[DATE] 12:00 PM" at bounding box center [887, 290] width 185 height 31
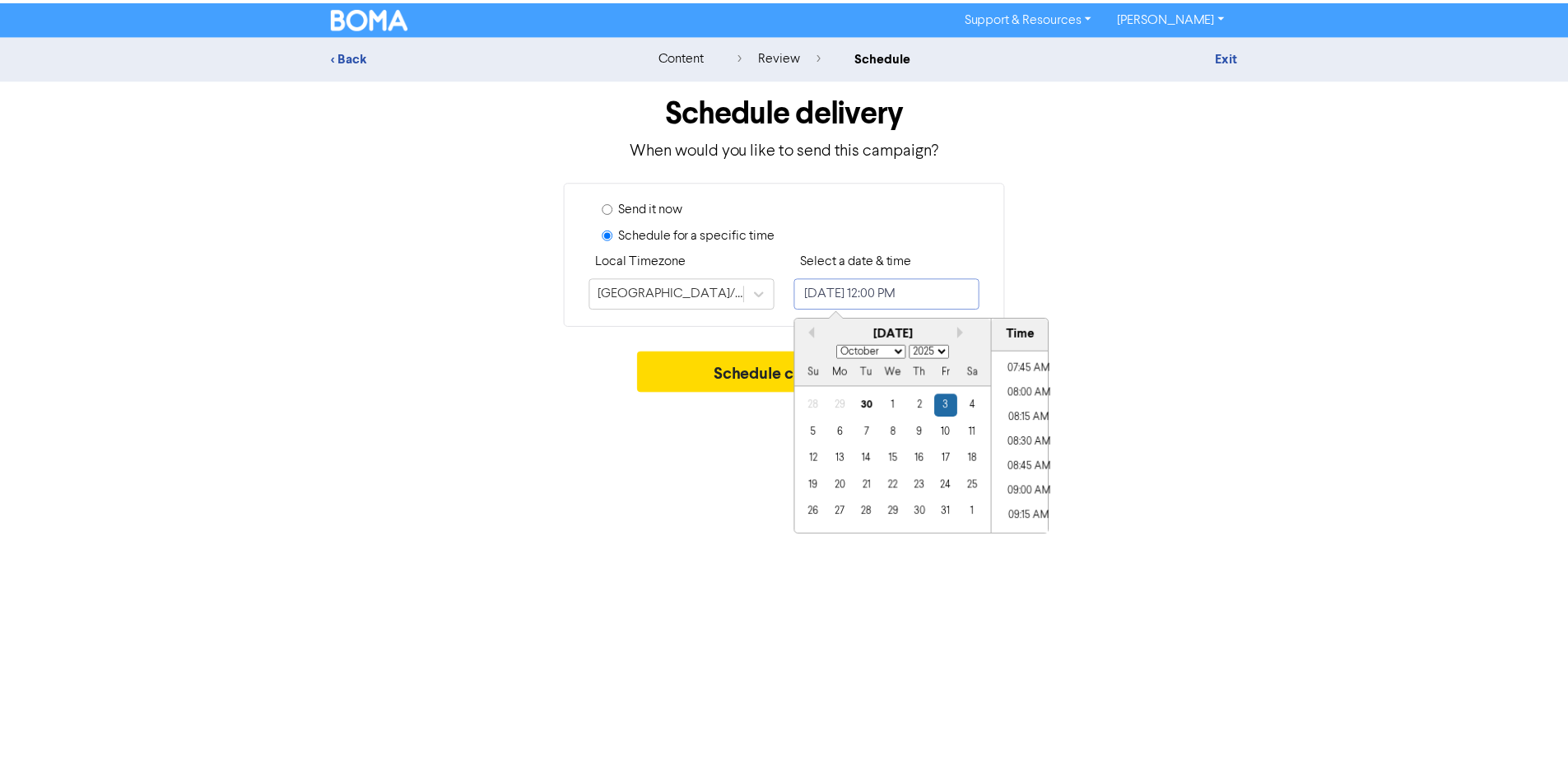
scroll to position [673, 0]
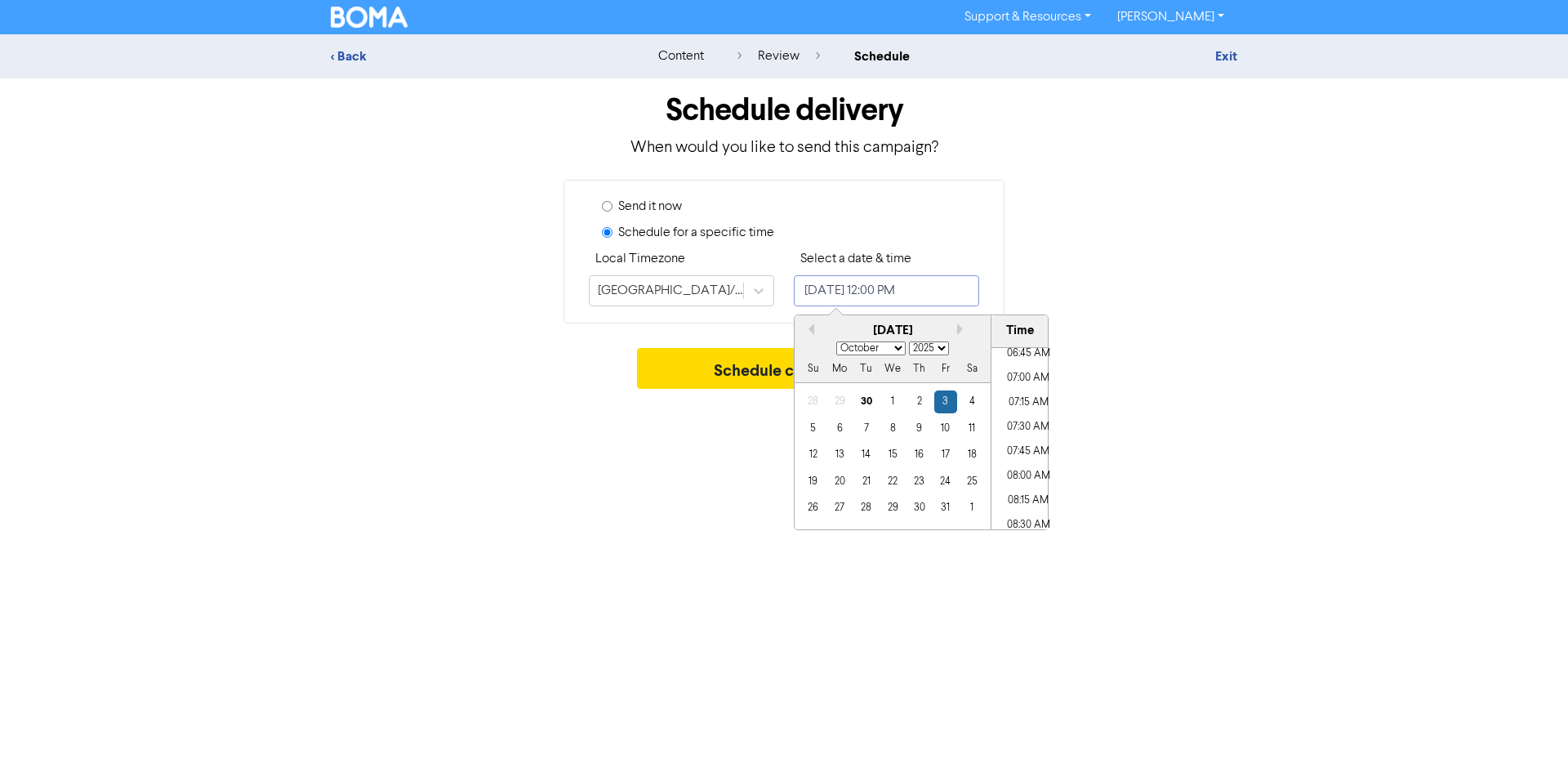
click at [1058, 348] on ul "12:00 AM 12:15 AM 12:30 AM 12:45 AM 01:00 AM 01:15 AM 01:30 AM 01:45 AM 02:00 A…" at bounding box center [1027, 439] width 74 height 182
drag, startPoint x: 1023, startPoint y: 377, endPoint x: 1175, endPoint y: 408, distance: 155.1
click at [1024, 372] on li "07:00 AM" at bounding box center [1027, 378] width 74 height 25
type input "[DATE] 7:00 AM"
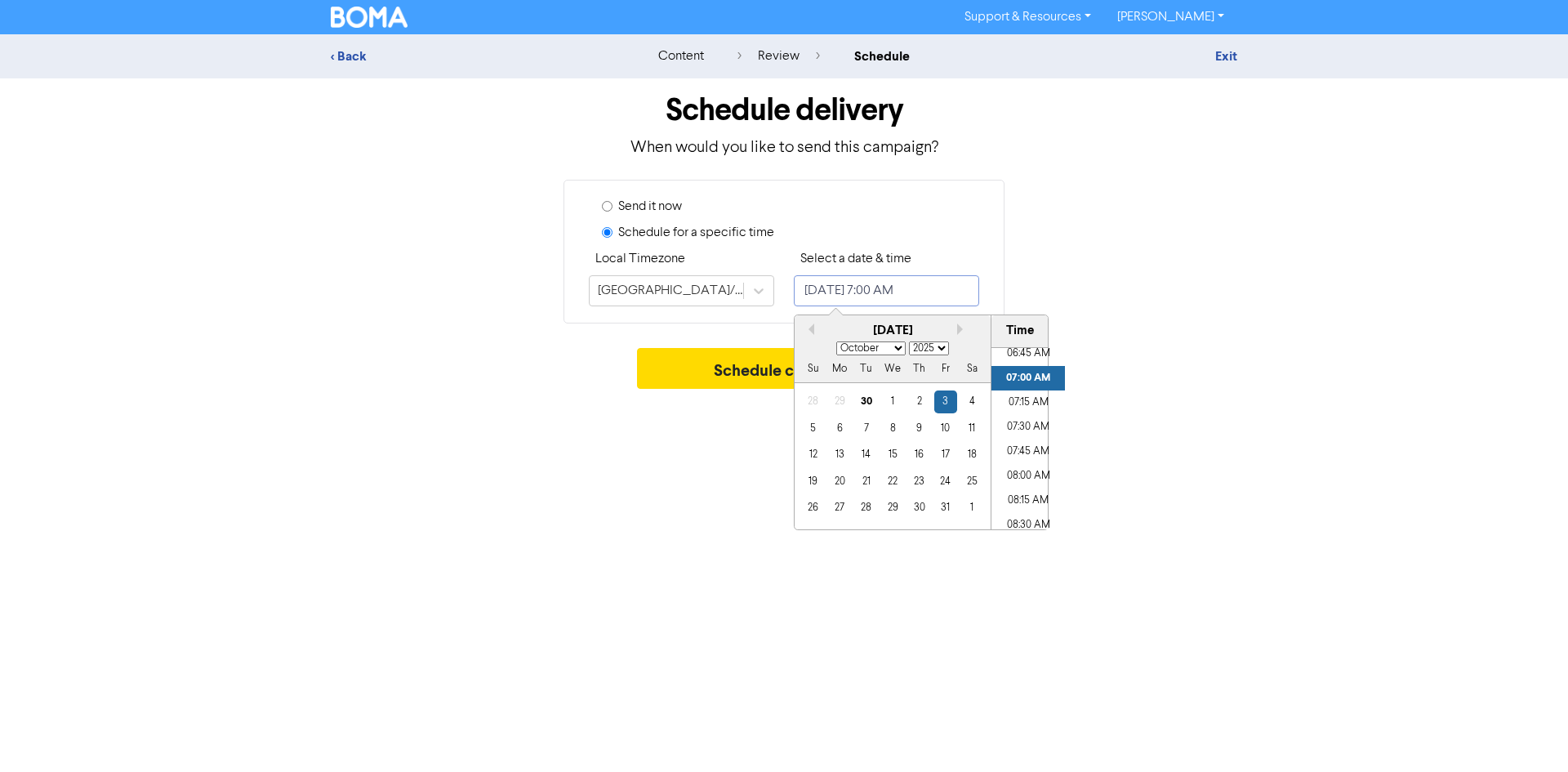
drag, startPoint x: 991, startPoint y: 370, endPoint x: 1092, endPoint y: 368, distance: 101.0
click at [1013, 368] on div "Previous Month Next month [DATE] January February March April May June July Aug…" at bounding box center [921, 422] width 255 height 216
drag, startPoint x: 1108, startPoint y: 366, endPoint x: 1125, endPoint y: 365, distance: 17.0
click at [1109, 366] on div "Schedule campaign" at bounding box center [784, 372] width 907 height 49
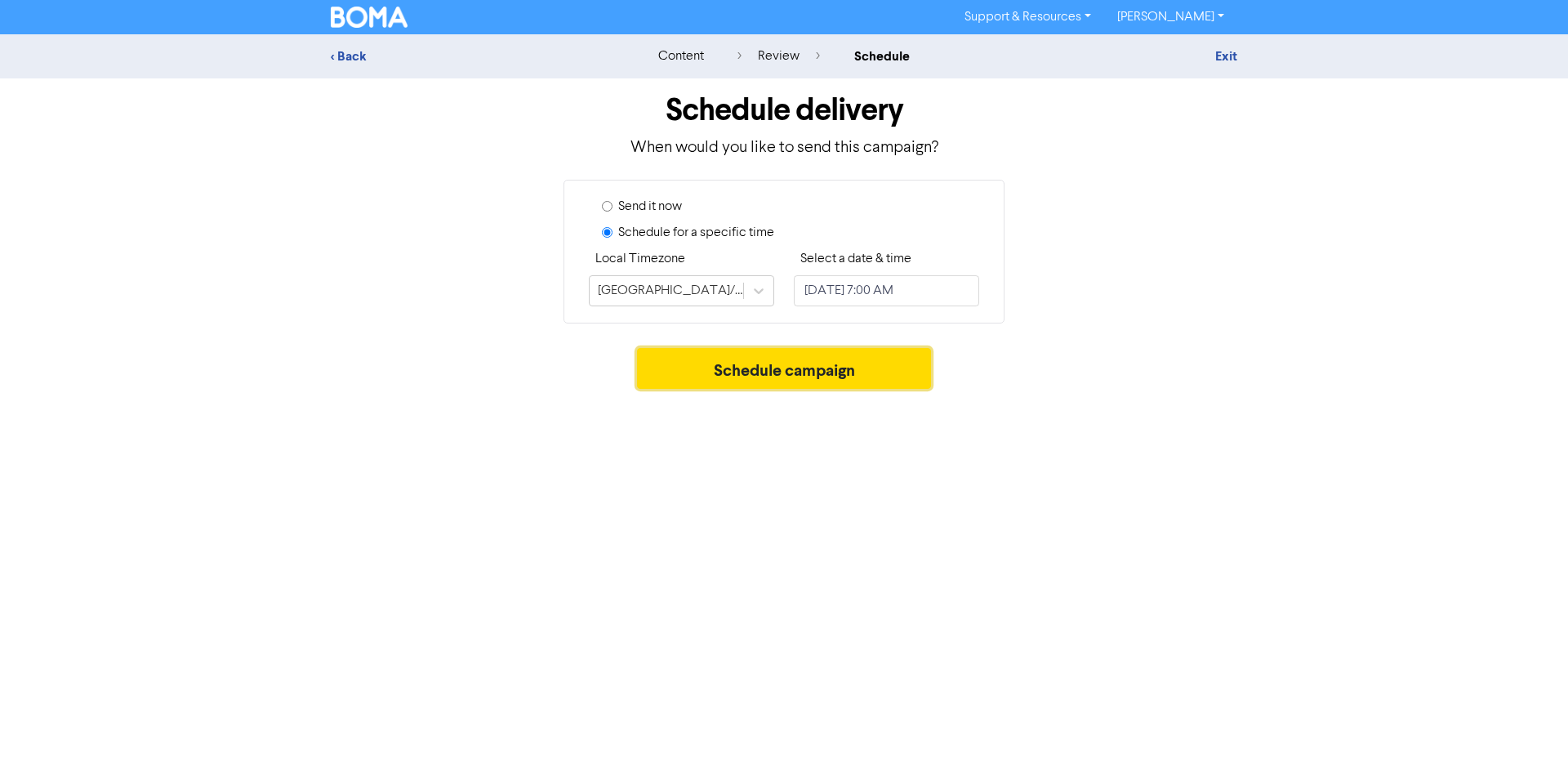
drag, startPoint x: 685, startPoint y: 375, endPoint x: 715, endPoint y: 410, distance: 46.1
click at [685, 374] on button "Schedule campaign" at bounding box center [784, 368] width 294 height 41
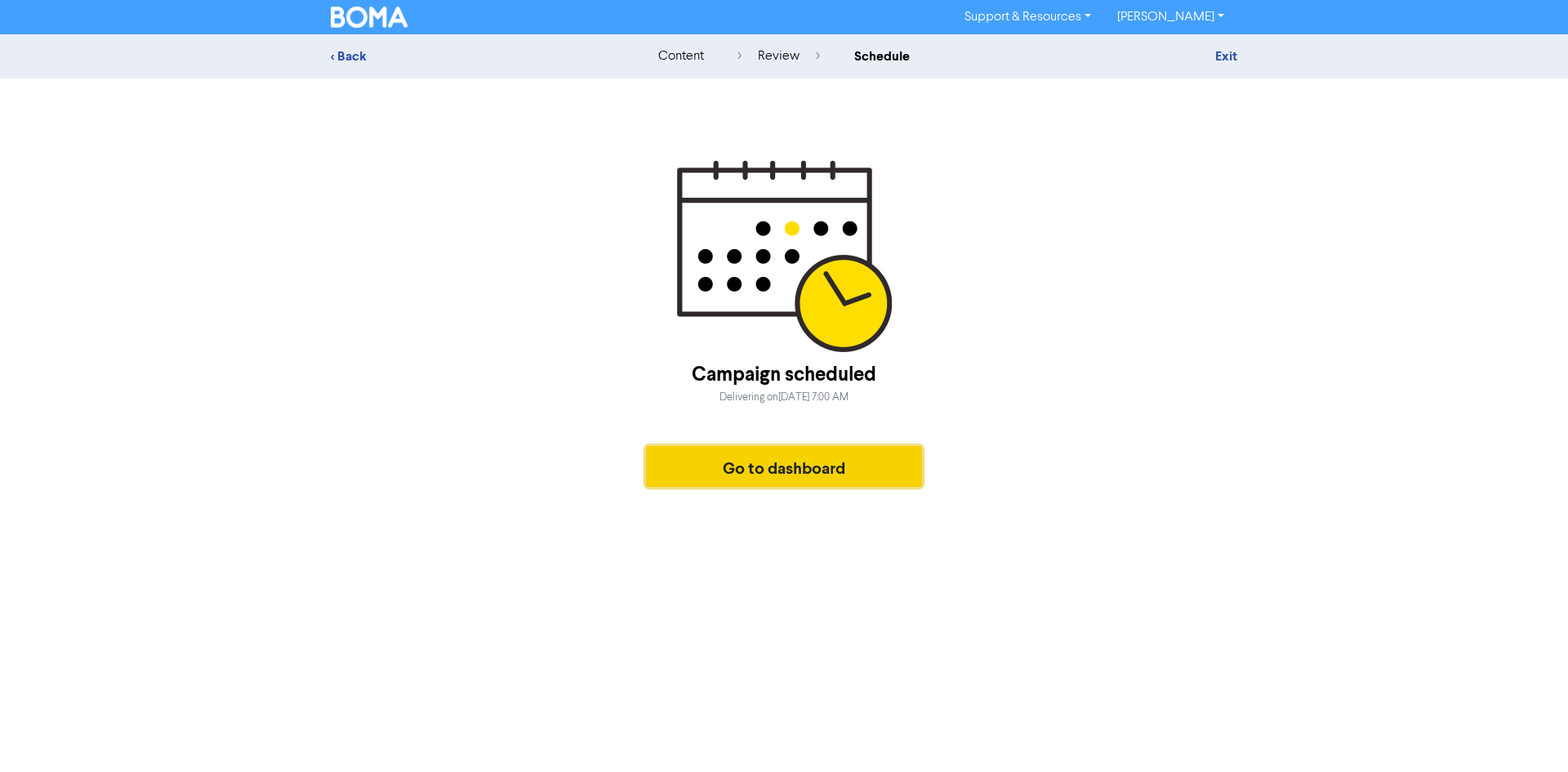
click at [811, 469] on button "Go to dashboard" at bounding box center [784, 466] width 276 height 41
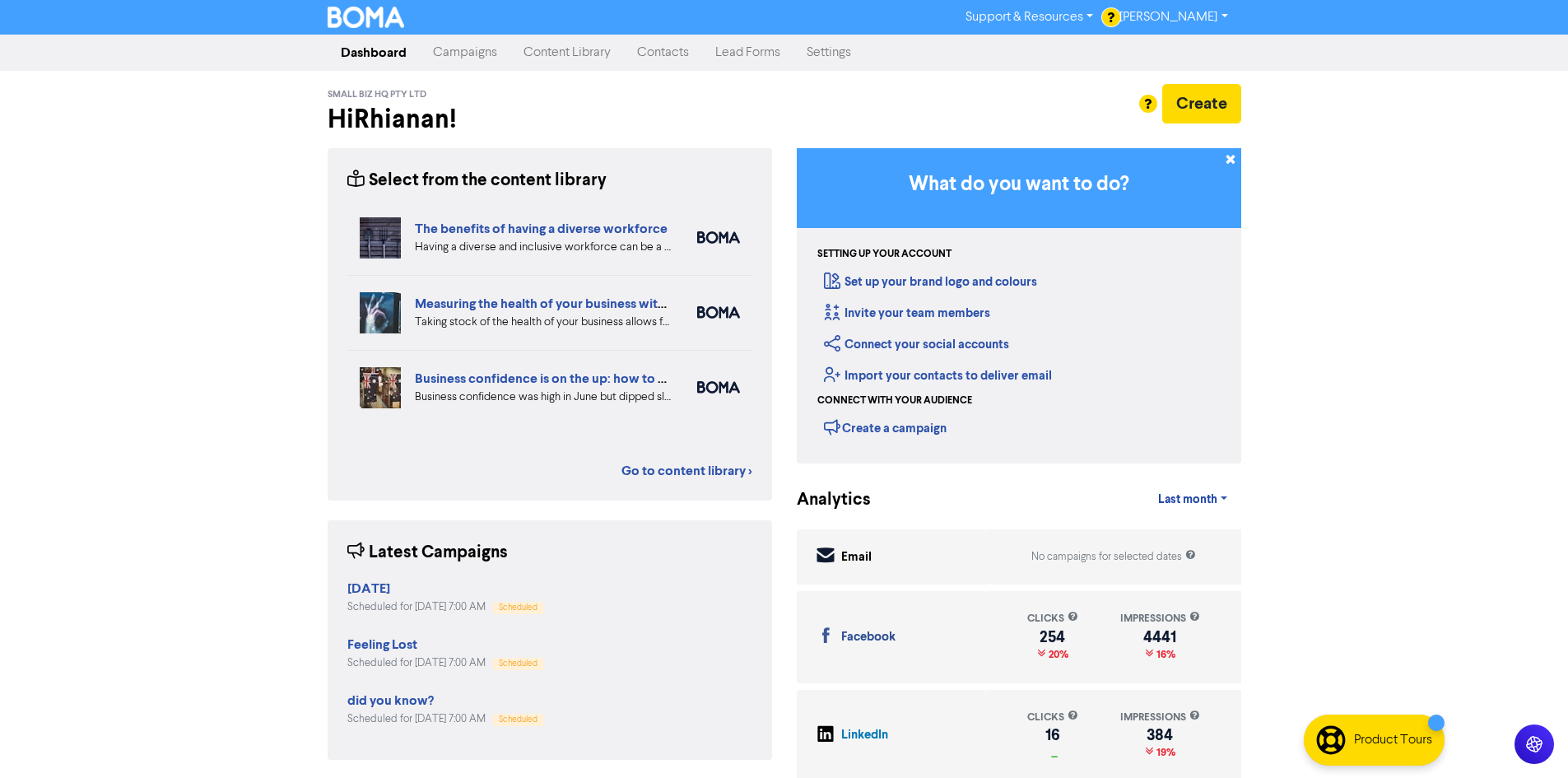
drag, startPoint x: 1165, startPoint y: 208, endPoint x: 1520, endPoint y: 90, distance: 374.1
click at [1520, 90] on div "Support & Resources Video Tutorials FAQ & Guides Marketing Education [PERSON_NA…" at bounding box center [784, 389] width 1568 height 778
